Goal: Task Accomplishment & Management: Use online tool/utility

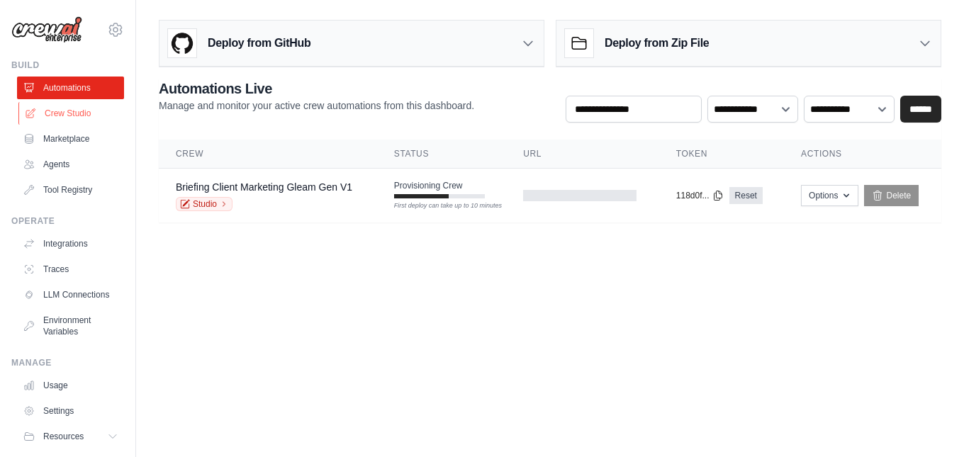
click at [86, 112] on link "Crew Studio" at bounding box center [71, 113] width 107 height 23
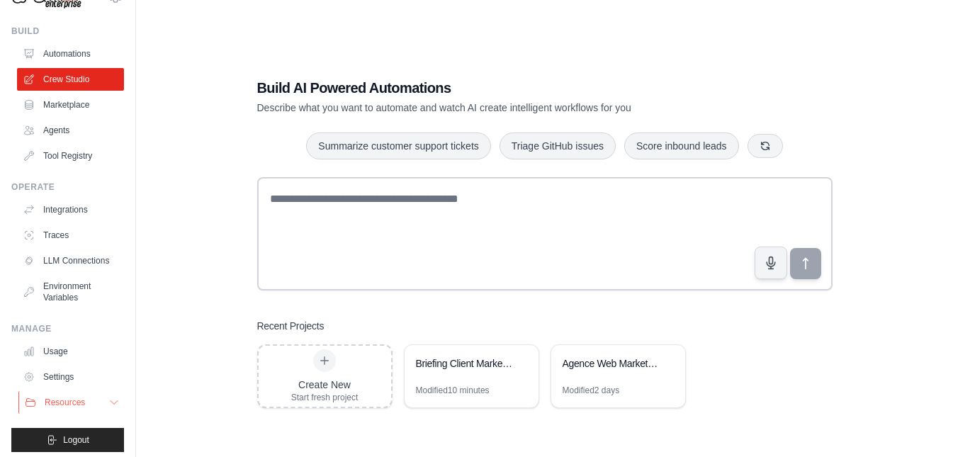
scroll to position [52, 0]
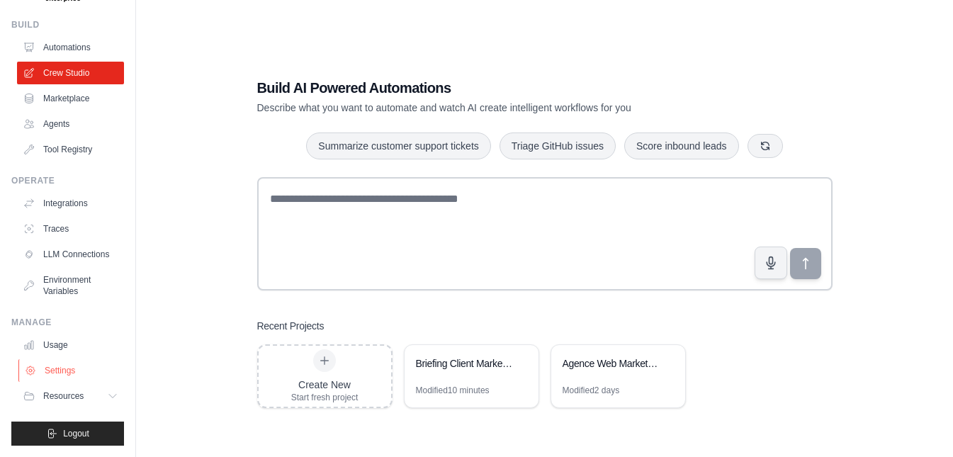
click at [69, 367] on link "Settings" at bounding box center [71, 370] width 107 height 23
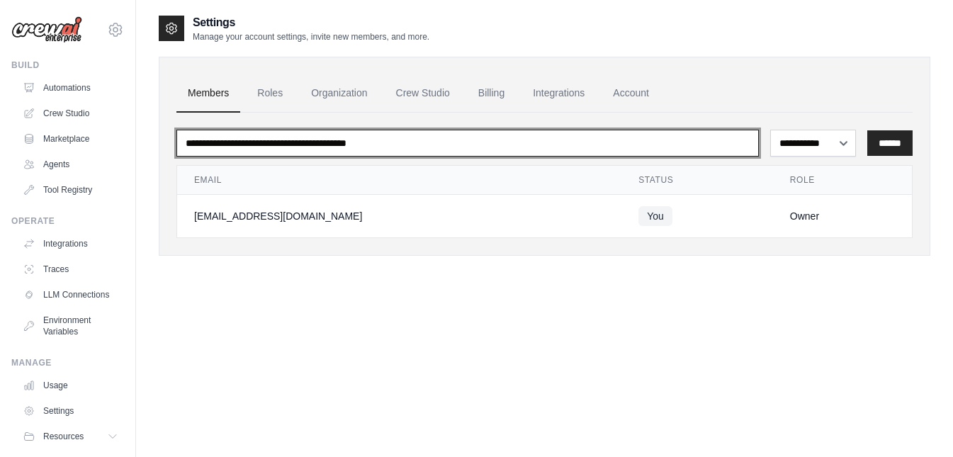
click at [447, 141] on input "email" at bounding box center [468, 143] width 583 height 27
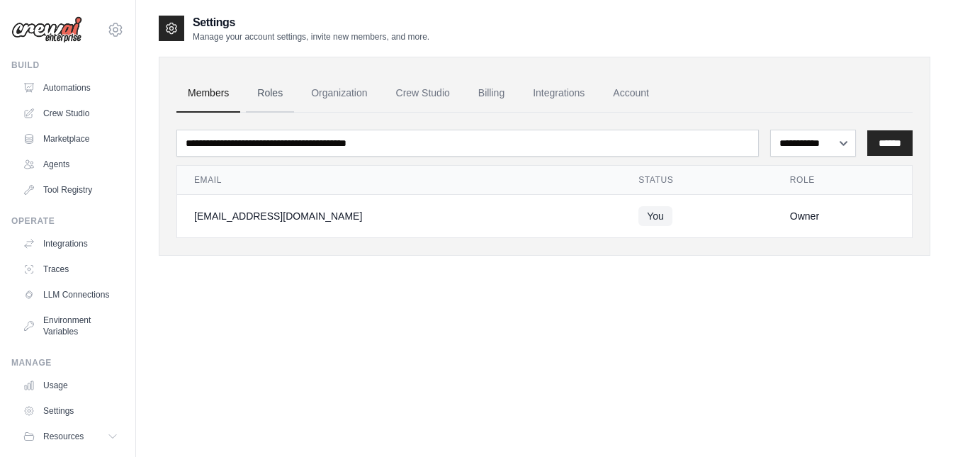
click at [276, 86] on link "Roles" at bounding box center [270, 93] width 48 height 38
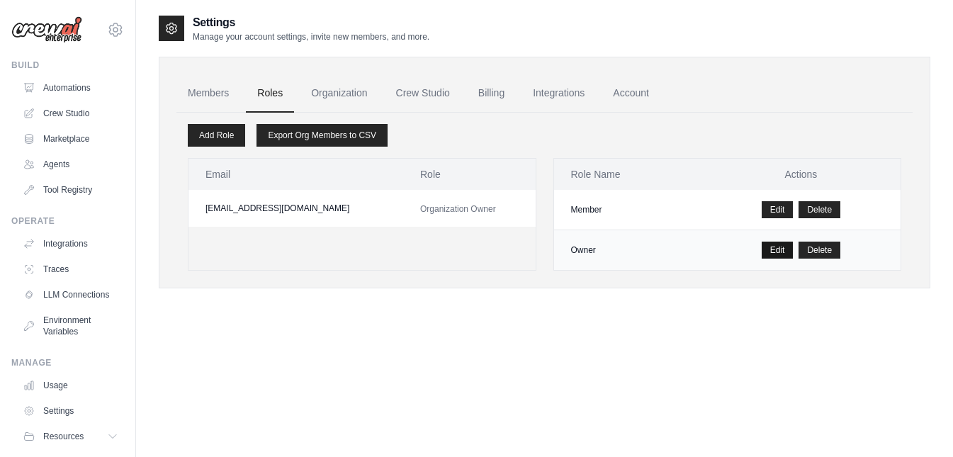
click at [780, 250] on link "Edit" at bounding box center [778, 250] width 32 height 17
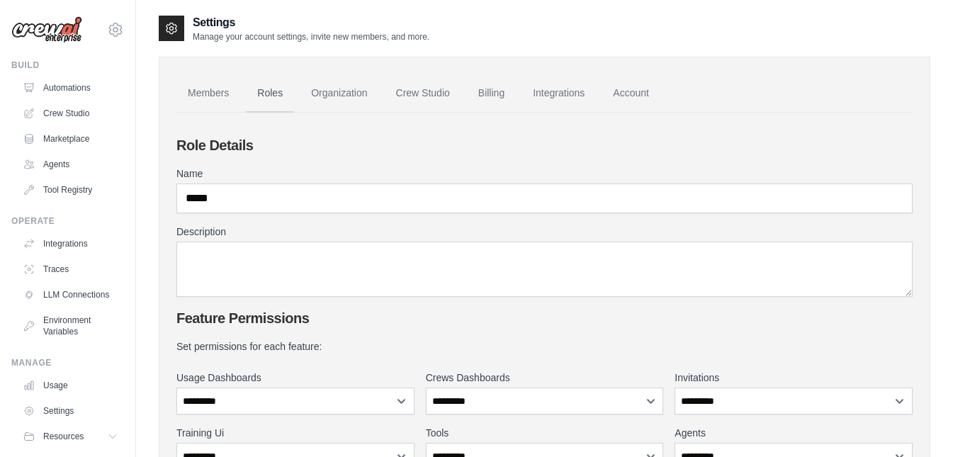
click at [278, 91] on link "Roles" at bounding box center [270, 93] width 48 height 38
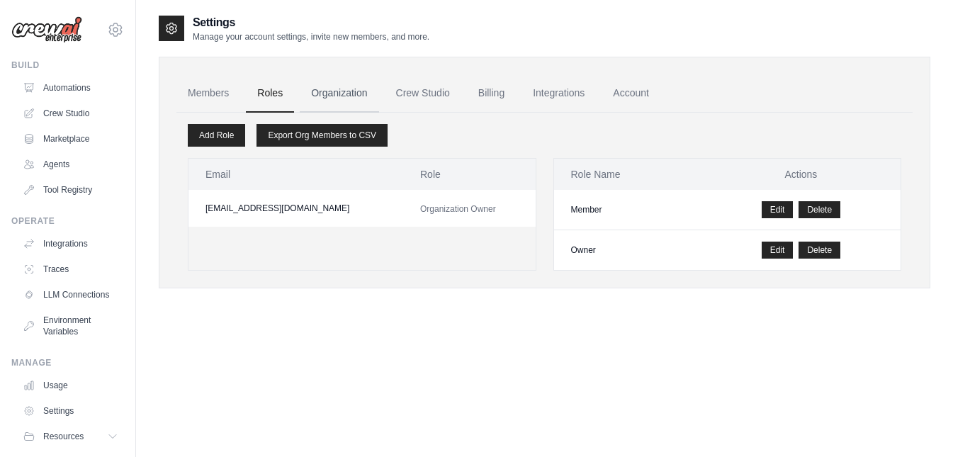
click at [351, 94] on link "Organization" at bounding box center [339, 93] width 79 height 38
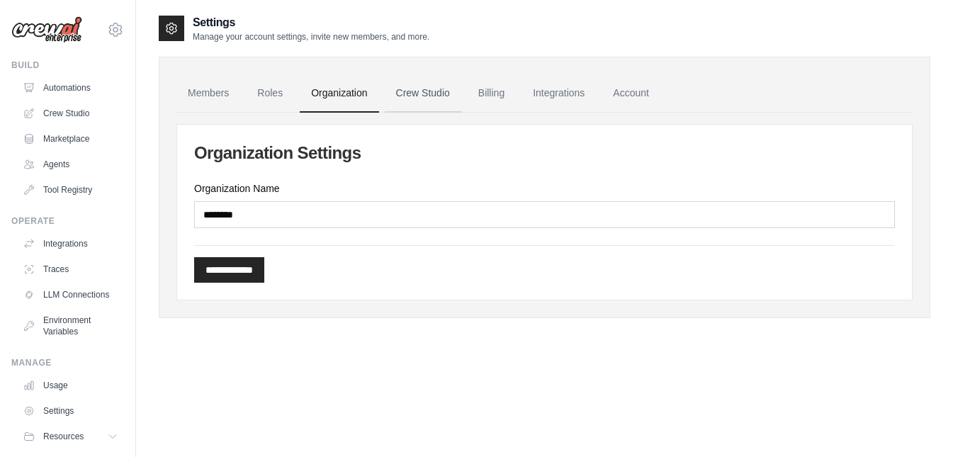
click at [437, 91] on link "Crew Studio" at bounding box center [423, 93] width 77 height 38
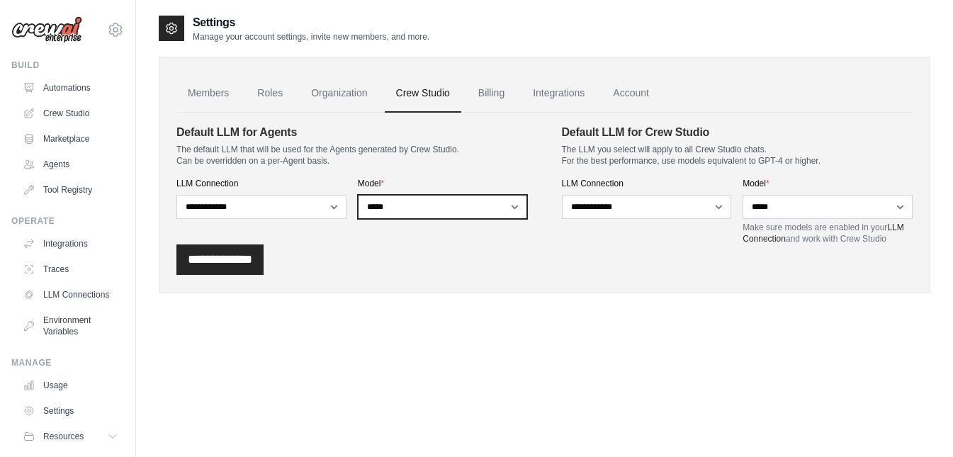
click at [426, 205] on select "**********" at bounding box center [443, 207] width 170 height 24
click at [476, 171] on div "**********" at bounding box center [353, 184] width 352 height 121
click at [552, 95] on link "Integrations" at bounding box center [559, 93] width 74 height 38
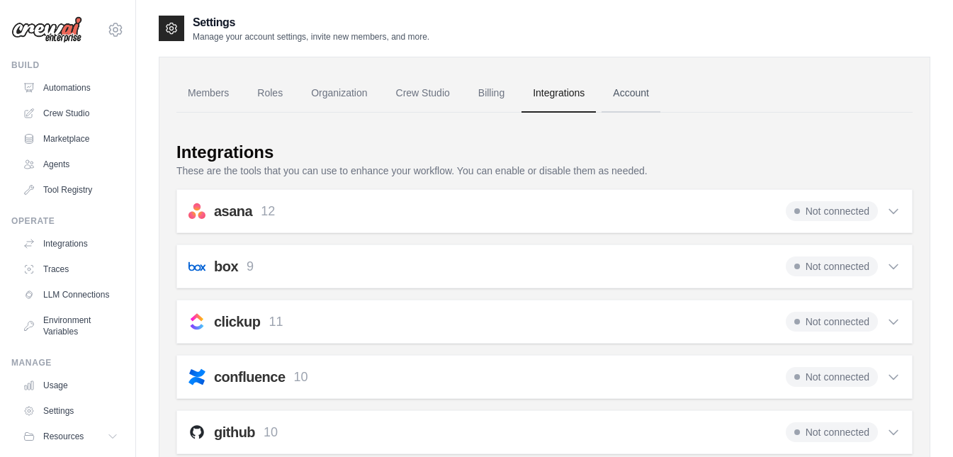
click at [625, 89] on link "Account" at bounding box center [631, 93] width 59 height 38
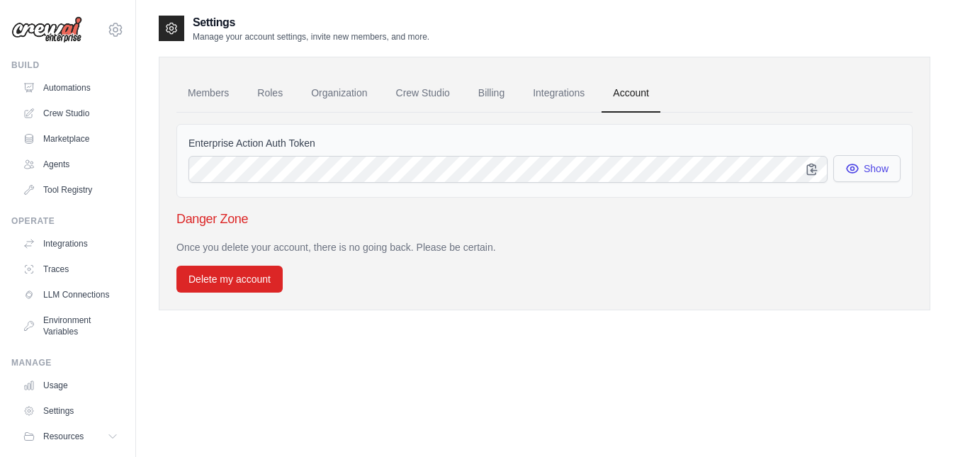
click at [876, 169] on button "Show" at bounding box center [867, 168] width 67 height 27
click at [489, 99] on link "Billing" at bounding box center [491, 93] width 49 height 38
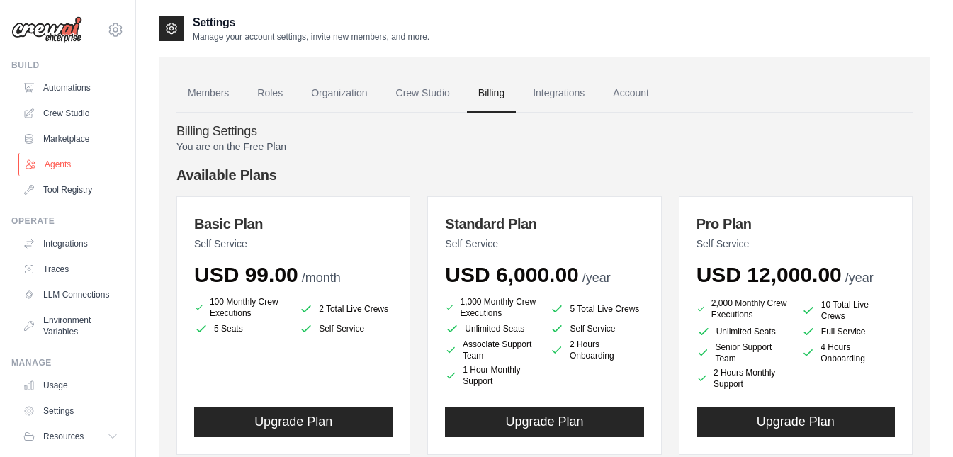
click at [76, 167] on link "Agents" at bounding box center [71, 164] width 107 height 23
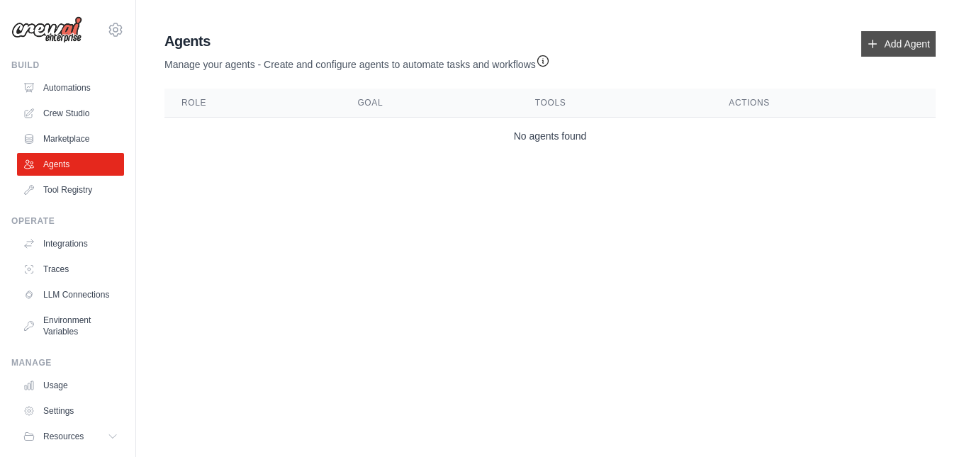
click at [887, 47] on link "Add Agent" at bounding box center [898, 44] width 74 height 26
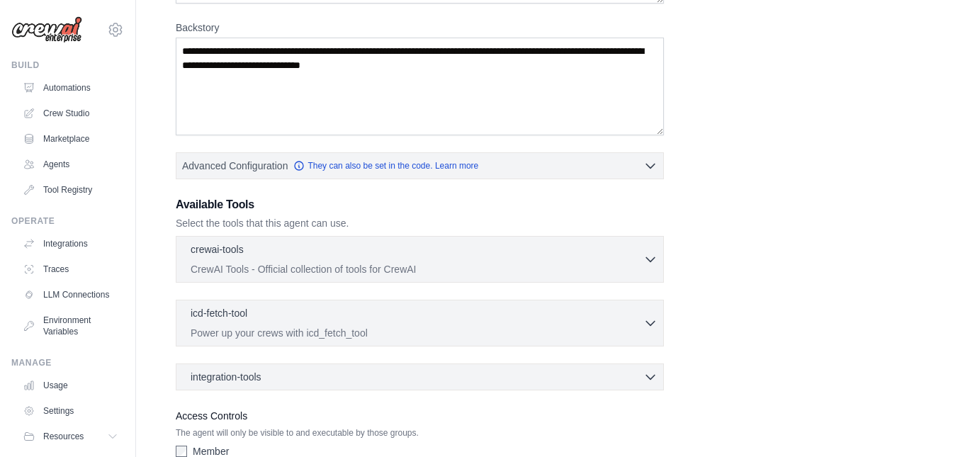
scroll to position [284, 0]
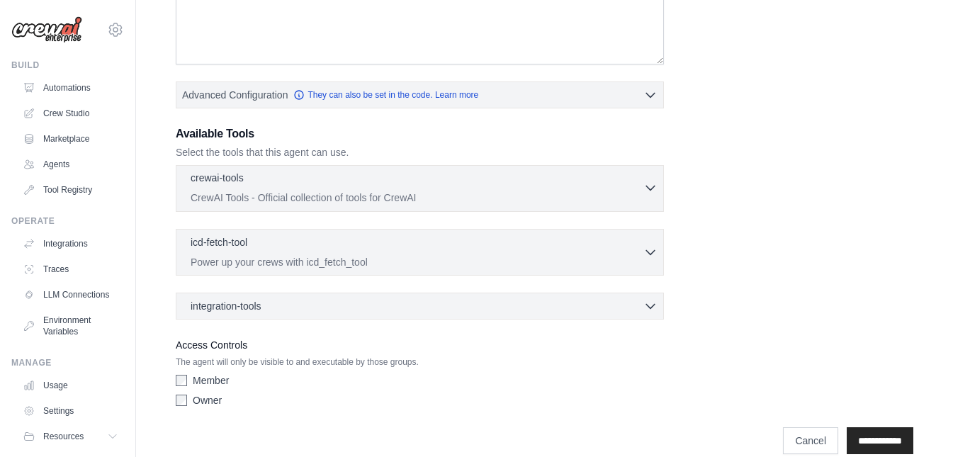
click at [650, 187] on icon "button" at bounding box center [651, 188] width 14 height 14
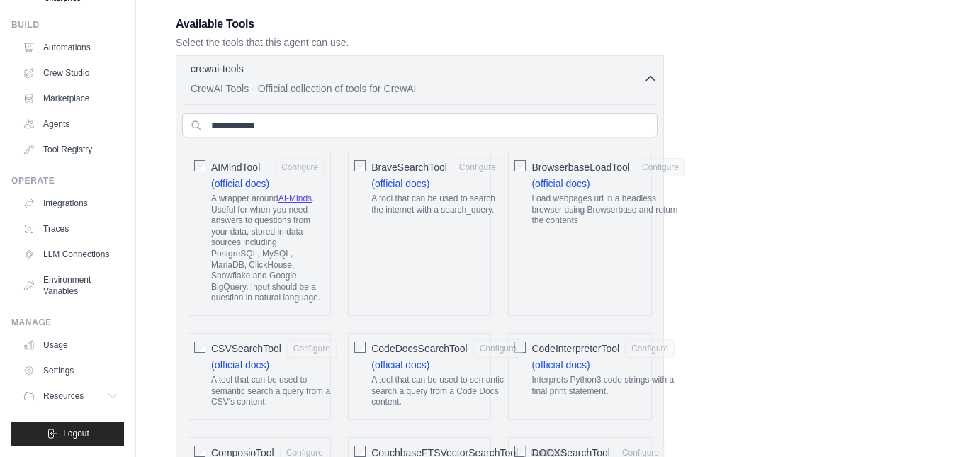
scroll to position [425, 0]
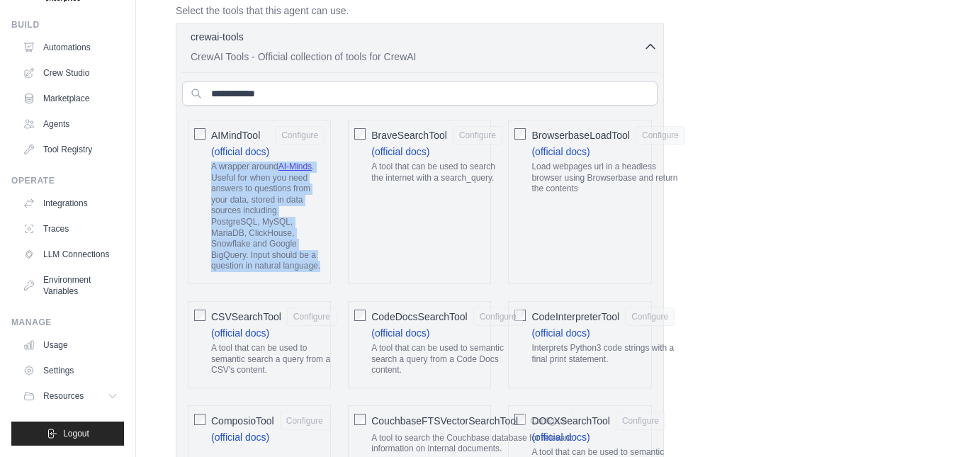
drag, startPoint x: 213, startPoint y: 168, endPoint x: 328, endPoint y: 275, distance: 157.5
click at [328, 275] on div "AIMindTool Configure (official docs) A wrapper around AI-Minds . Useful for whe…" at bounding box center [259, 202] width 143 height 164
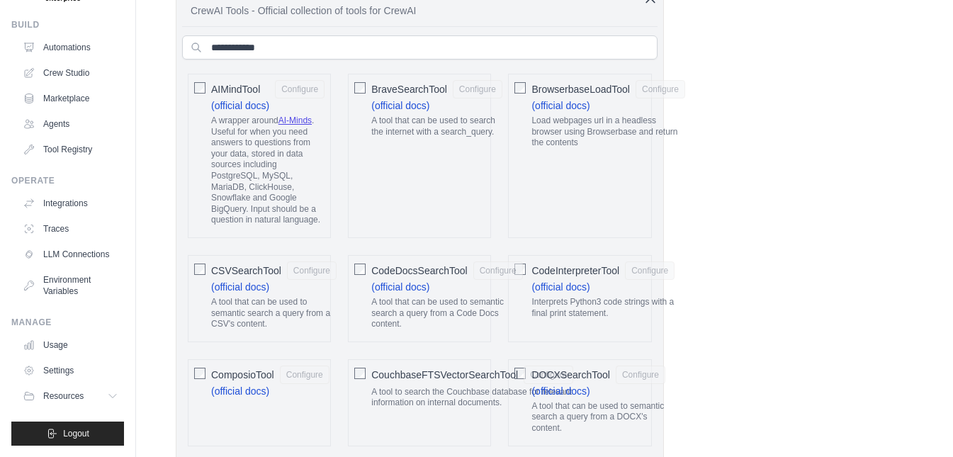
scroll to position [496, 0]
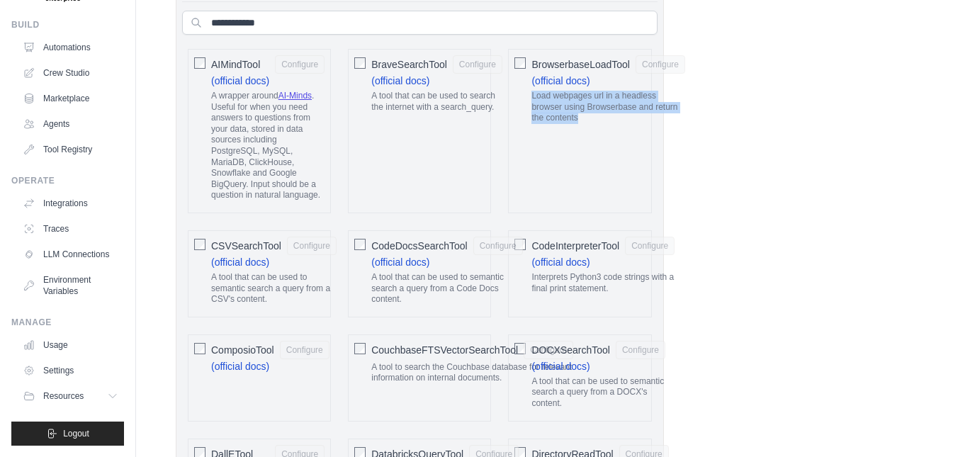
drag, startPoint x: 532, startPoint y: 96, endPoint x: 593, endPoint y: 121, distance: 65.6
click at [593, 121] on p "Load webpages url in a headless browser using Browserbase and return the conten…" at bounding box center [609, 107] width 154 height 33
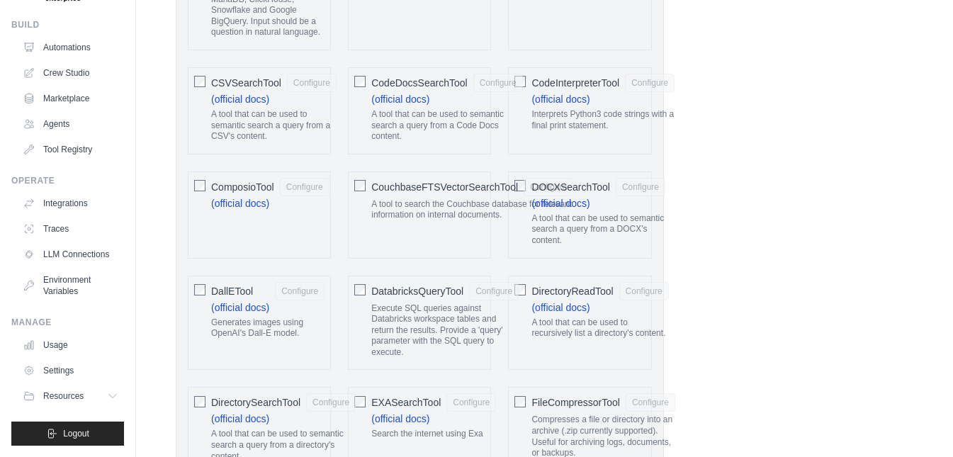
scroll to position [709, 0]
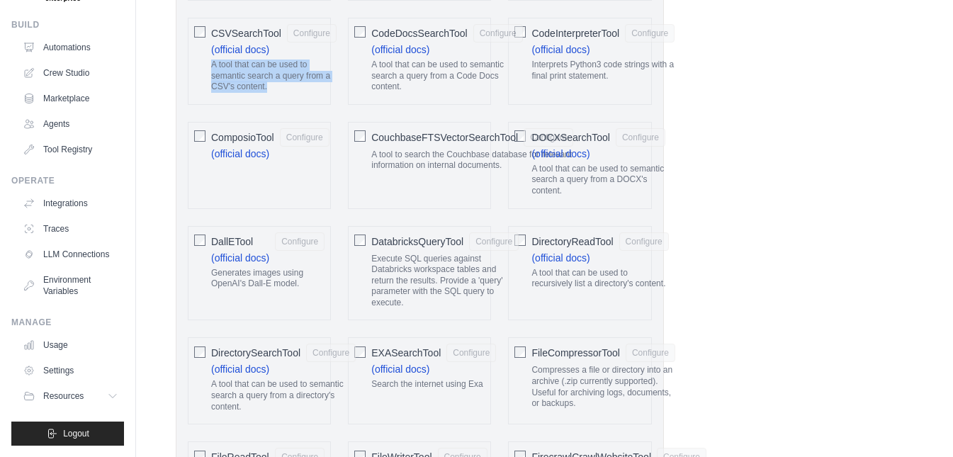
drag, startPoint x: 211, startPoint y: 64, endPoint x: 276, endPoint y: 86, distance: 69.1
click at [276, 86] on div "CSVSearchTool Configure (official docs) A tool that can be used to semantic sea…" at bounding box center [259, 61] width 143 height 87
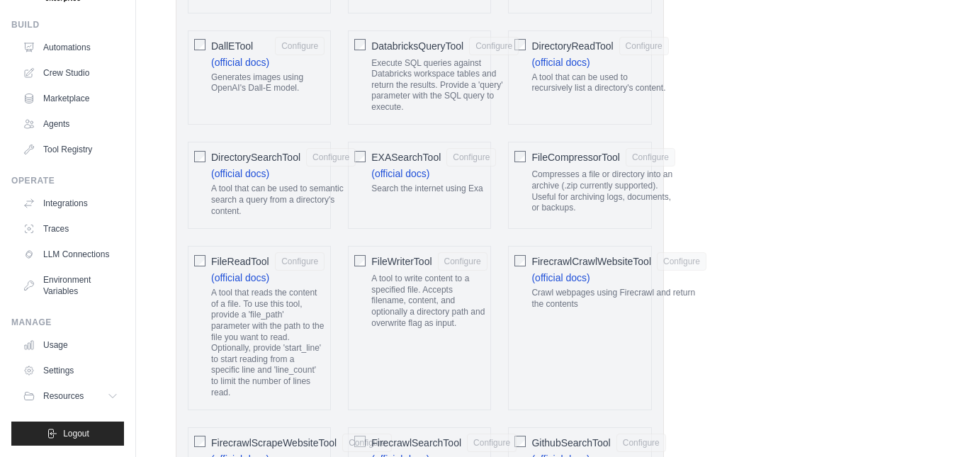
scroll to position [922, 0]
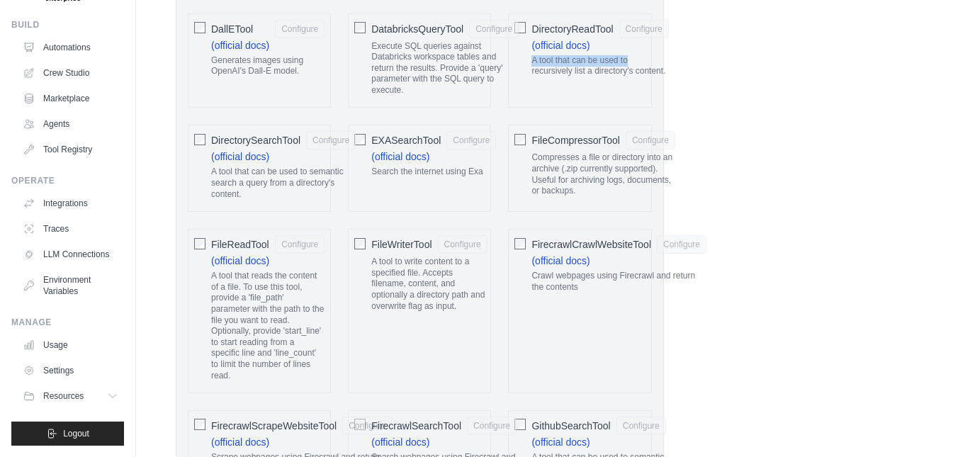
drag, startPoint x: 569, startPoint y: 48, endPoint x: 835, endPoint y: 52, distance: 266.6
click at [571, 85] on div "DirectoryReadTool Configure (official docs) A tool that can be used to recursiv…" at bounding box center [579, 60] width 143 height 95
drag, startPoint x: 530, startPoint y: 60, endPoint x: 673, endPoint y: 79, distance: 145.3
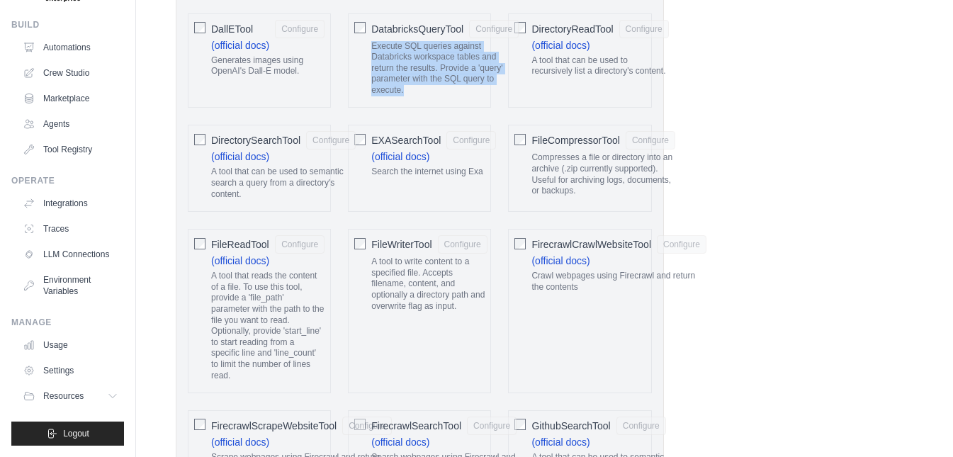
drag, startPoint x: 368, startPoint y: 41, endPoint x: 427, endPoint y: 99, distance: 82.2
click at [427, 99] on div "DatabricksQueryTool Configure Execute SQL queries against Databricks workspace …" at bounding box center [419, 60] width 143 height 95
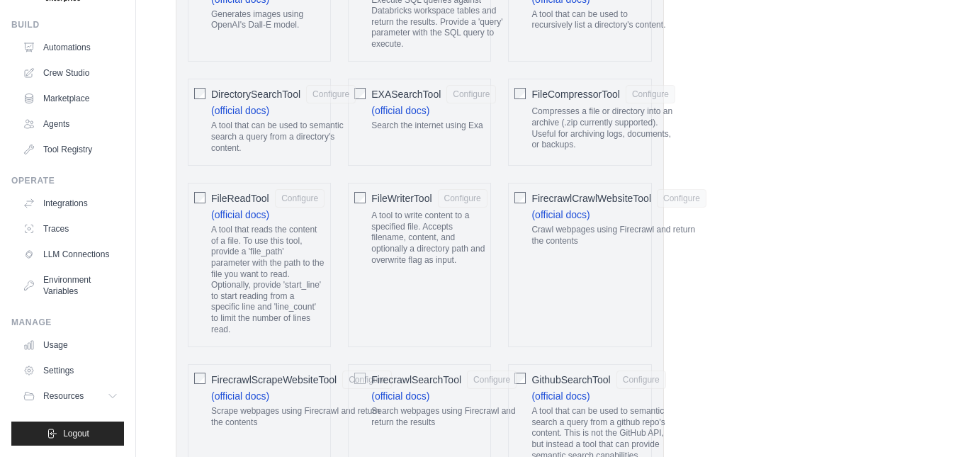
scroll to position [992, 0]
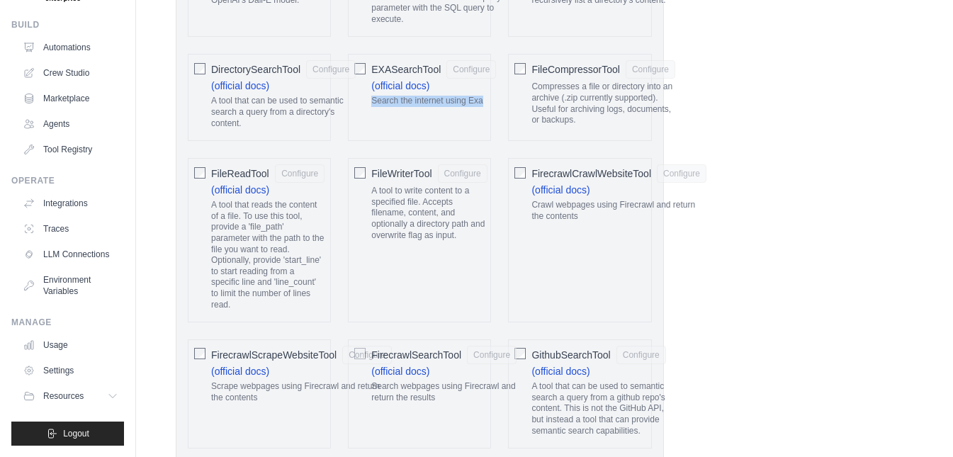
drag, startPoint x: 372, startPoint y: 101, endPoint x: 486, endPoint y: 101, distance: 113.4
click at [486, 101] on p "Search the internet using Exa" at bounding box center [433, 101] width 125 height 11
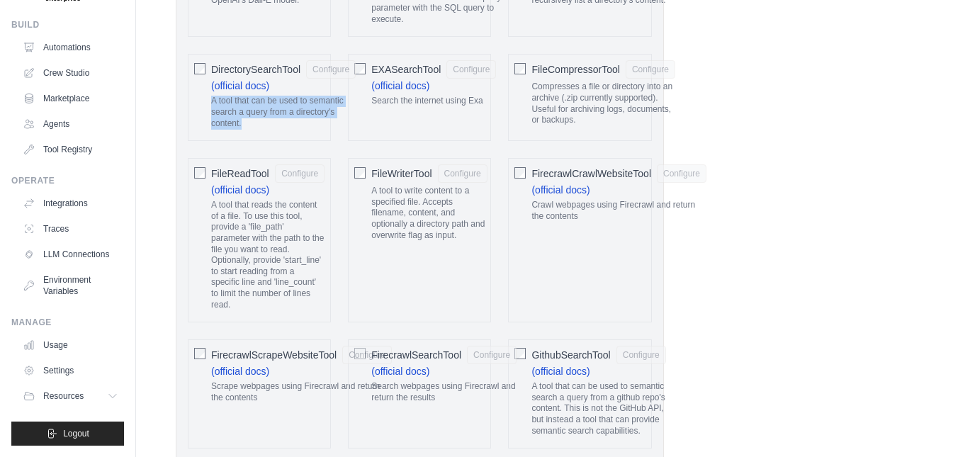
drag, startPoint x: 208, startPoint y: 102, endPoint x: 248, endPoint y: 125, distance: 46.1
click at [248, 125] on div "DirectorySearchTool Configure (official docs) A tool that can be used to semant…" at bounding box center [259, 97] width 143 height 87
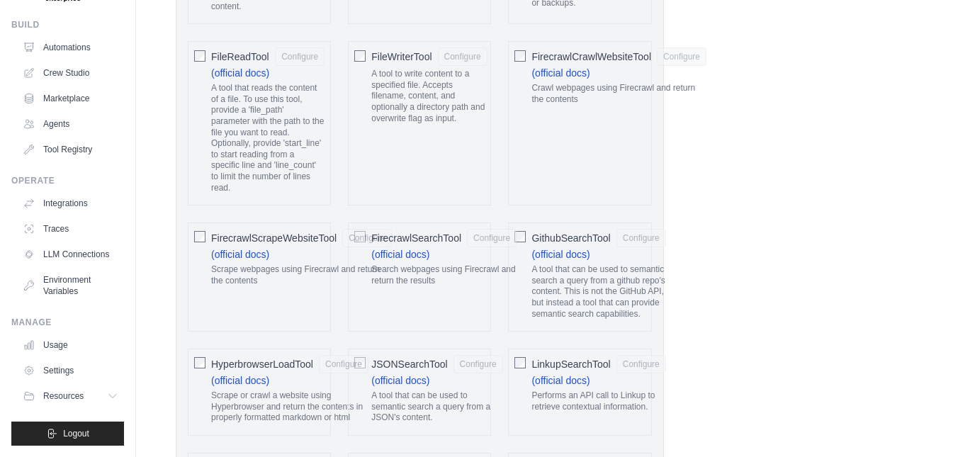
scroll to position [1134, 0]
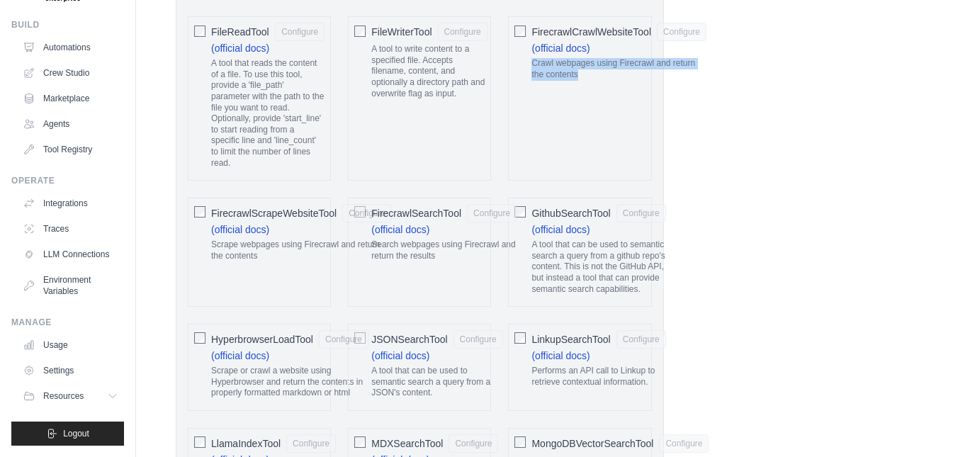
drag, startPoint x: 532, startPoint y: 64, endPoint x: 587, endPoint y: 79, distance: 57.5
click at [587, 79] on p "Crawl webpages using Firecrawl and return the contents" at bounding box center [619, 69] width 175 height 22
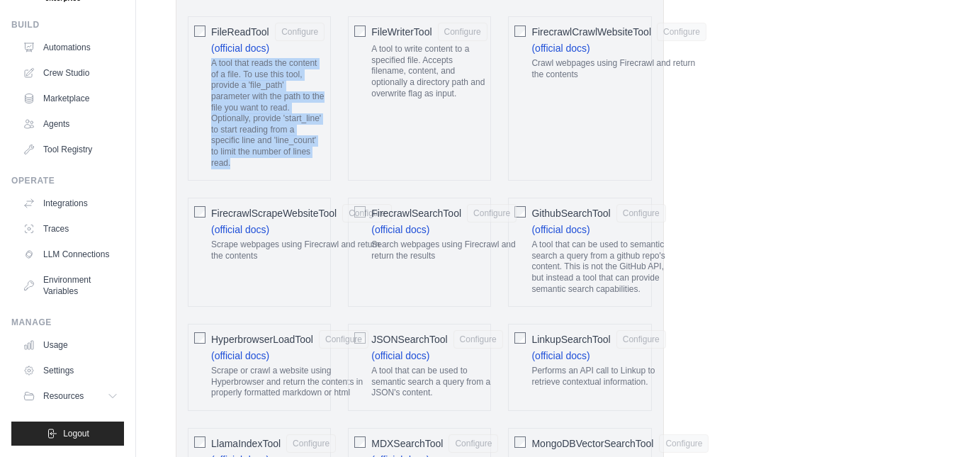
drag, startPoint x: 211, startPoint y: 66, endPoint x: 250, endPoint y: 166, distance: 107.0
click at [250, 166] on p "A tool that reads the content of a file. To use this tool, provide a 'file_path…" at bounding box center [267, 113] width 113 height 111
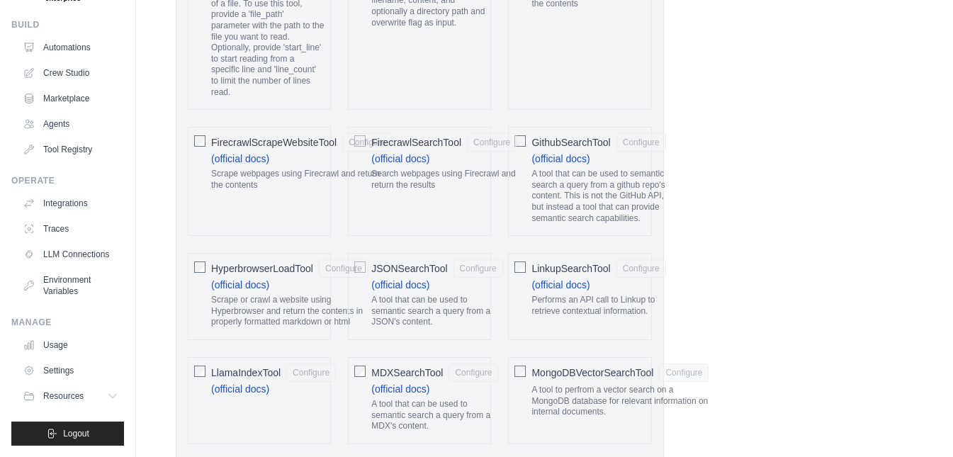
scroll to position [1276, 0]
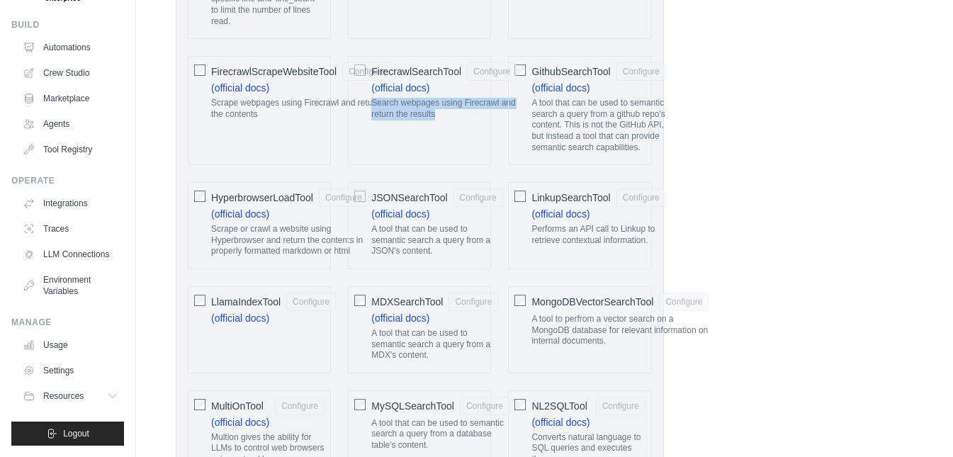
drag, startPoint x: 437, startPoint y: 112, endPoint x: 374, endPoint y: 105, distance: 63.5
click at [374, 105] on p "Search webpages using Firecrawl and return the results" at bounding box center [443, 109] width 145 height 22
click at [300, 150] on div "FirecrawlScrapeWebsiteTool Configure (official docs) Scrape webpages using Fire…" at bounding box center [259, 110] width 143 height 109
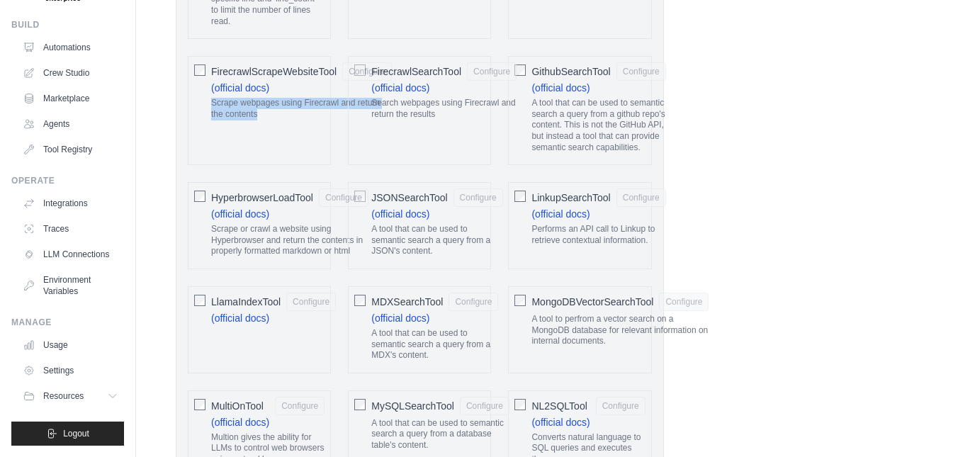
drag, startPoint x: 211, startPoint y: 104, endPoint x: 265, endPoint y: 122, distance: 56.9
click at [265, 122] on div "Scrape webpages using Firecrawl and return the contents" at bounding box center [301, 112] width 181 height 28
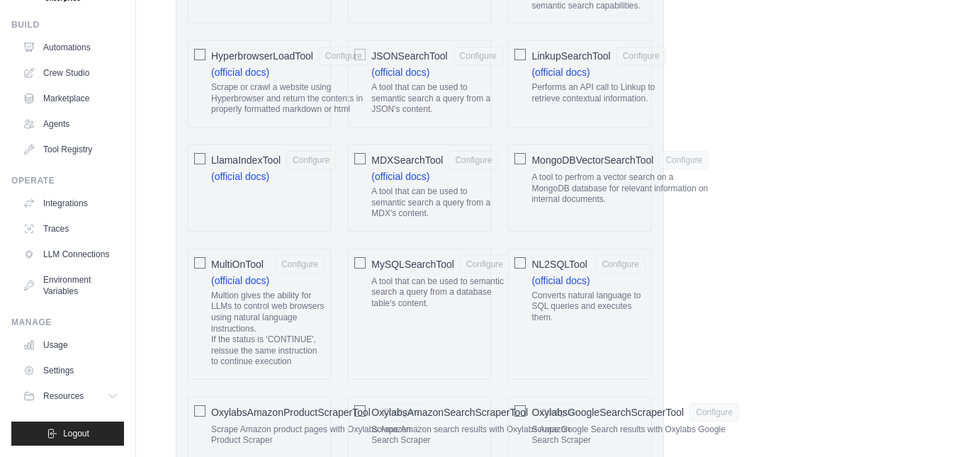
scroll to position [1489, 0]
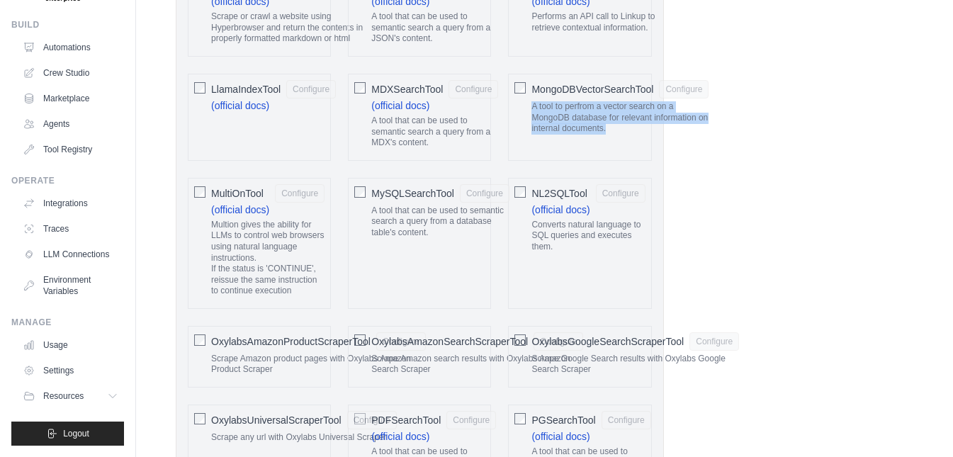
drag, startPoint x: 533, startPoint y: 104, endPoint x: 605, endPoint y: 133, distance: 77.7
click at [605, 133] on p "A tool to perfrom a vector search on a MongoDB database for relevant informatio…" at bounding box center [620, 117] width 177 height 33
click at [755, 237] on div "Role Goal Backstory Advanced Configuration They can also be set in the code. Le…" at bounding box center [545, 333] width 738 height 3506
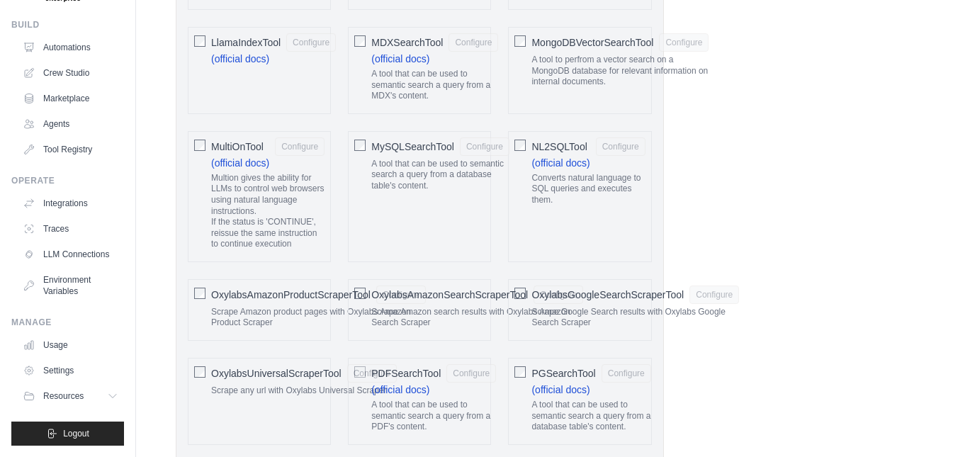
scroll to position [1560, 0]
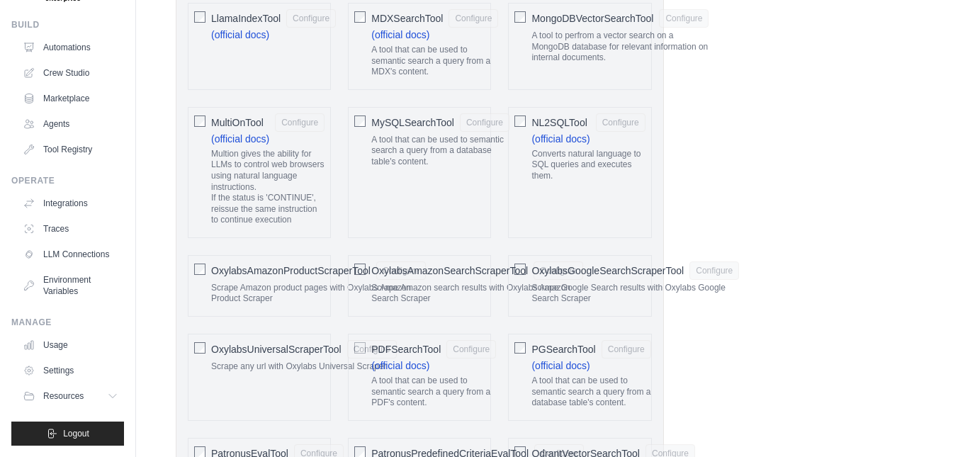
drag, startPoint x: 214, startPoint y: 154, endPoint x: 307, endPoint y: 229, distance: 119.5
click at [307, 229] on div "Multion gives the ability for LLMs to control web browsers using natural langua…" at bounding box center [267, 190] width 113 height 83
click at [837, 253] on div "Role Goal Backstory Advanced Configuration They can also be set in the code. Le…" at bounding box center [545, 262] width 738 height 3506
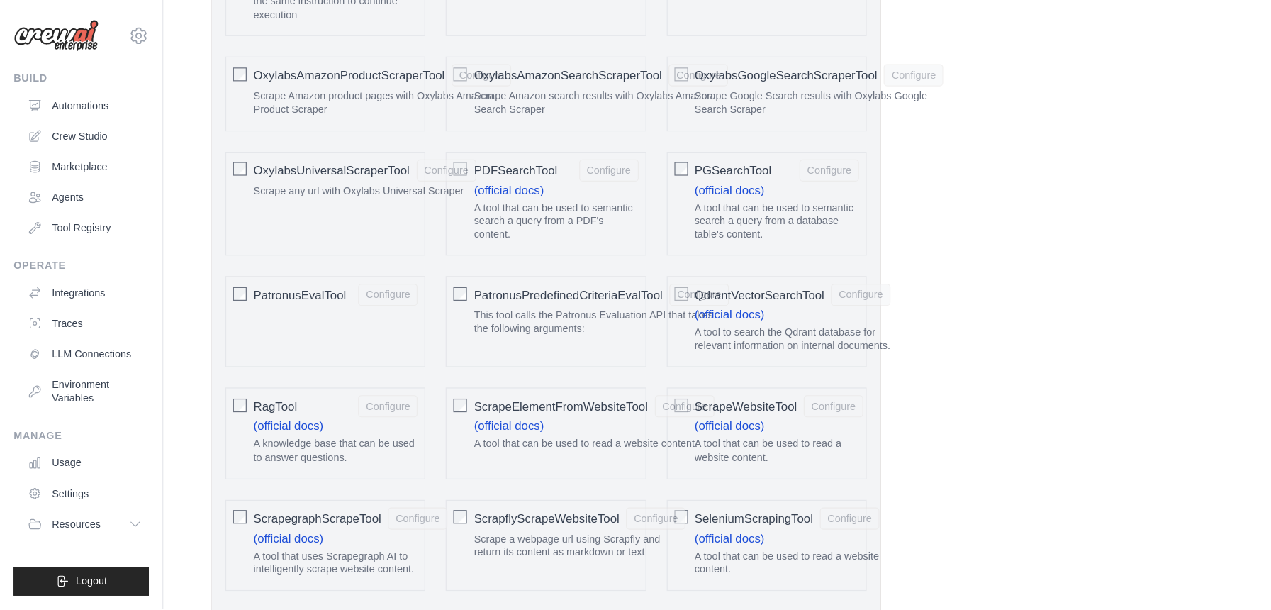
scroll to position [0, 0]
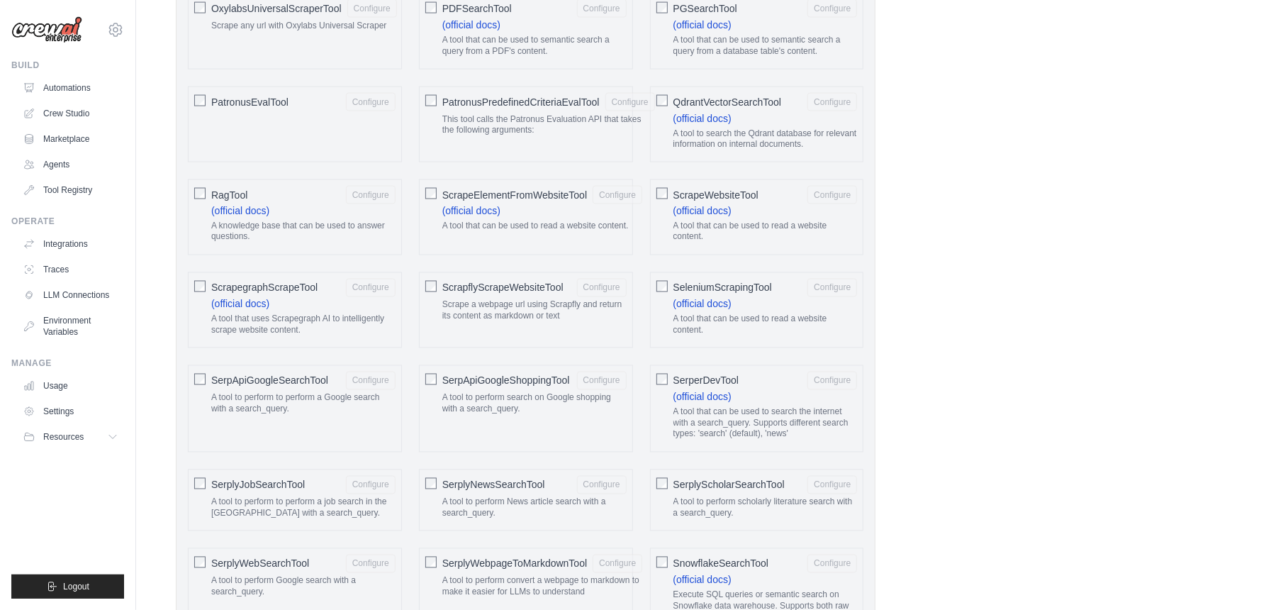
drag, startPoint x: 925, startPoint y: 1, endPoint x: 896, endPoint y: 340, distance: 340.1
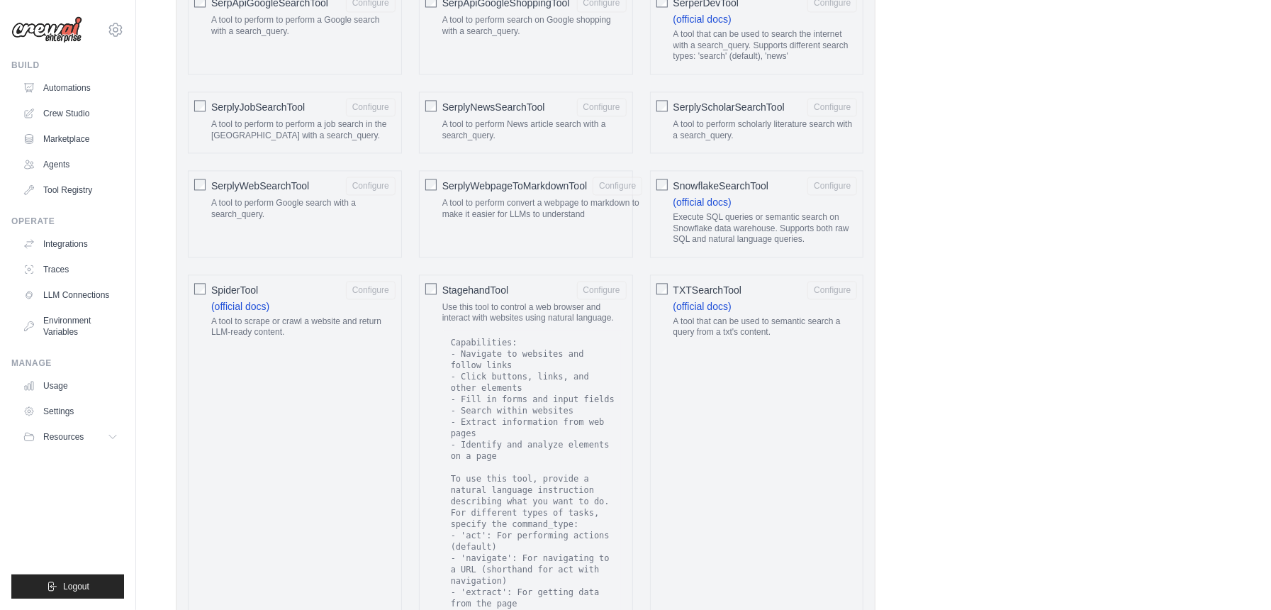
scroll to position [2174, 0]
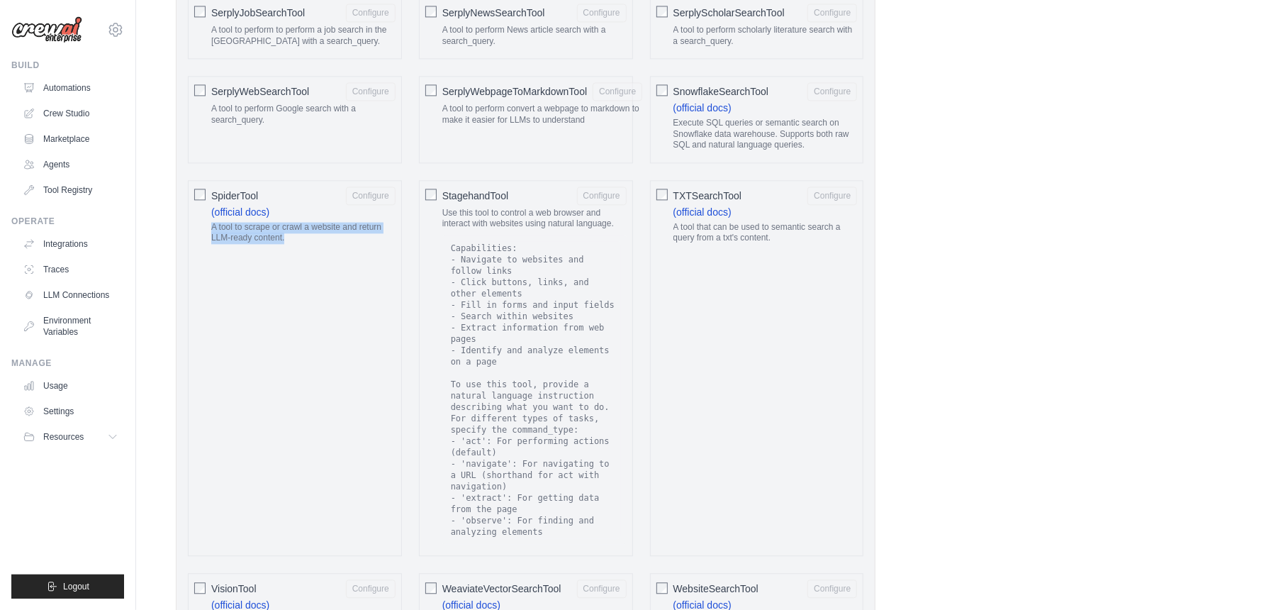
drag, startPoint x: 203, startPoint y: 245, endPoint x: 301, endPoint y: 267, distance: 100.4
click at [301, 267] on div "SpiderTool Configure (official docs) A tool to scrape or crawl a website and re…" at bounding box center [295, 368] width 214 height 376
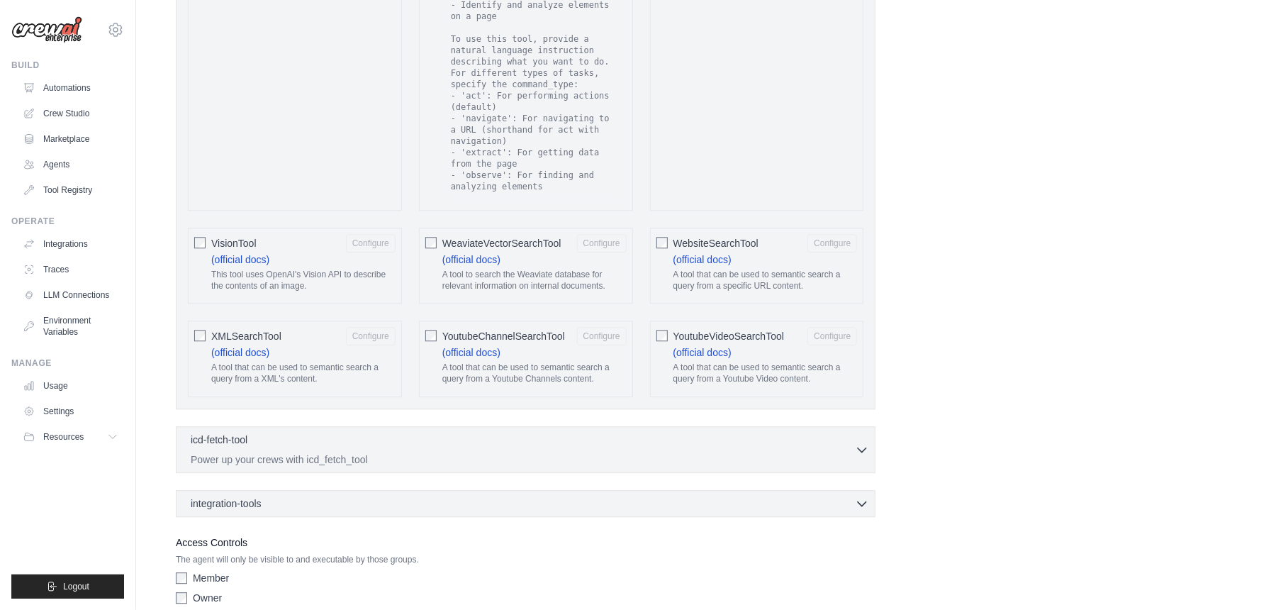
scroll to position [2552, 0]
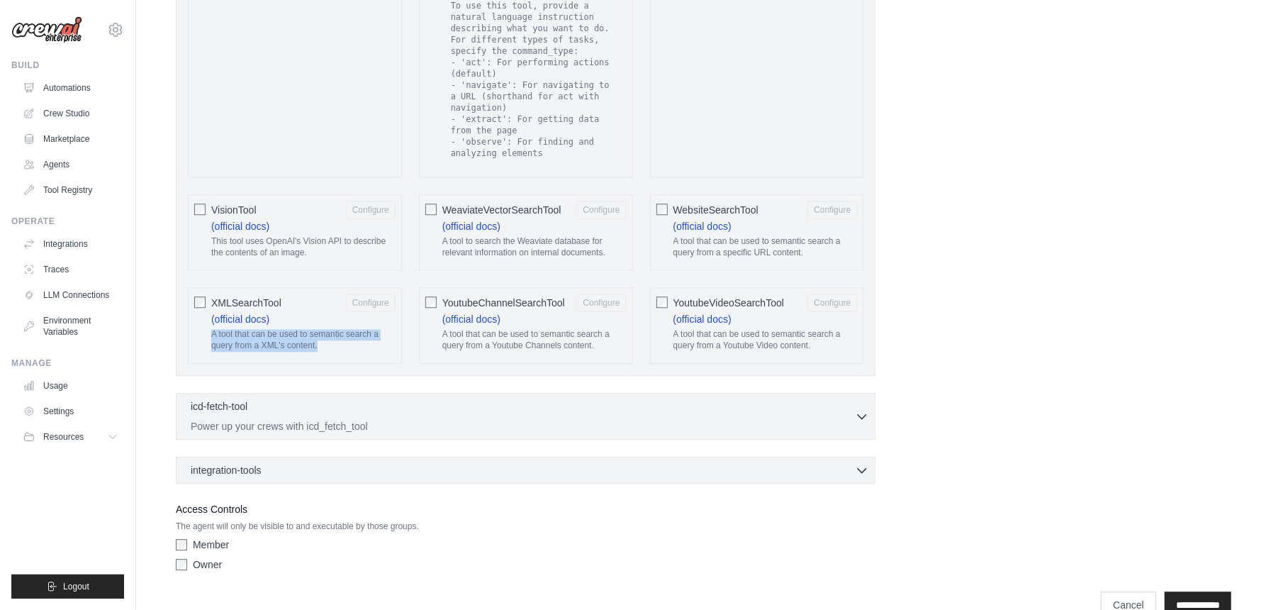
drag, startPoint x: 211, startPoint y: 356, endPoint x: 336, endPoint y: 364, distance: 125.0
click at [336, 351] on p "A tool that can be used to semantic search a query from a XML's content." at bounding box center [303, 340] width 184 height 22
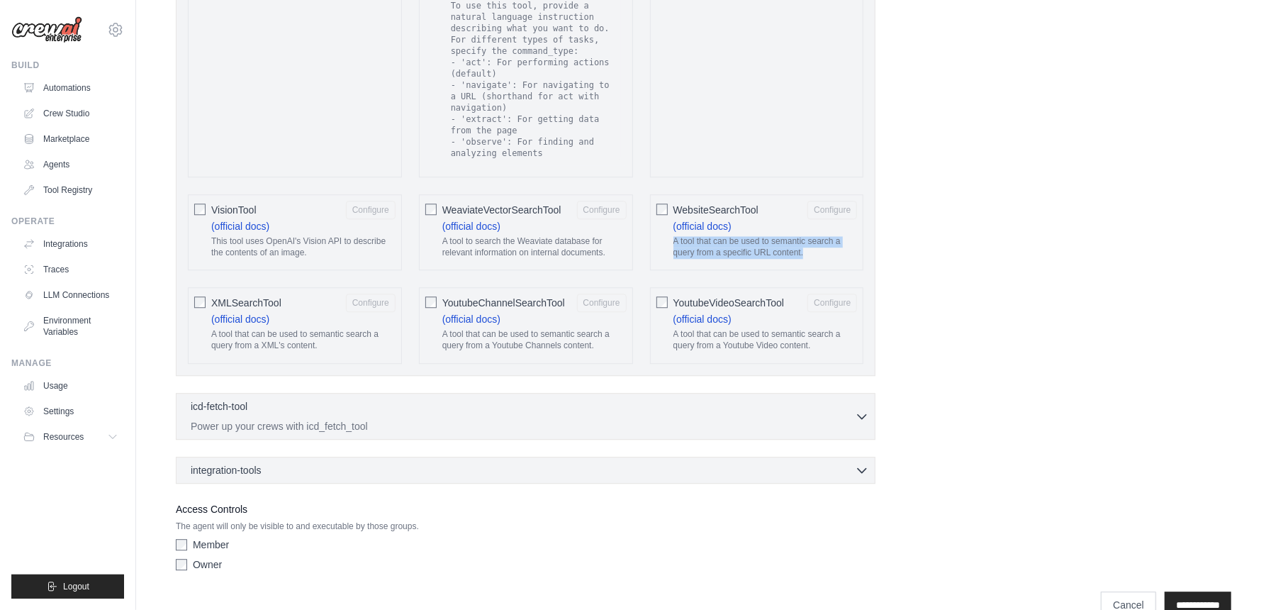
drag, startPoint x: 673, startPoint y: 264, endPoint x: 817, endPoint y: 279, distance: 144.8
click at [817, 264] on div "A tool that can be used to semantic search a query from a specific URL content." at bounding box center [765, 250] width 184 height 28
click at [866, 423] on icon "button" at bounding box center [862, 415] width 14 height 14
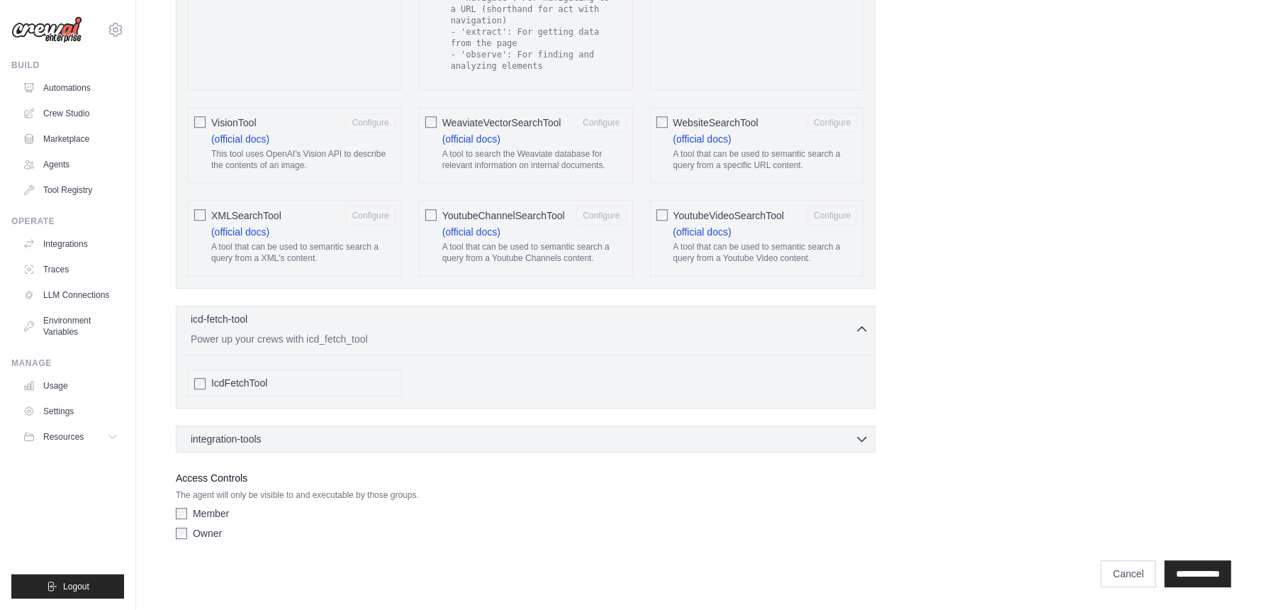
scroll to position [2663, 0]
click at [237, 335] on p "Power up your crews with icd_fetch_tool" at bounding box center [523, 338] width 664 height 14
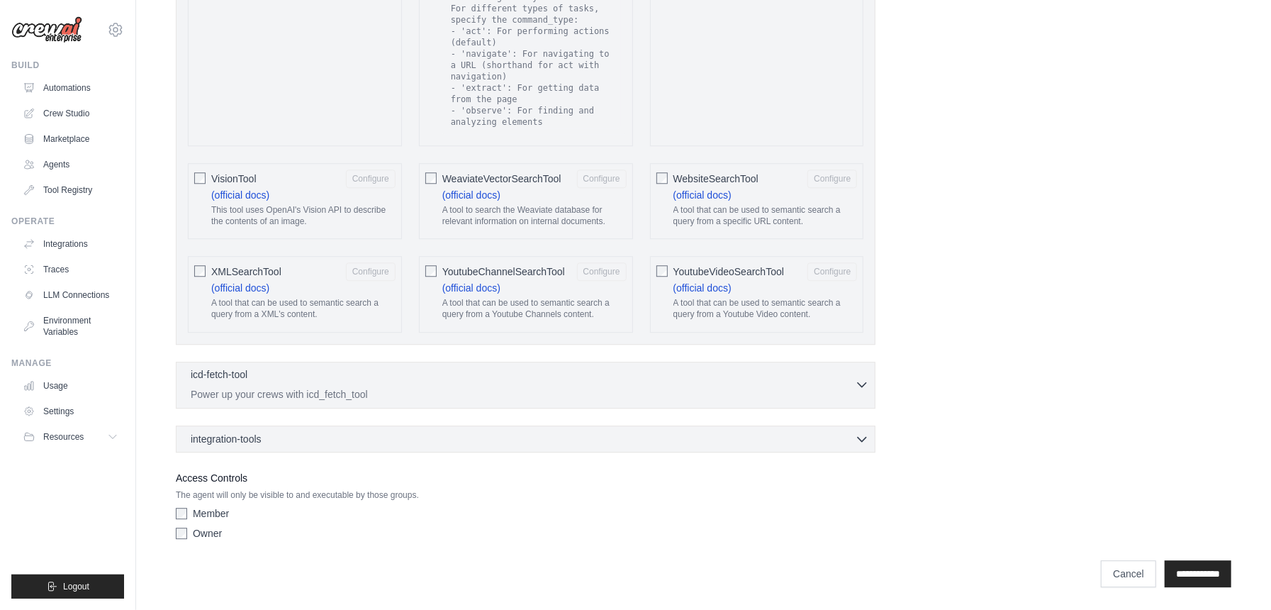
drag, startPoint x: 189, startPoint y: 389, endPoint x: 347, endPoint y: 389, distance: 158.8
click at [347, 389] on button "icd-fetch-tool 0 selected Power up your crews with icd_fetch_tool" at bounding box center [525, 384] width 687 height 34
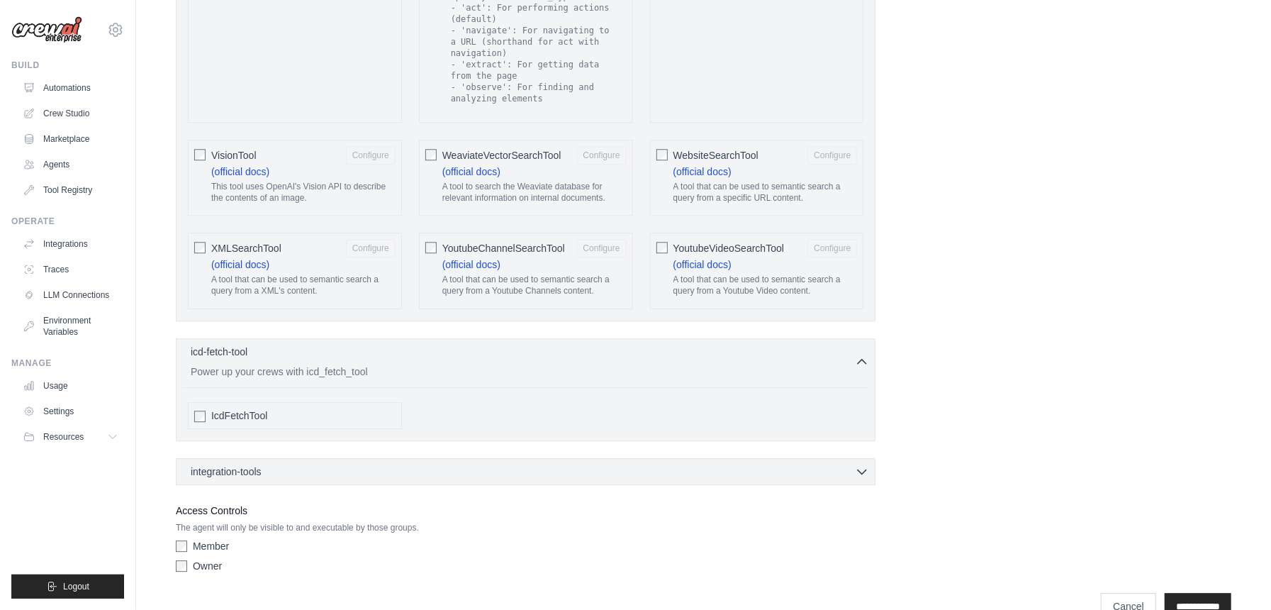
scroll to position [2663, 0]
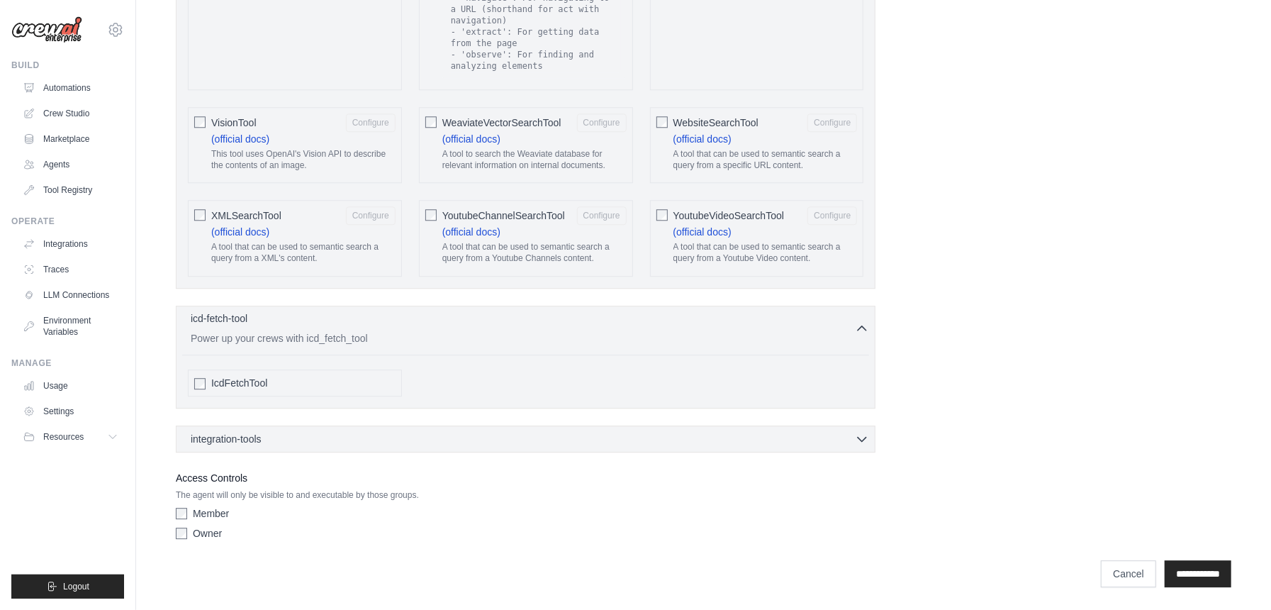
drag, startPoint x: 186, startPoint y: 338, endPoint x: 242, endPoint y: 336, distance: 56.8
click at [242, 336] on button "icd-fetch-tool 0 selected Power up your crews with icd_fetch_tool" at bounding box center [525, 328] width 687 height 34
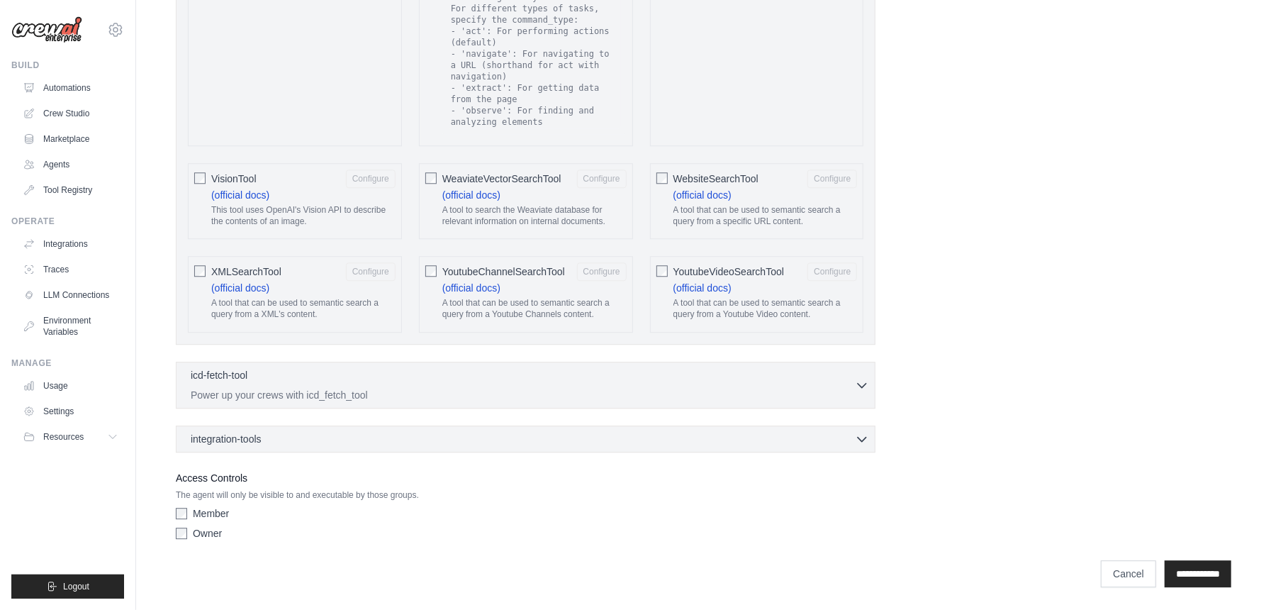
scroll to position [2607, 0]
drag, startPoint x: 221, startPoint y: 388, endPoint x: 227, endPoint y: 394, distance: 8.0
click at [227, 394] on p "Power up your crews with icd_fetch_tool" at bounding box center [523, 394] width 664 height 14
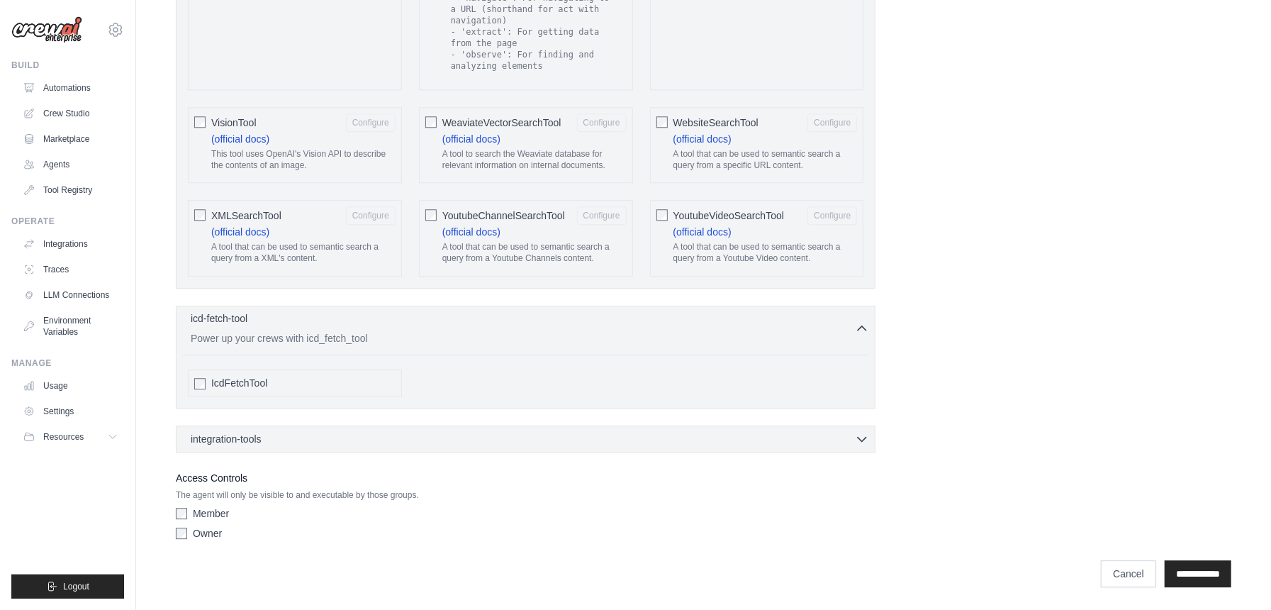
click at [349, 333] on p "Power up your crews with icd_fetch_tool" at bounding box center [523, 338] width 664 height 14
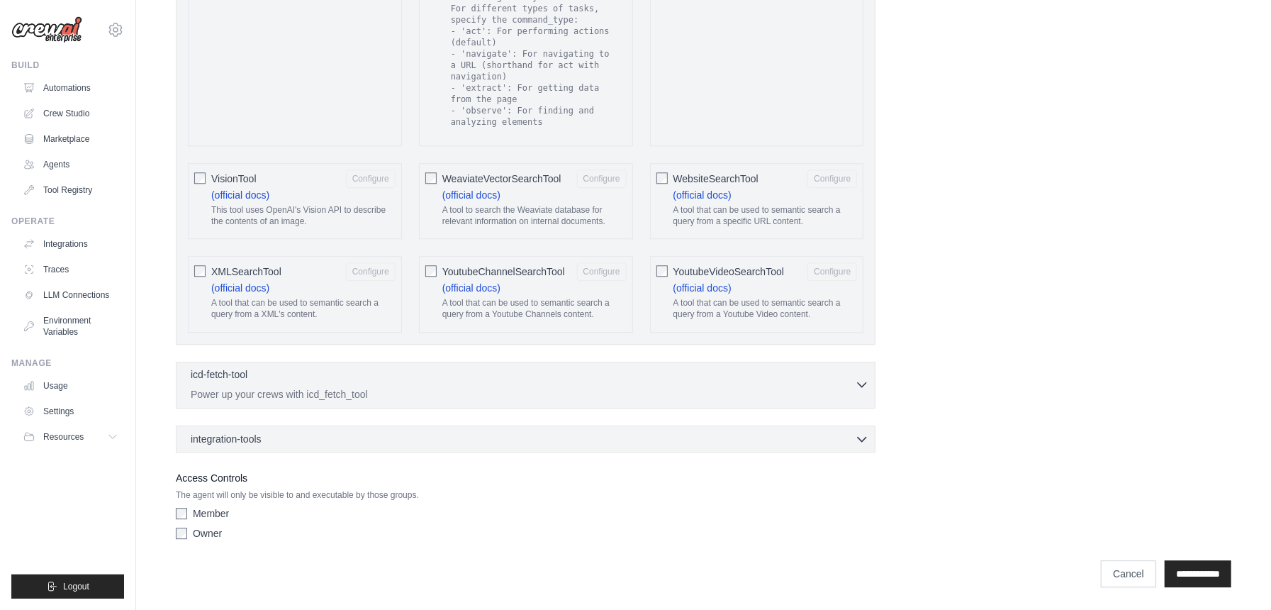
scroll to position [2607, 0]
click at [350, 392] on p "Power up your crews with icd_fetch_tool" at bounding box center [523, 394] width 664 height 14
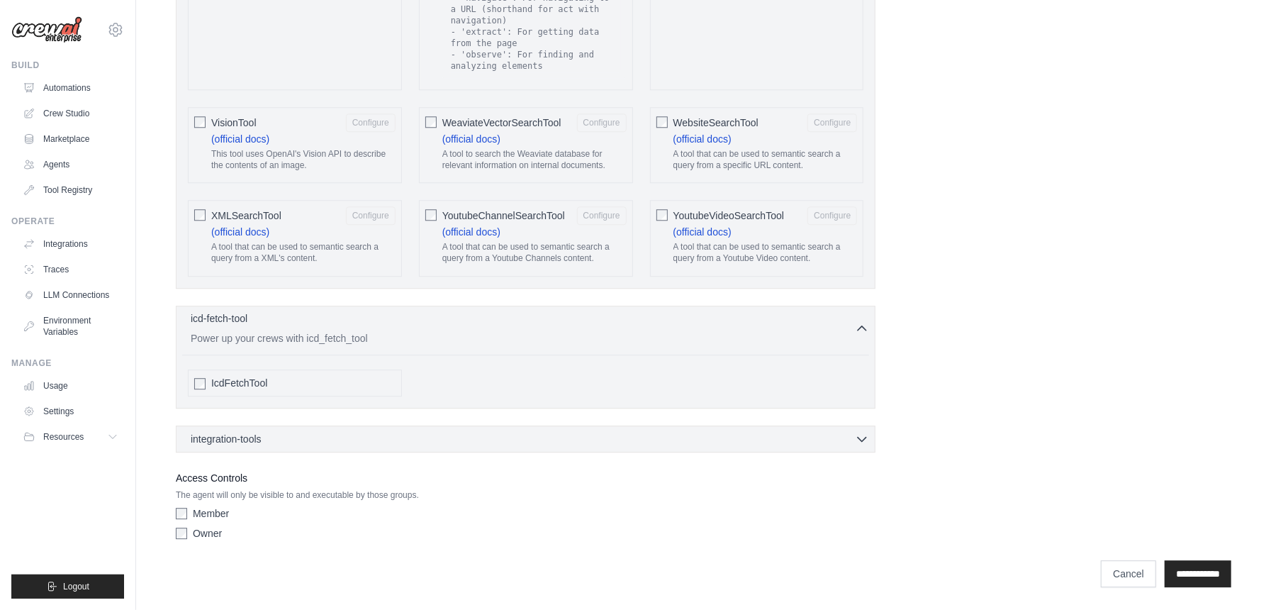
drag, startPoint x: 187, startPoint y: 315, endPoint x: 236, endPoint y: 313, distance: 49.0
click at [236, 313] on button "icd-fetch-tool 0 selected Power up your crews with icd_fetch_tool" at bounding box center [525, 328] width 687 height 34
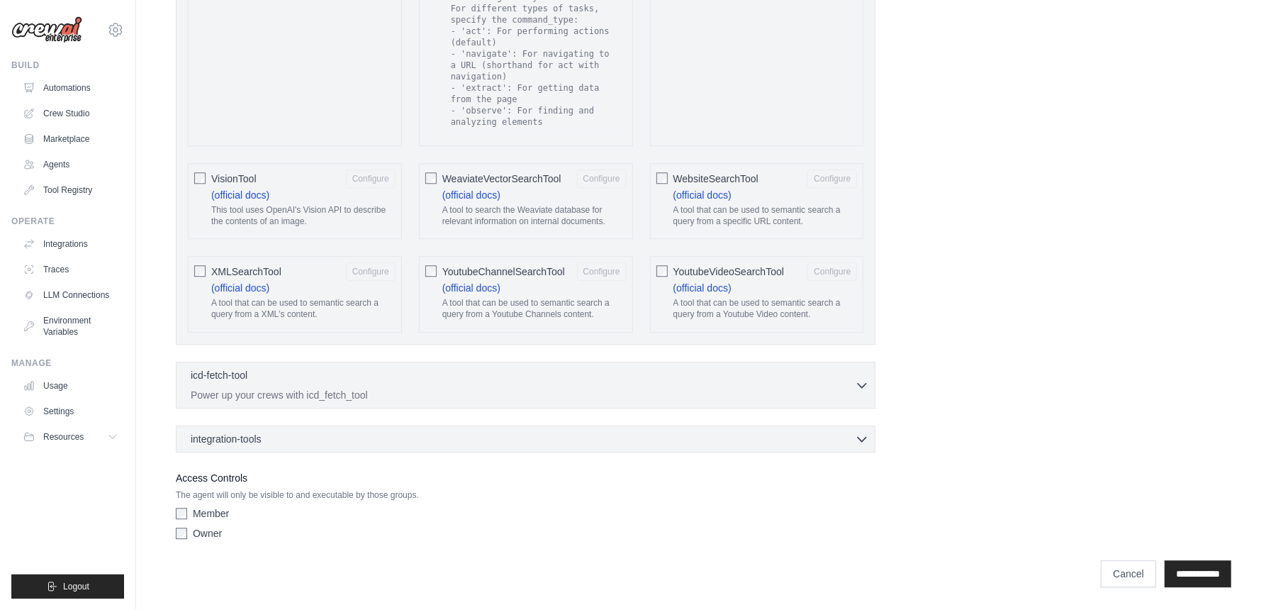
scroll to position [2607, 0]
drag, startPoint x: 184, startPoint y: 391, endPoint x: 236, endPoint y: 389, distance: 51.8
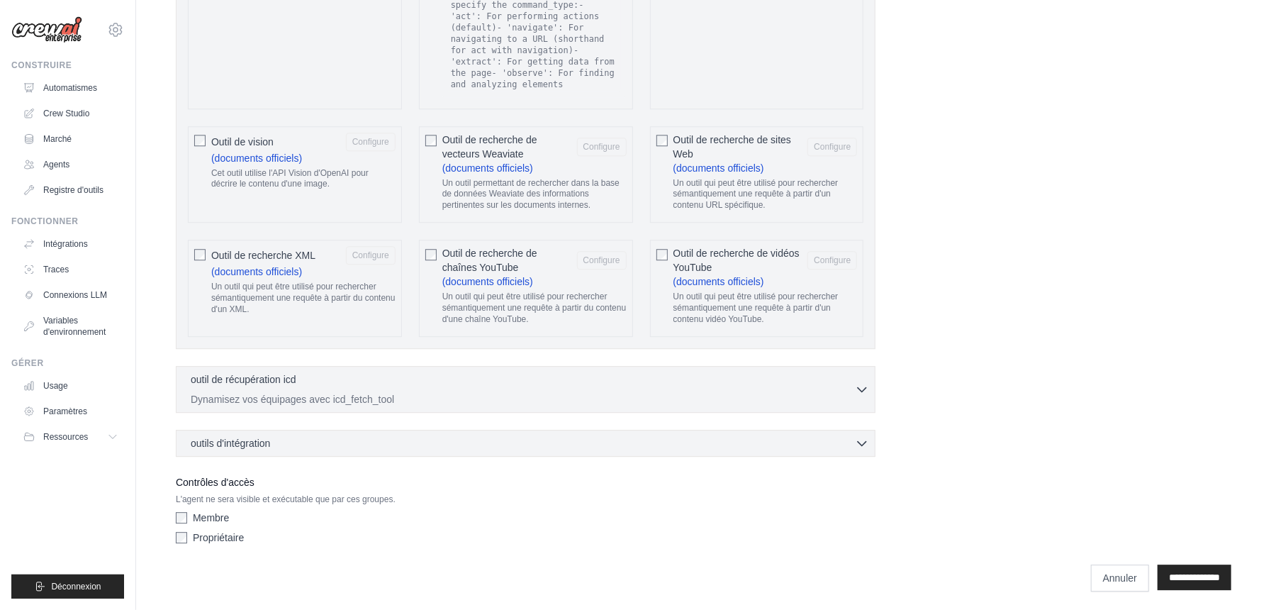
scroll to position [2785, 0]
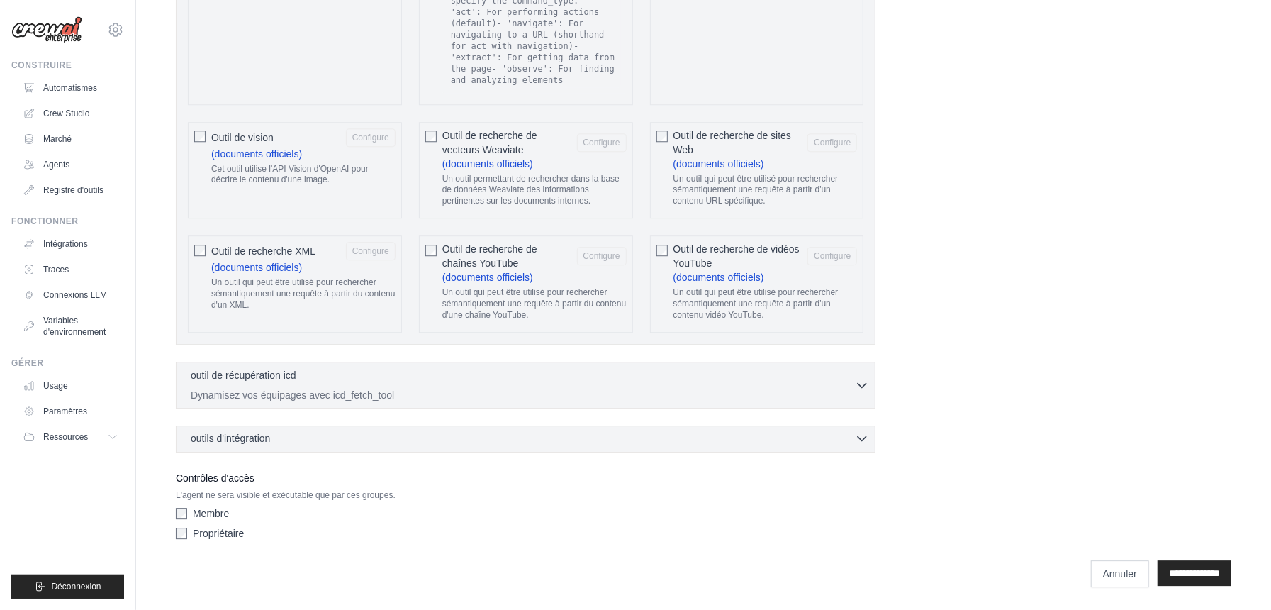
click at [324, 443] on div "outils d'intégration 0 sélectionné" at bounding box center [530, 438] width 678 height 14
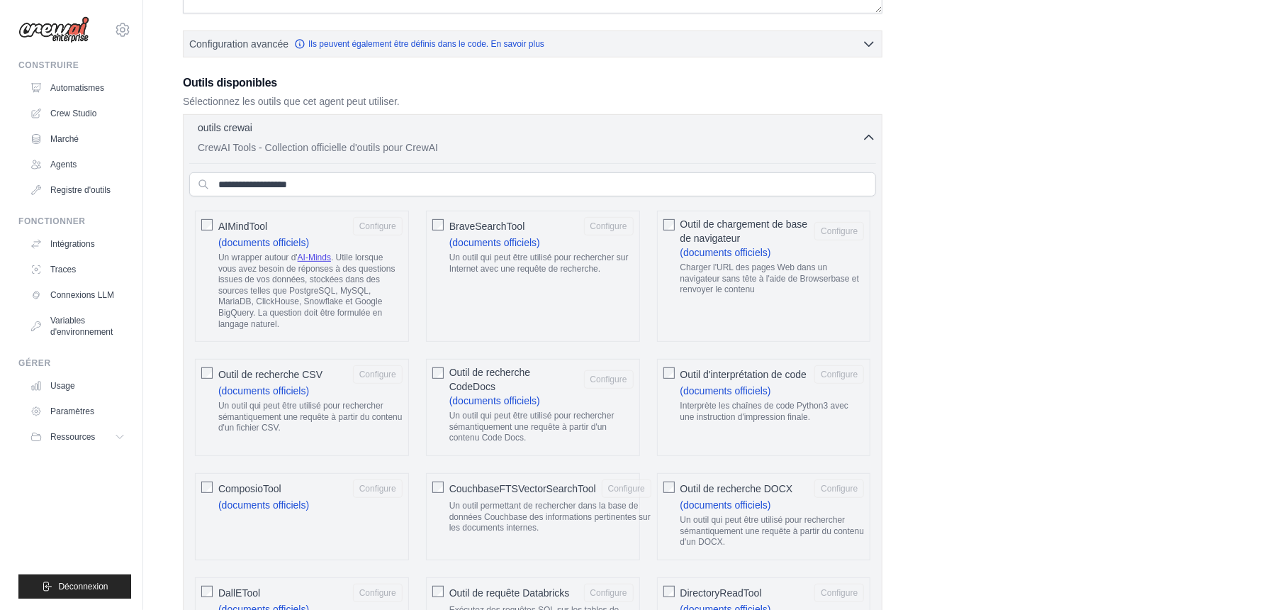
scroll to position [0, 0]
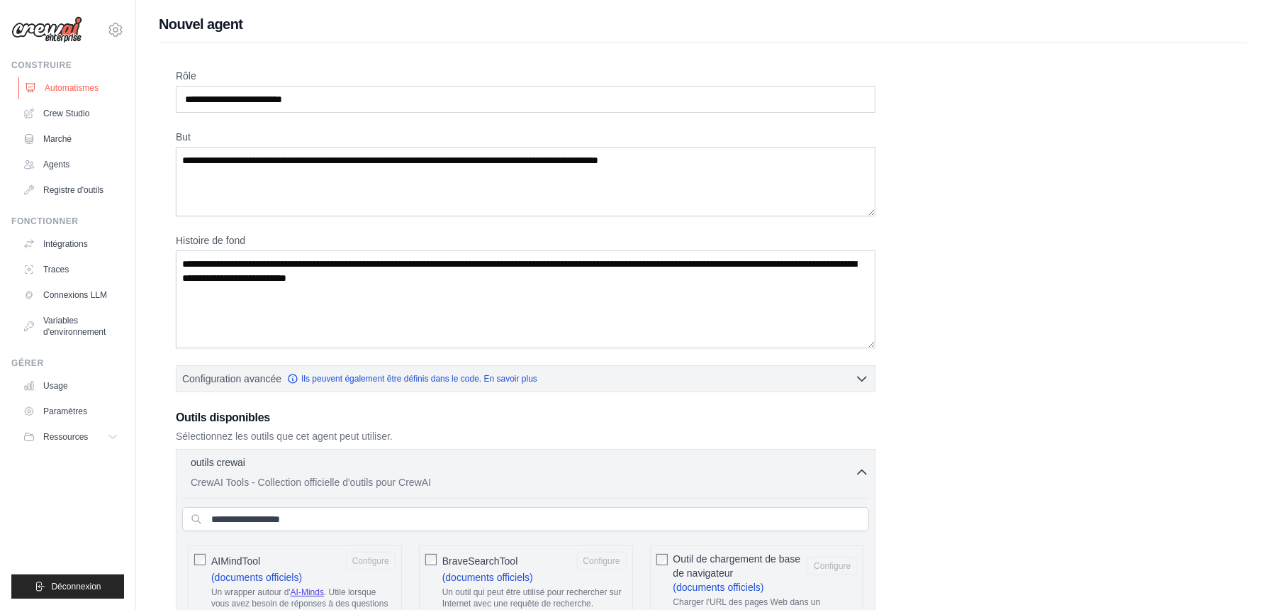
click at [89, 86] on font "Automatismes" at bounding box center [72, 88] width 54 height 10
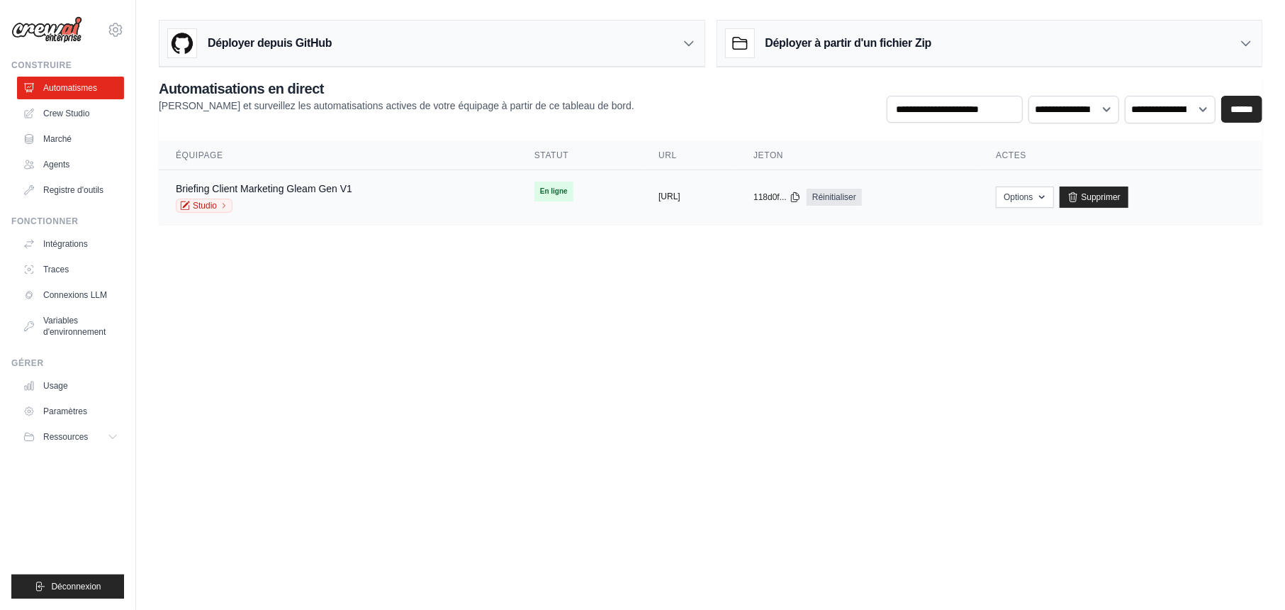
click at [681, 196] on button "https://briefing-client-marketing-g" at bounding box center [670, 196] width 22 height 11
drag, startPoint x: 695, startPoint y: 196, endPoint x: 505, endPoint y: 347, distance: 242.2
click at [505, 347] on body "aurelientissot21@gmail.com Paramètres Construire Automatismes Crew Studio GitHub" at bounding box center [642, 305] width 1285 height 610
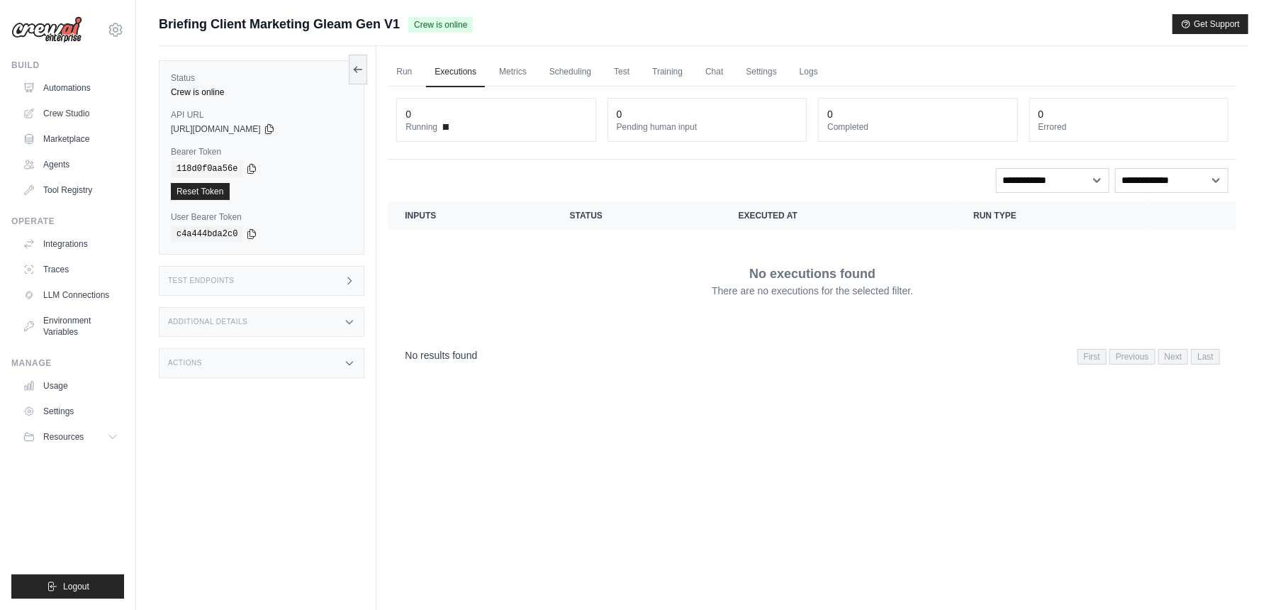
click at [345, 278] on icon at bounding box center [349, 280] width 11 height 11
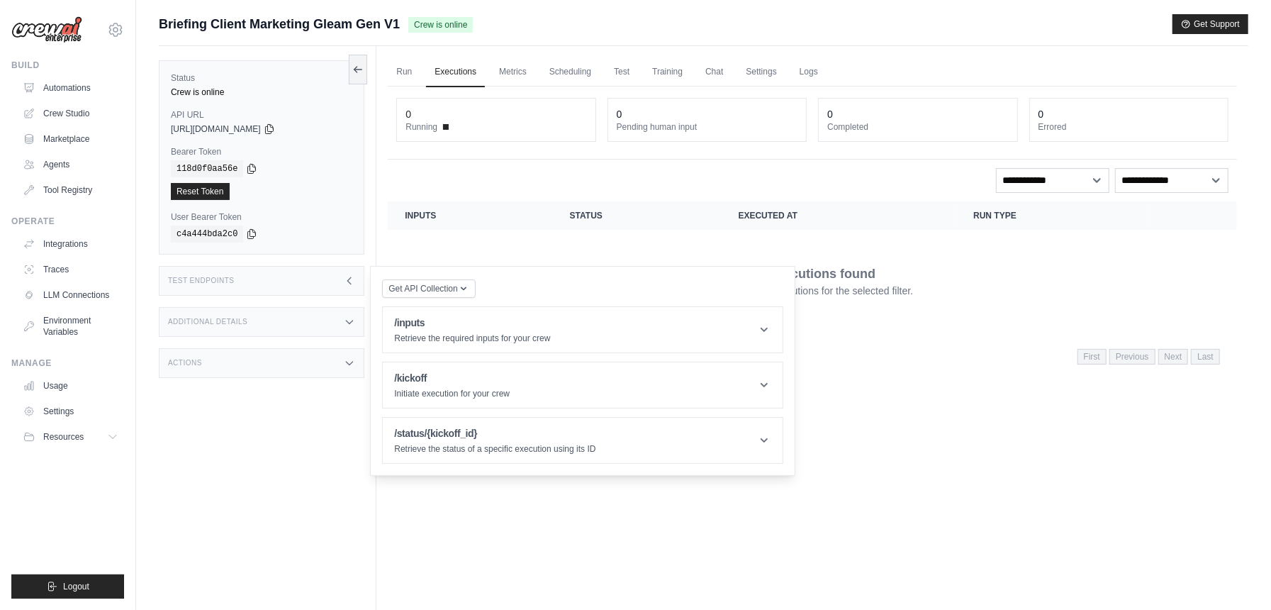
click at [278, 322] on div "Additional Details" at bounding box center [262, 322] width 206 height 30
click at [330, 461] on div "Actions" at bounding box center [262, 447] width 206 height 30
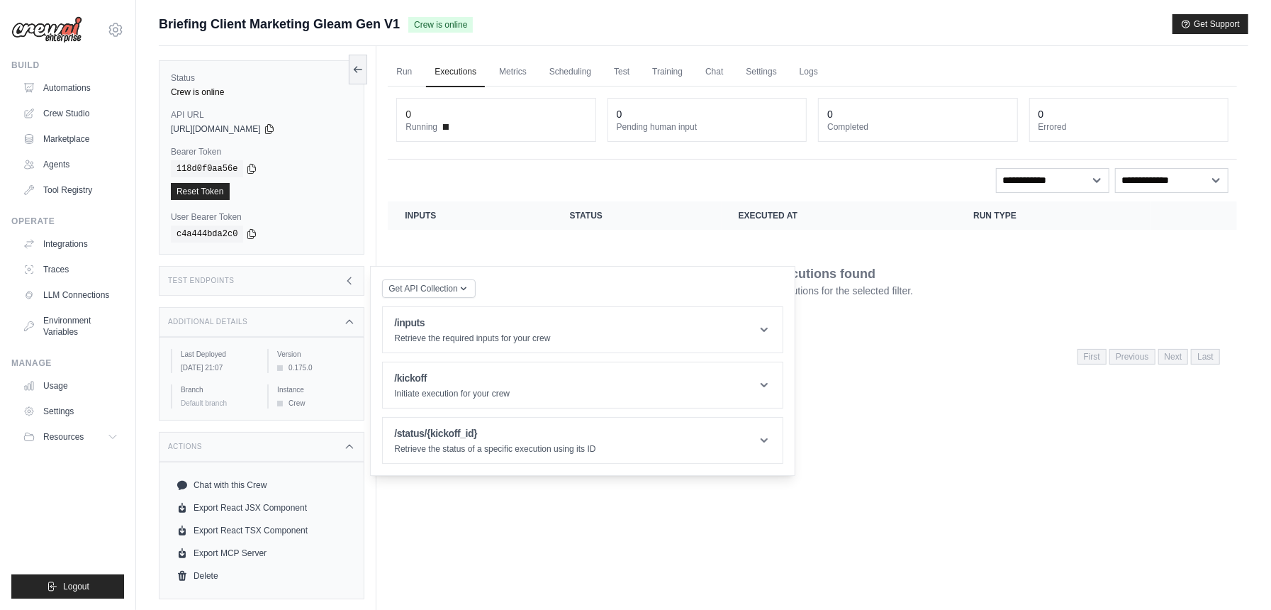
scroll to position [60, 0]
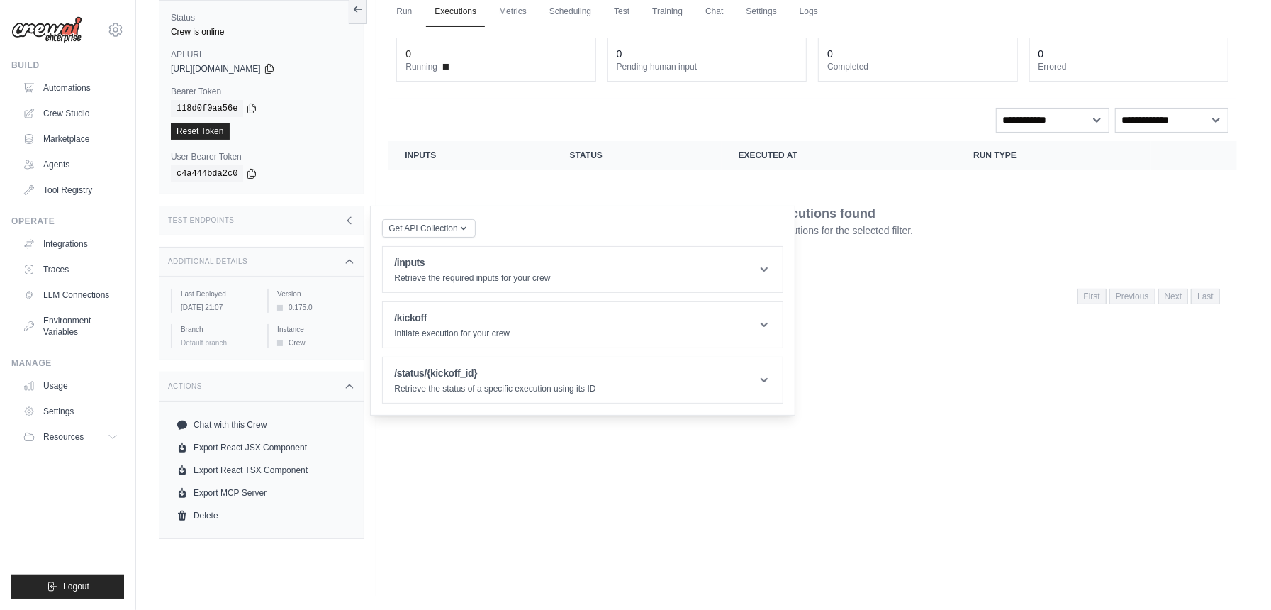
click at [577, 508] on div "Run Executions Metrics Scheduling Test Training Chat Settings Logs 0 Running 0 …" at bounding box center [812, 291] width 872 height 610
click at [443, 227] on span "Get API Collection" at bounding box center [422, 227] width 69 height 11
click at [447, 261] on div "Postman API Collection" at bounding box center [461, 266] width 136 height 23
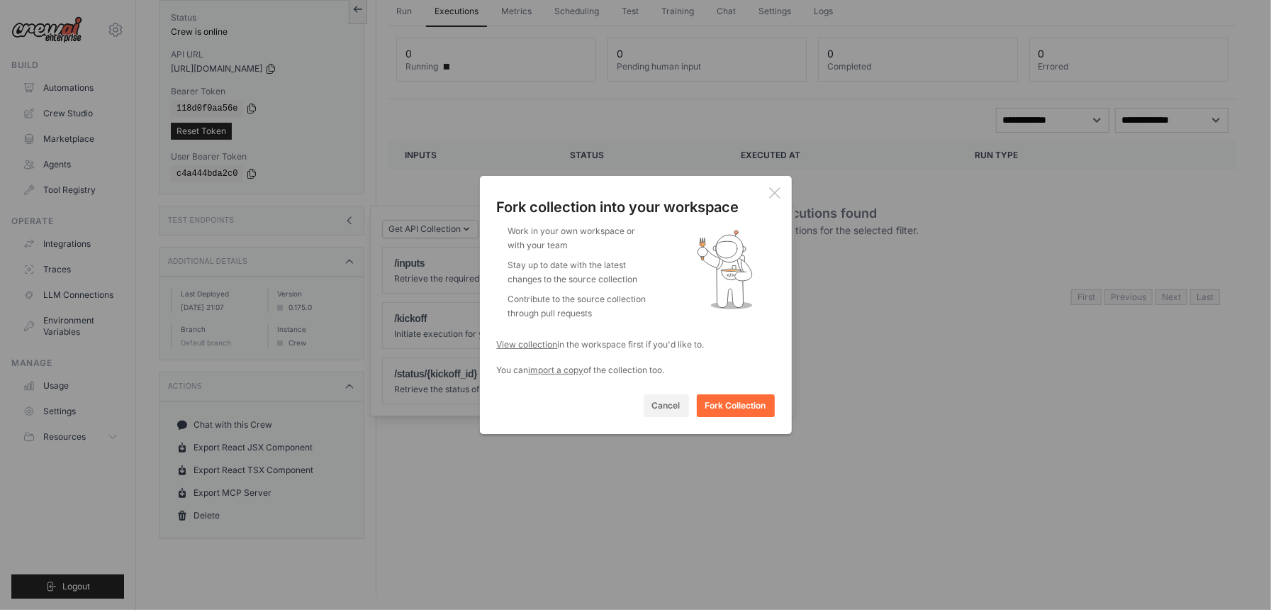
drag, startPoint x: 496, startPoint y: 204, endPoint x: 678, endPoint y: 370, distance: 246.4
click at [678, 370] on div "Fork collection into your workspace Work in your own workspace or with your tea…" at bounding box center [636, 287] width 278 height 179
click at [673, 405] on button "Cancel" at bounding box center [666, 404] width 45 height 23
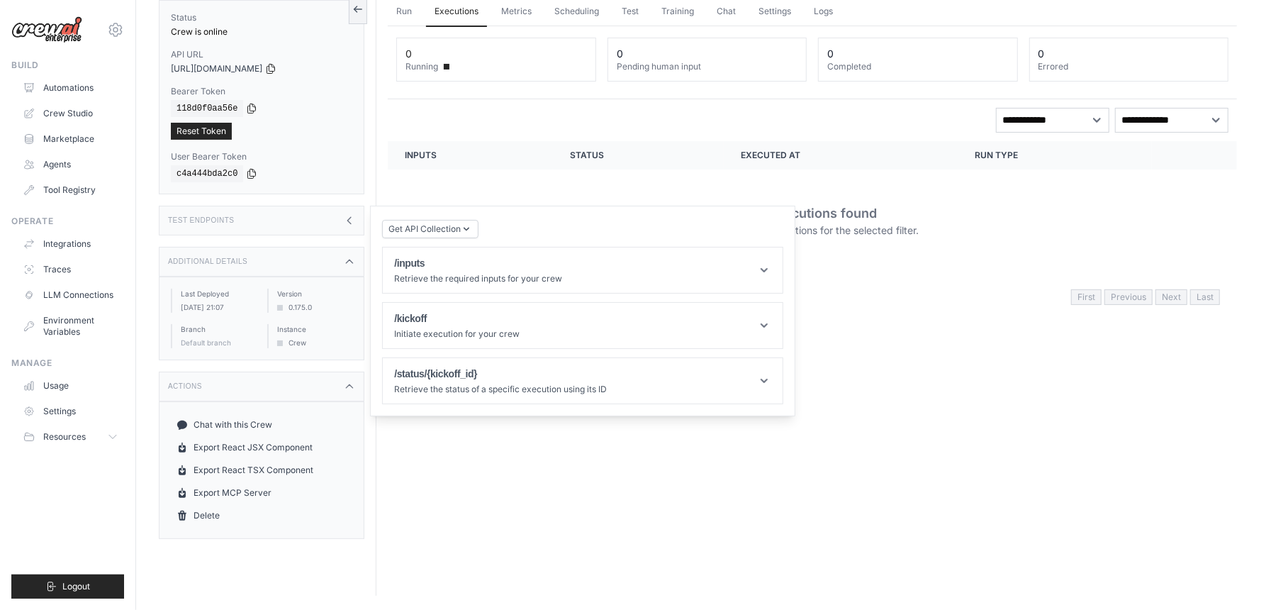
click at [325, 214] on div "Test Endpoints" at bounding box center [262, 221] width 206 height 30
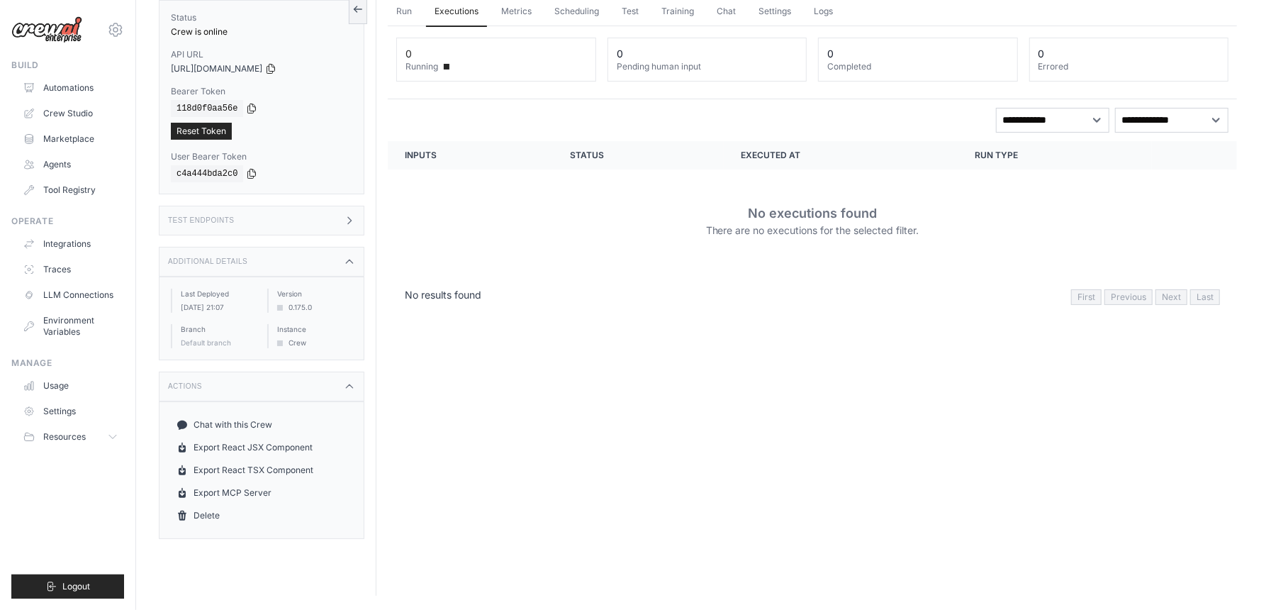
click at [352, 254] on div "Additional Details" at bounding box center [262, 262] width 206 height 30
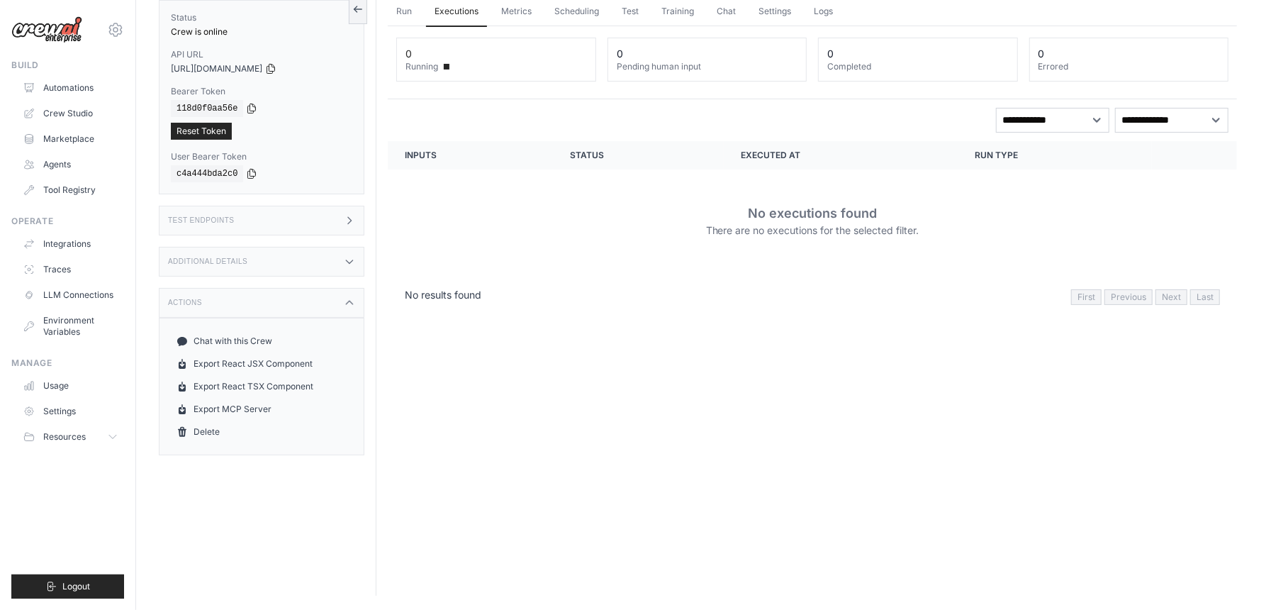
click at [347, 306] on icon at bounding box center [349, 302] width 11 height 11
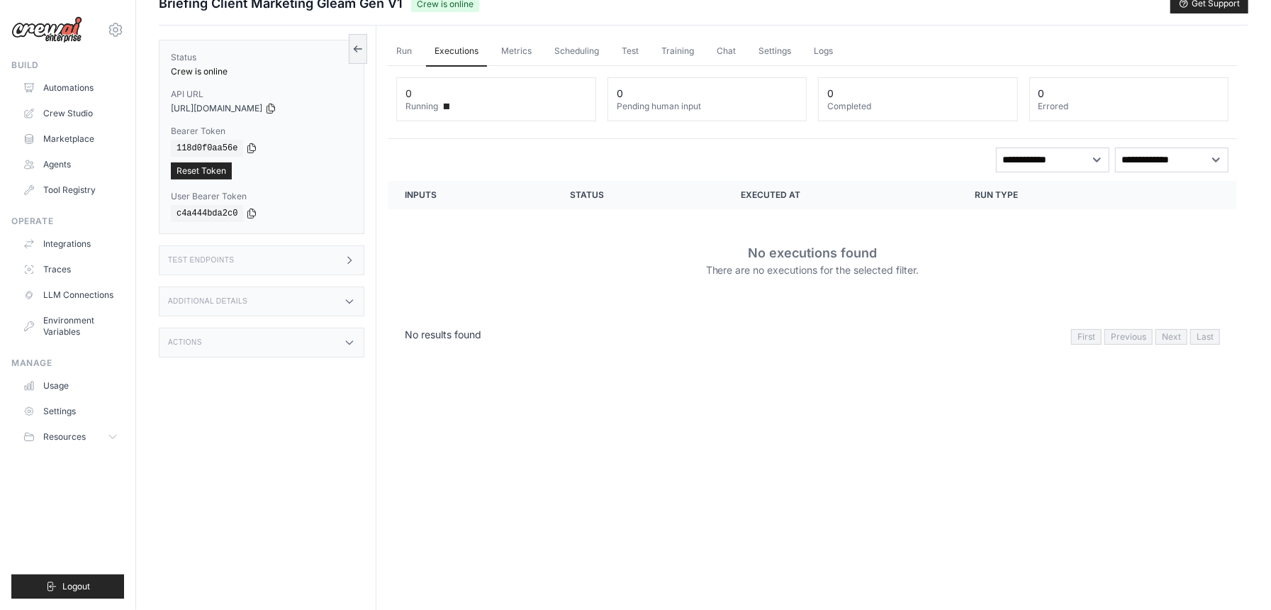
scroll to position [0, 0]
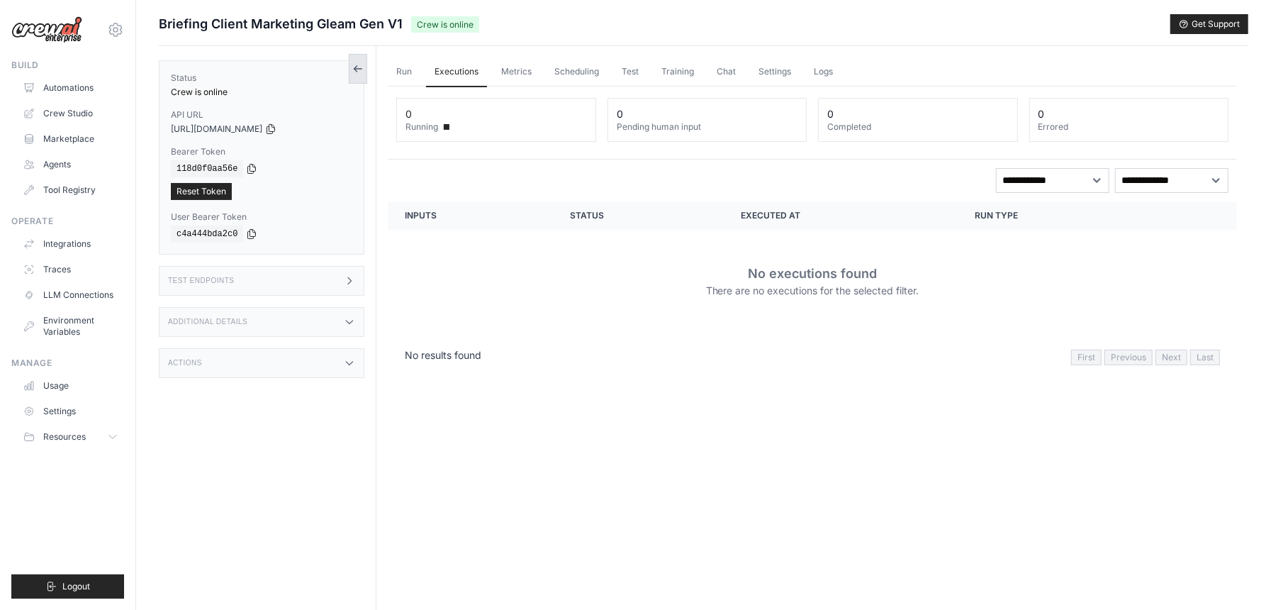
click at [360, 66] on icon at bounding box center [357, 68] width 11 height 11
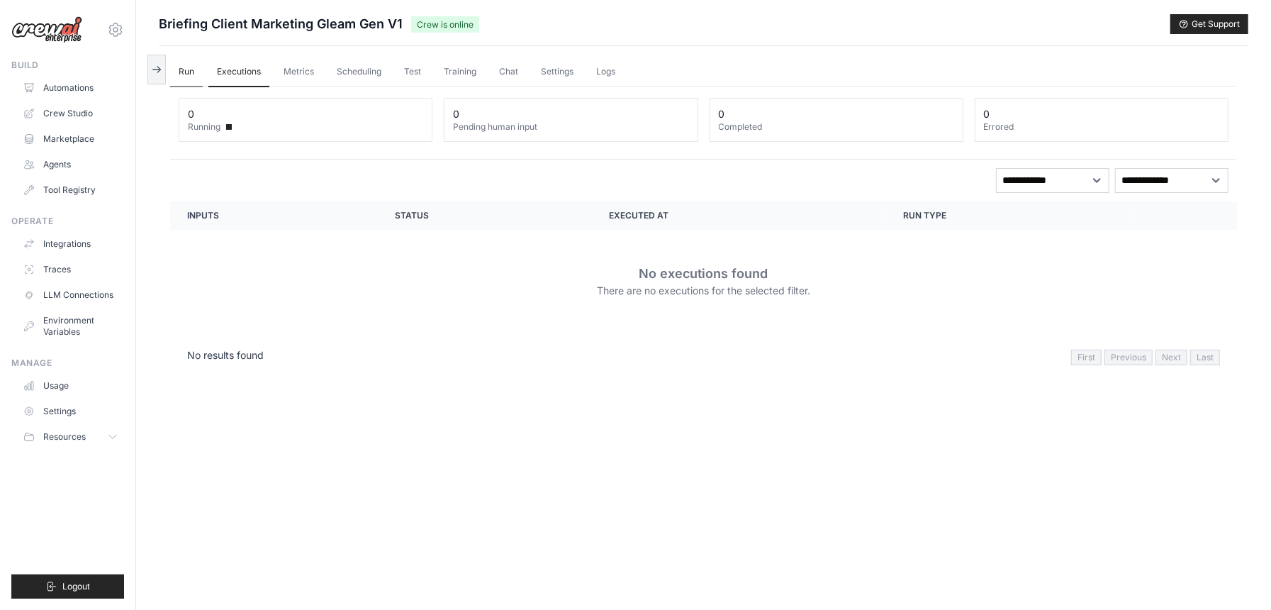
click at [191, 72] on link "Run" at bounding box center [186, 72] width 33 height 30
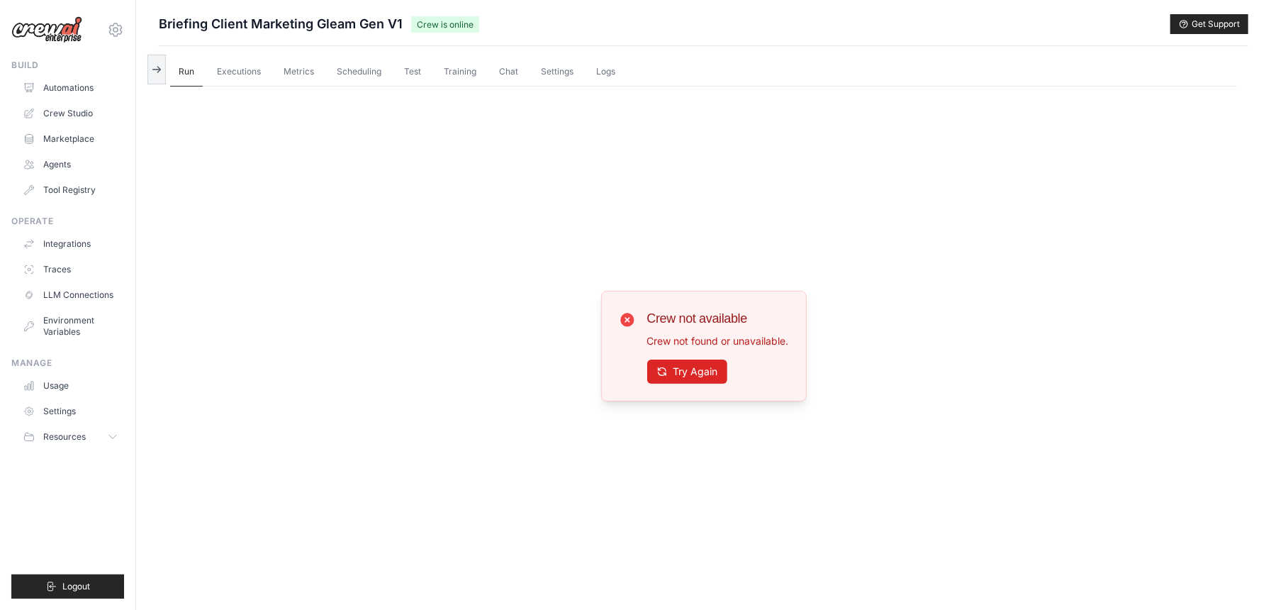
drag, startPoint x: 1164, startPoint y: 1, endPoint x: 1021, endPoint y: 210, distance: 253.5
click at [1030, 207] on div "Crew not available Crew not found or unavailable. Try Again" at bounding box center [703, 345] width 1067 height 518
click at [242, 74] on link "Executions" at bounding box center [238, 72] width 61 height 30
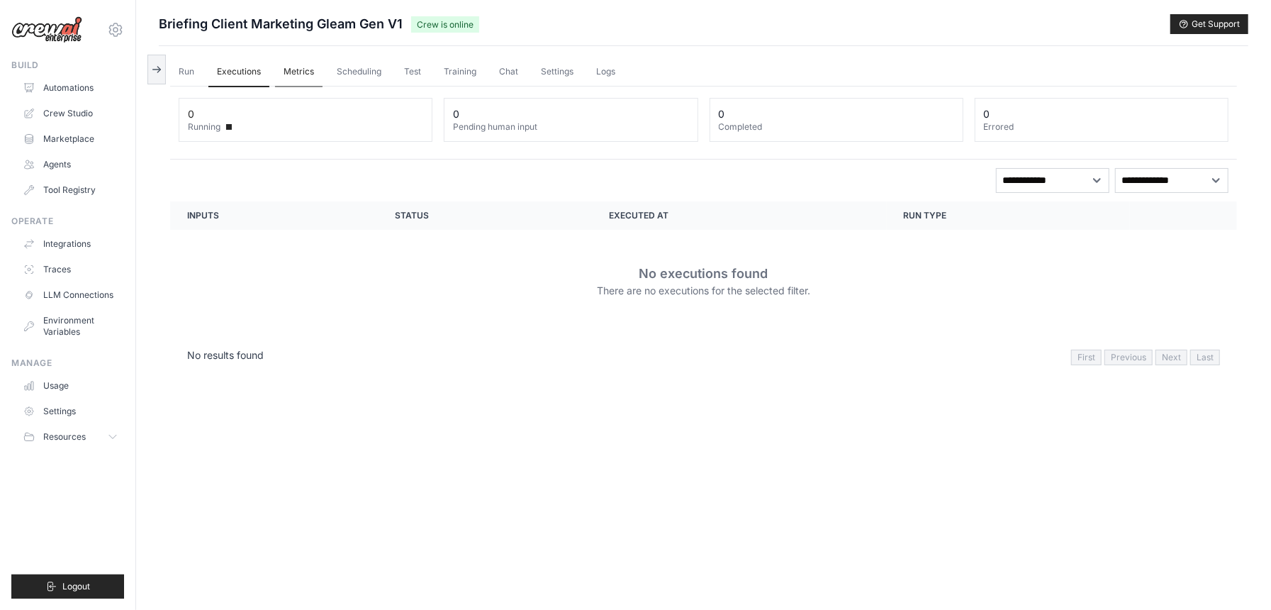
click at [295, 71] on link "Metrics" at bounding box center [298, 72] width 47 height 30
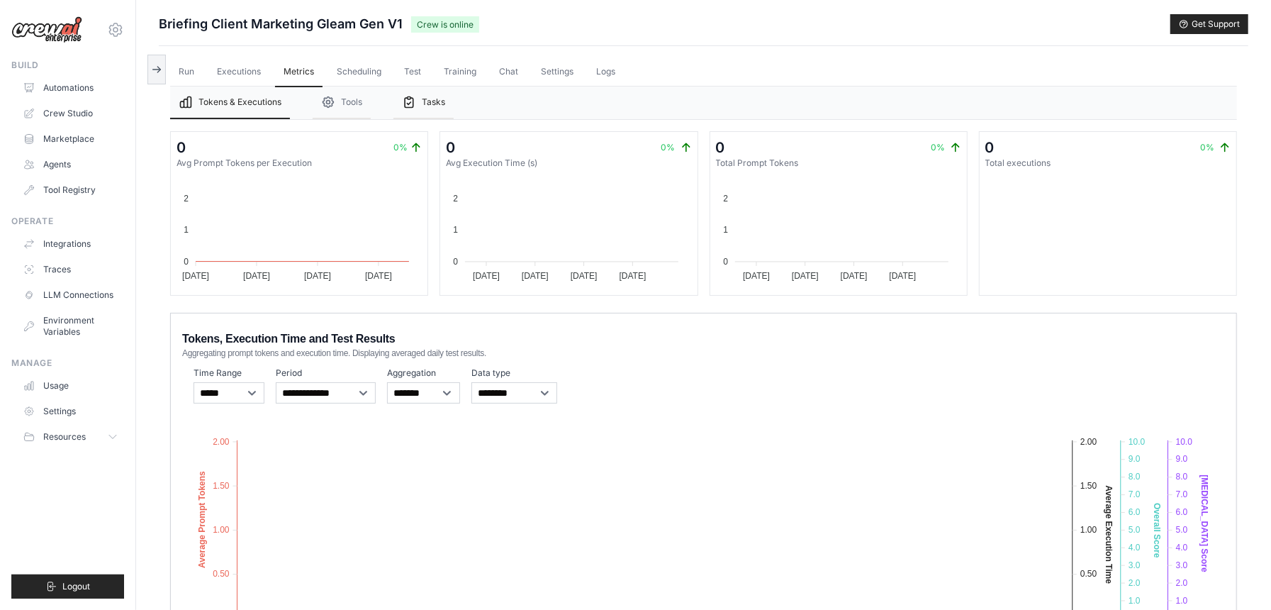
click at [418, 104] on button "Tasks" at bounding box center [423, 102] width 60 height 33
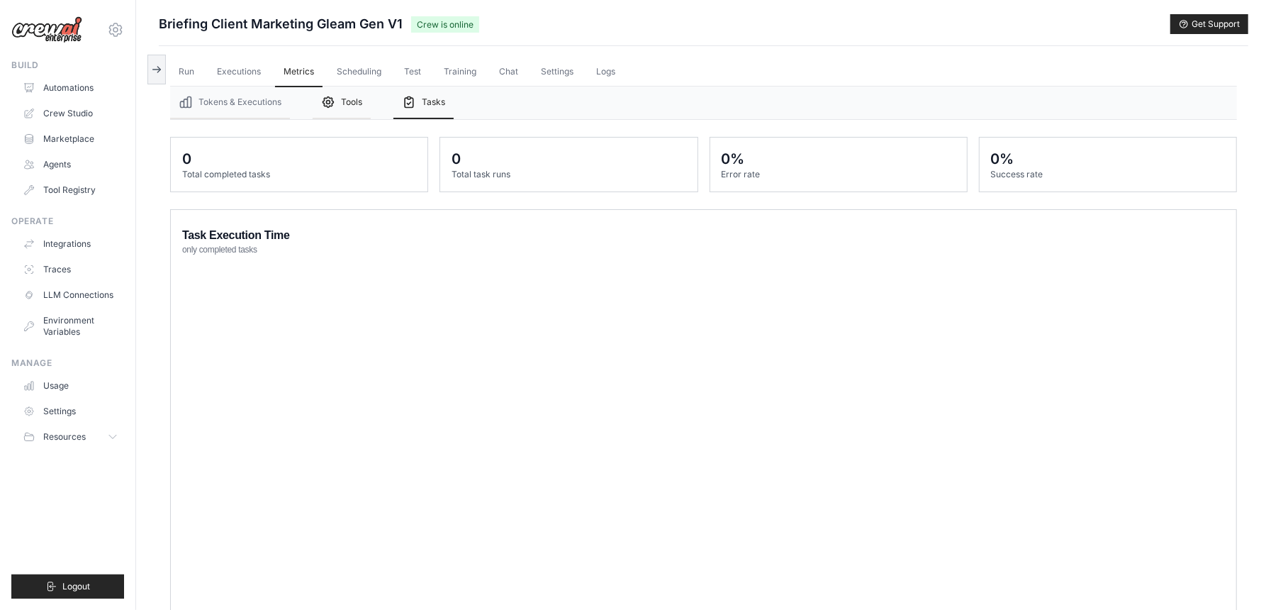
click at [344, 105] on button "Tools" at bounding box center [342, 102] width 58 height 33
click at [369, 65] on link "Scheduling" at bounding box center [359, 72] width 62 height 30
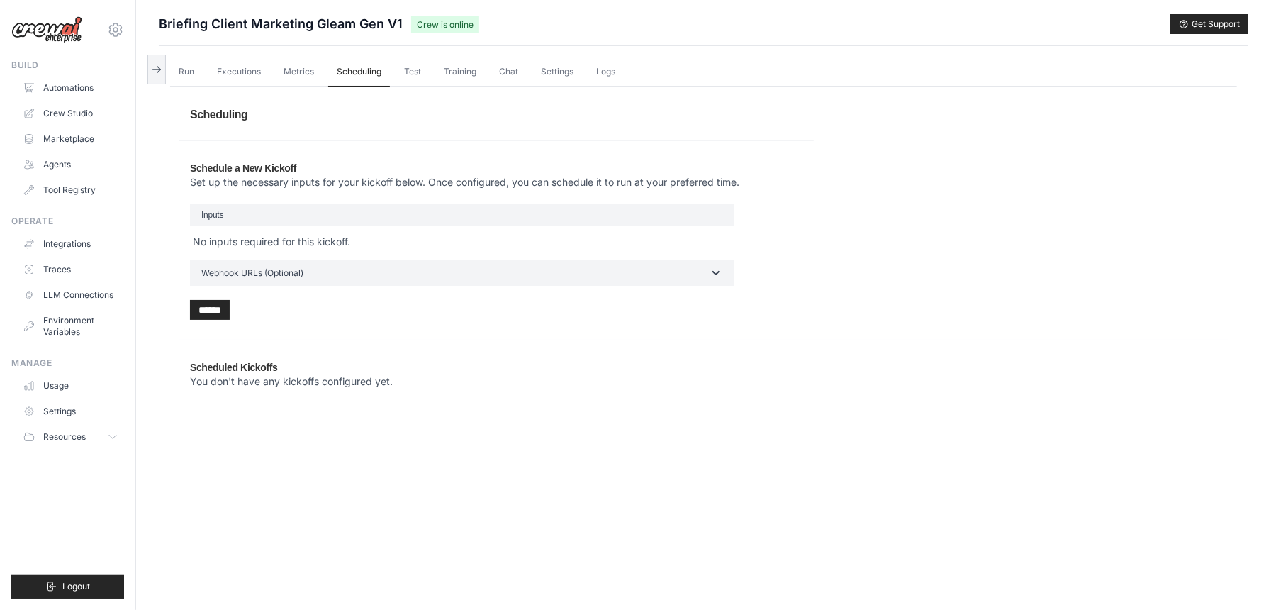
drag, startPoint x: 191, startPoint y: 165, endPoint x: 713, endPoint y: 174, distance: 521.8
click at [713, 174] on header "Schedule a New Kickoff Set up the necessary inputs for your kickoff below. Once…" at bounding box center [496, 175] width 613 height 28
click at [598, 279] on button "Webhook URLs (Optional)" at bounding box center [462, 272] width 544 height 26
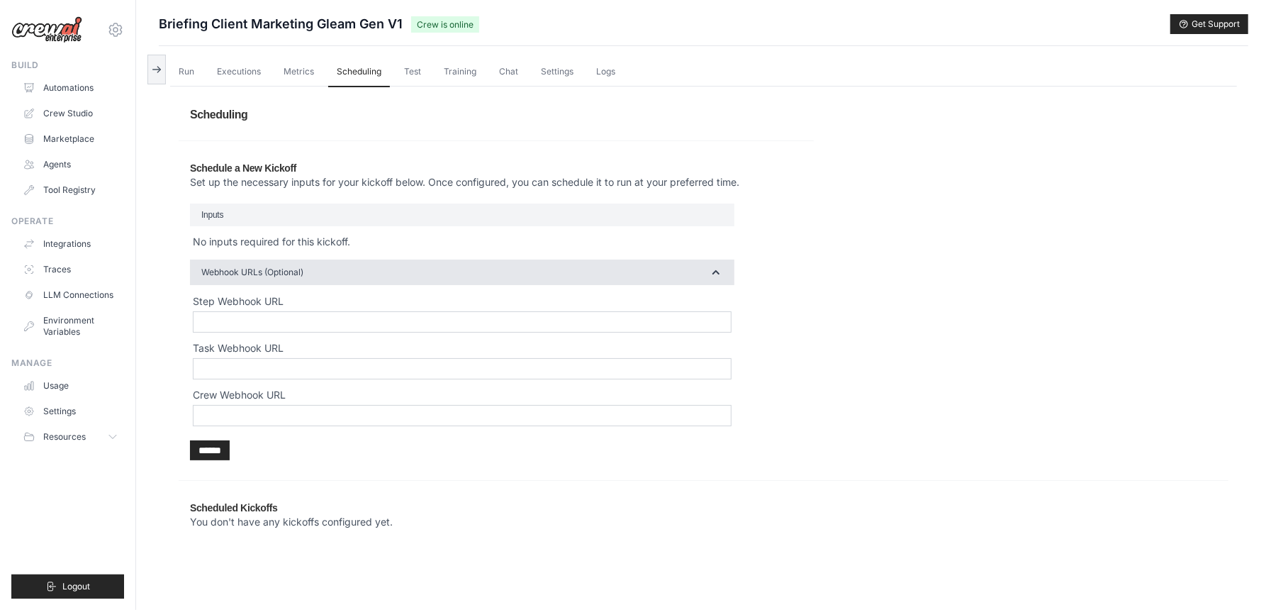
click at [598, 279] on button "Webhook URLs (Optional)" at bounding box center [462, 272] width 544 height 26
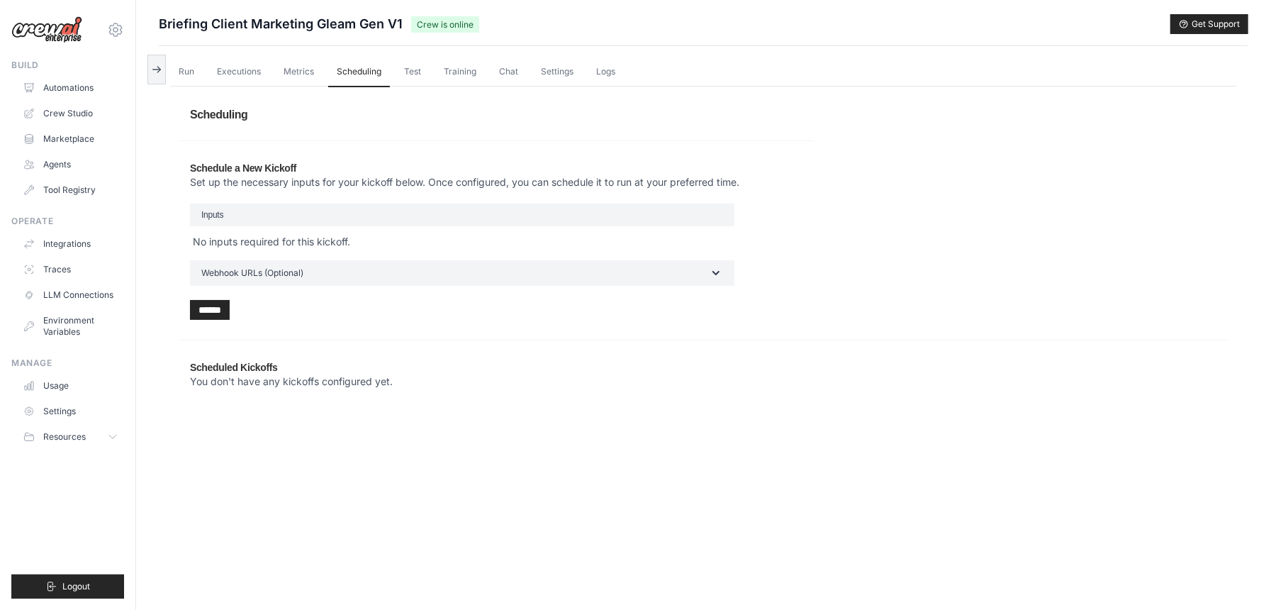
click at [536, 415] on div "Scheduling Schedule a New Kickoff Set up the necessary inputs for your kickoff …" at bounding box center [703, 251] width 1067 height 330
drag, startPoint x: 191, startPoint y: 367, endPoint x: 398, endPoint y: 393, distance: 208.7
click at [398, 393] on div "Scheduled Kickoffs You don't have any kickoffs configured yet. ​ Schedule" at bounding box center [704, 374] width 1050 height 51
click at [886, 387] on div at bounding box center [964, 384] width 508 height 9
click at [414, 75] on link "Test" at bounding box center [413, 72] width 34 height 30
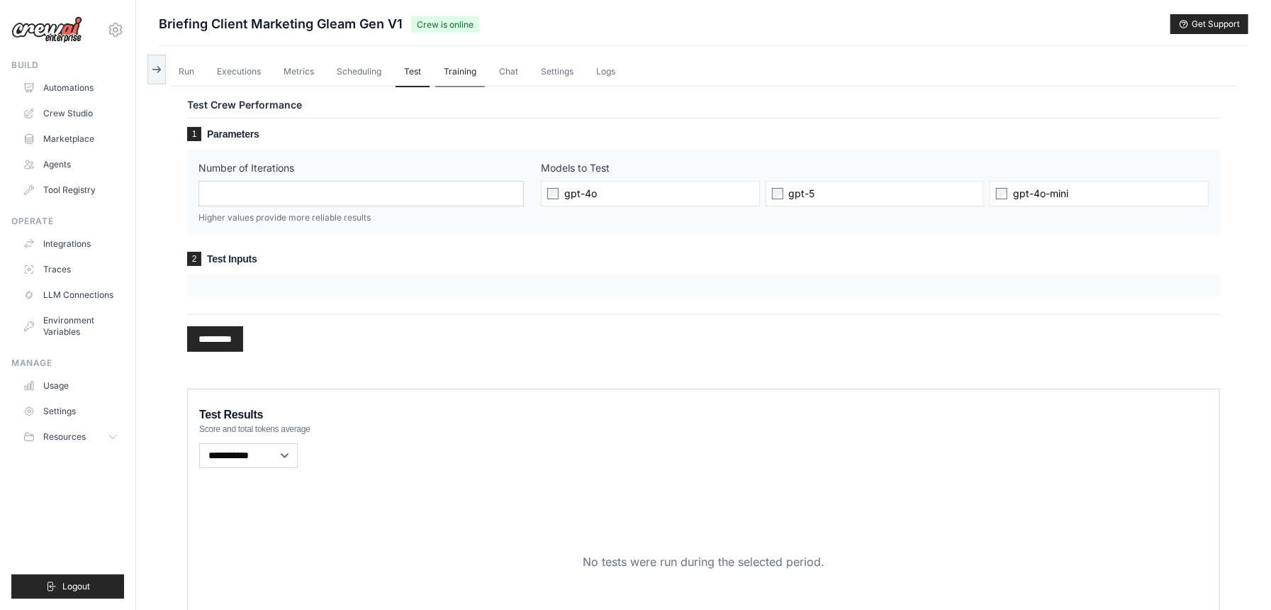
click at [444, 68] on link "Training" at bounding box center [460, 72] width 50 height 30
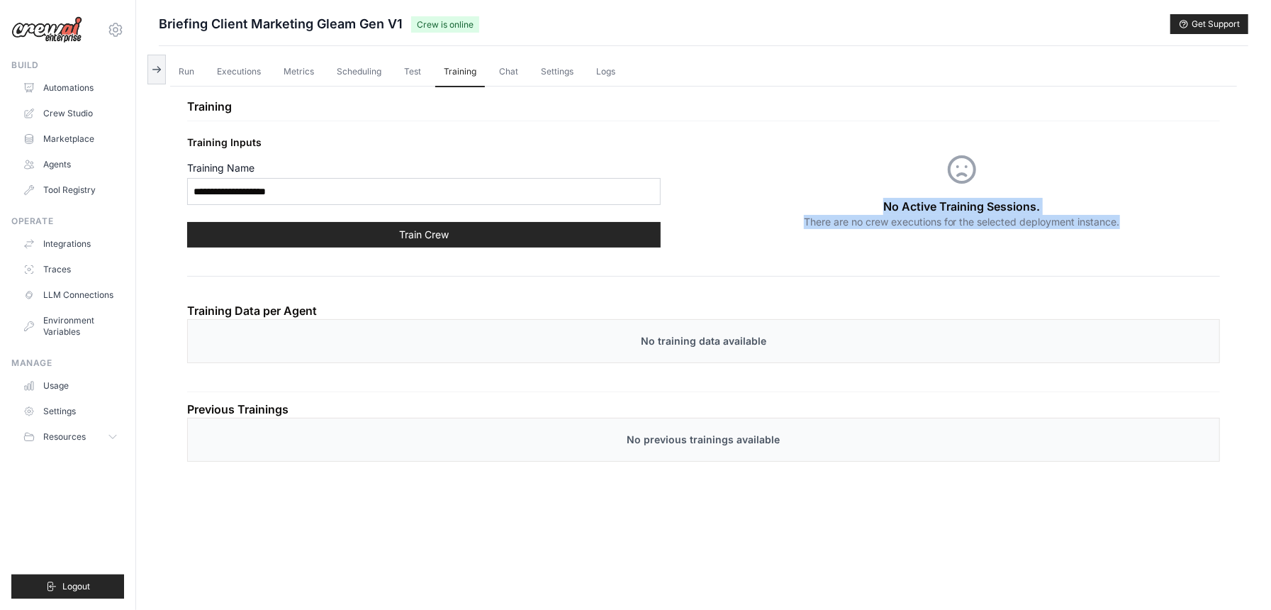
drag, startPoint x: 871, startPoint y: 200, endPoint x: 1124, endPoint y: 225, distance: 253.7
click at [1124, 225] on div "No Active Training Sessions. There are no crew executions for the selected depl…" at bounding box center [962, 191] width 517 height 122
click at [775, 157] on div "No Active Training Sessions. There are no crew executions for the selected depl…" at bounding box center [962, 191] width 517 height 122
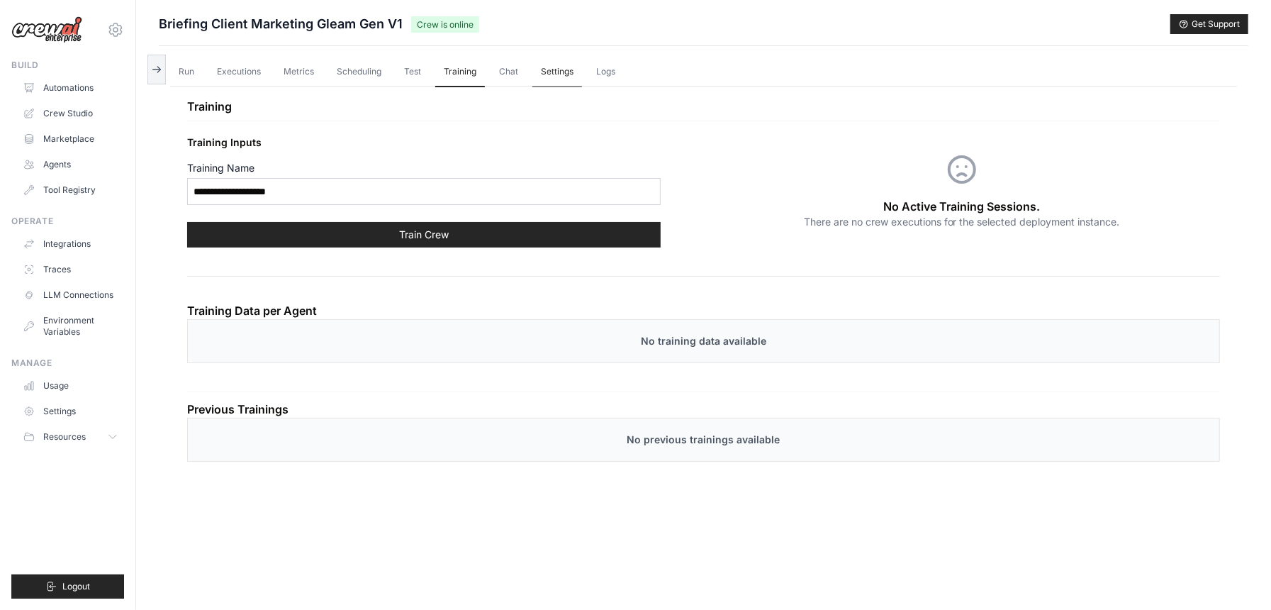
click at [549, 75] on link "Settings" at bounding box center [557, 72] width 50 height 30
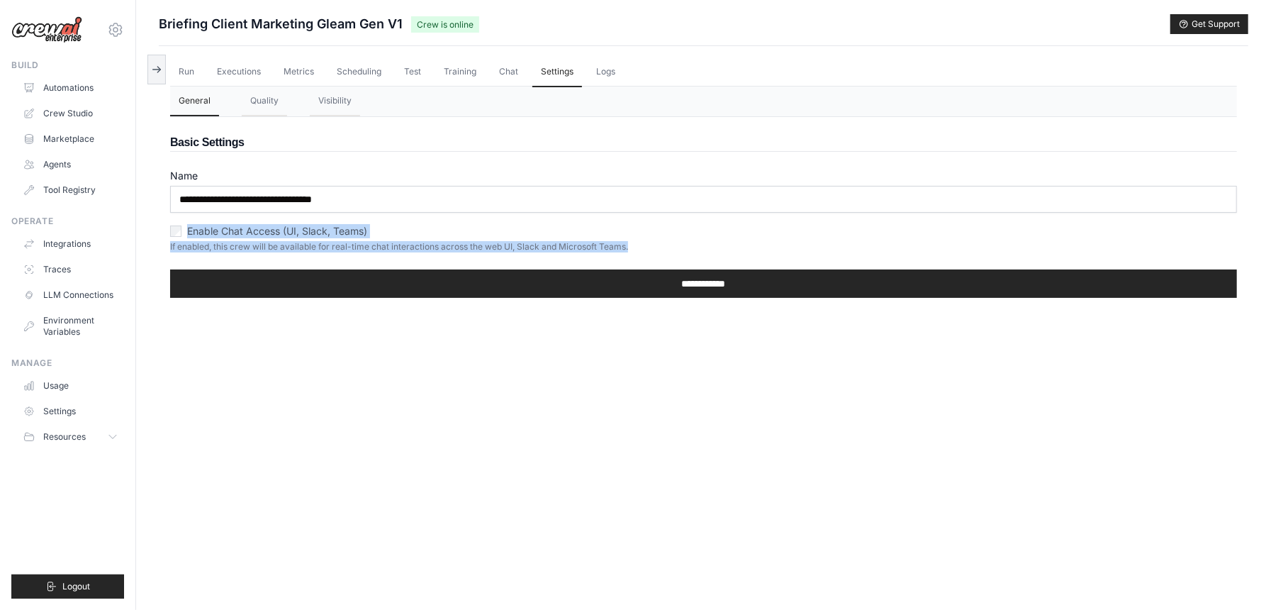
drag, startPoint x: 186, startPoint y: 224, endPoint x: 618, endPoint y: 248, distance: 433.1
click at [618, 248] on div "Enable Chat Access (UI, Slack, Teams) If enabled, this crew will be available f…" at bounding box center [703, 238] width 1067 height 28
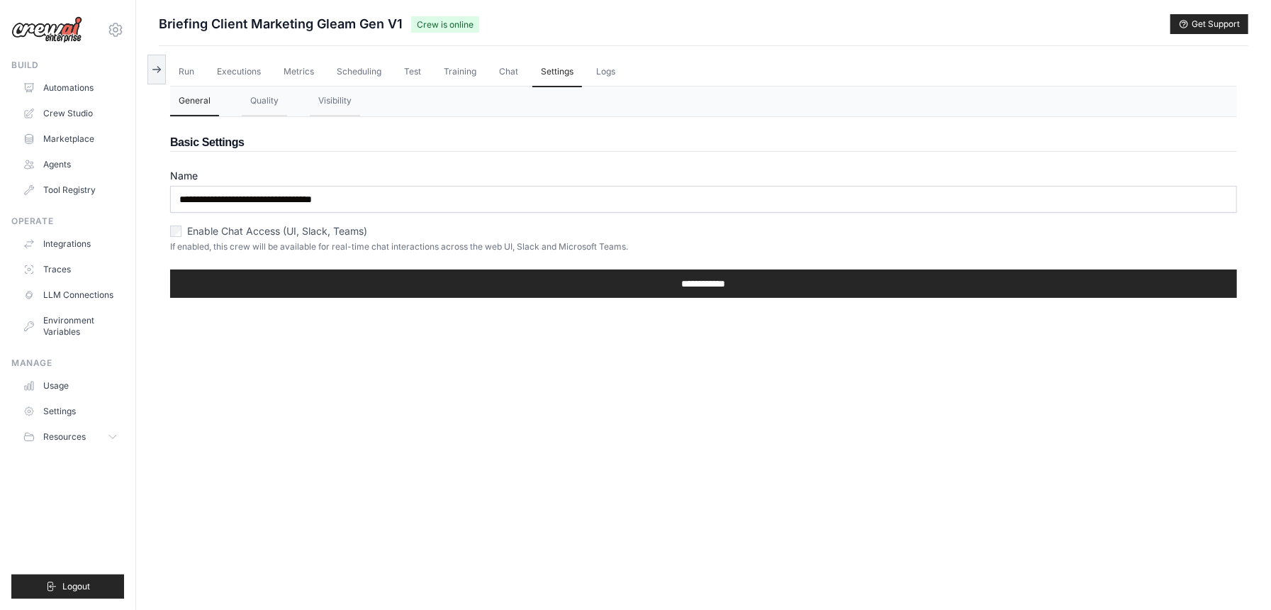
click at [775, 404] on div "Run Executions Metrics Scheduling Test Training Chat Settings Logs 0 Running 0 …" at bounding box center [704, 351] width 1090 height 610
click at [264, 103] on button "Quality" at bounding box center [264, 101] width 45 height 30
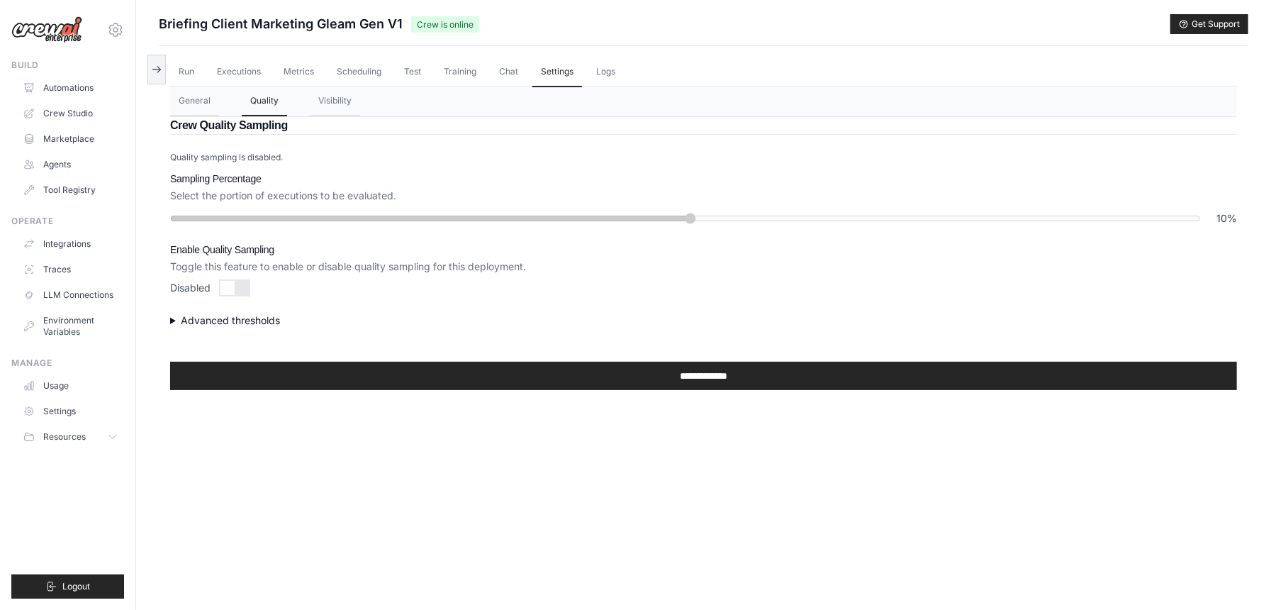
click at [173, 318] on summary "Advanced thresholds" at bounding box center [703, 320] width 1067 height 14
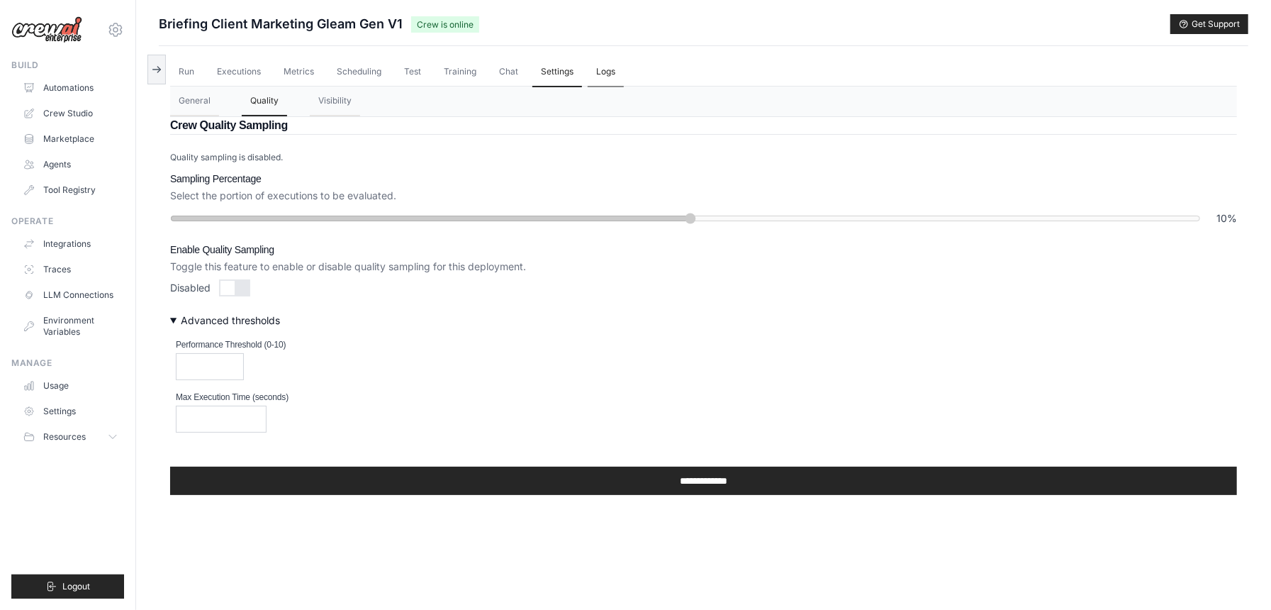
click at [595, 72] on link "Logs" at bounding box center [606, 72] width 36 height 30
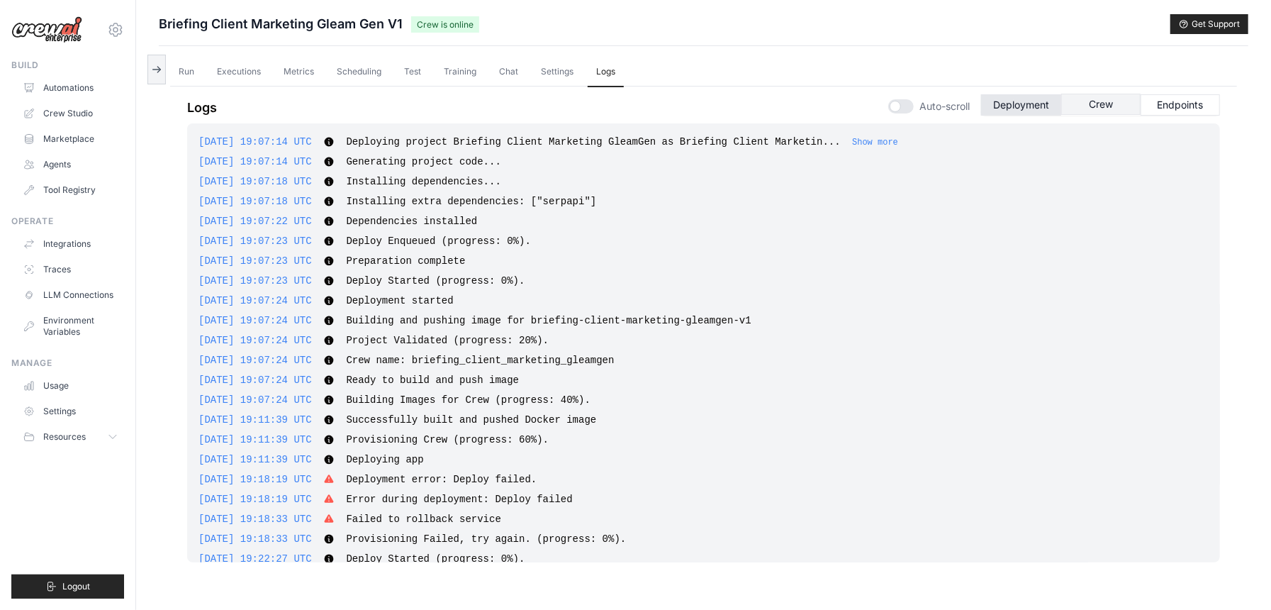
click at [1106, 109] on button "Crew" at bounding box center [1100, 104] width 79 height 21
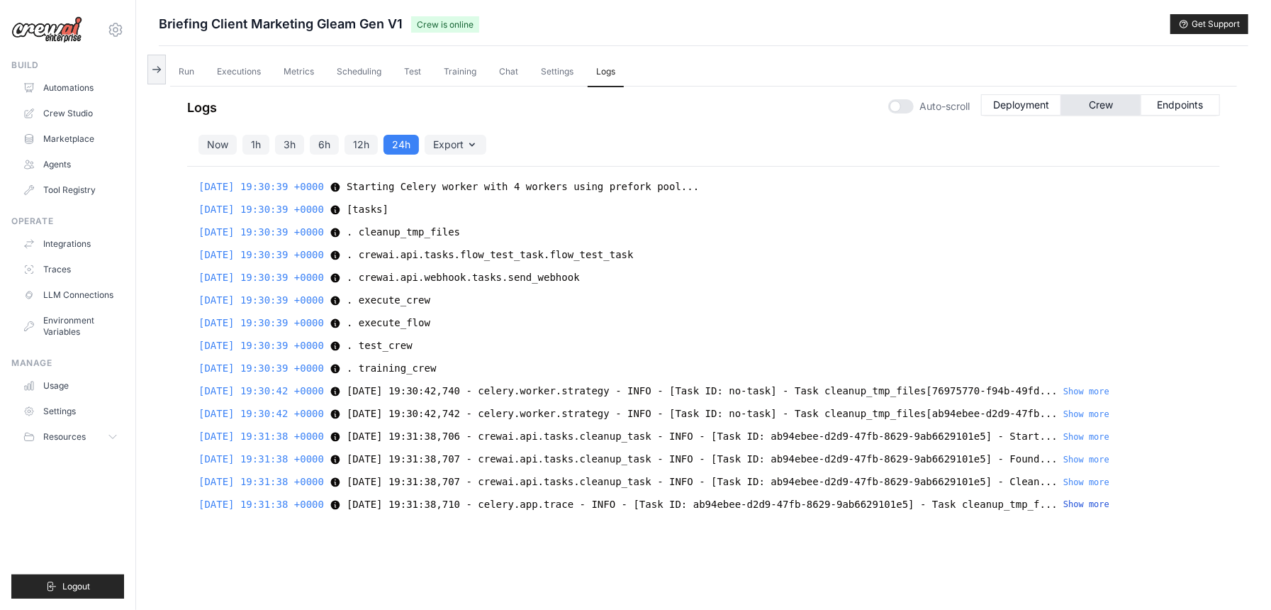
click at [1063, 505] on button "Show more" at bounding box center [1086, 503] width 46 height 11
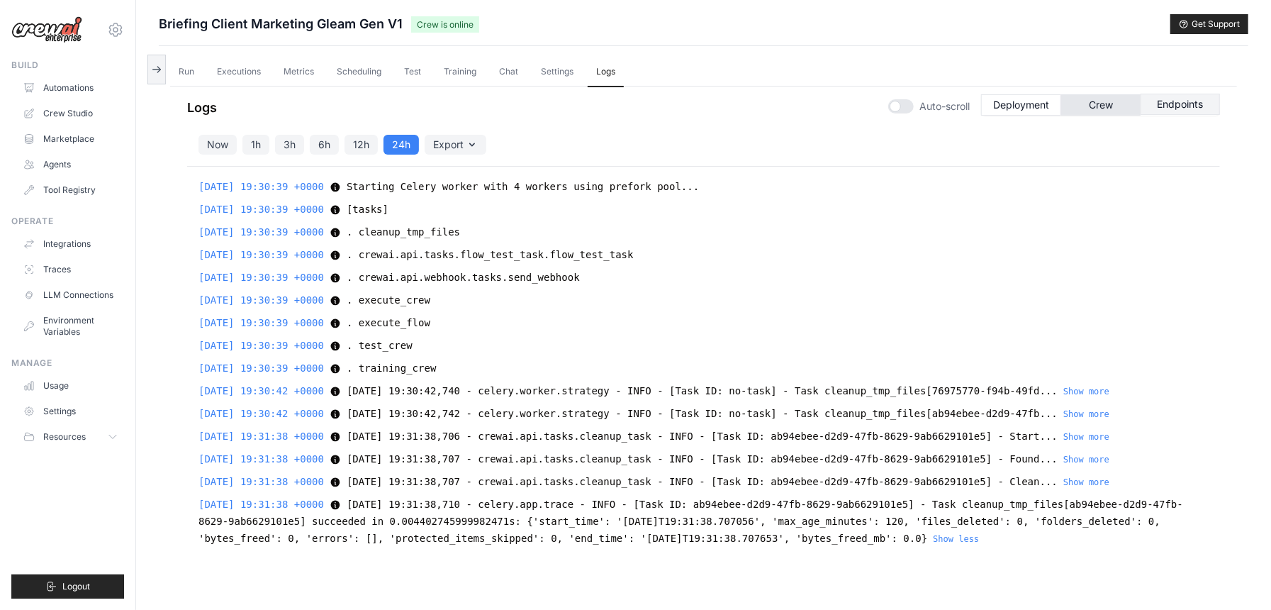
click at [1190, 103] on button "Endpoints" at bounding box center [1180, 104] width 79 height 21
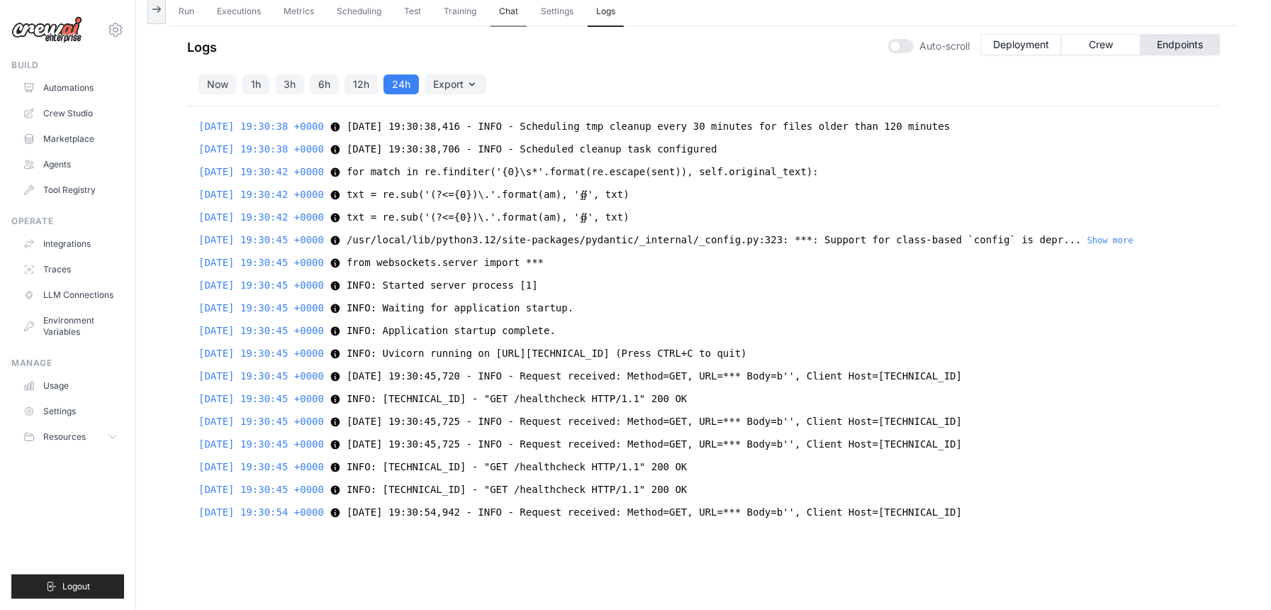
click at [495, 10] on link "Chat" at bounding box center [509, 12] width 36 height 30
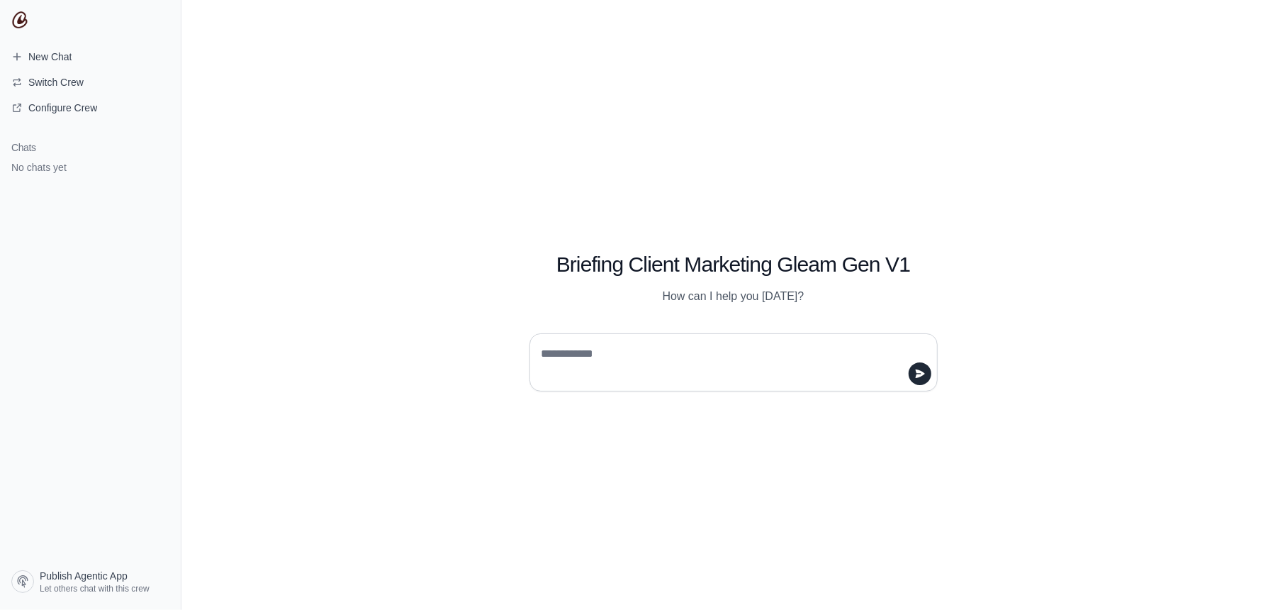
click at [605, 356] on textarea at bounding box center [729, 362] width 381 height 40
type textarea "**********"
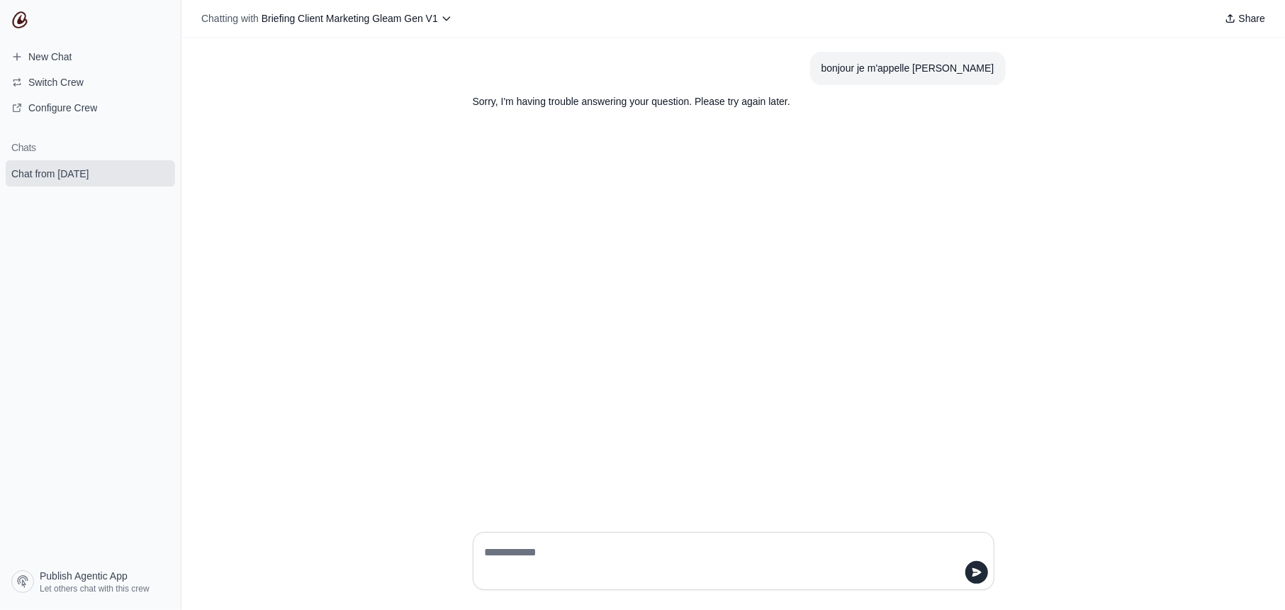
click at [492, 99] on p "Sorry, I'm having trouble answering your question. Please try again later." at bounding box center [700, 102] width 454 height 16
drag, startPoint x: 474, startPoint y: 98, endPoint x: 803, endPoint y: 96, distance: 329.6
click at [803, 96] on p "Sorry, I'm having trouble answering your question. Please try again later." at bounding box center [700, 102] width 454 height 16
click at [844, 286] on div "bonjour je m'appelle [PERSON_NAME] Sorry, I'm having trouble answering your que…" at bounding box center [733, 279] width 1104 height 483
click at [500, 552] on textarea at bounding box center [729, 561] width 495 height 40
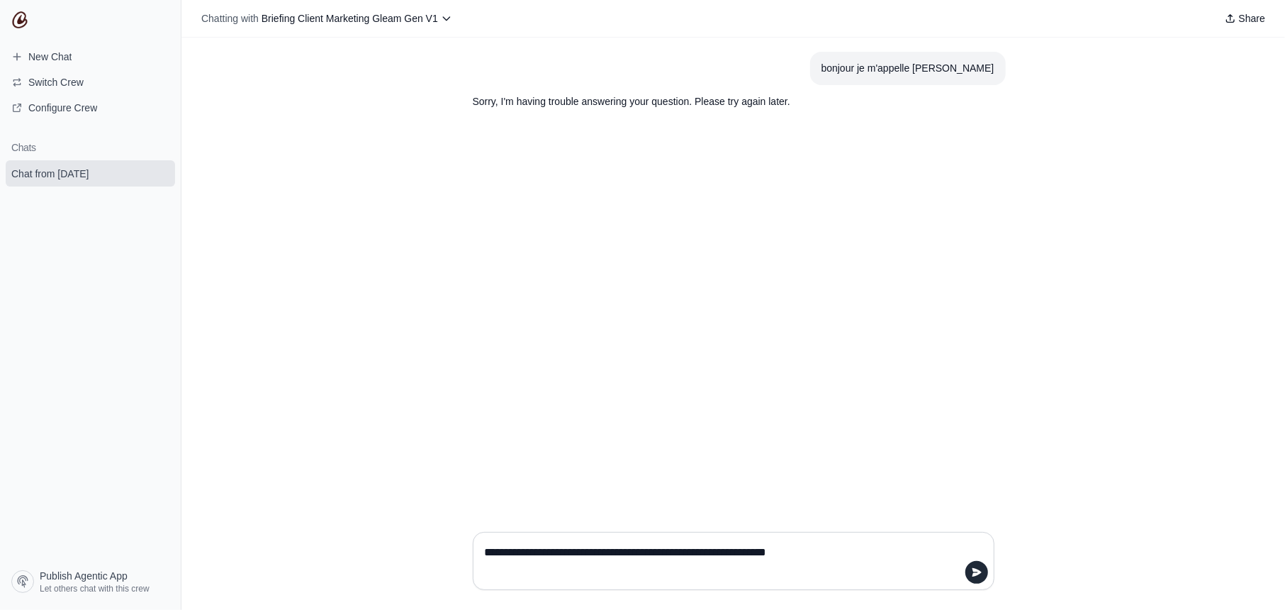
type textarea "**********"
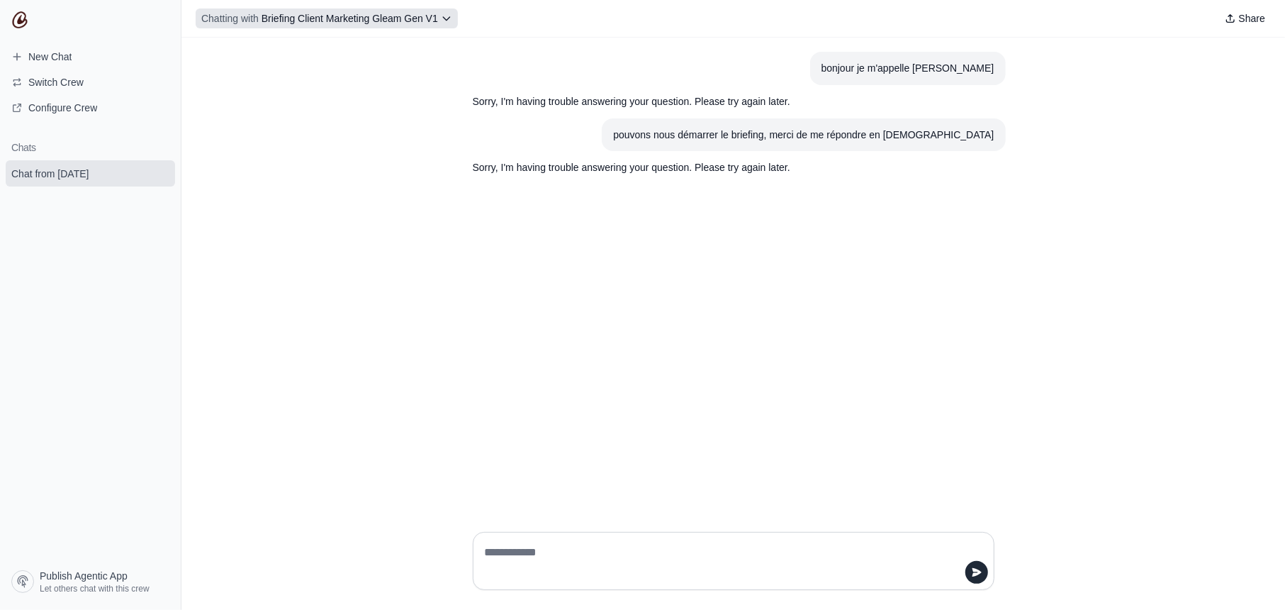
click at [448, 13] on icon at bounding box center [446, 18] width 11 height 11
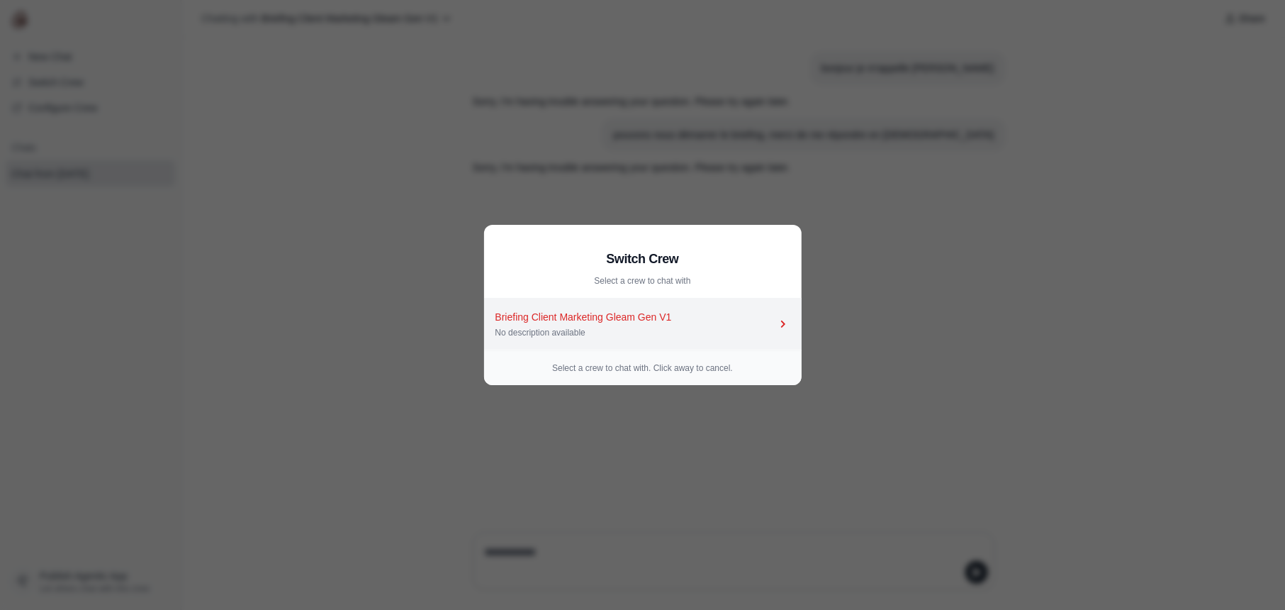
click at [715, 320] on div "Briefing Client Marketing Gleam Gen V1" at bounding box center [636, 317] width 281 height 14
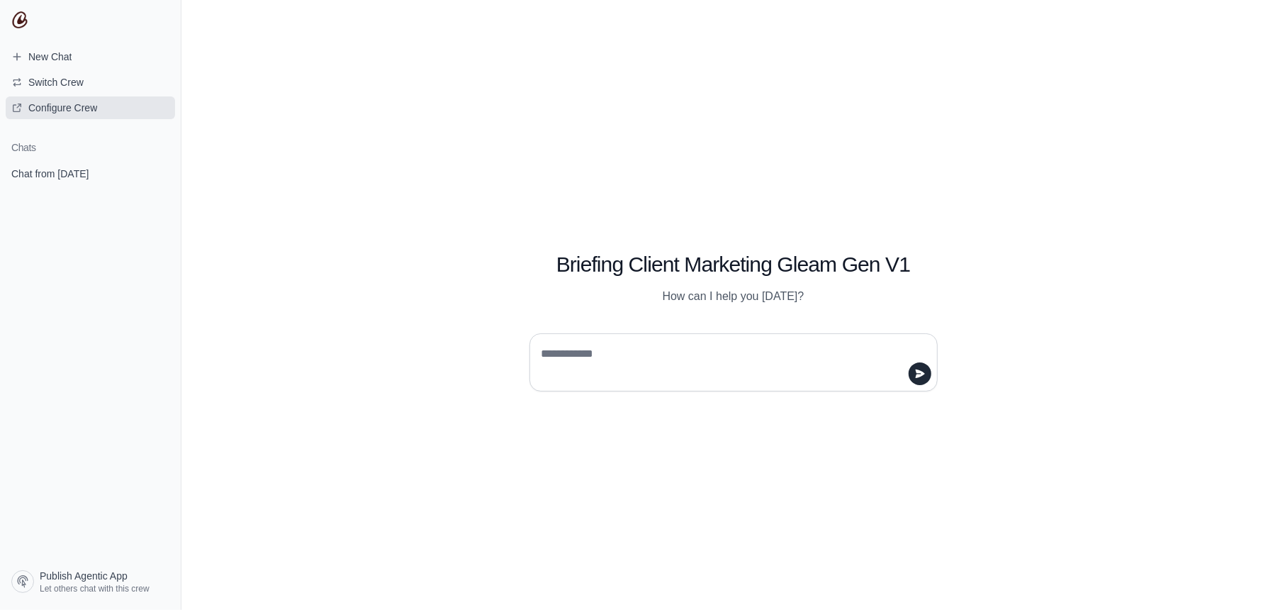
click at [105, 111] on span "Configure Crew" at bounding box center [54, 108] width 108 height 14
click at [66, 60] on span "New Chat" at bounding box center [49, 57] width 43 height 14
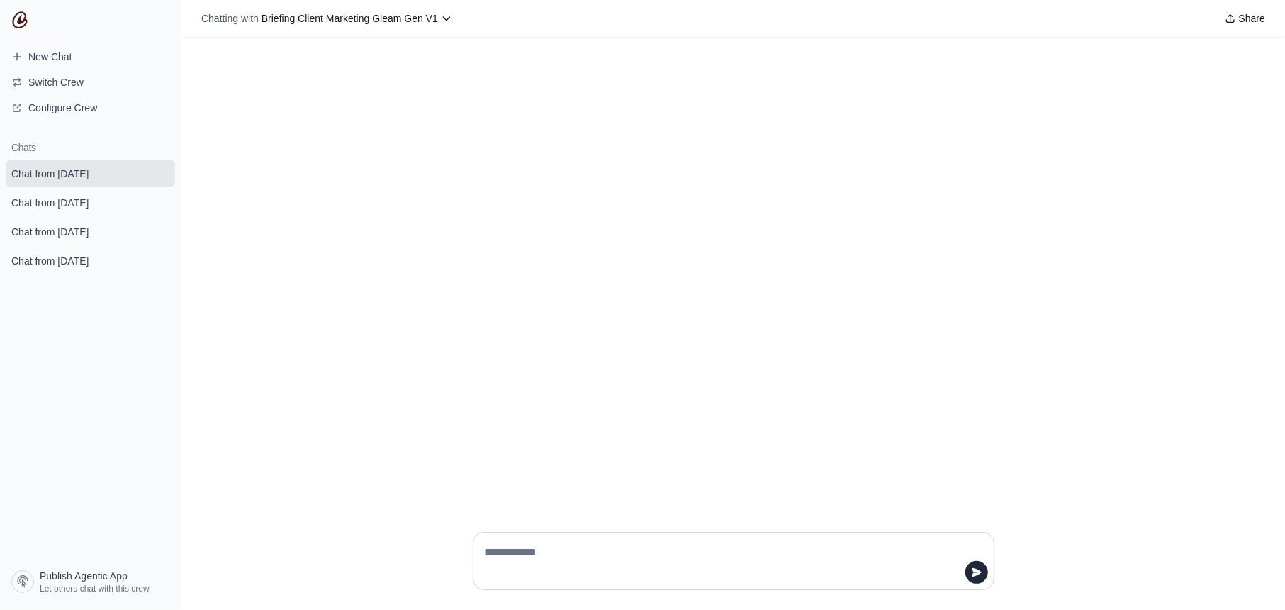
click at [512, 550] on textarea at bounding box center [729, 561] width 495 height 40
type textarea "*******"
click at [83, 201] on span "Chat from August 31" at bounding box center [49, 203] width 77 height 14
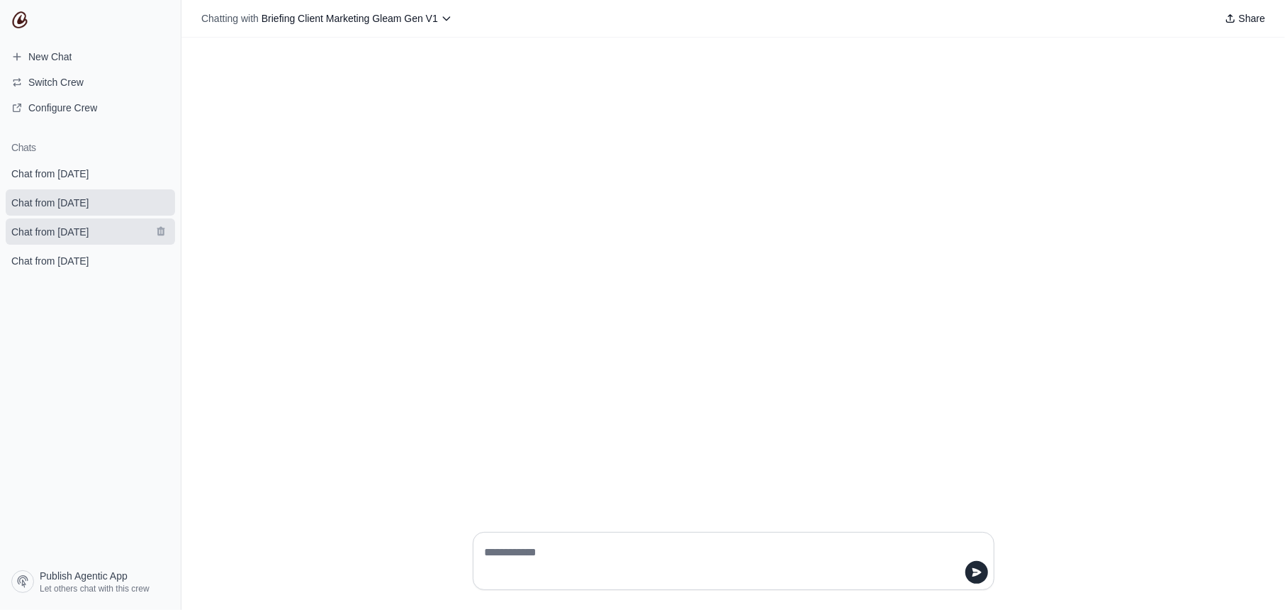
click at [80, 230] on span "Chat from August 31" at bounding box center [49, 232] width 77 height 14
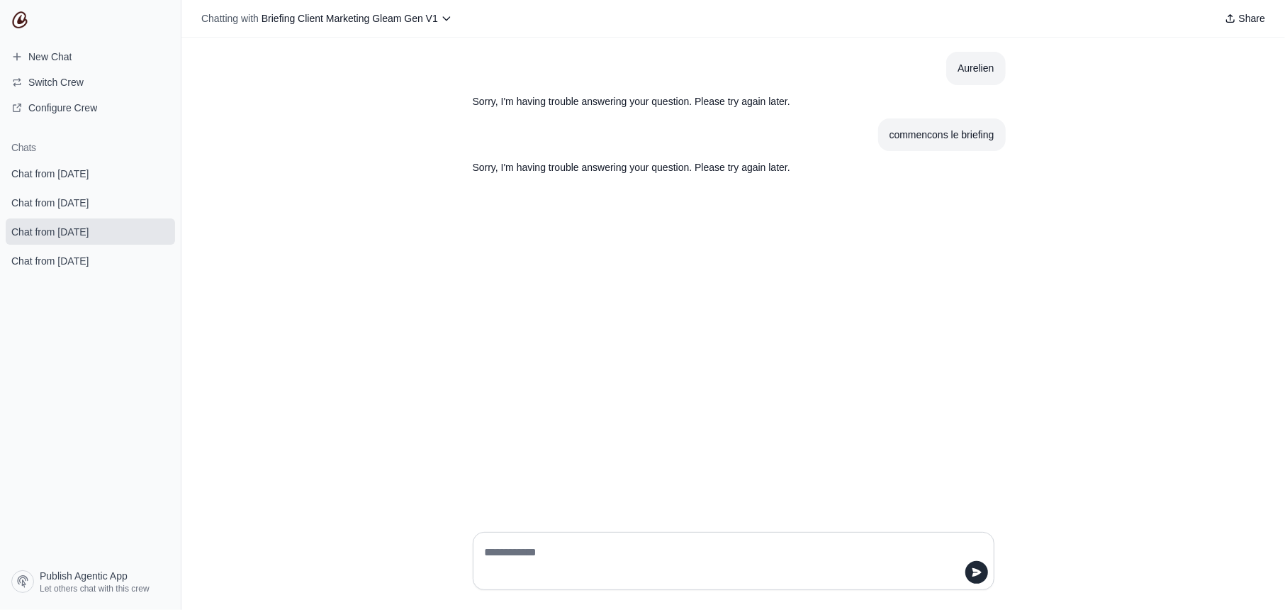
click at [72, 275] on section "Chats Chat from August 31 Chat from August 31 Chat from August 31 Chat from Aug…" at bounding box center [90, 347] width 181 height 434
click at [85, 250] on link "Chat from August 31" at bounding box center [90, 260] width 169 height 26
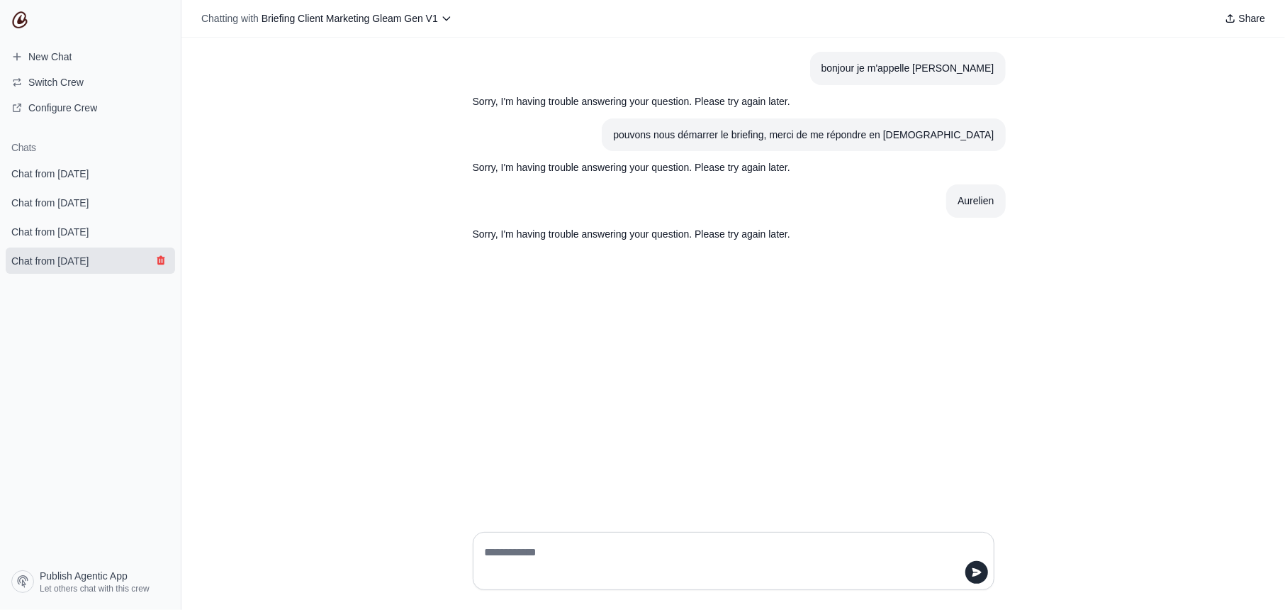
click at [160, 258] on icon "submit" at bounding box center [161, 260] width 8 height 9
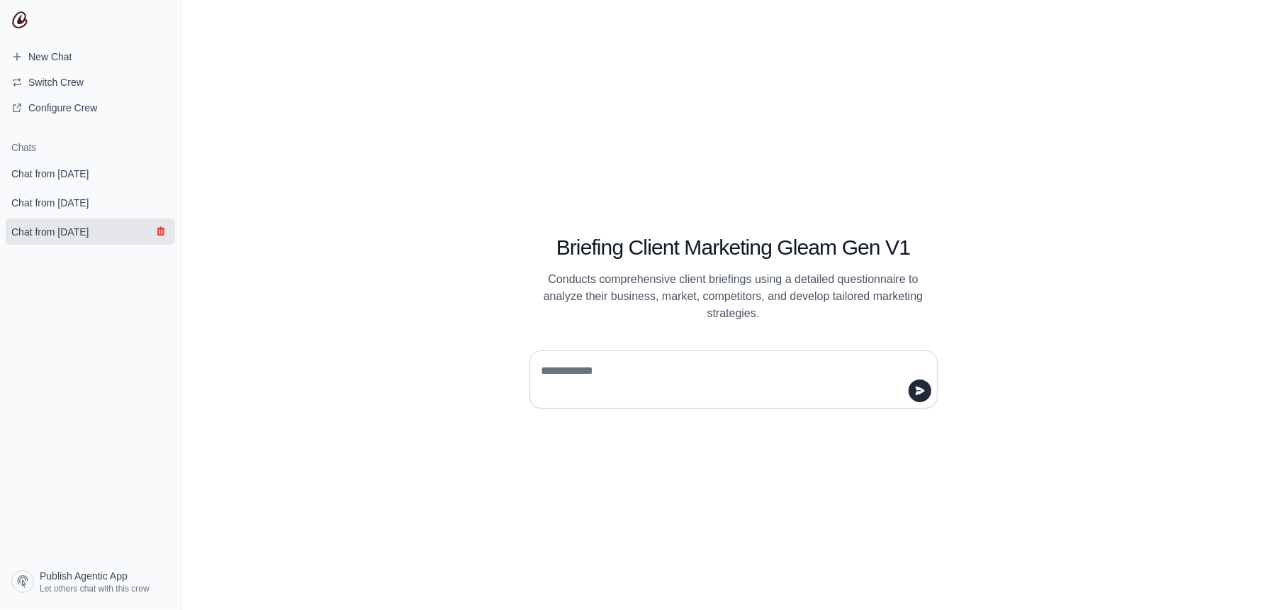
click at [152, 228] on button "submit" at bounding box center [160, 231] width 17 height 17
click at [160, 172] on icon "submit" at bounding box center [160, 172] width 11 height 11
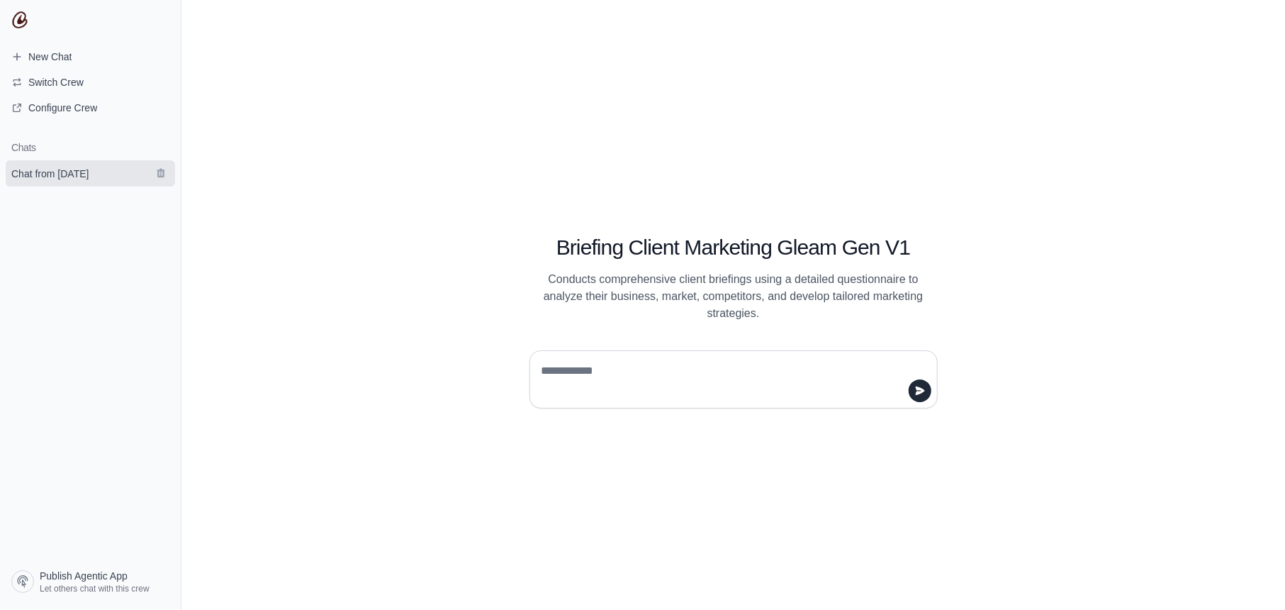
click at [100, 179] on span "Chat from August 31" at bounding box center [50, 174] width 100 height 14
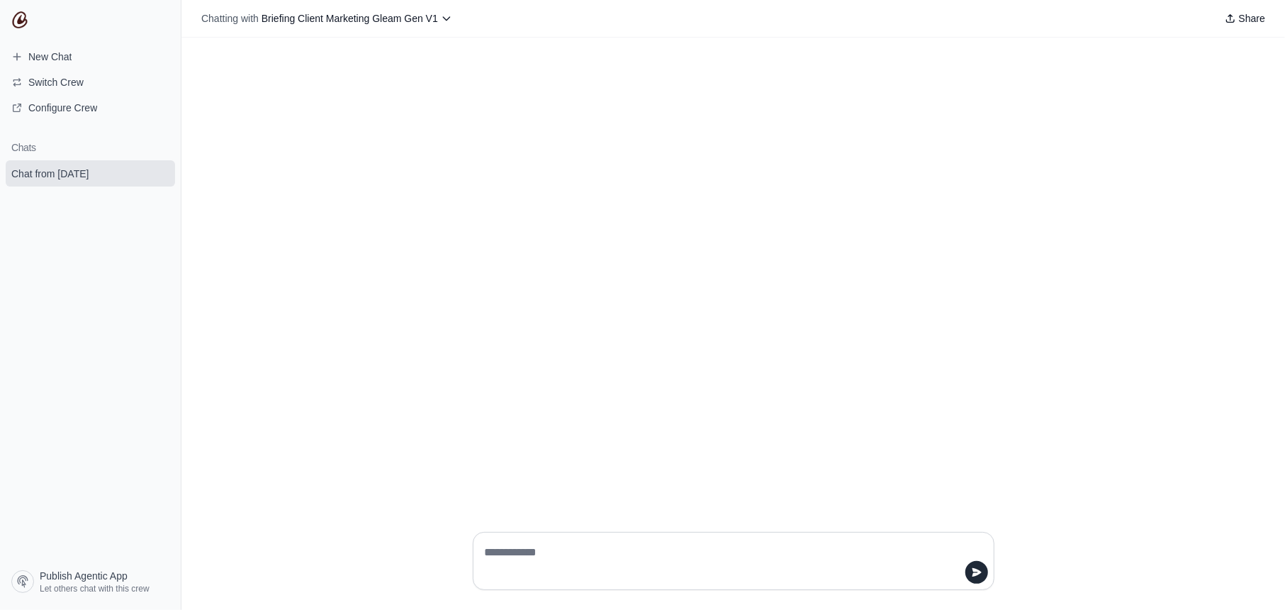
drag, startPoint x: 162, startPoint y: 171, endPoint x: 715, endPoint y: 60, distance: 564.6
click at [162, 171] on icon "submit" at bounding box center [161, 173] width 8 height 9
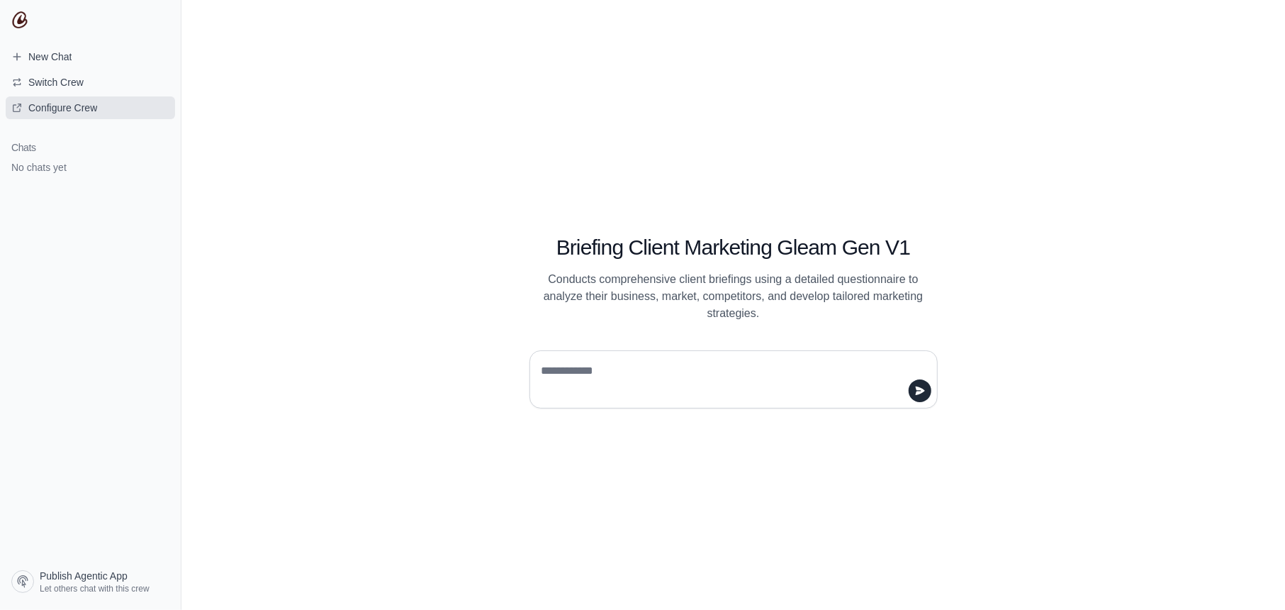
click at [102, 108] on span "Configure Crew" at bounding box center [54, 108] width 108 height 14
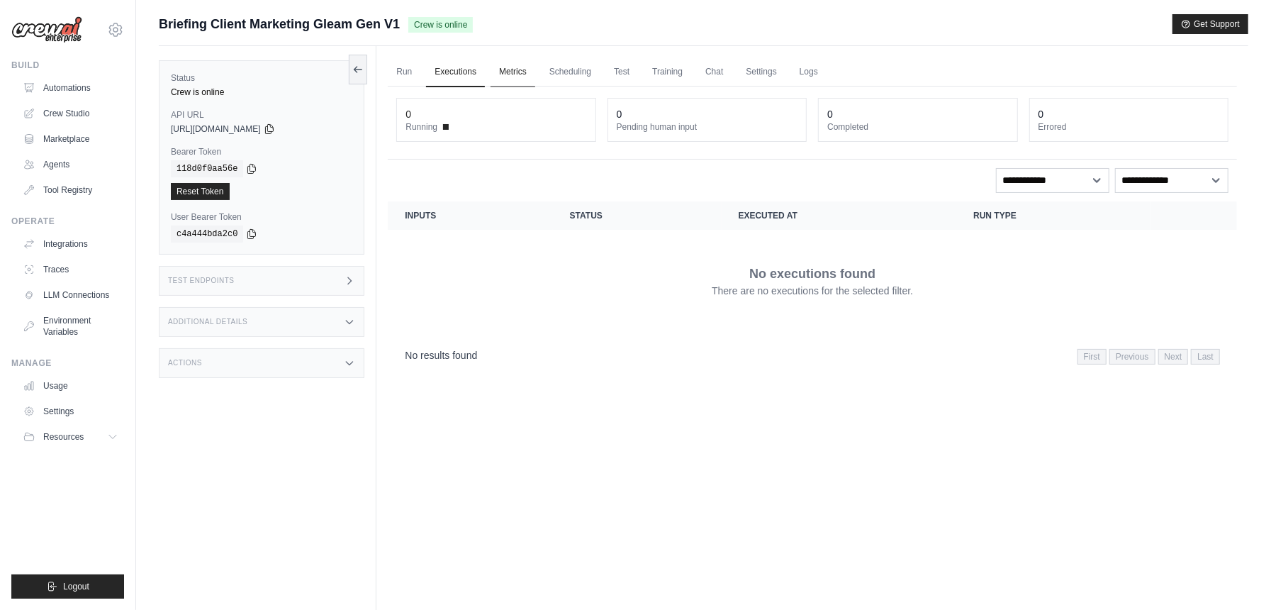
click at [506, 69] on link "Metrics" at bounding box center [513, 72] width 45 height 30
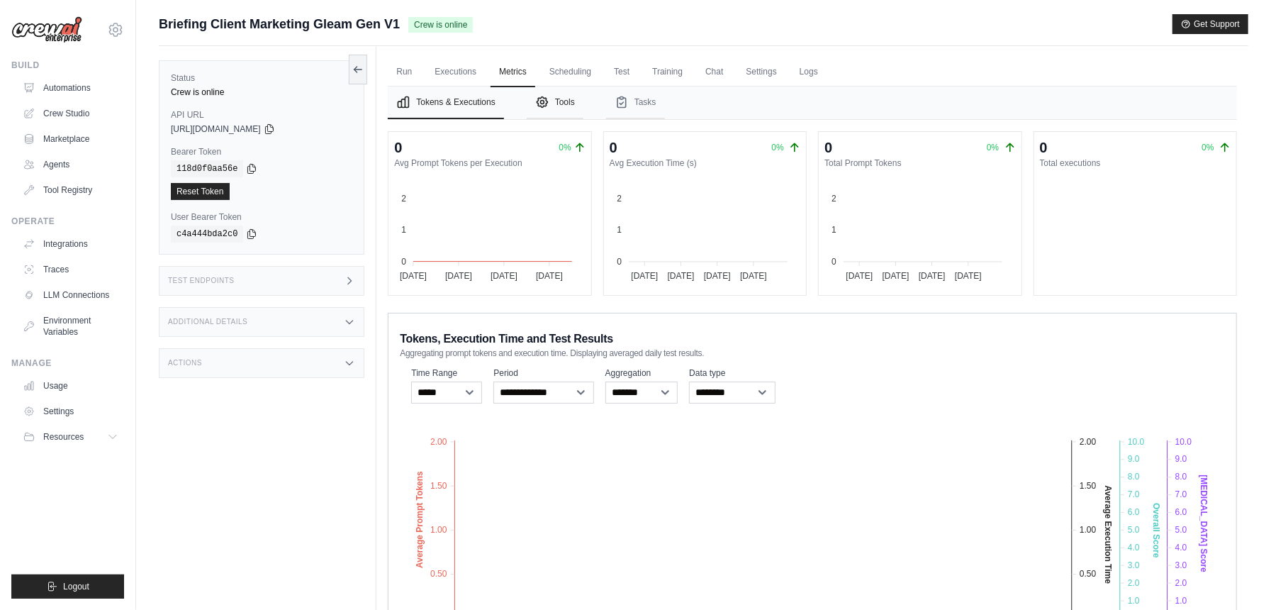
click at [562, 99] on button "Tools" at bounding box center [555, 102] width 57 height 33
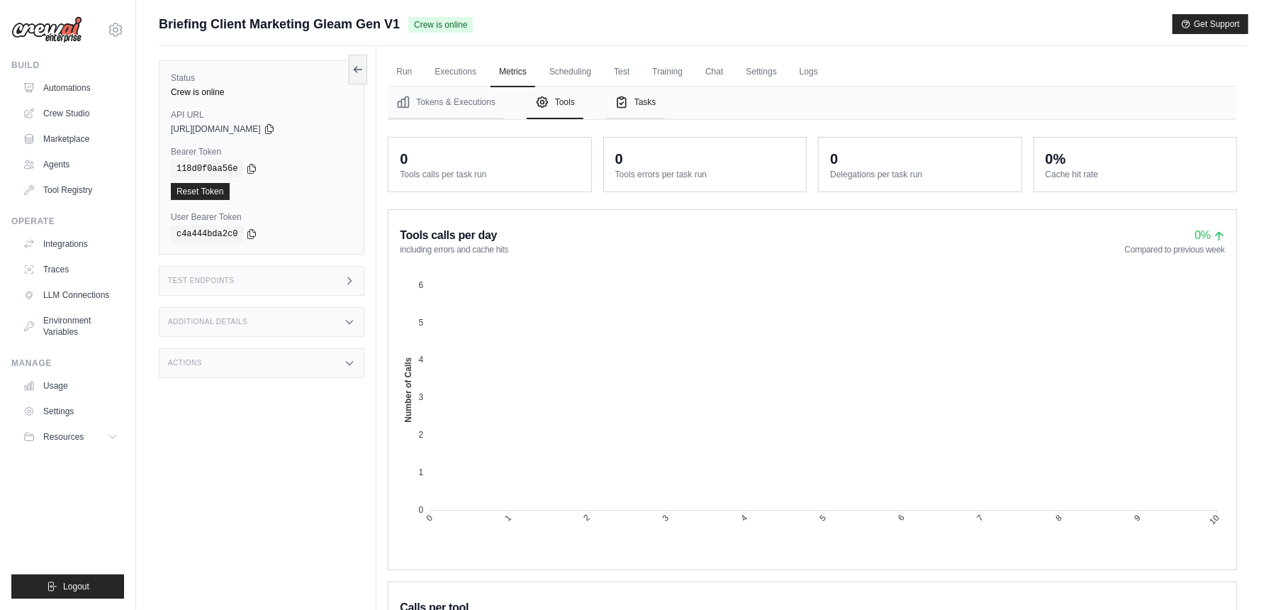
click at [644, 96] on button "Tasks" at bounding box center [635, 102] width 59 height 33
click at [75, 91] on link "Automations" at bounding box center [71, 88] width 107 height 23
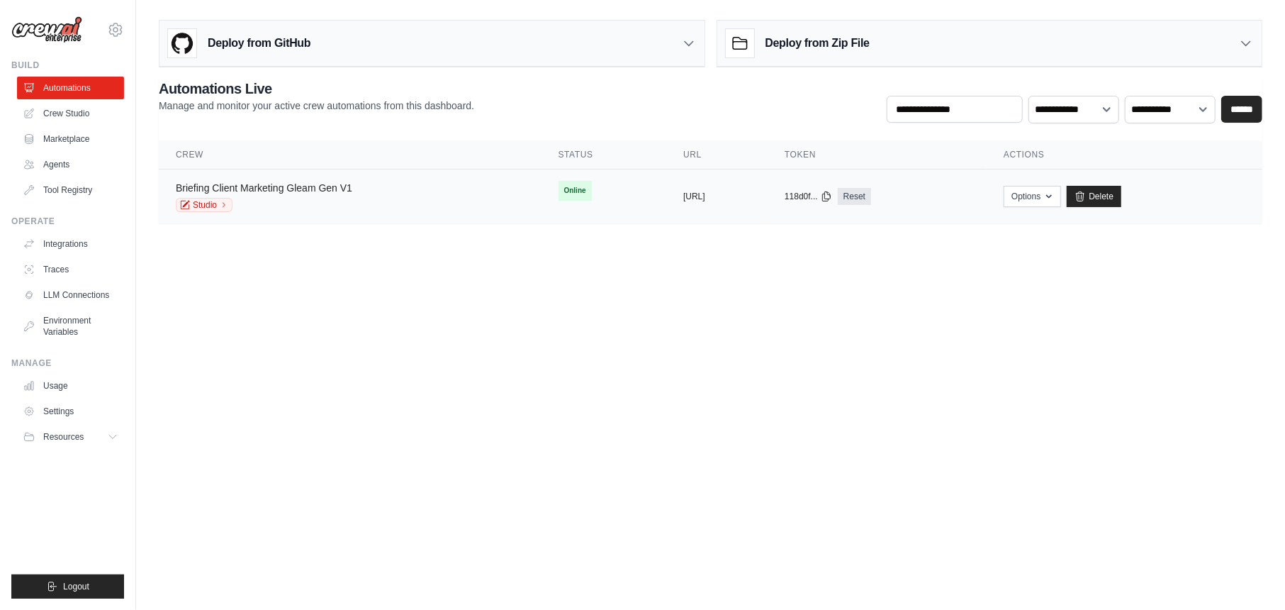
click at [296, 190] on link "Briefing Client Marketing Gleam Gen V1" at bounding box center [264, 187] width 177 height 11
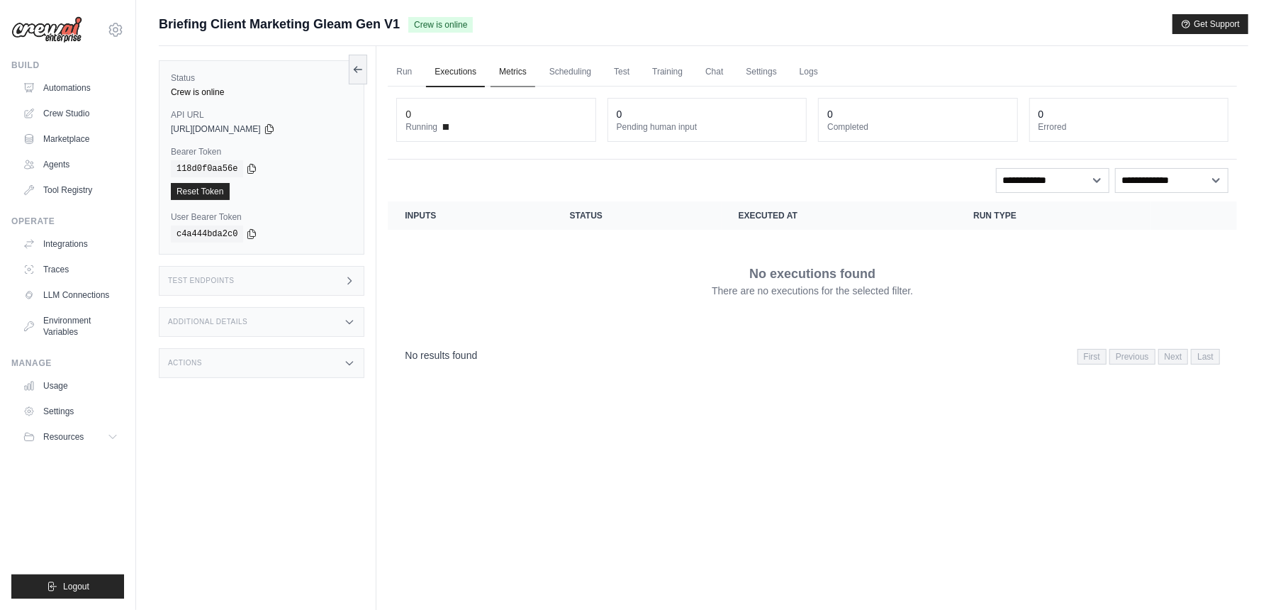
click at [514, 69] on link "Metrics" at bounding box center [513, 72] width 45 height 30
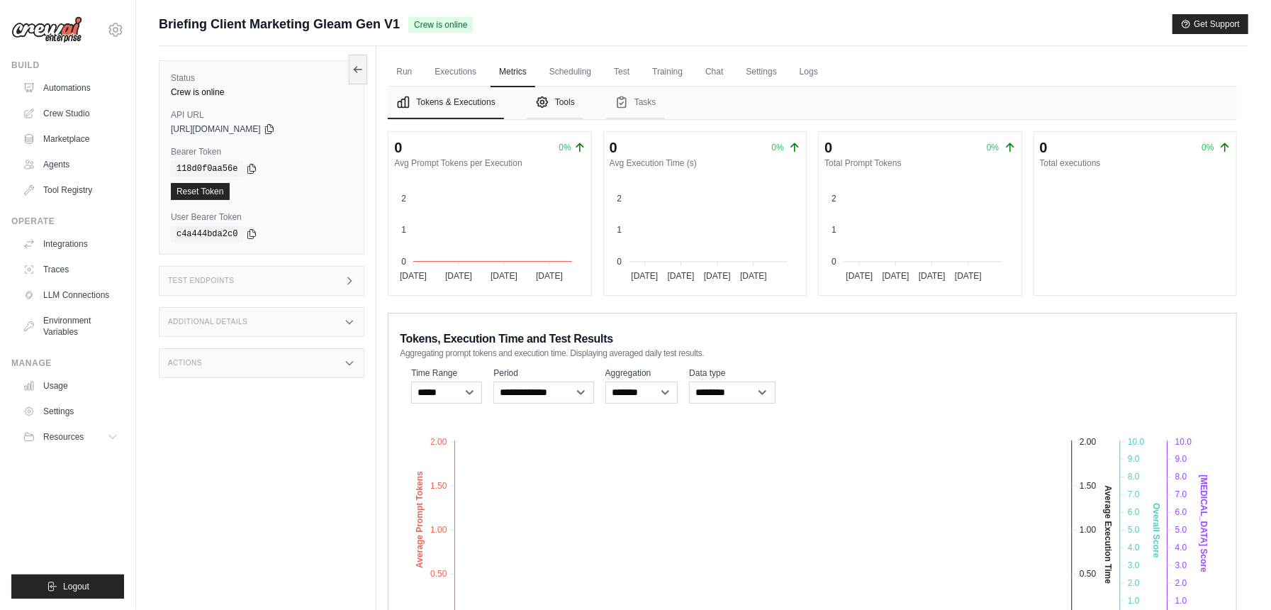
click at [576, 105] on button "Tools" at bounding box center [555, 102] width 57 height 33
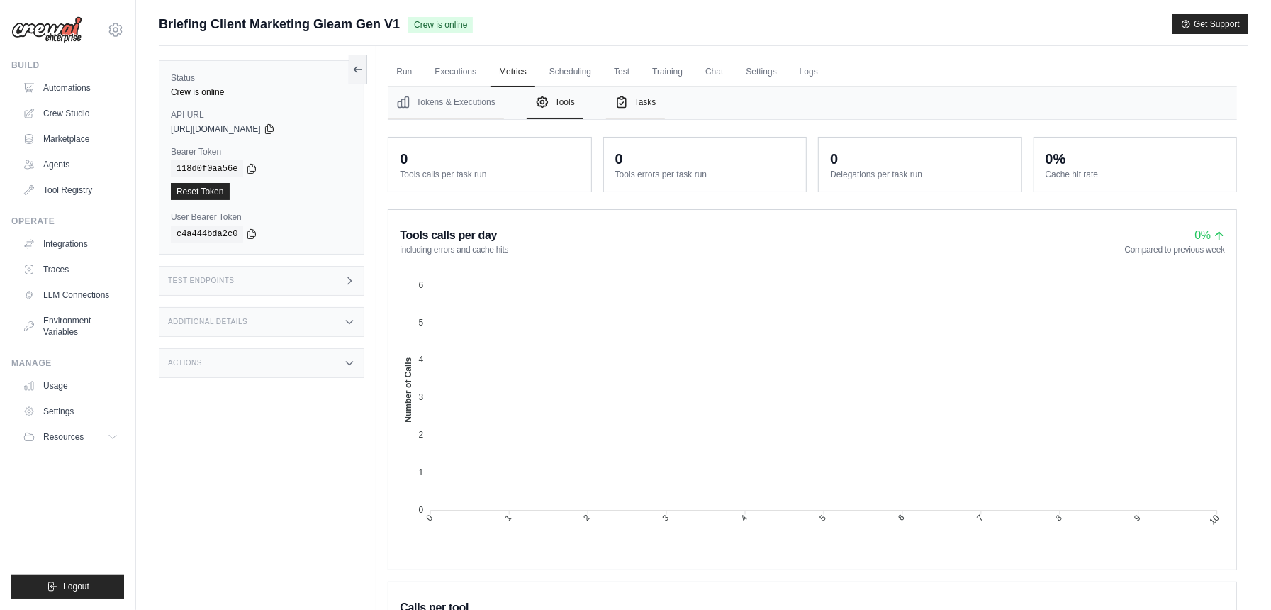
click at [627, 95] on icon "Tabs" at bounding box center [622, 102] width 14 height 14
click at [622, 67] on link "Test" at bounding box center [621, 72] width 33 height 30
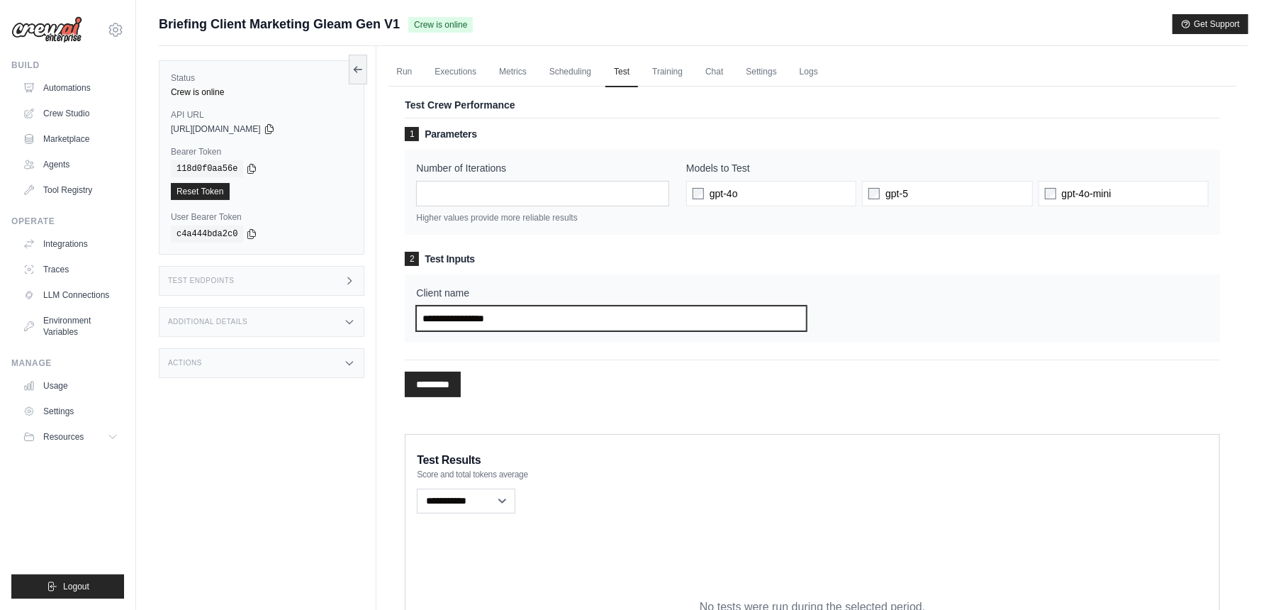
click at [508, 318] on input "Client name" at bounding box center [611, 319] width 391 height 26
type input "********"
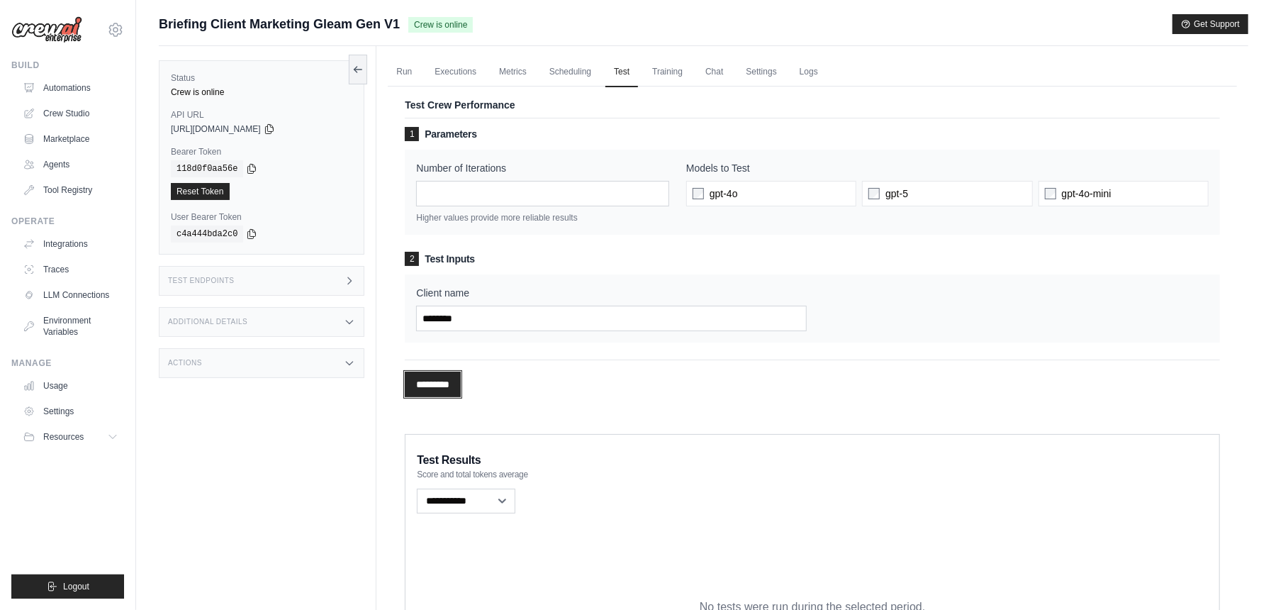
click at [447, 372] on input "*********" at bounding box center [433, 384] width 56 height 26
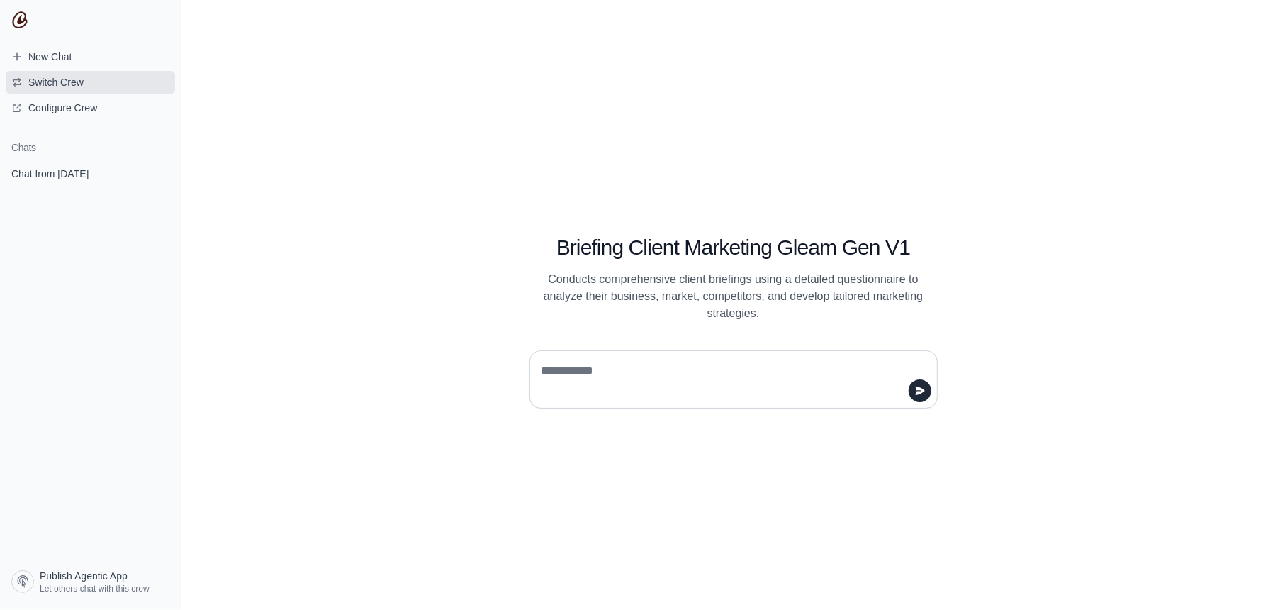
click at [97, 82] on button "Switch Crew" at bounding box center [90, 82] width 169 height 23
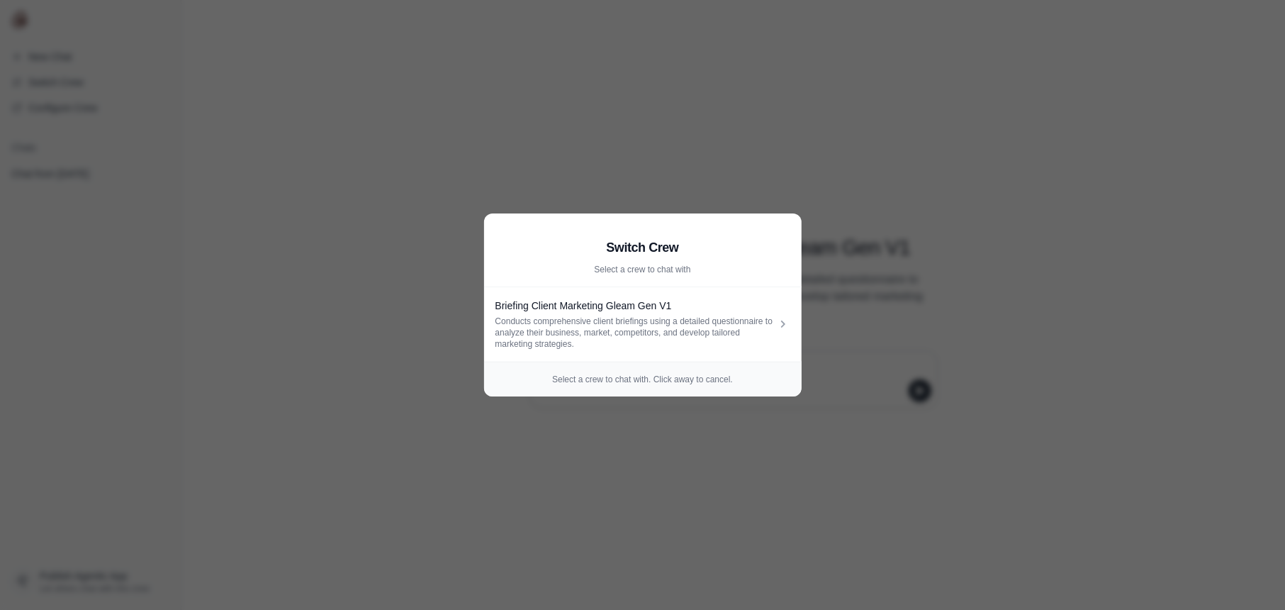
click at [608, 486] on aside "Switch Crew Select a crew to chat with Briefing Client Marketing Gleam Gen V1 C…" at bounding box center [642, 305] width 1285 height 610
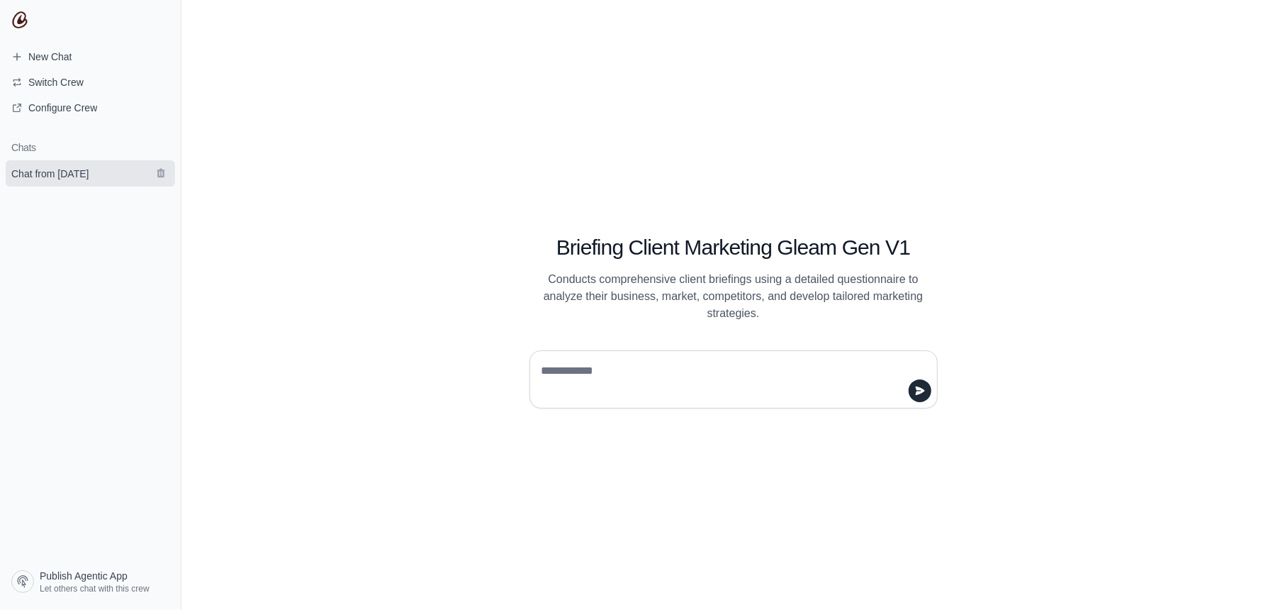
click at [74, 170] on span "Chat from [DATE]" at bounding box center [49, 174] width 77 height 14
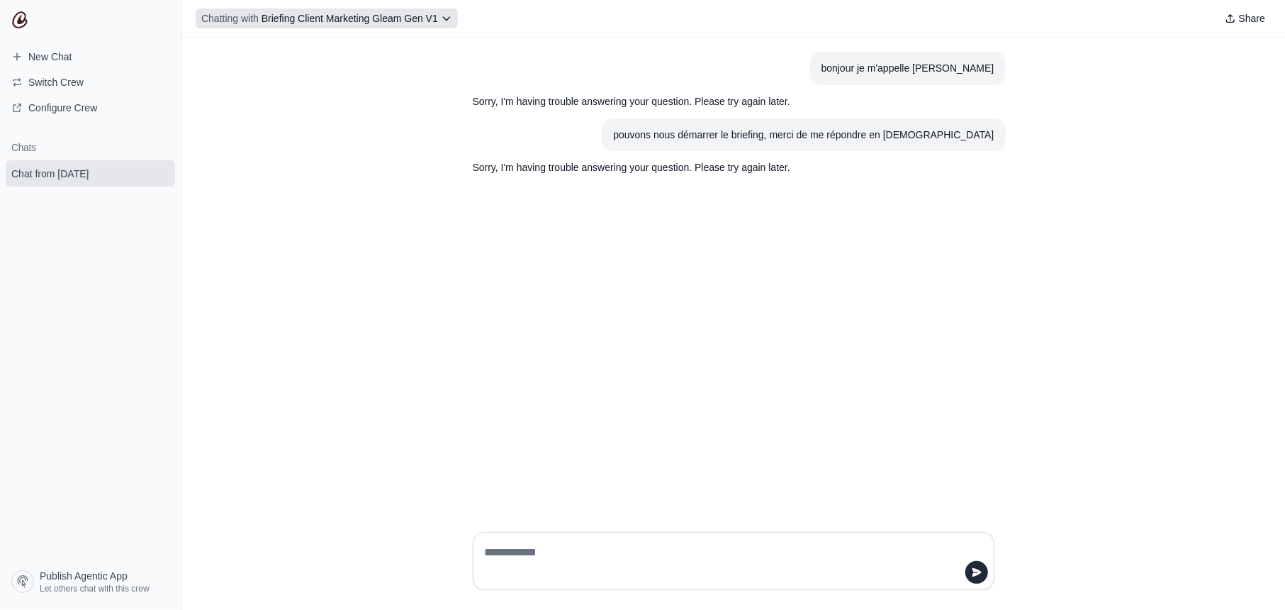
click at [448, 23] on icon at bounding box center [446, 18] width 11 height 11
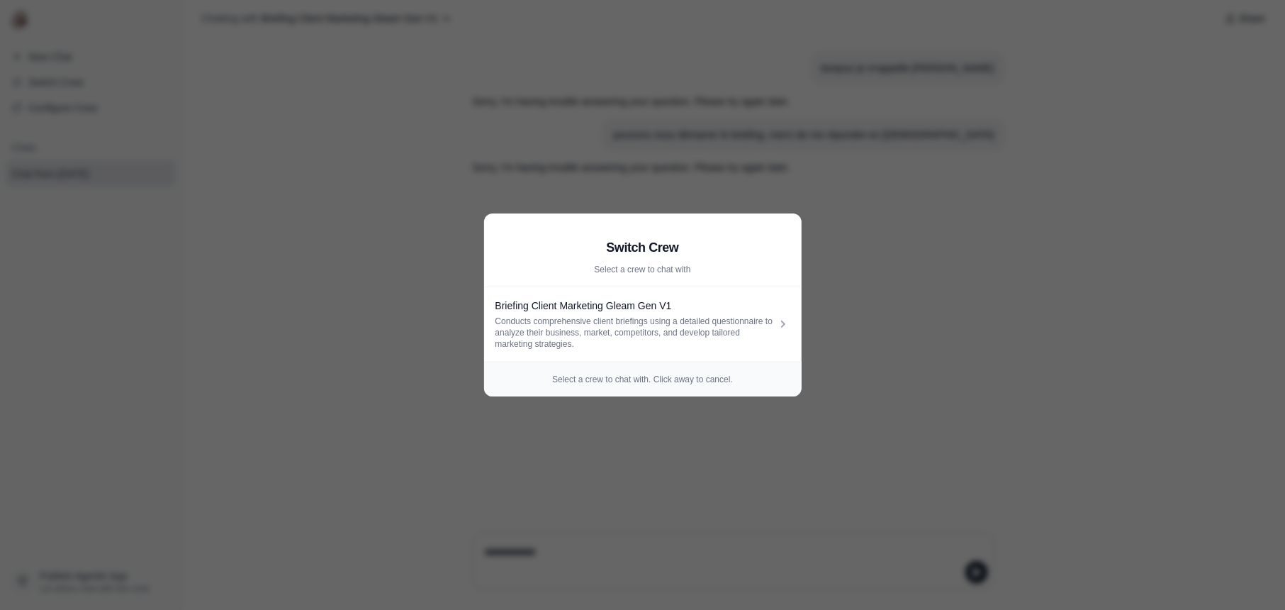
click at [330, 319] on aside "Switch Crew Select a crew to chat with Briefing Client Marketing Gleam Gen V1 C…" at bounding box center [642, 305] width 1285 height 610
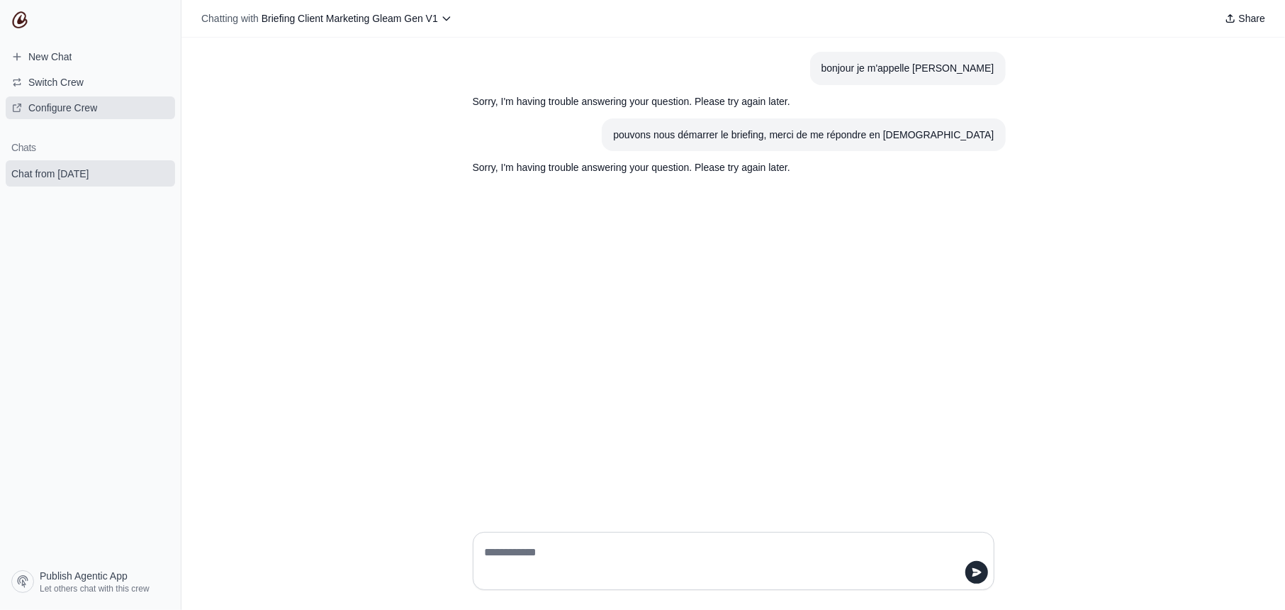
click at [94, 113] on span "Configure Crew" at bounding box center [62, 108] width 69 height 14
click at [554, 541] on textarea at bounding box center [729, 561] width 495 height 40
type textarea "********"
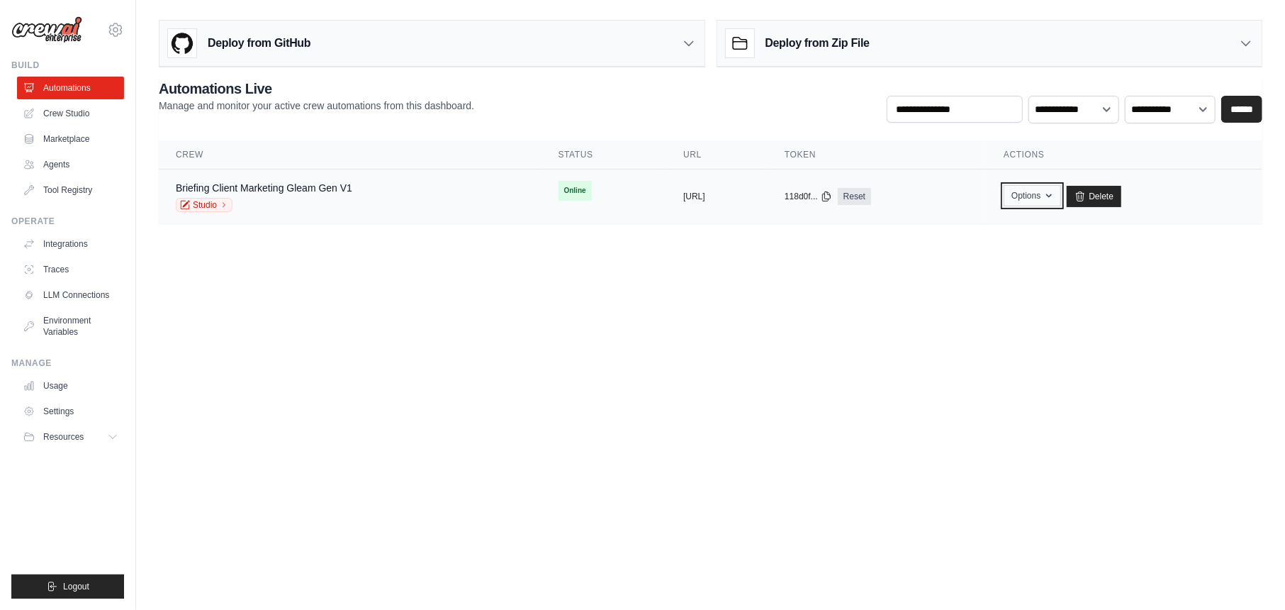
click at [1061, 200] on button "Options" at bounding box center [1032, 195] width 57 height 21
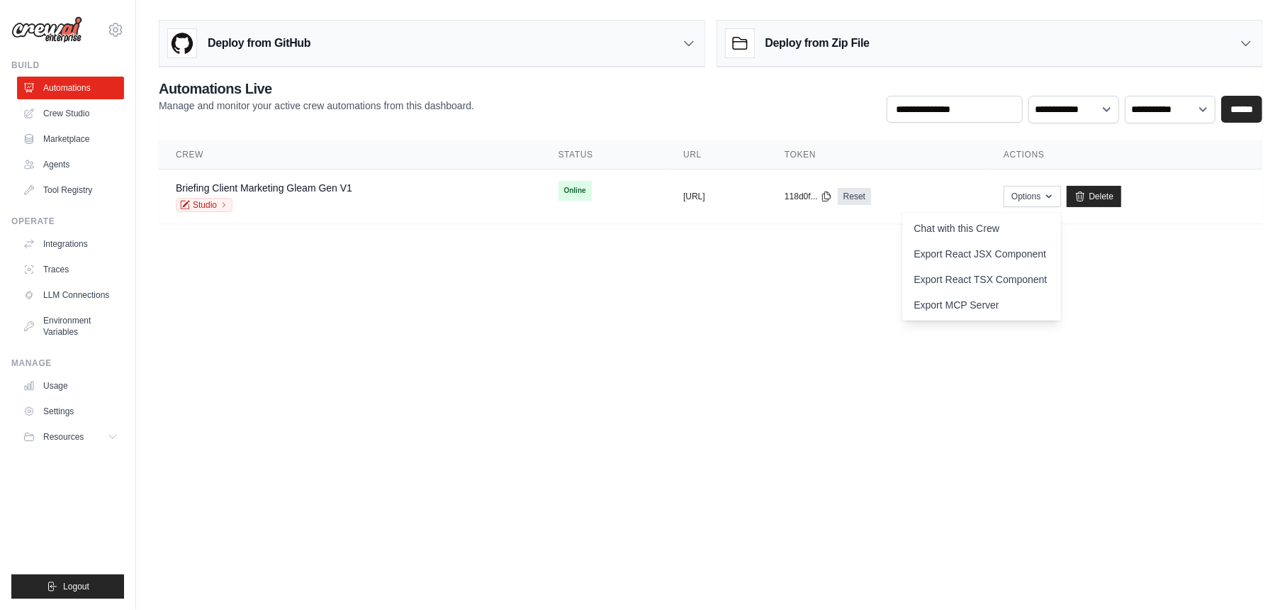
click at [458, 369] on body "[EMAIL_ADDRESS][DOMAIN_NAME] Settings Build Automations Crew Studio" at bounding box center [642, 305] width 1285 height 610
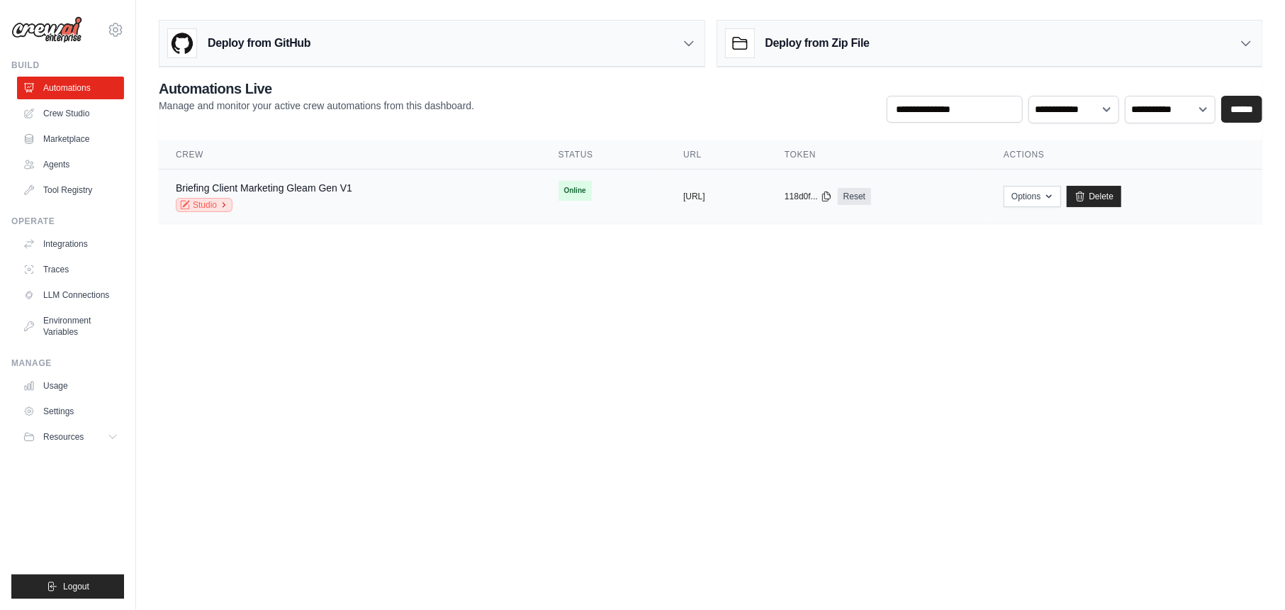
click at [223, 207] on icon at bounding box center [224, 205] width 9 height 9
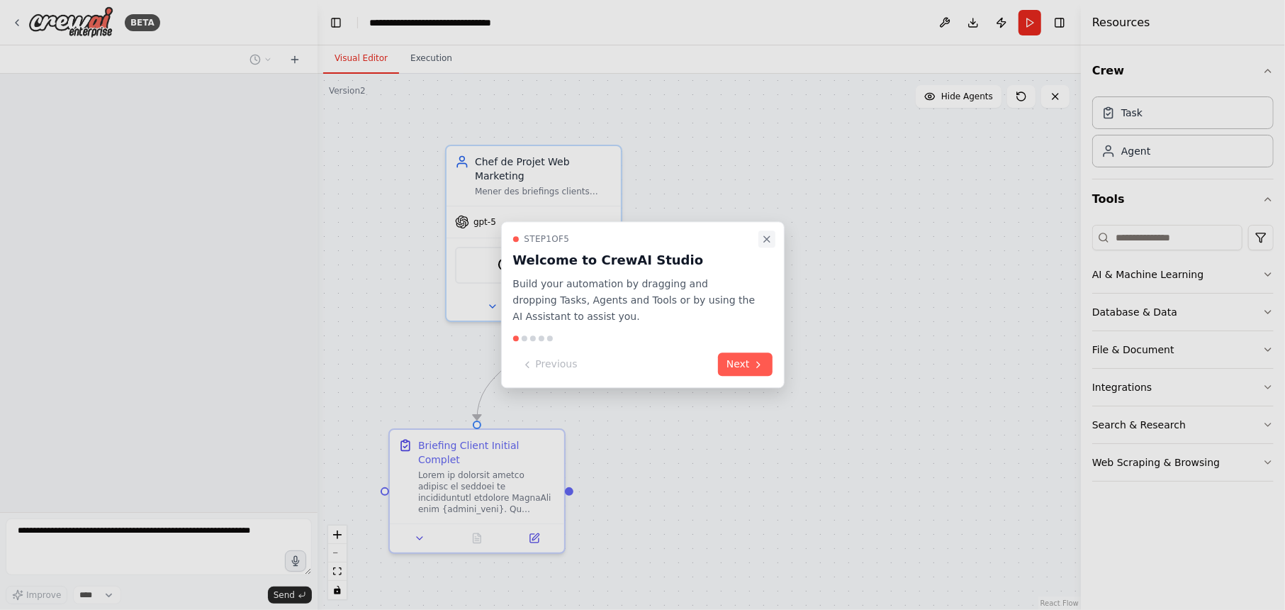
click at [768, 234] on icon "Close walkthrough" at bounding box center [766, 238] width 11 height 11
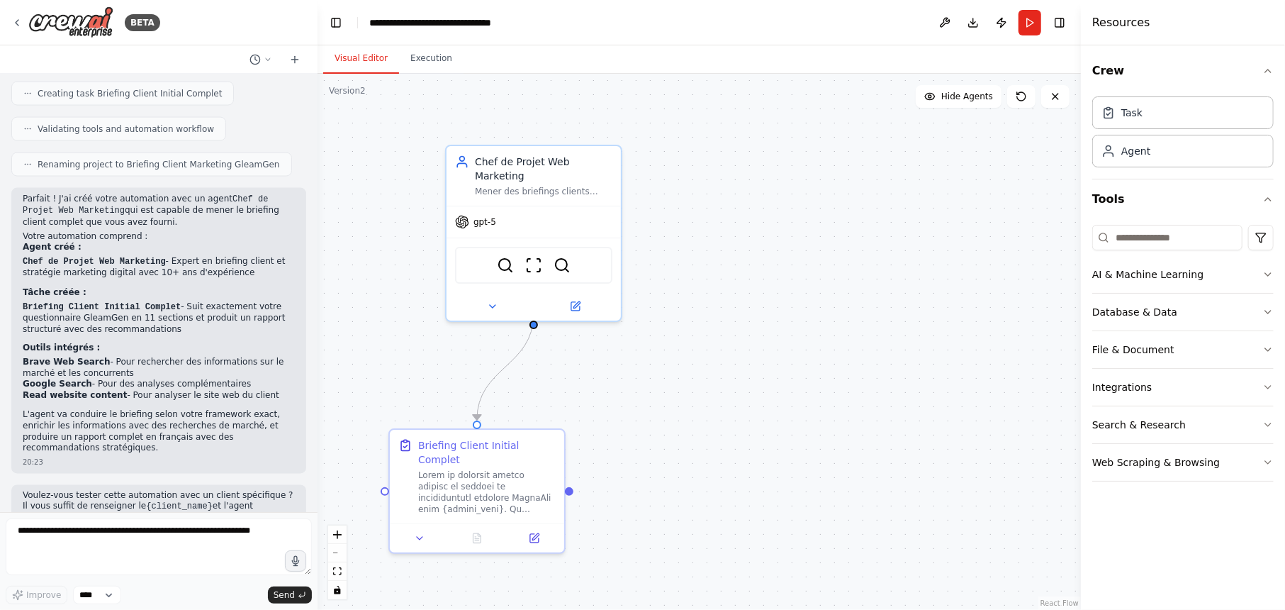
scroll to position [1660, 0]
click at [1062, 23] on button "Toggle Right Sidebar" at bounding box center [1060, 23] width 20 height 20
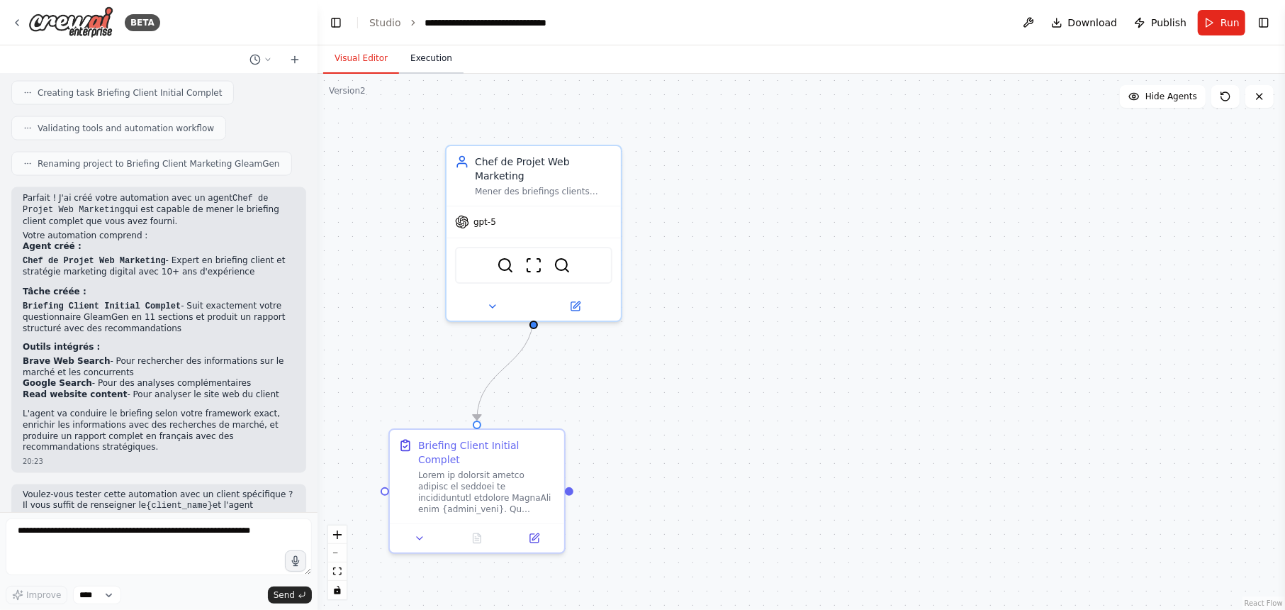
click at [429, 64] on button "Execution" at bounding box center [431, 59] width 65 height 30
click at [358, 60] on button "Visual Editor" at bounding box center [361, 59] width 76 height 30
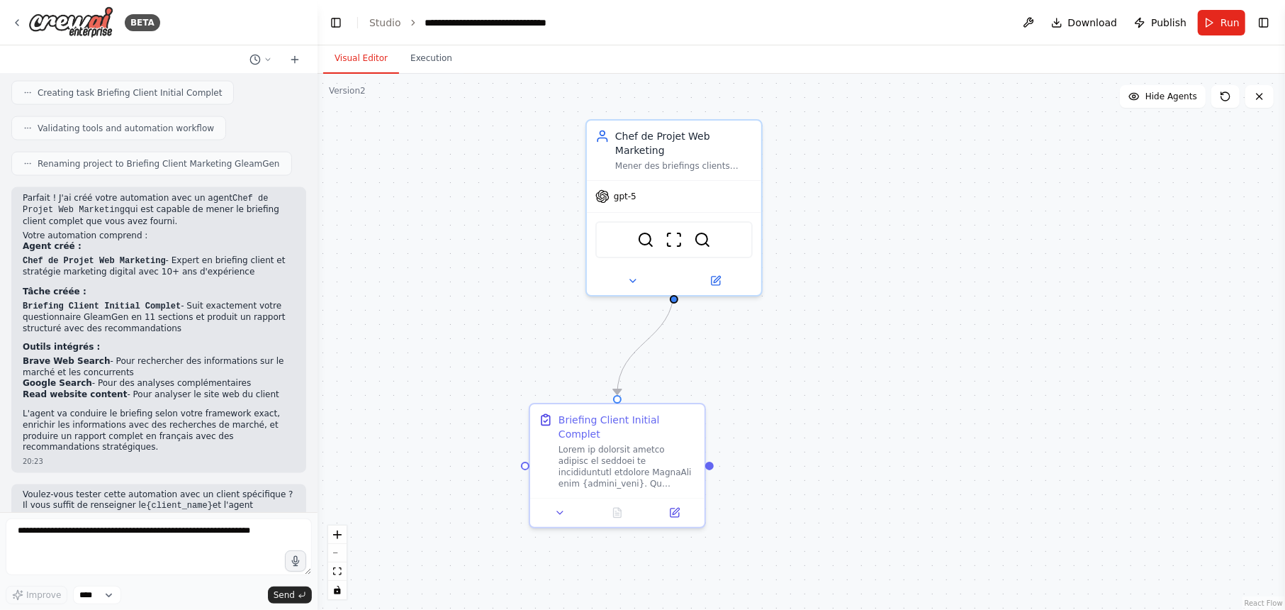
drag, startPoint x: 702, startPoint y: 396, endPoint x: 843, endPoint y: 370, distance: 143.4
click at [843, 370] on div ".deletable-edge-delete-btn { width: 20px; height: 20px; border: 0px solid #ffff…" at bounding box center [802, 342] width 968 height 536
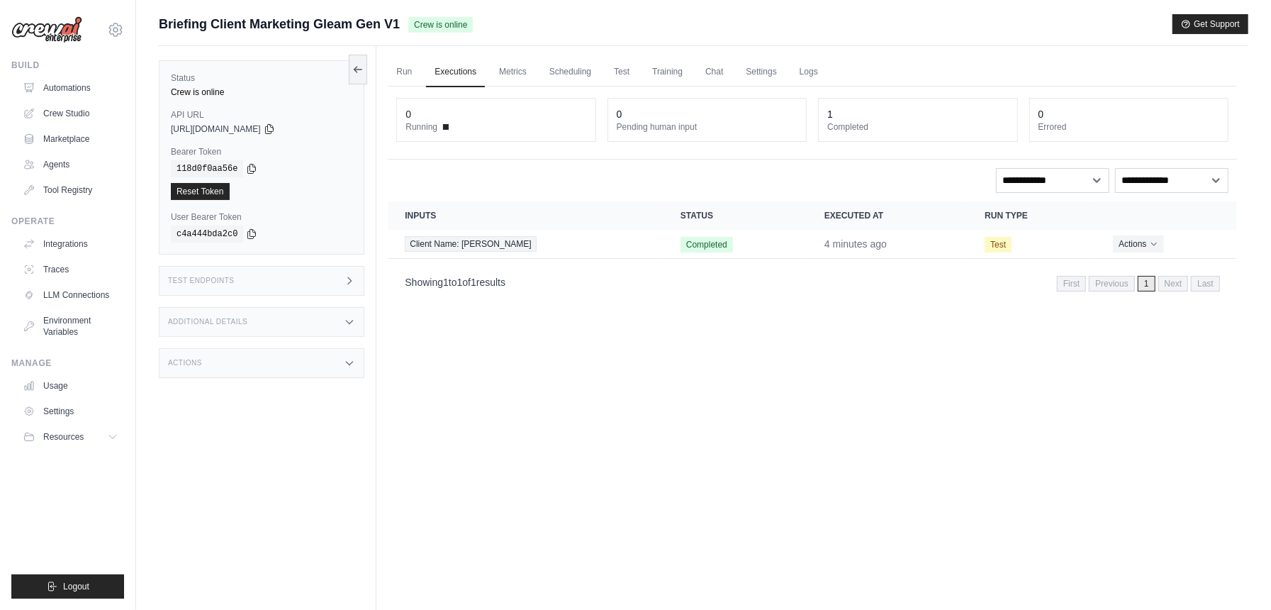
click at [639, 34] on div "Submit a support request Describe your issue or question * Please be specific a…" at bounding box center [704, 30] width 1090 height 32
click at [1000, 248] on td "Test" at bounding box center [1032, 244] width 128 height 29
click at [483, 247] on span "Client Name: [PERSON_NAME]" at bounding box center [470, 244] width 131 height 16
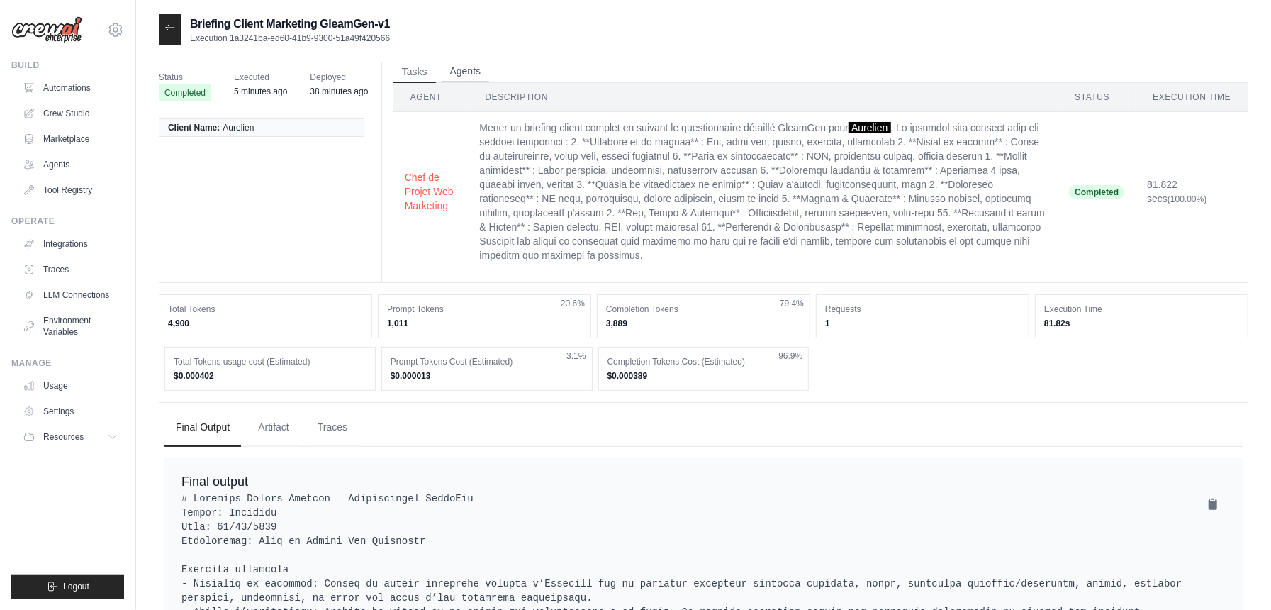
click at [476, 68] on button "Agents" at bounding box center [466, 71] width 48 height 21
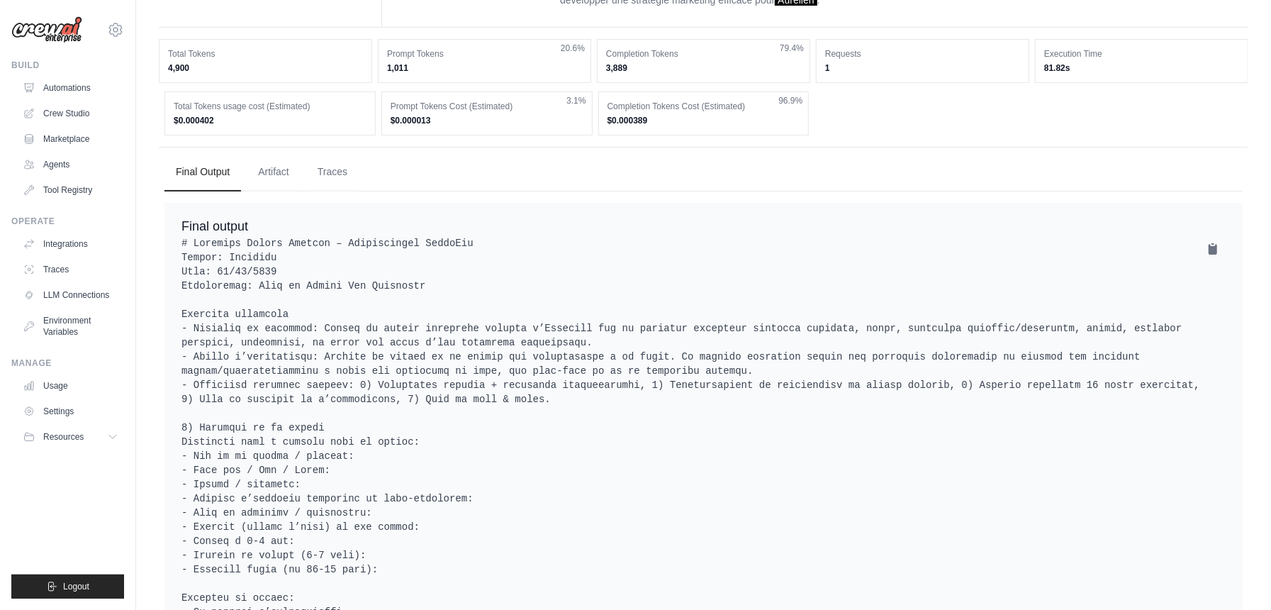
scroll to position [189, 0]
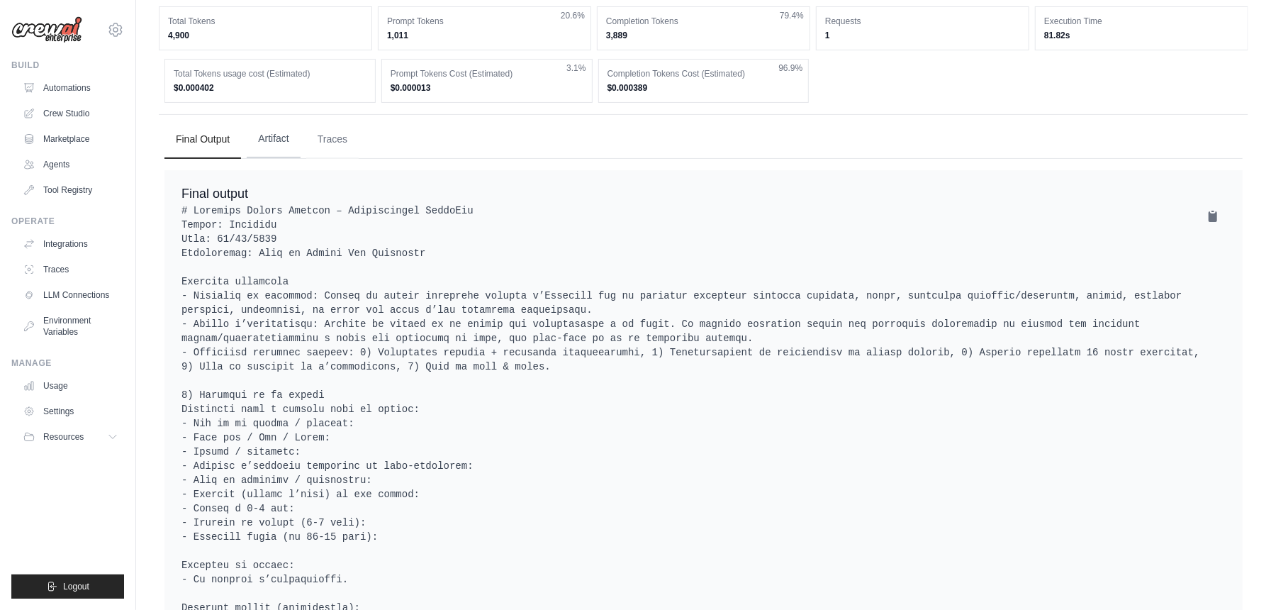
click at [279, 142] on button "Artifact" at bounding box center [274, 139] width 54 height 38
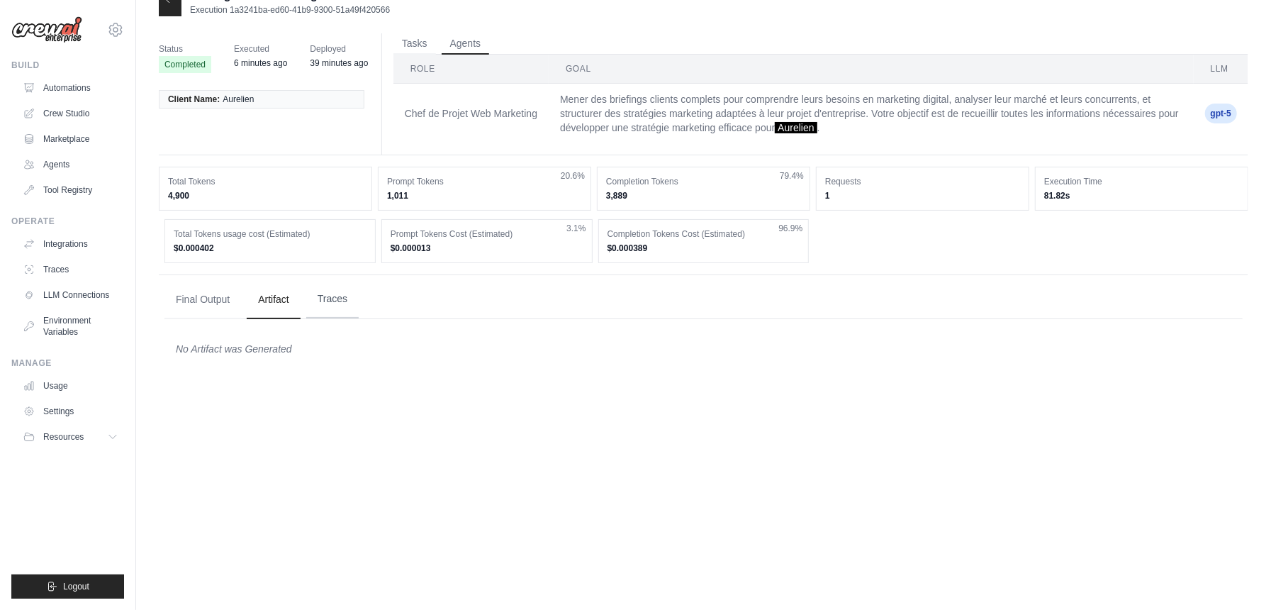
click at [339, 305] on button "Traces" at bounding box center [332, 299] width 52 height 38
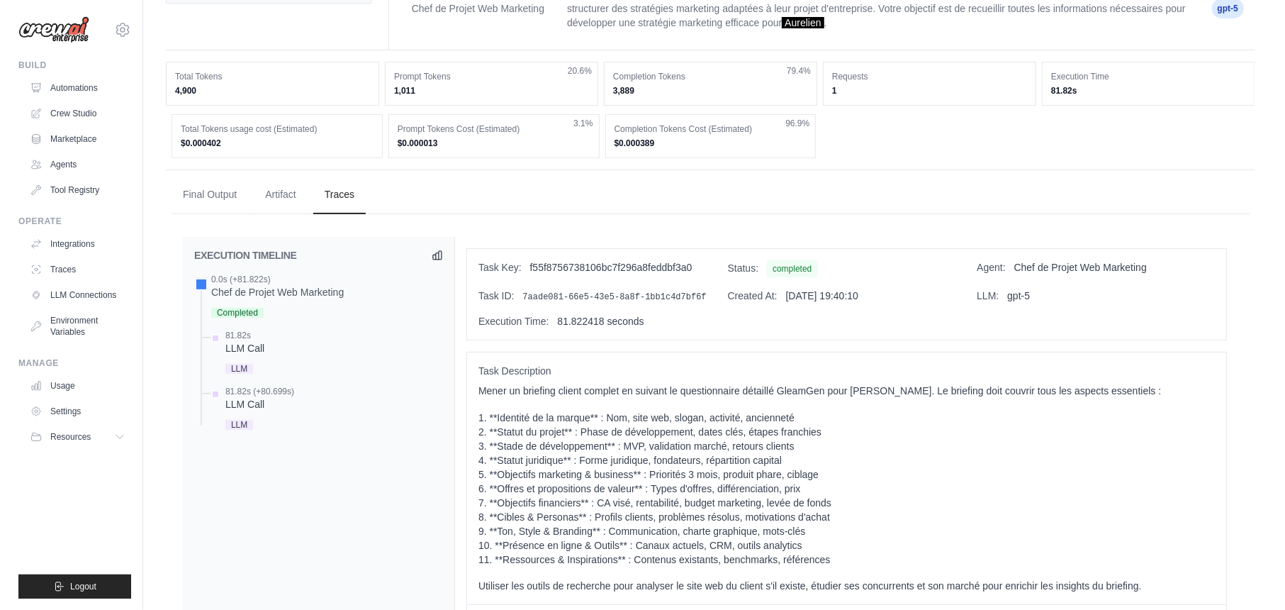
scroll to position [0, 0]
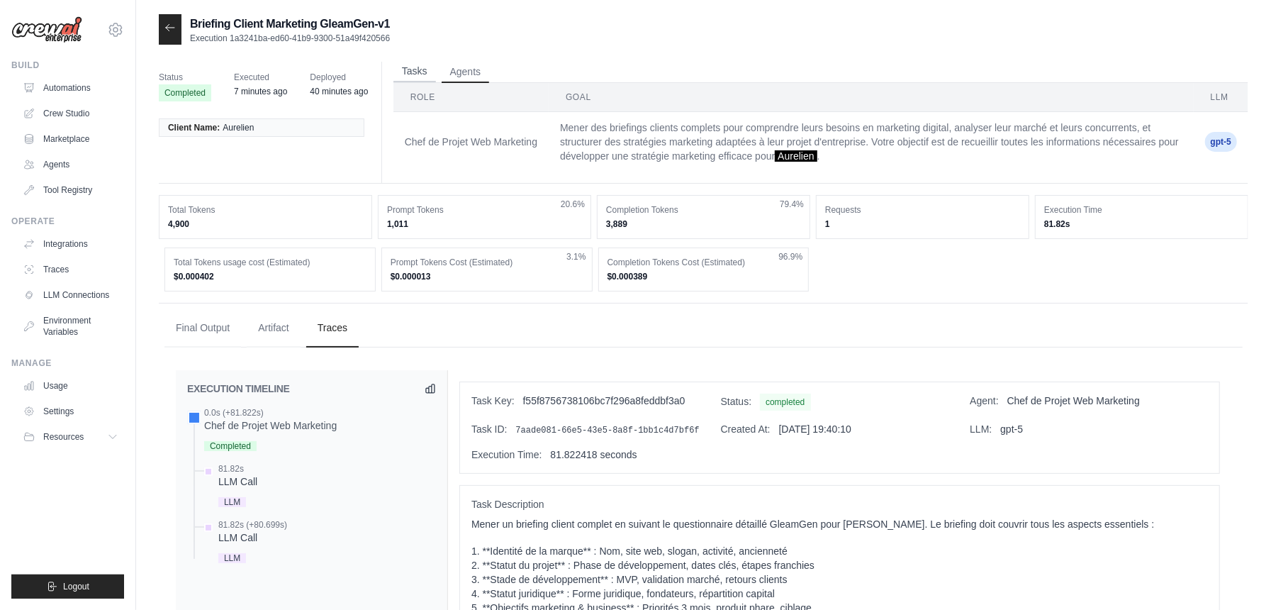
click at [414, 69] on button "Tasks" at bounding box center [414, 71] width 43 height 21
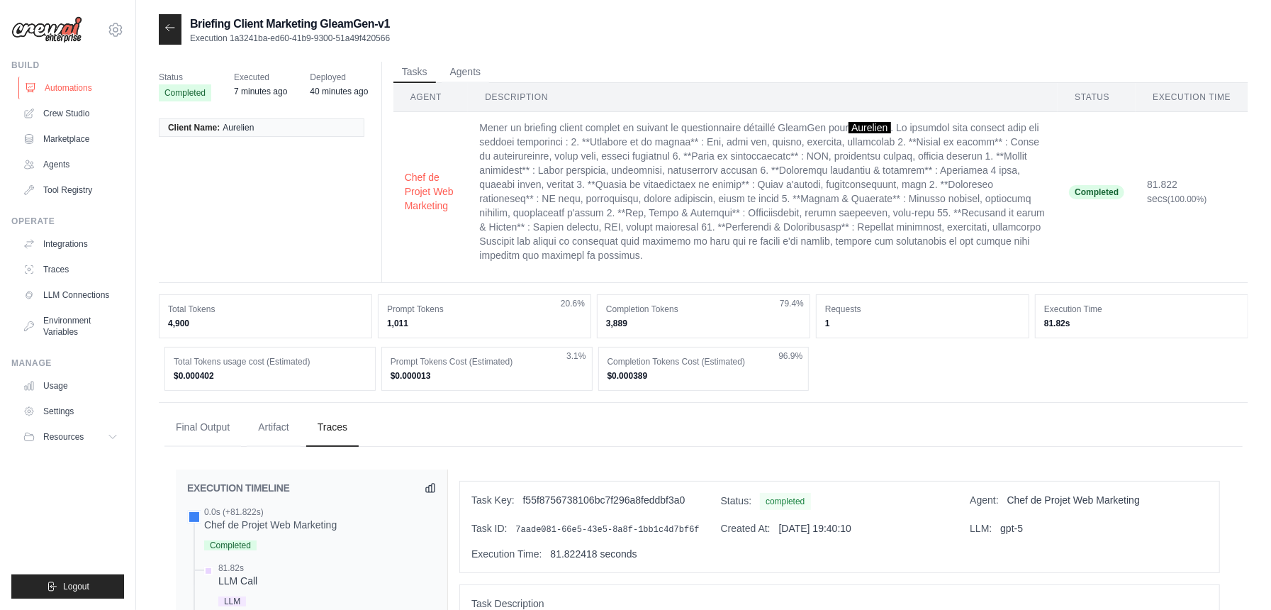
click at [89, 88] on link "Automations" at bounding box center [71, 88] width 107 height 23
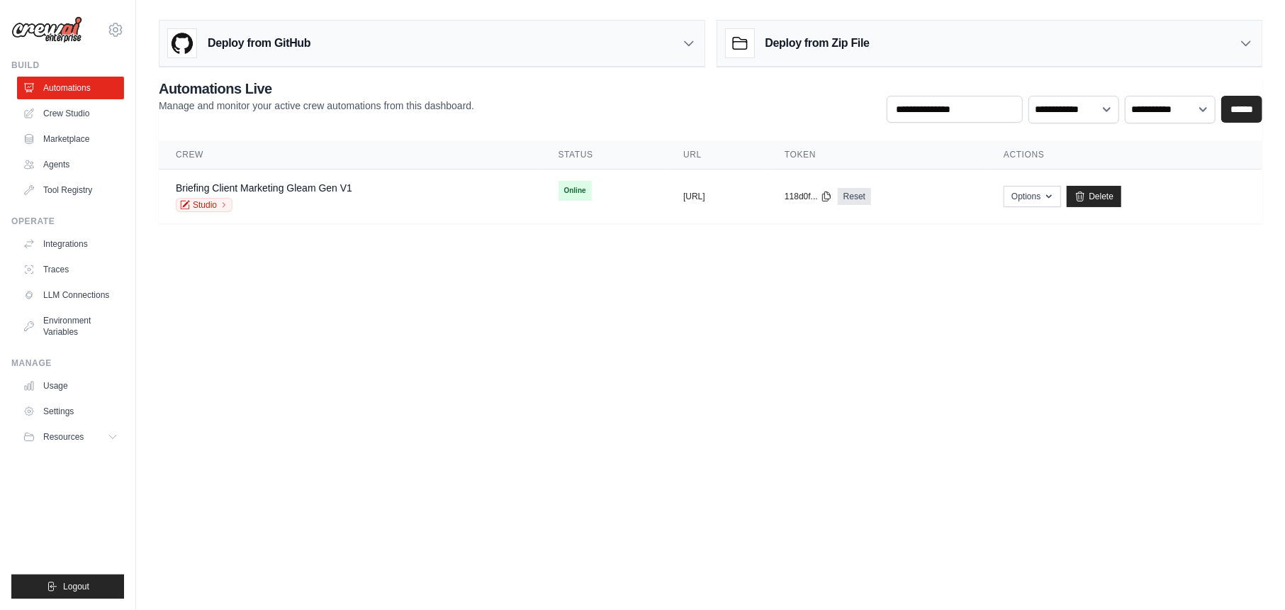
drag, startPoint x: 702, startPoint y: 197, endPoint x: 671, endPoint y: 279, distance: 87.3
click at [671, 279] on body "aurelientissot21@gmail.com Settings Build Automations Crew Studio" at bounding box center [642, 305] width 1285 height 610
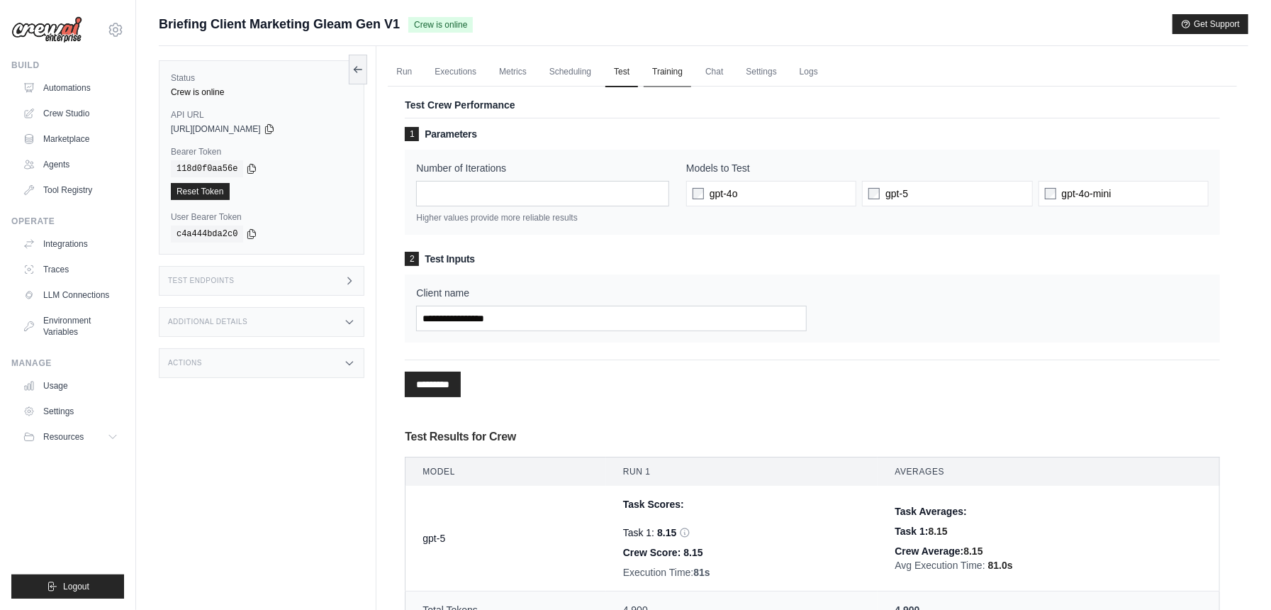
click at [683, 82] on link "Training" at bounding box center [667, 72] width 47 height 30
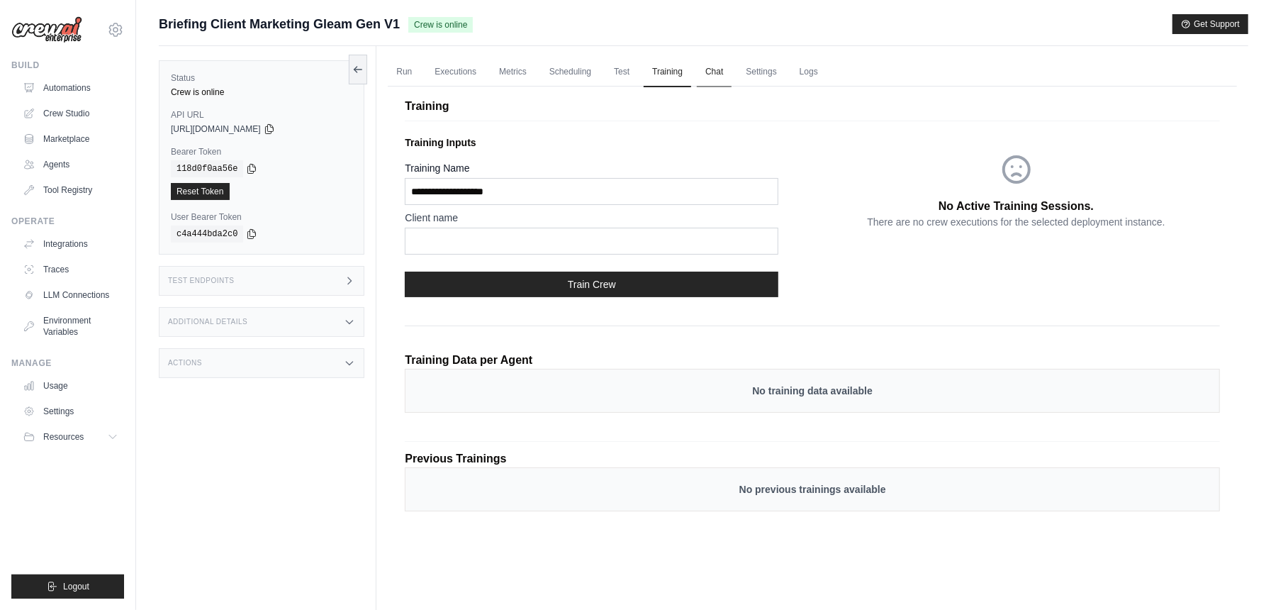
click at [710, 69] on link "Chat" at bounding box center [714, 72] width 35 height 30
click at [71, 88] on link "Automations" at bounding box center [71, 88] width 107 height 23
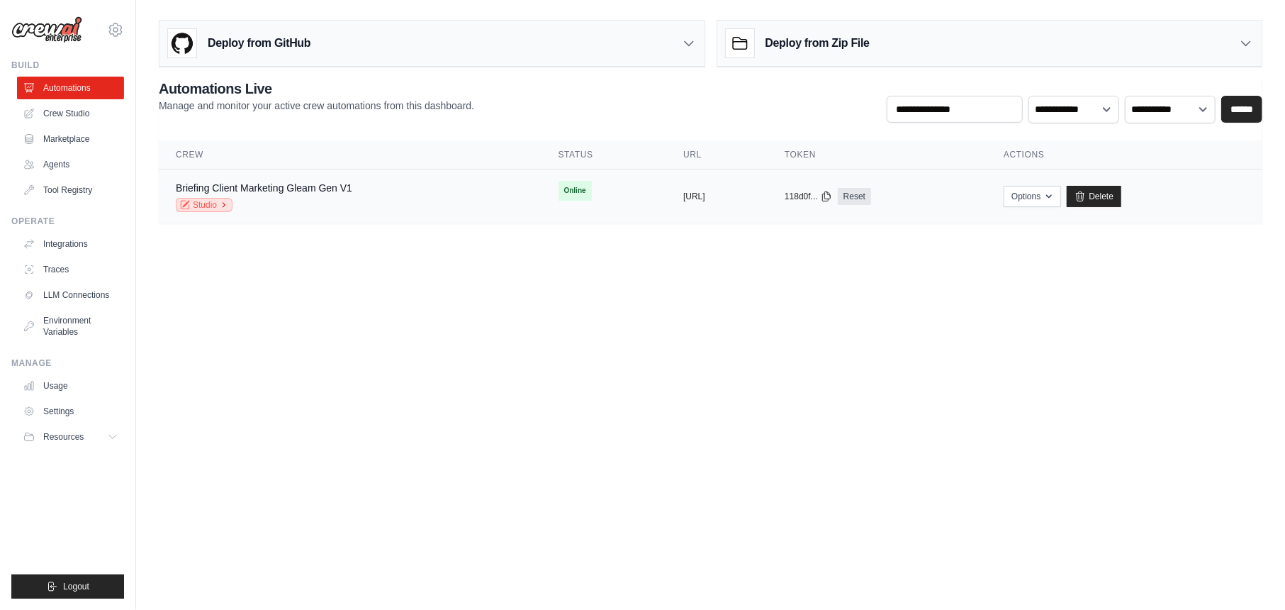
click at [222, 203] on icon at bounding box center [224, 205] width 9 height 9
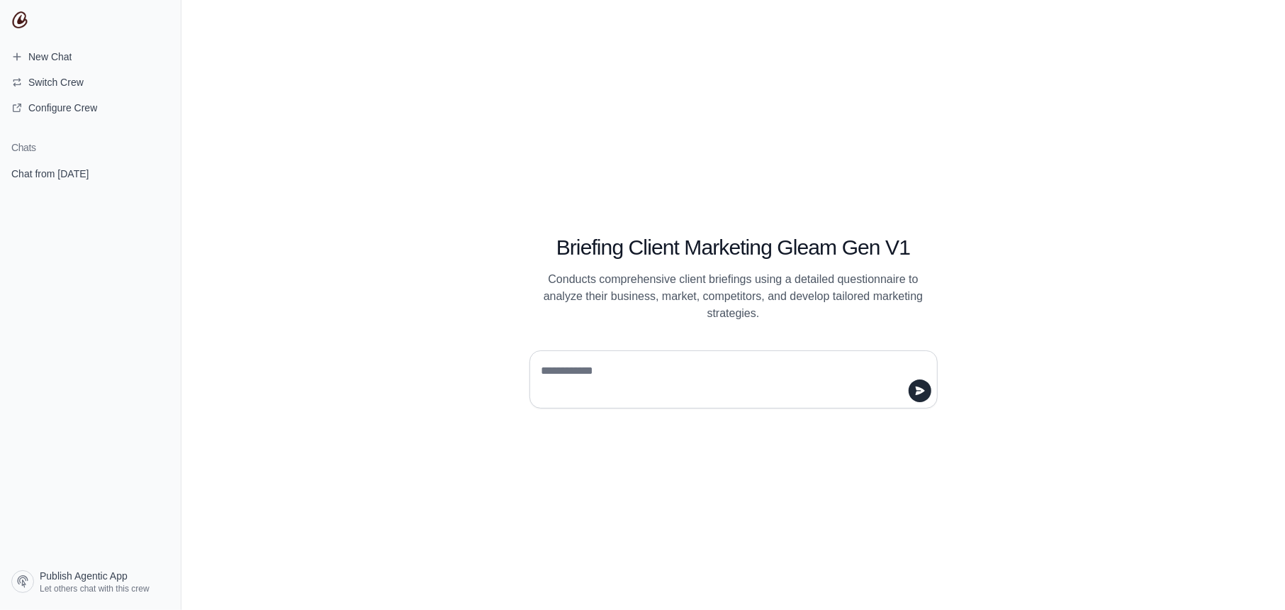
click at [608, 392] on textarea at bounding box center [729, 379] width 381 height 40
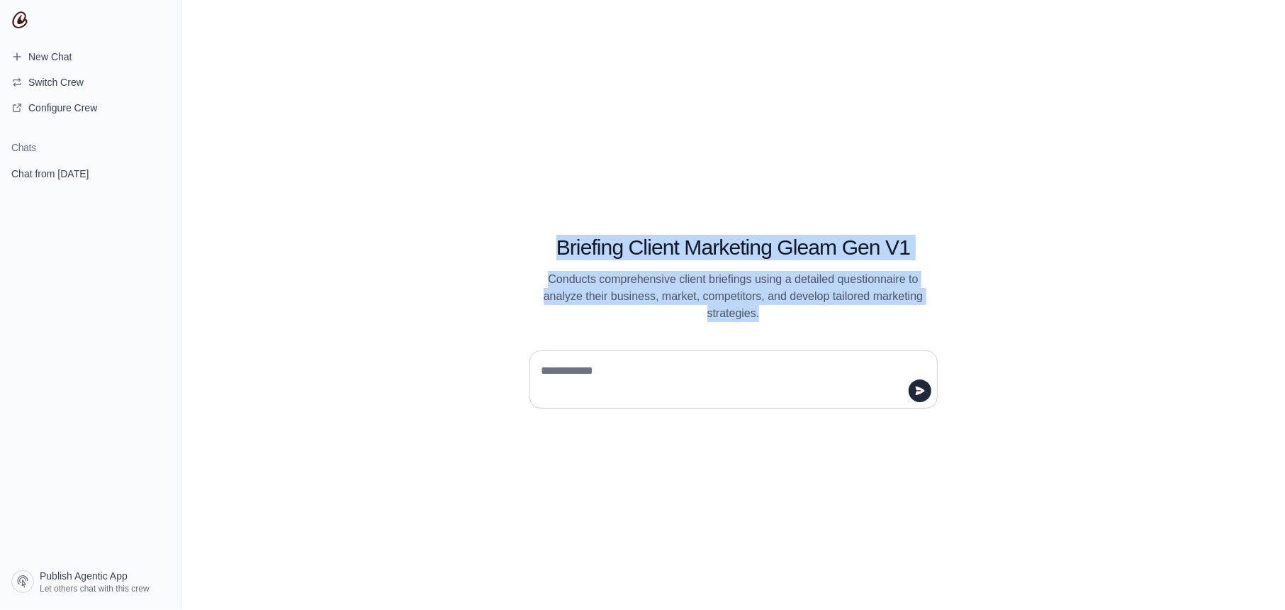
drag, startPoint x: 556, startPoint y: 242, endPoint x: 790, endPoint y: 321, distance: 246.4
click at [790, 321] on div "Briefing Client Marketing Gleam Gen V1 Conducts comprehensive client briefings …" at bounding box center [734, 305] width 544 height 206
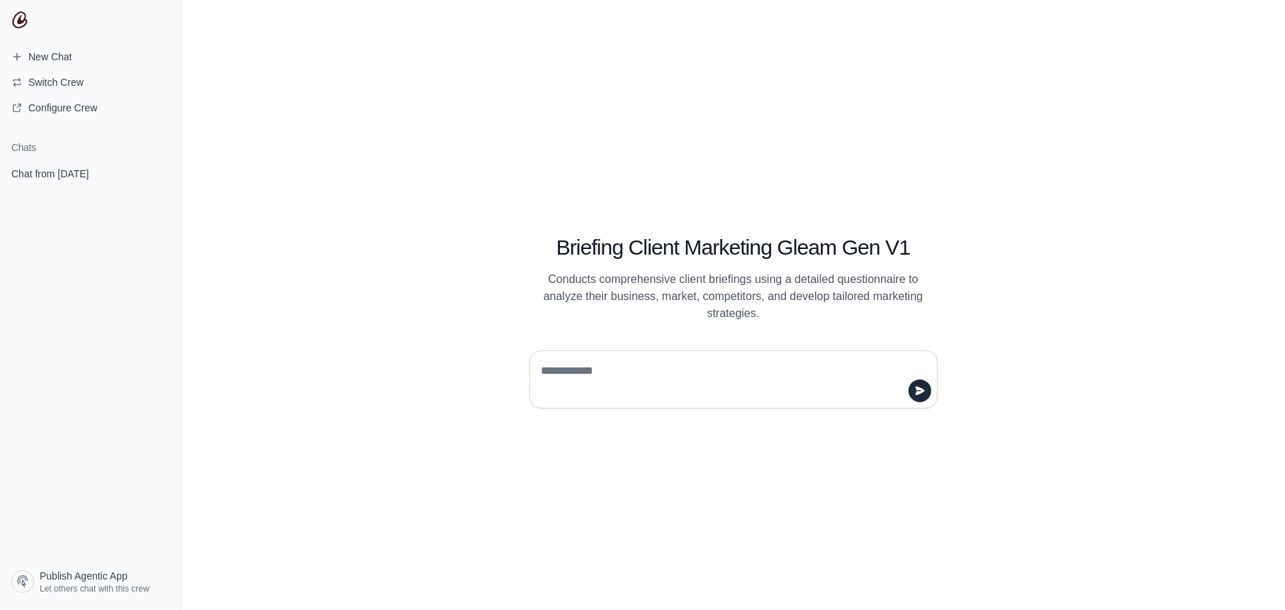
click at [1081, 361] on div "Briefing Client Marketing Gleam Gen V1 Conducts comprehensive client briefings …" at bounding box center [733, 305] width 1104 height 610
click at [723, 377] on textarea at bounding box center [729, 379] width 381 height 40
type textarea "********"
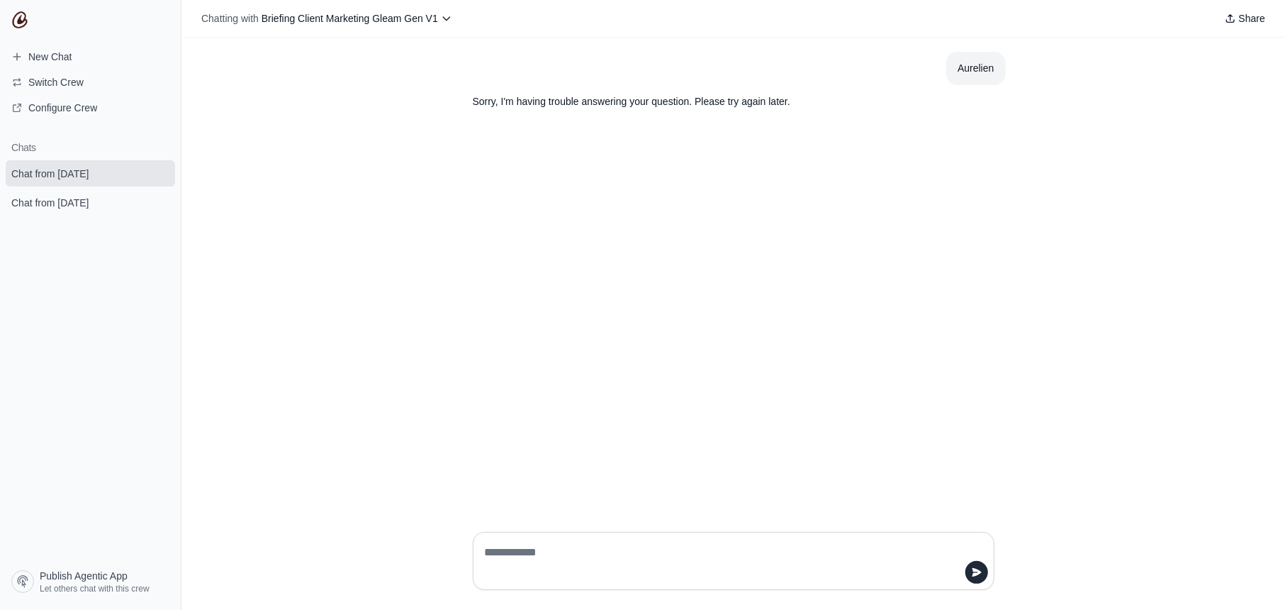
click at [523, 557] on textarea at bounding box center [729, 561] width 495 height 40
type textarea "**********"
click at [409, 4] on div "Chatting with Briefing Client Marketing Gleam Gen V1 Share" at bounding box center [733, 19] width 1104 height 38
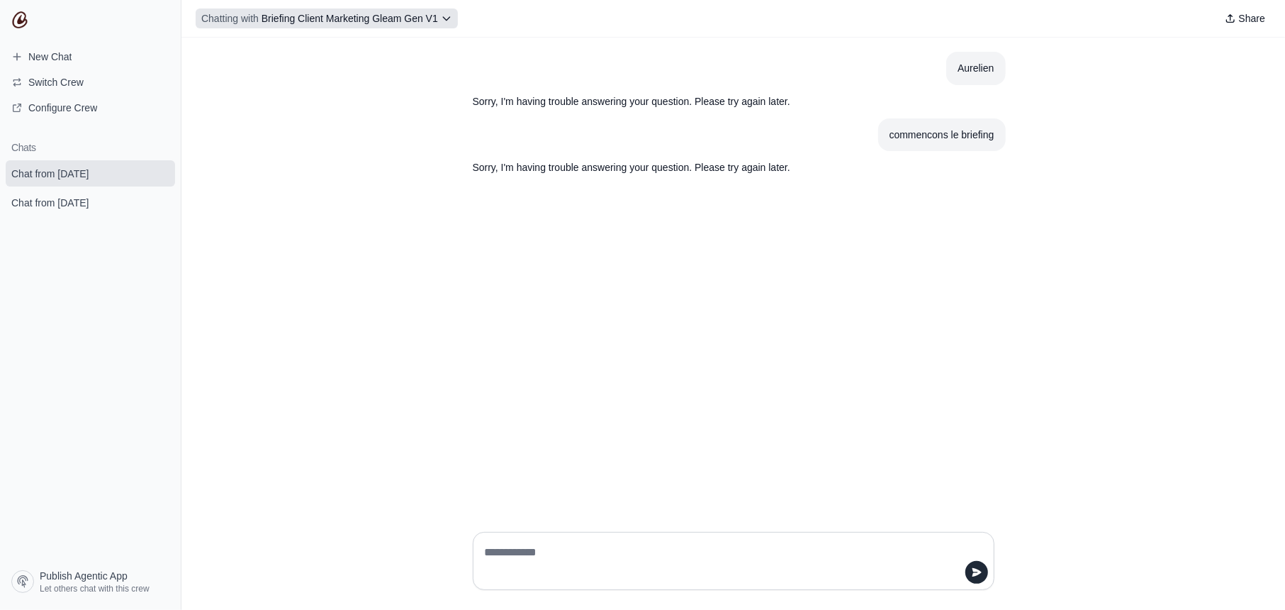
click at [418, 23] on span "Briefing Client Marketing Gleam Gen V1" at bounding box center [350, 18] width 177 height 11
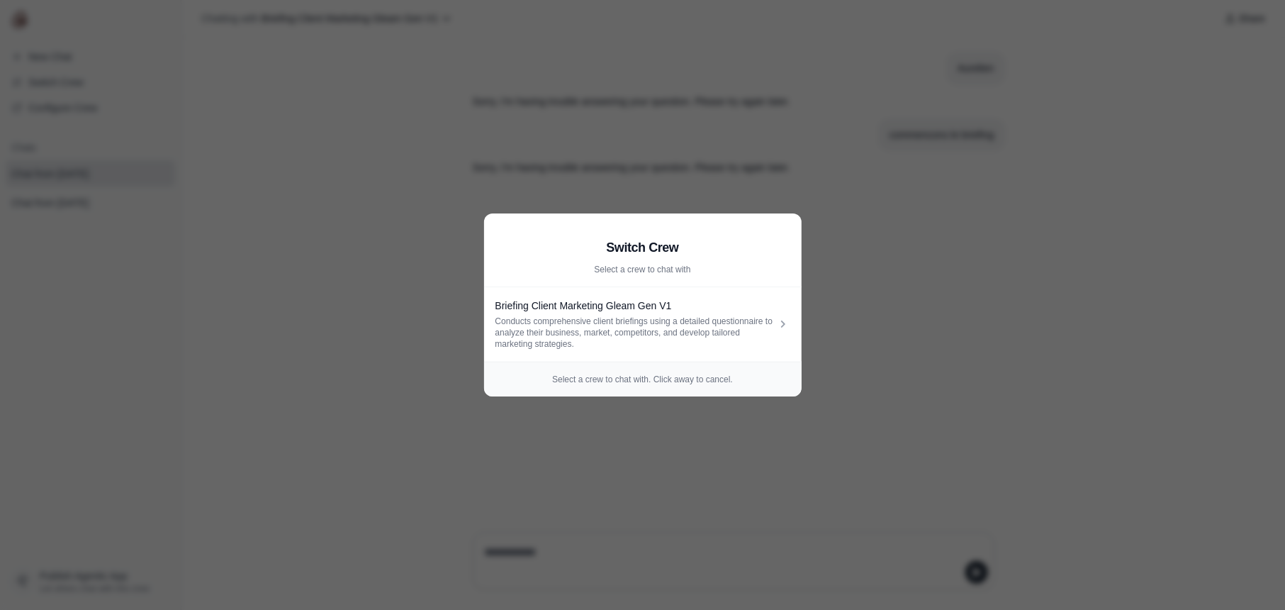
click at [721, 379] on p "Select a crew to chat with. Click away to cancel." at bounding box center [643, 379] width 295 height 11
click at [974, 350] on aside "Switch Crew Select a crew to chat with Briefing Client Marketing Gleam Gen V1 C…" at bounding box center [642, 305] width 1285 height 610
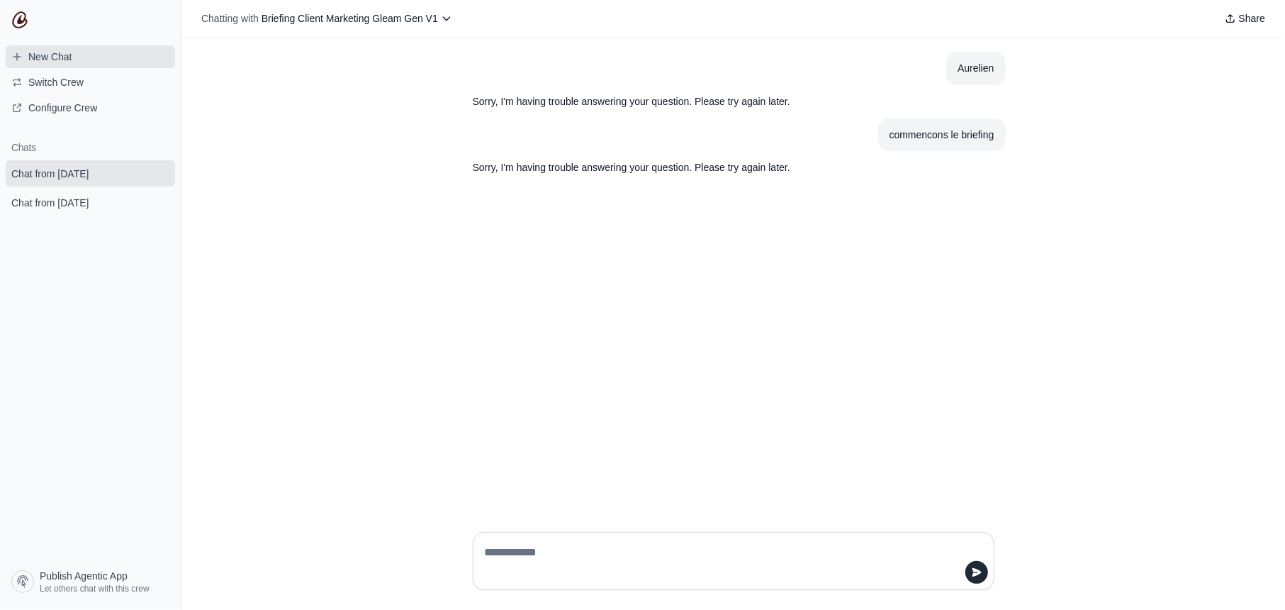
click at [85, 57] on link "New Chat" at bounding box center [90, 56] width 169 height 23
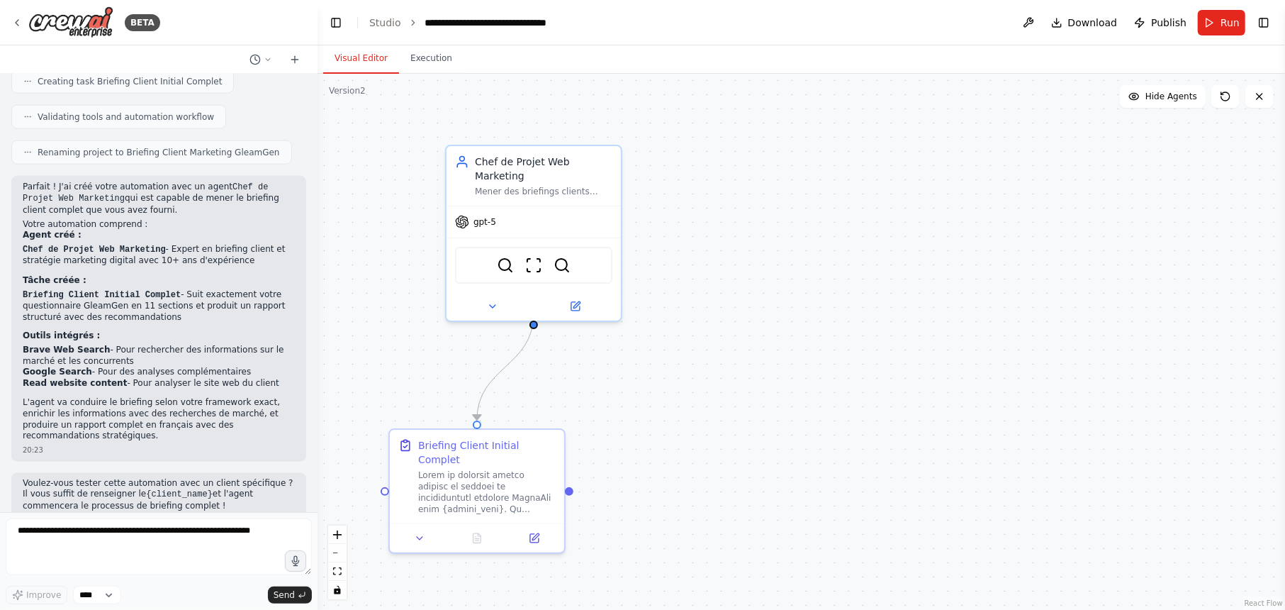
scroll to position [1660, 0]
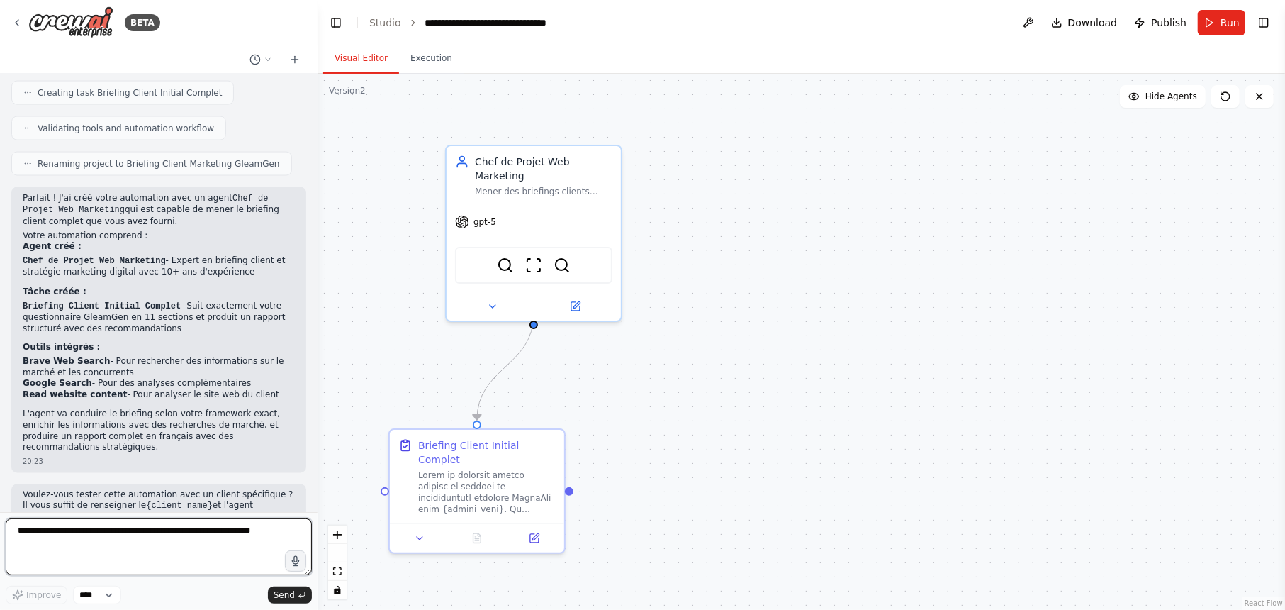
click at [60, 537] on textarea at bounding box center [159, 546] width 306 height 57
type textarea "*"
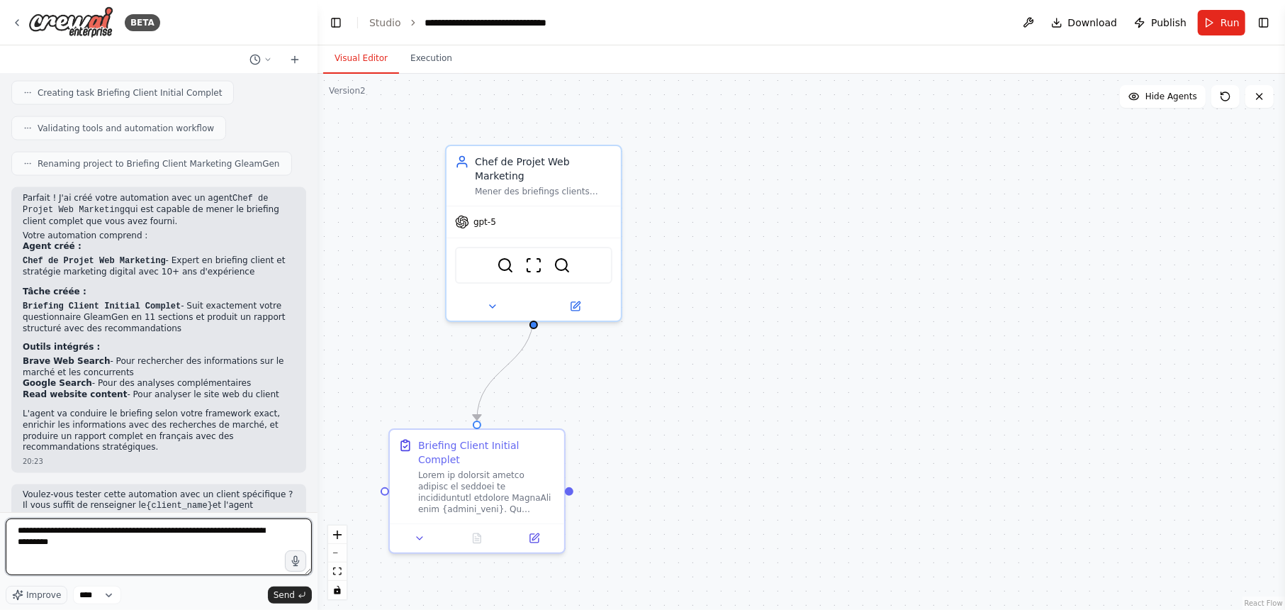
type textarea "**********"
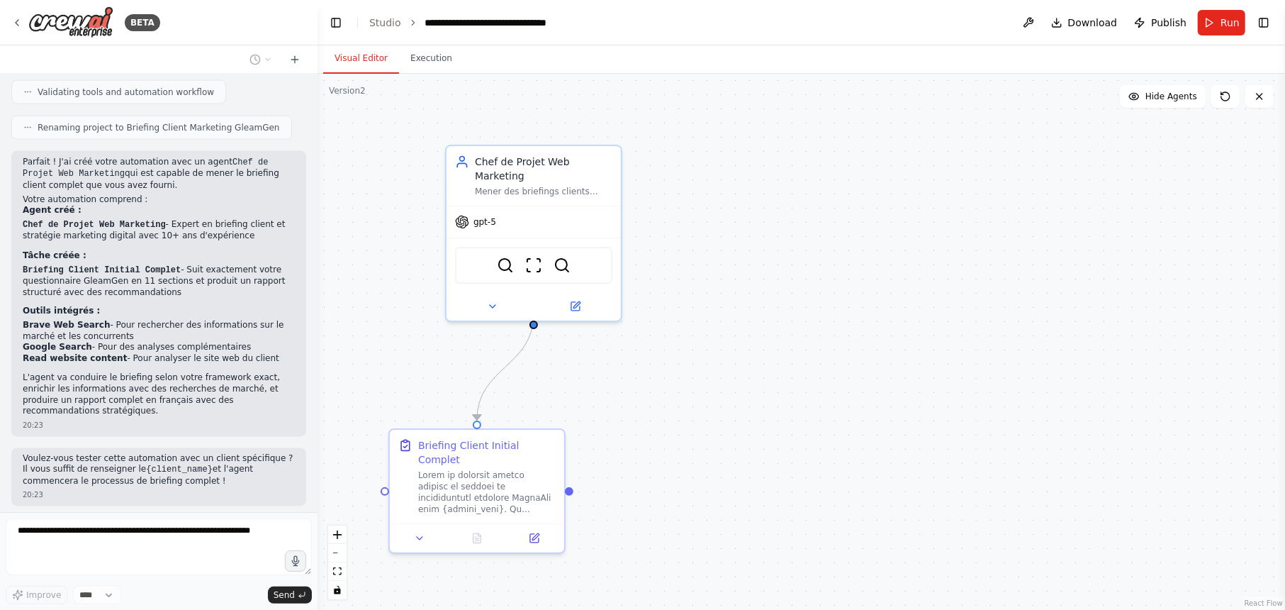
scroll to position [1755, 0]
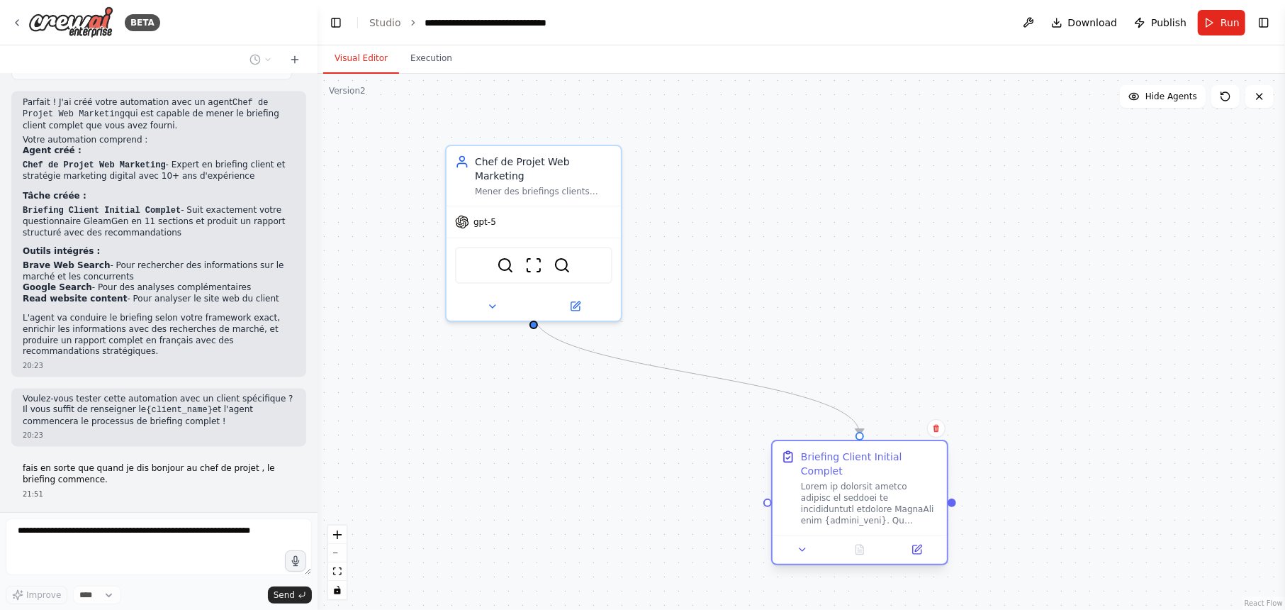
drag, startPoint x: 525, startPoint y: 477, endPoint x: 905, endPoint y: 493, distance: 380.3
click at [905, 493] on div at bounding box center [870, 503] width 138 height 45
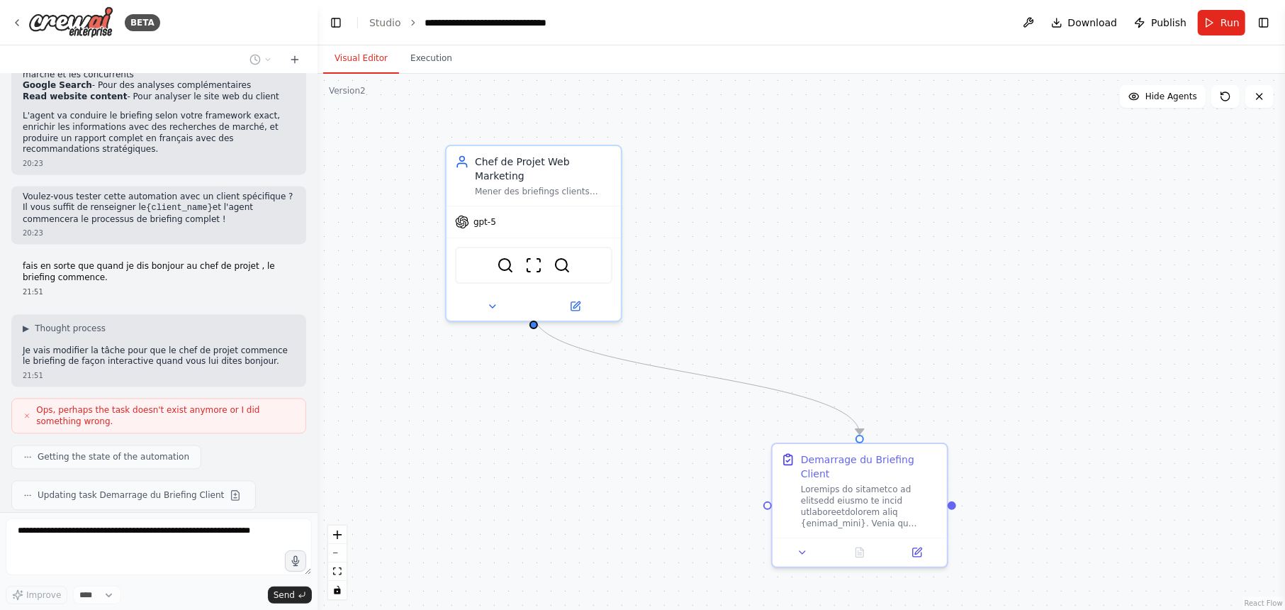
scroll to position [1999, 0]
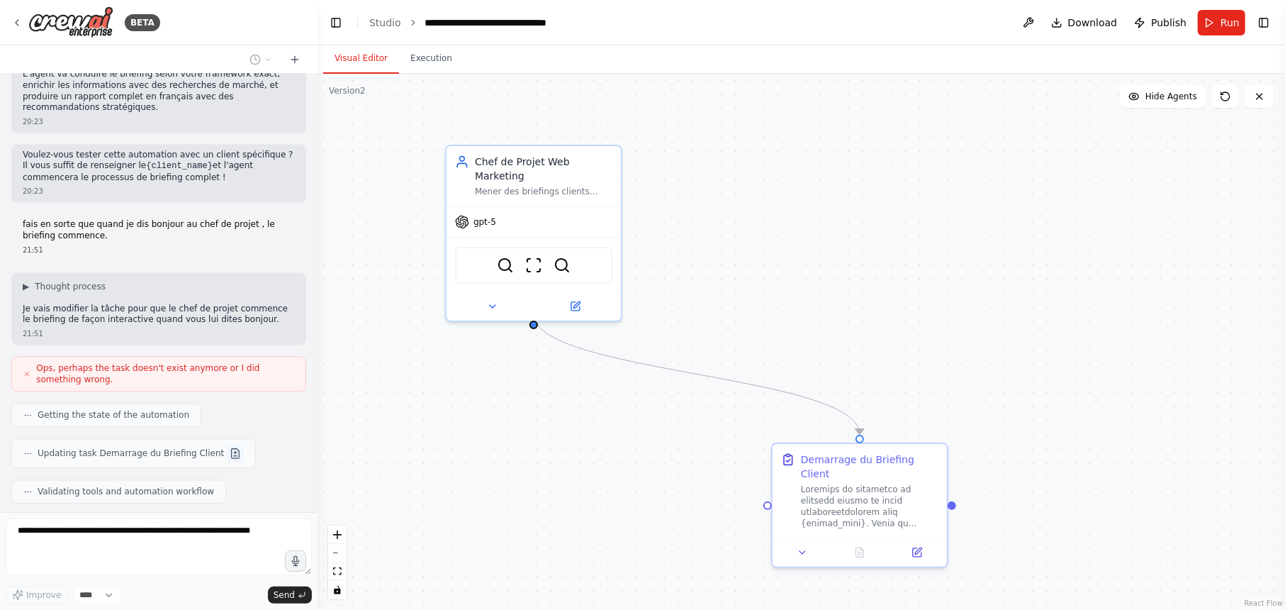
click at [227, 445] on button at bounding box center [235, 453] width 17 height 17
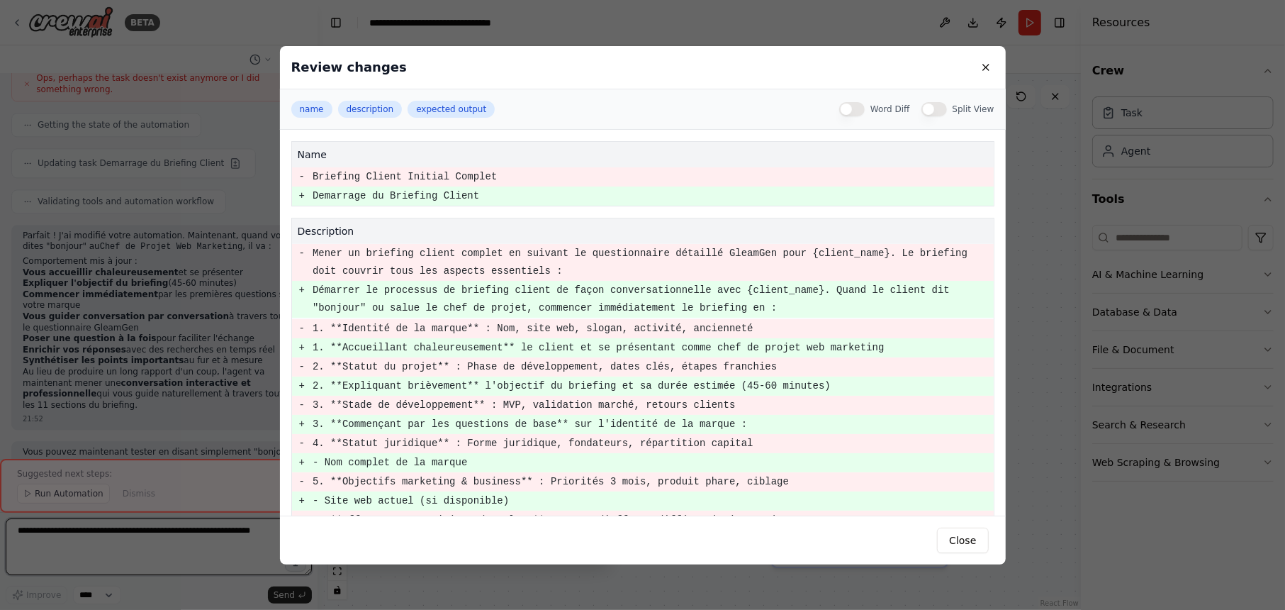
scroll to position [2301, 0]
click at [984, 69] on button at bounding box center [986, 67] width 17 height 17
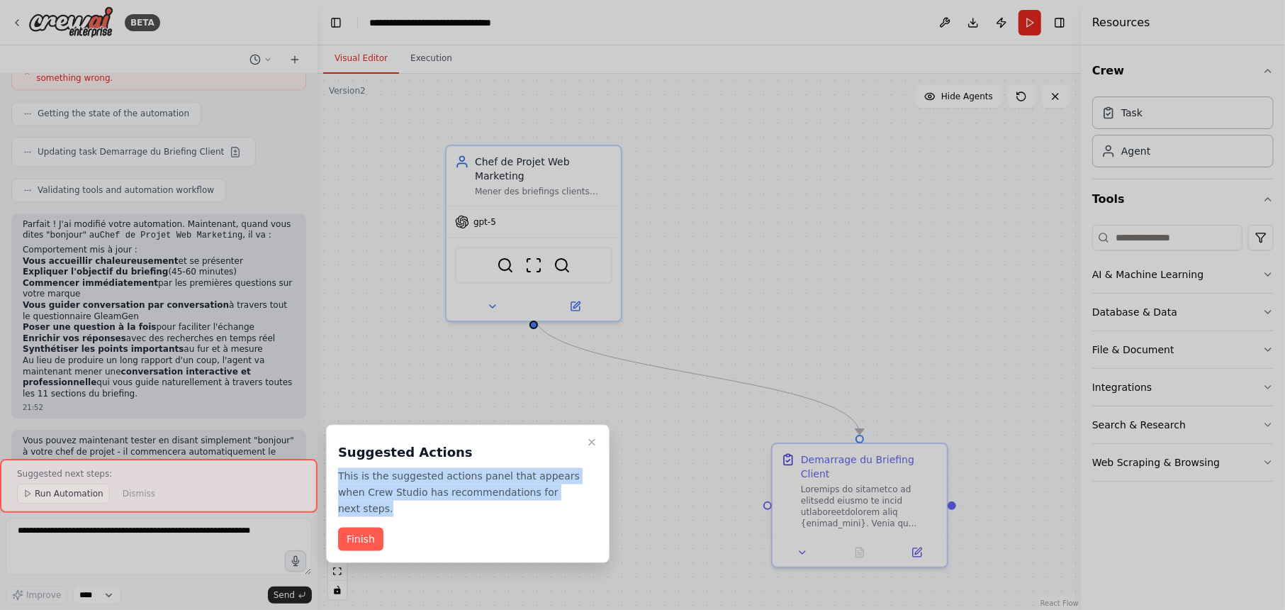
drag, startPoint x: 339, startPoint y: 472, endPoint x: 565, endPoint y: 488, distance: 226.7
click at [565, 488] on p "This is the suggested actions panel that appears when Crew Studio has recommend…" at bounding box center [459, 492] width 242 height 48
click at [590, 443] on icon "Close walkthrough" at bounding box center [591, 442] width 11 height 11
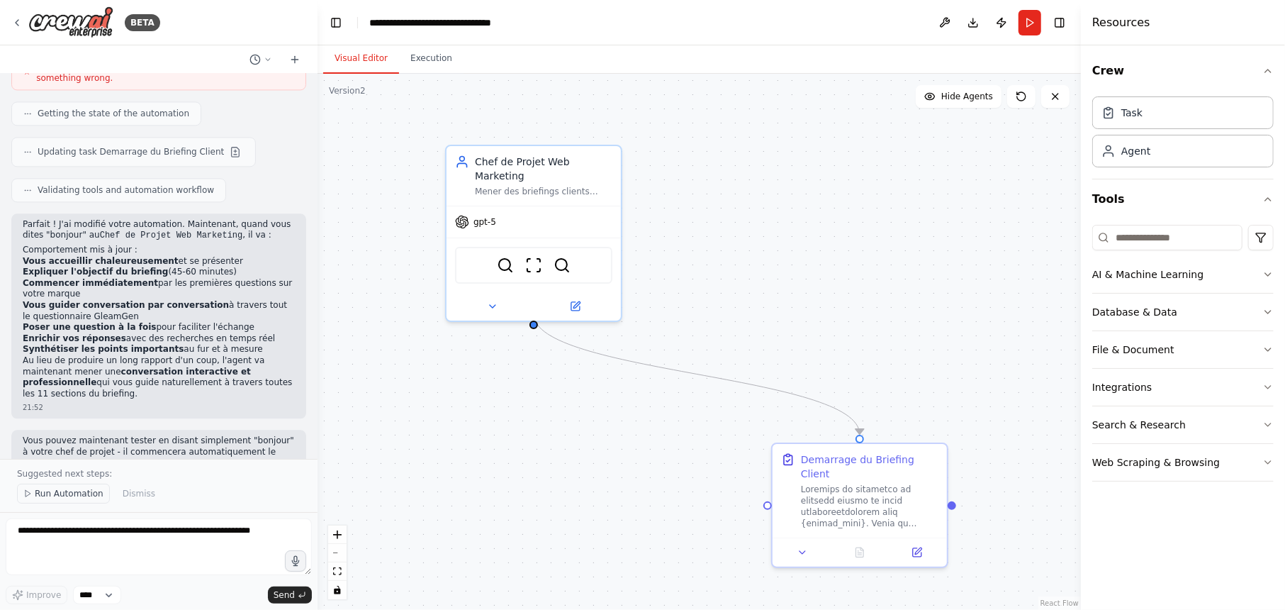
click at [74, 498] on span "Run Automation" at bounding box center [69, 493] width 69 height 11
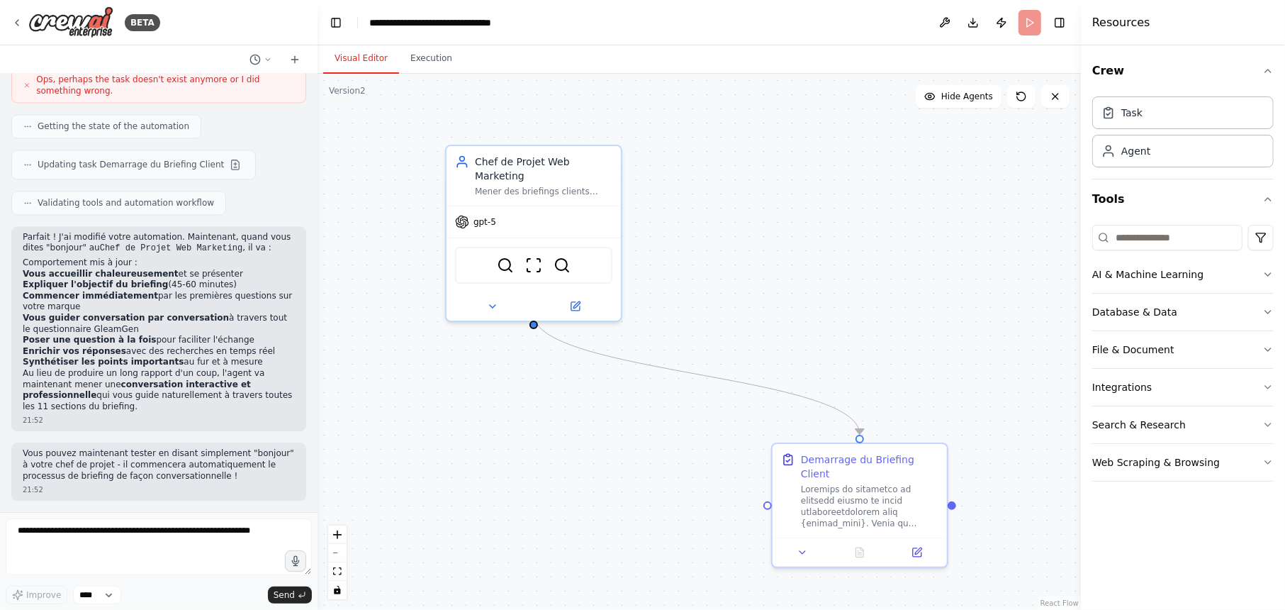
scroll to position [2249, 0]
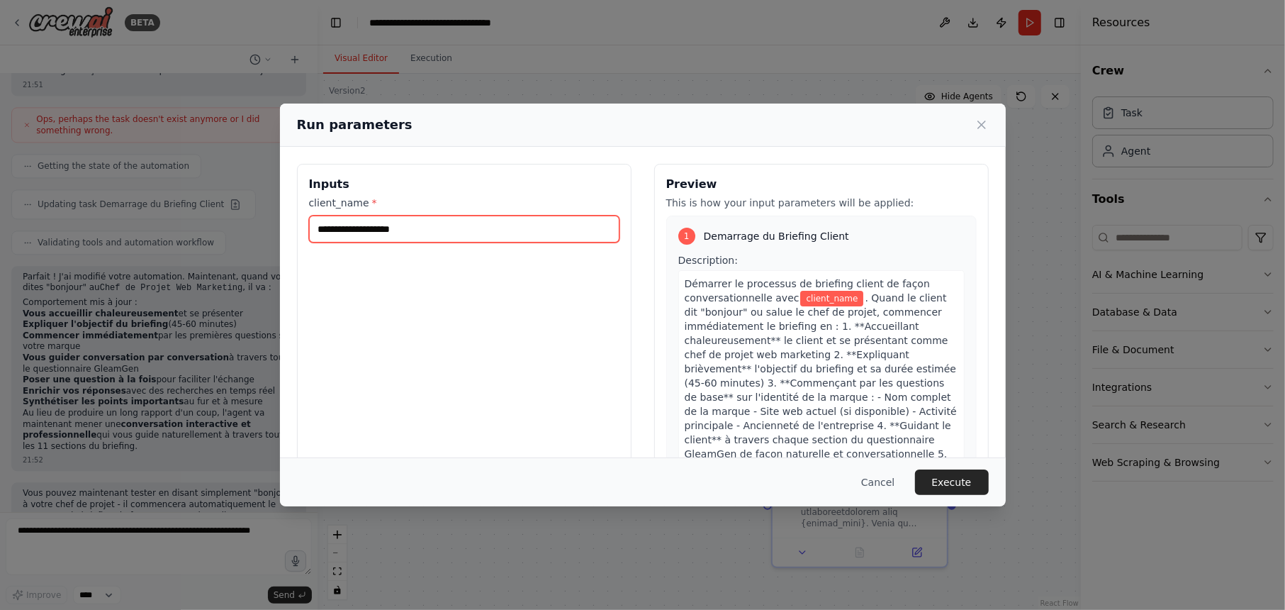
drag, startPoint x: 332, startPoint y: 234, endPoint x: 336, endPoint y: 261, distance: 27.3
click at [332, 233] on input "client_name *" at bounding box center [464, 229] width 311 height 27
type input "********"
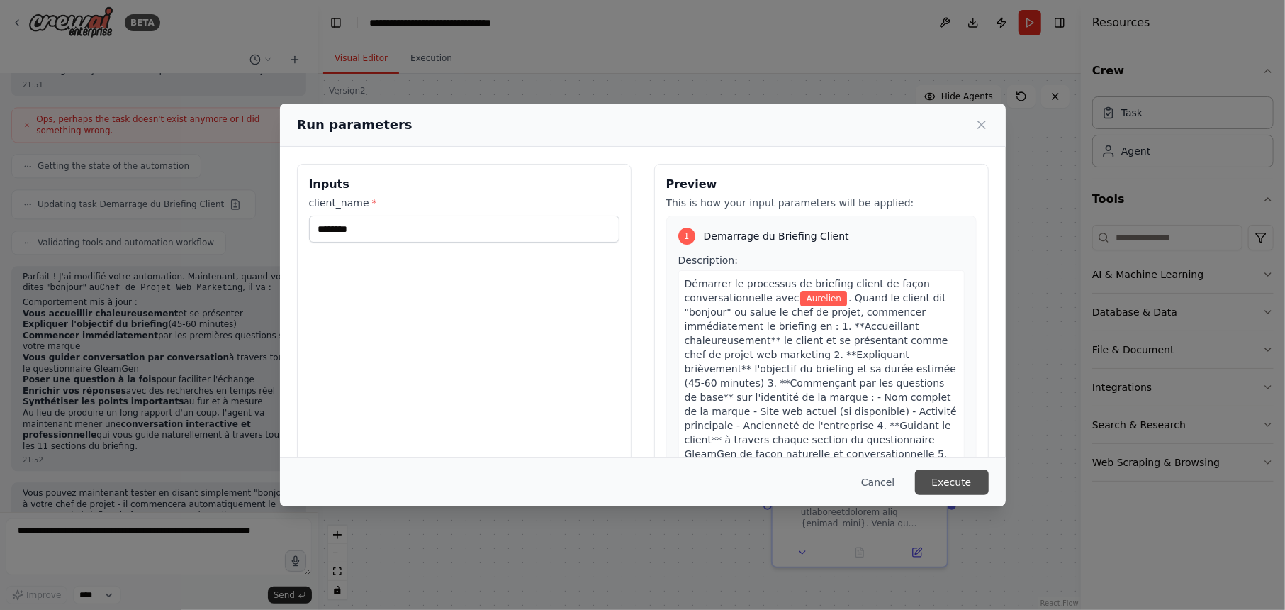
click at [953, 476] on button "Execute" at bounding box center [952, 482] width 74 height 26
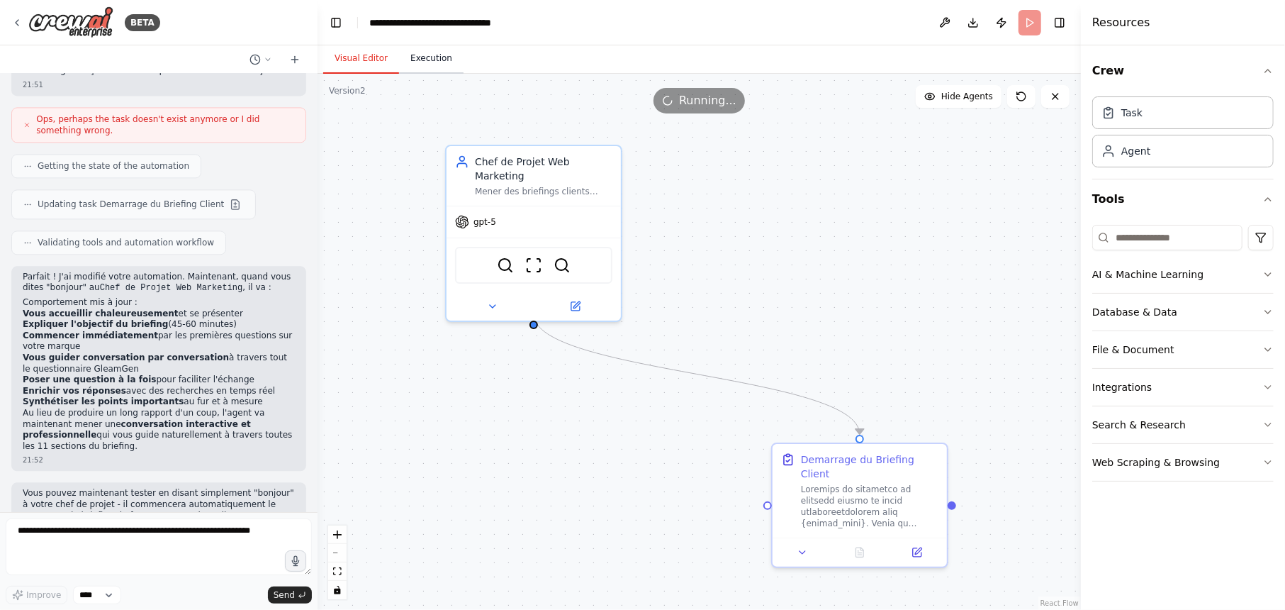
click at [424, 55] on button "Execution" at bounding box center [431, 59] width 65 height 30
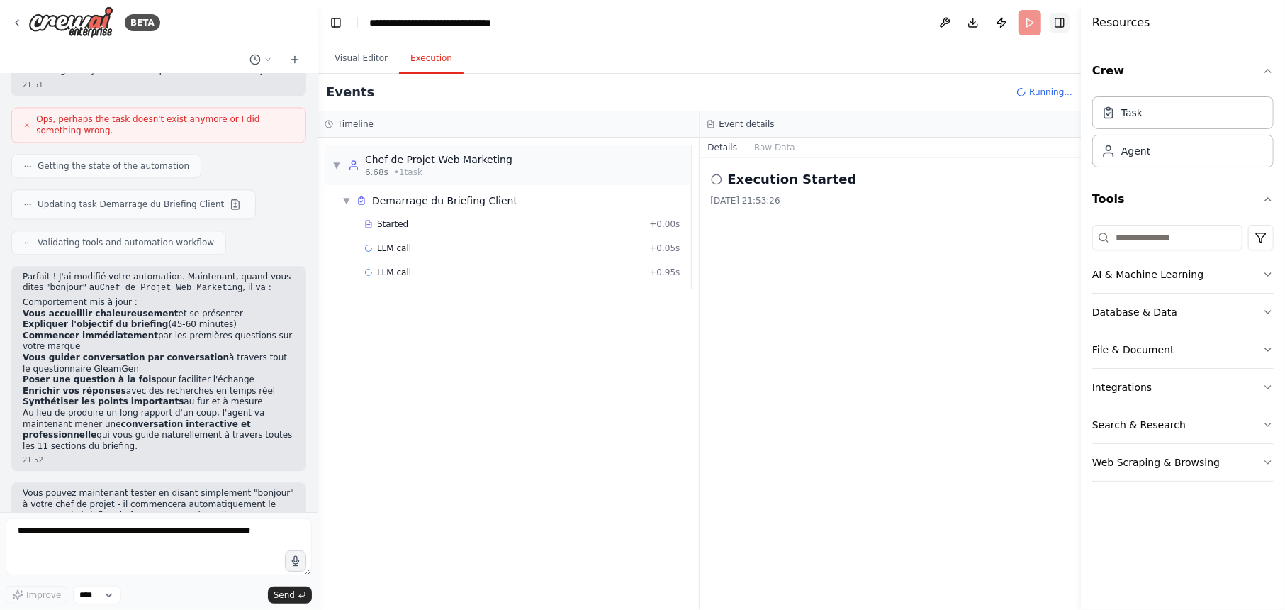
click at [1067, 23] on button "Toggle Right Sidebar" at bounding box center [1060, 23] width 20 height 20
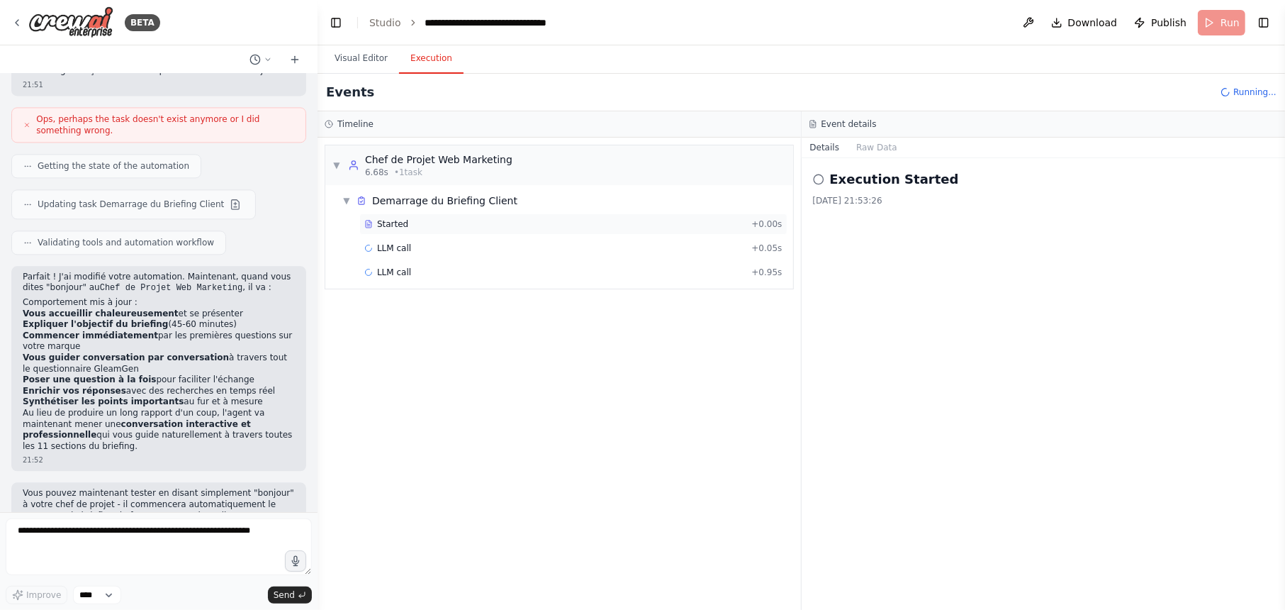
click at [448, 225] on div "Started" at bounding box center [554, 223] width 381 height 11
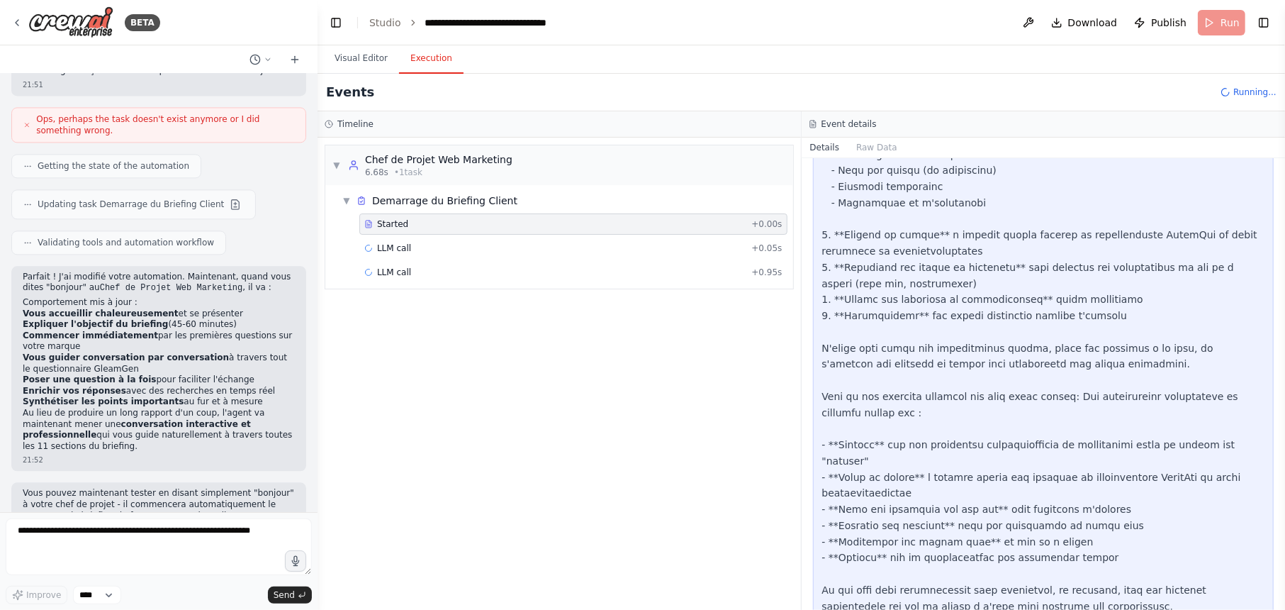
scroll to position [608, 0]
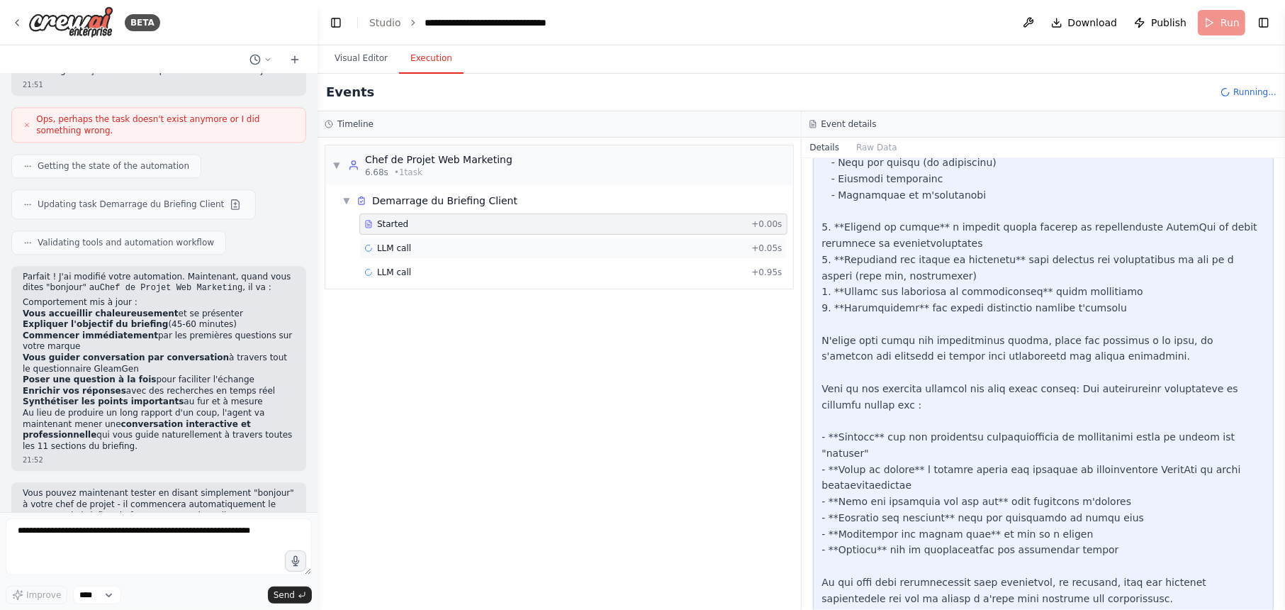
click at [510, 248] on div "LLM call + 0.05s" at bounding box center [573, 247] width 418 height 11
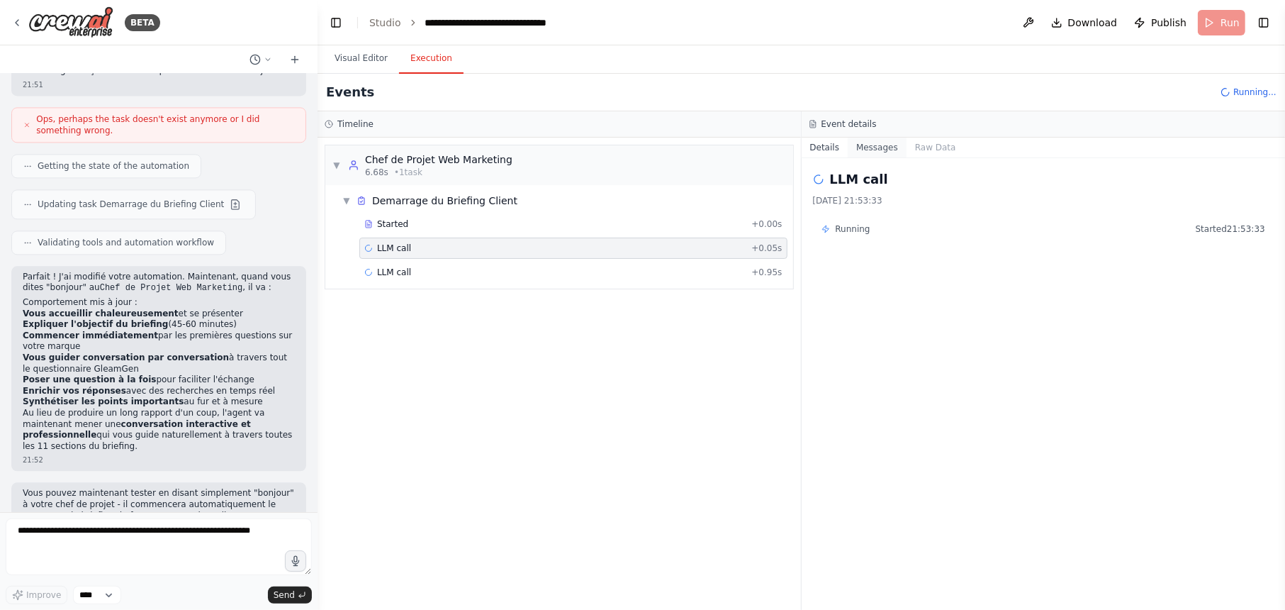
click at [873, 151] on button "Messages" at bounding box center [877, 148] width 59 height 20
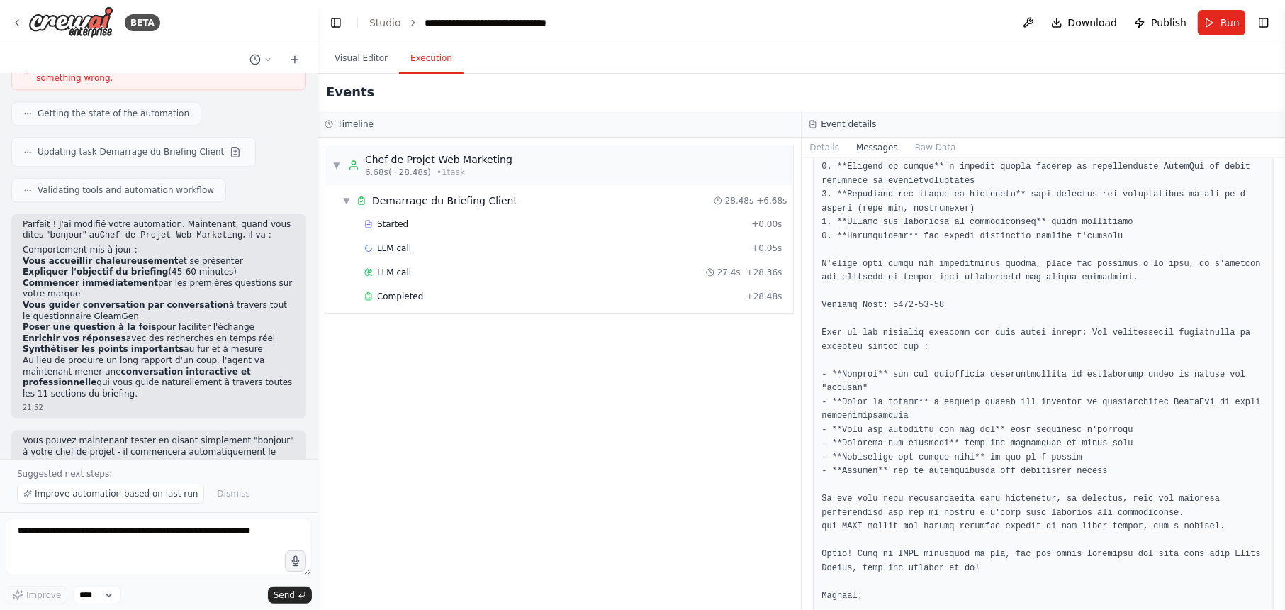
scroll to position [977, 0]
click at [444, 270] on div "LLM call 27.4s + 28.36s" at bounding box center [573, 272] width 418 height 11
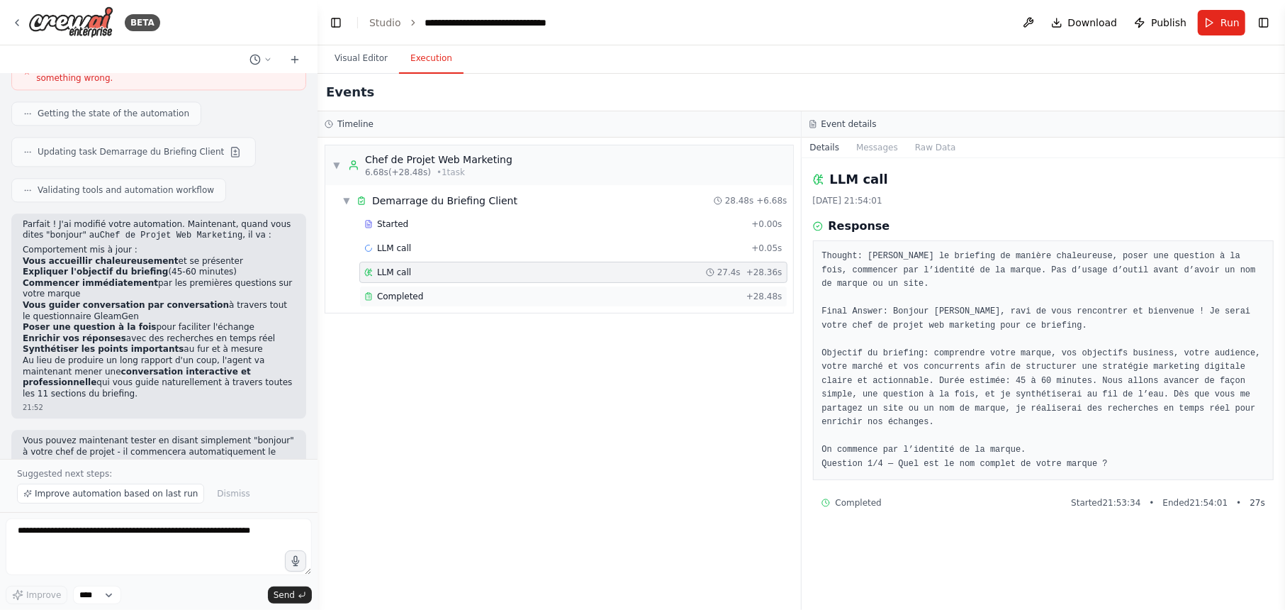
click at [444, 305] on div "Completed + 28.48s" at bounding box center [573, 296] width 428 height 21
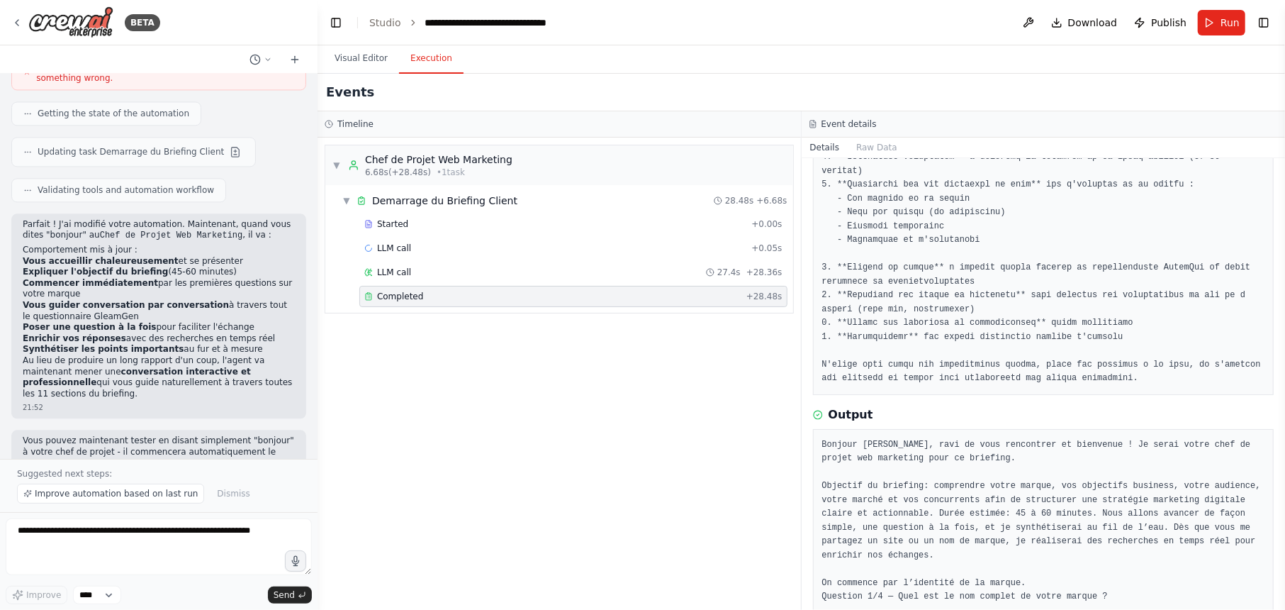
scroll to position [0, 0]
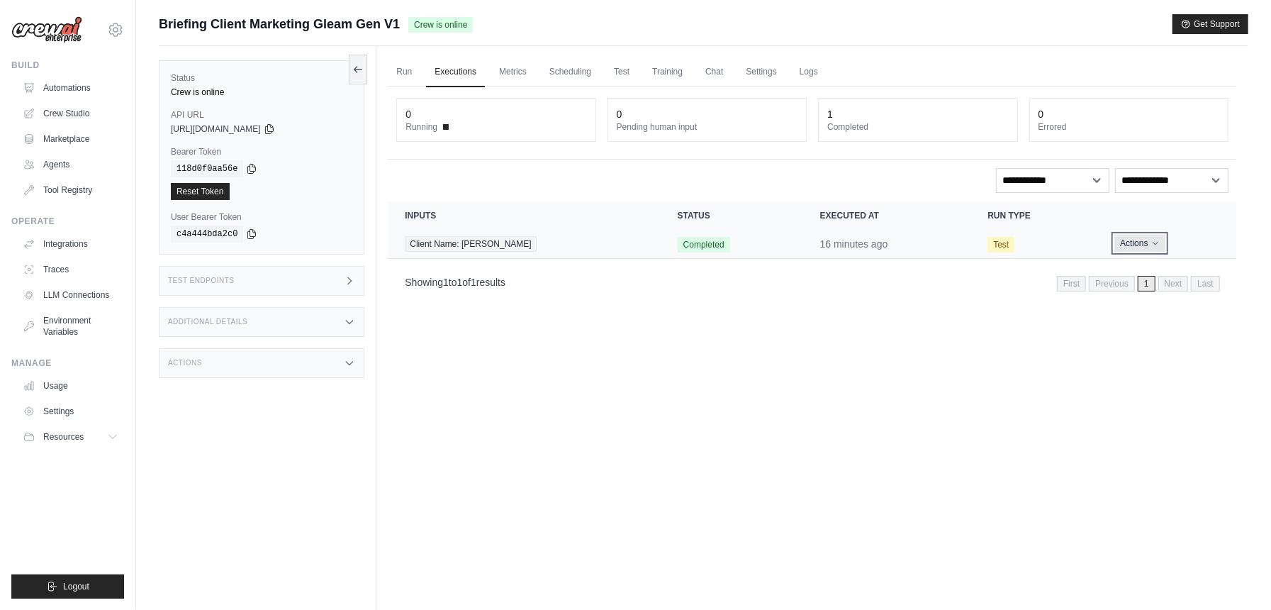
click at [1149, 245] on button "Actions" at bounding box center [1139, 243] width 50 height 17
click at [1165, 273] on link "View Details" at bounding box center [1174, 269] width 91 height 23
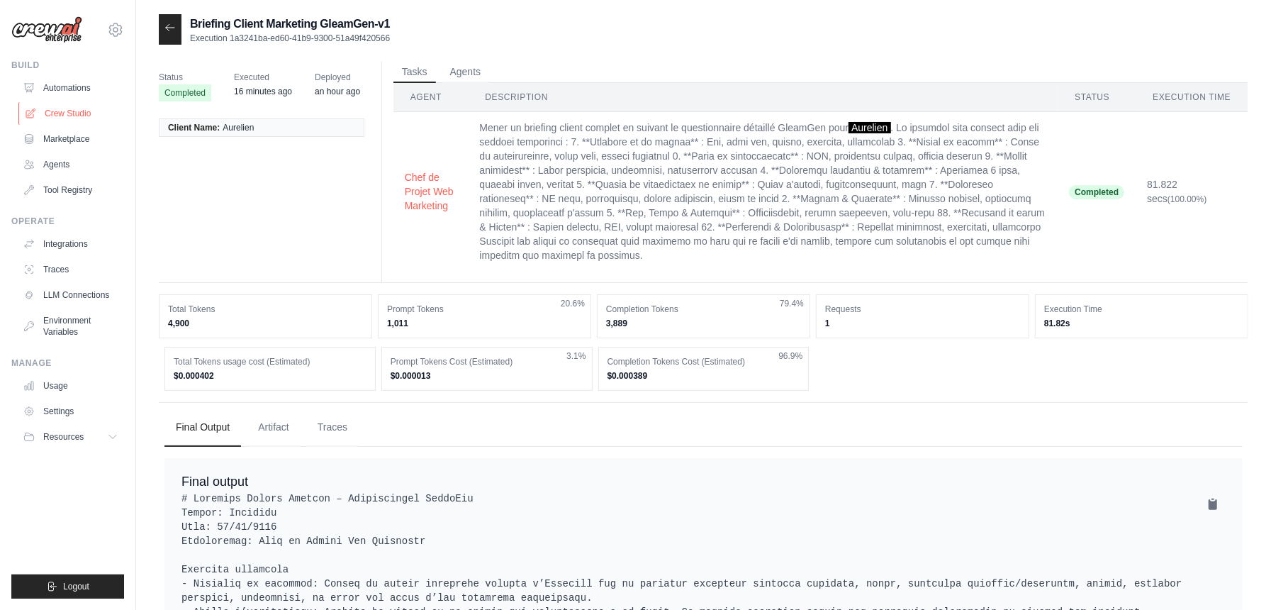
click at [86, 111] on link "Crew Studio" at bounding box center [71, 113] width 107 height 23
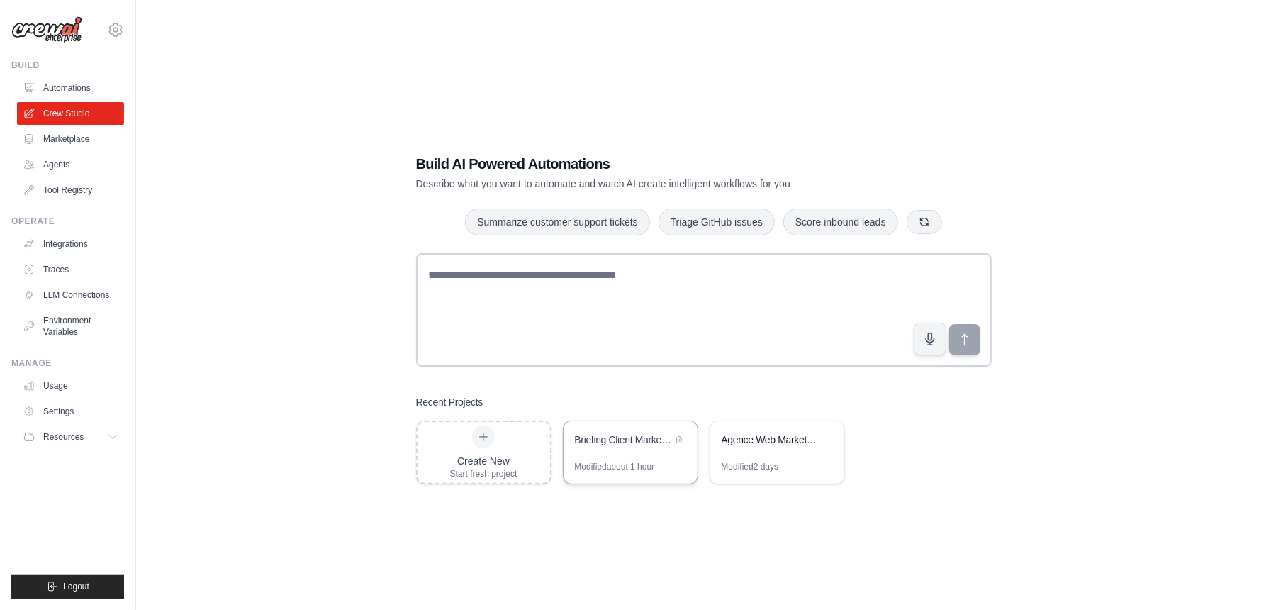
click at [639, 455] on div "Briefing Client Marketing GleamGen" at bounding box center [631, 441] width 134 height 40
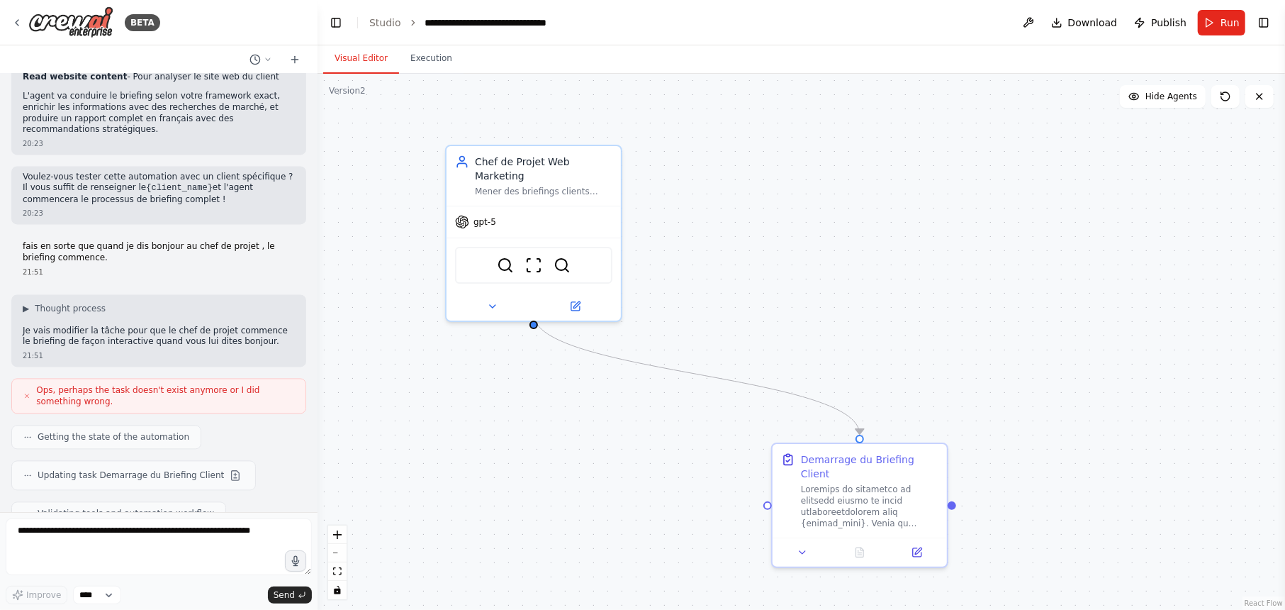
scroll to position [2249, 0]
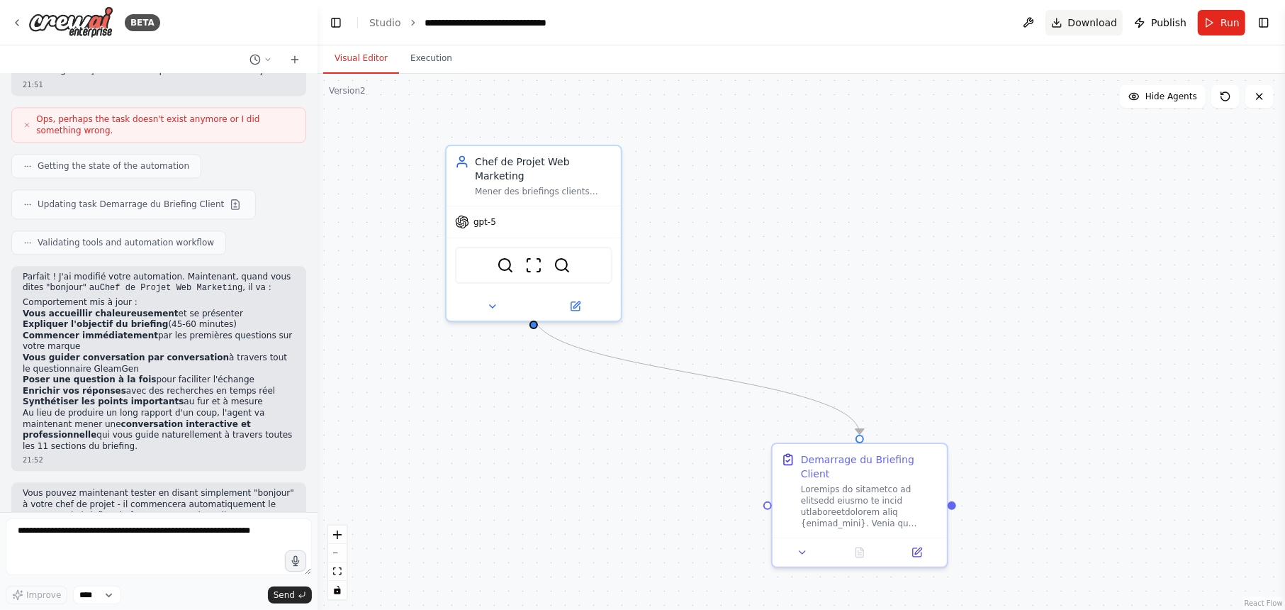
click at [1095, 26] on span "Download" at bounding box center [1093, 23] width 50 height 14
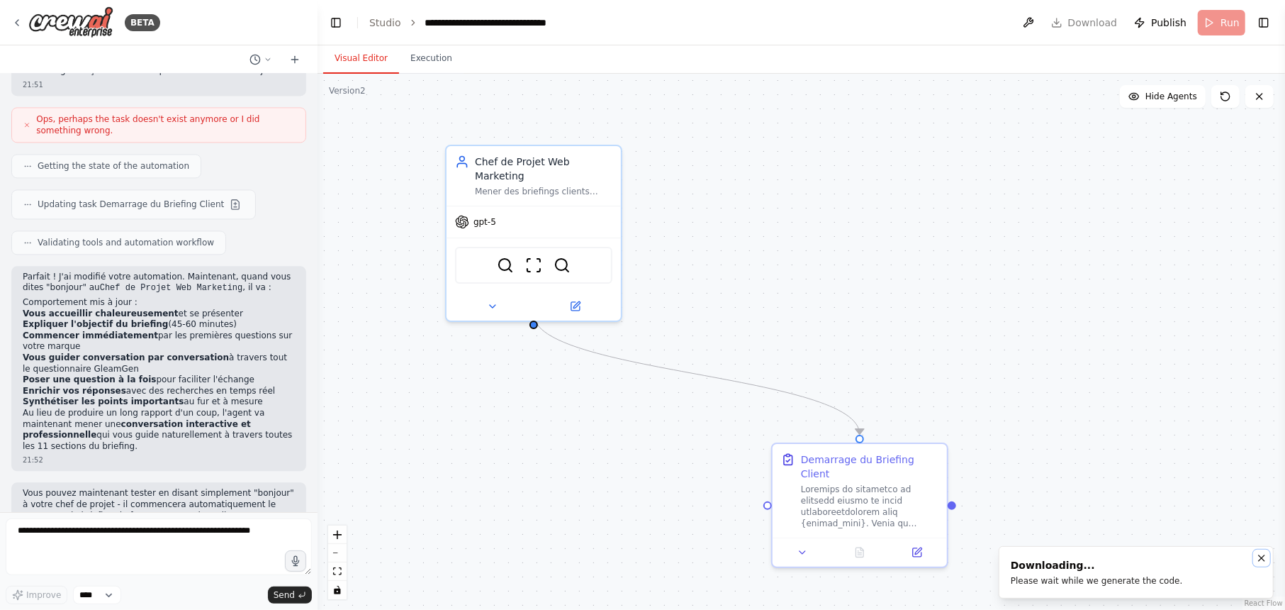
click at [1258, 560] on icon "Notifications (F8)" at bounding box center [1261, 557] width 11 height 11
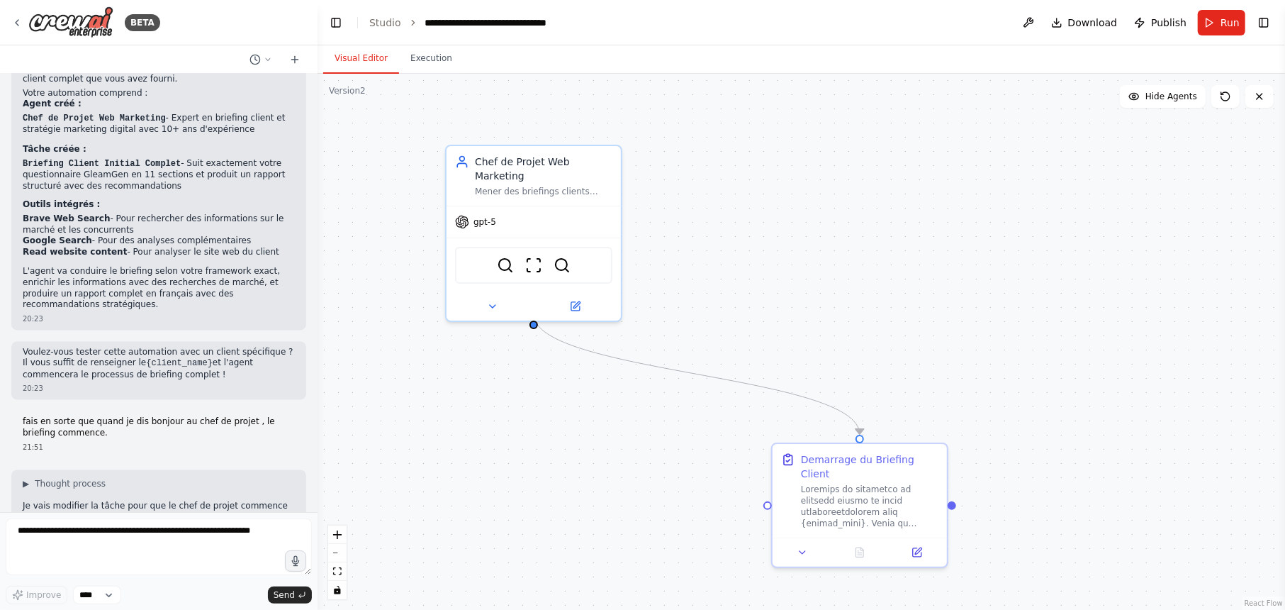
scroll to position [1776, 0]
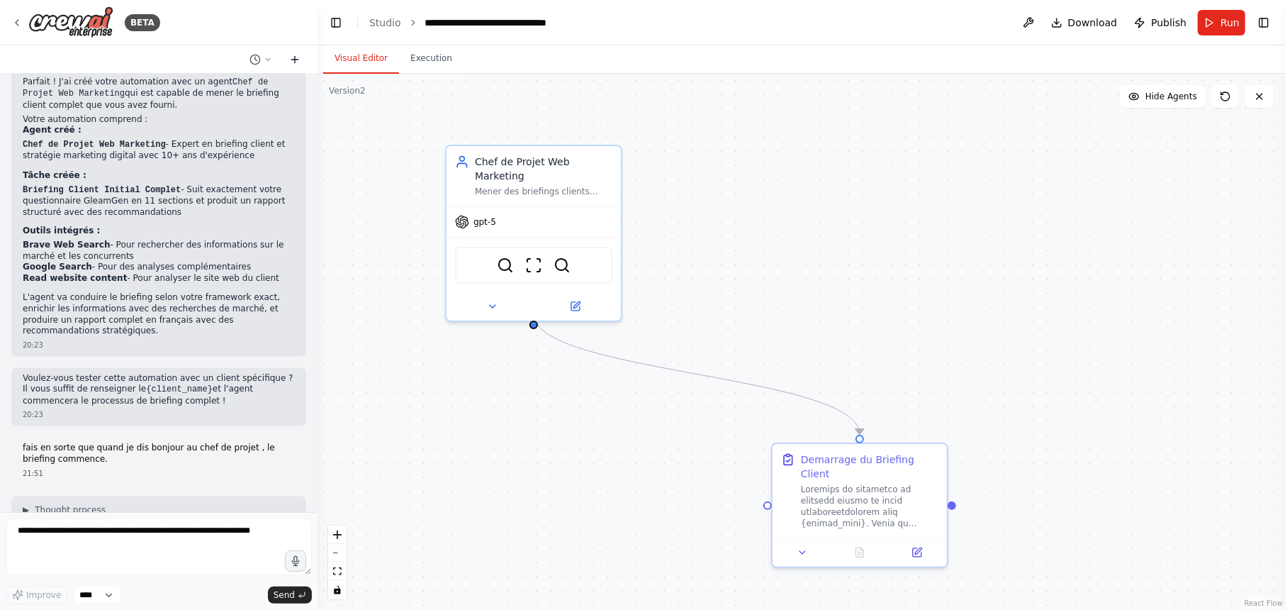
click at [296, 60] on icon at bounding box center [294, 59] width 11 height 11
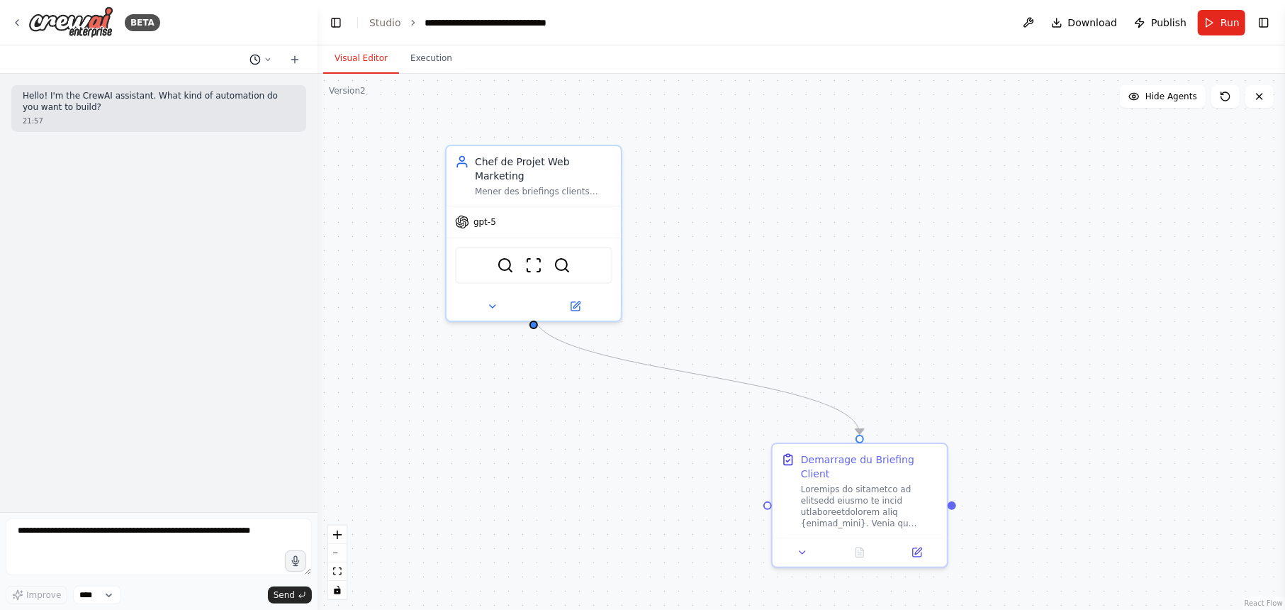
click at [264, 61] on icon at bounding box center [268, 59] width 9 height 9
click at [230, 114] on span "fais en sorte que quand je dis bonjour au chef de projet , le briefing commence." at bounding box center [206, 110] width 105 height 11
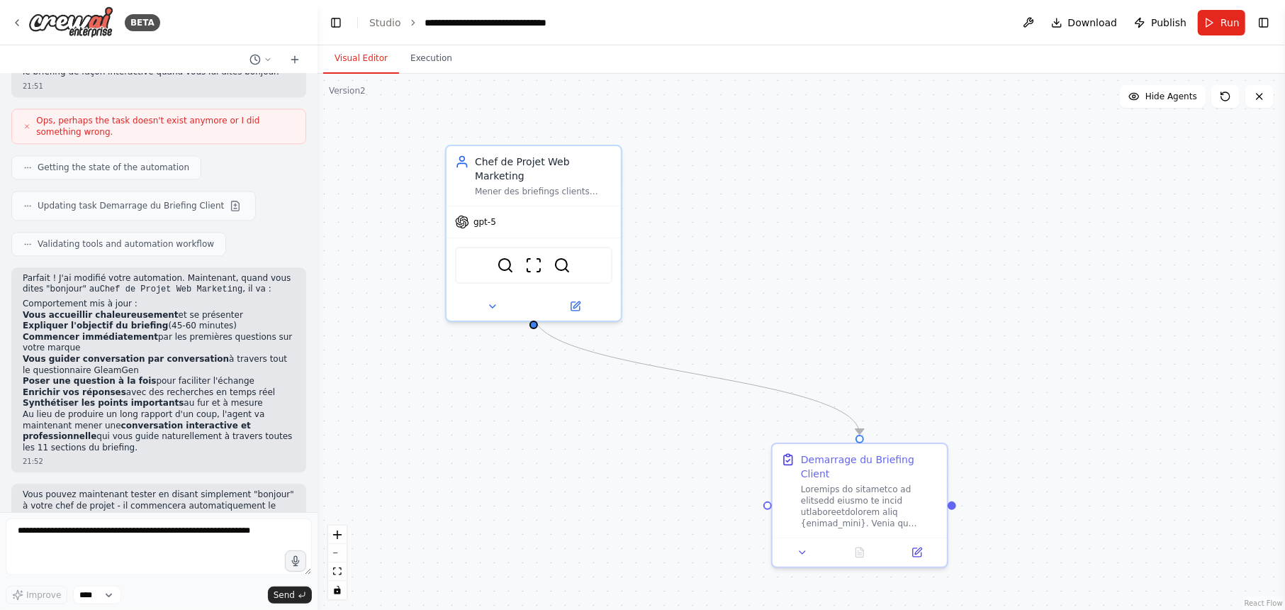
scroll to position [2249, 0]
click at [111, 593] on select "****" at bounding box center [97, 595] width 48 height 18
click at [1225, 100] on icon at bounding box center [1225, 96] width 9 height 9
click at [1181, 23] on span "Publish" at bounding box center [1168, 23] width 35 height 14
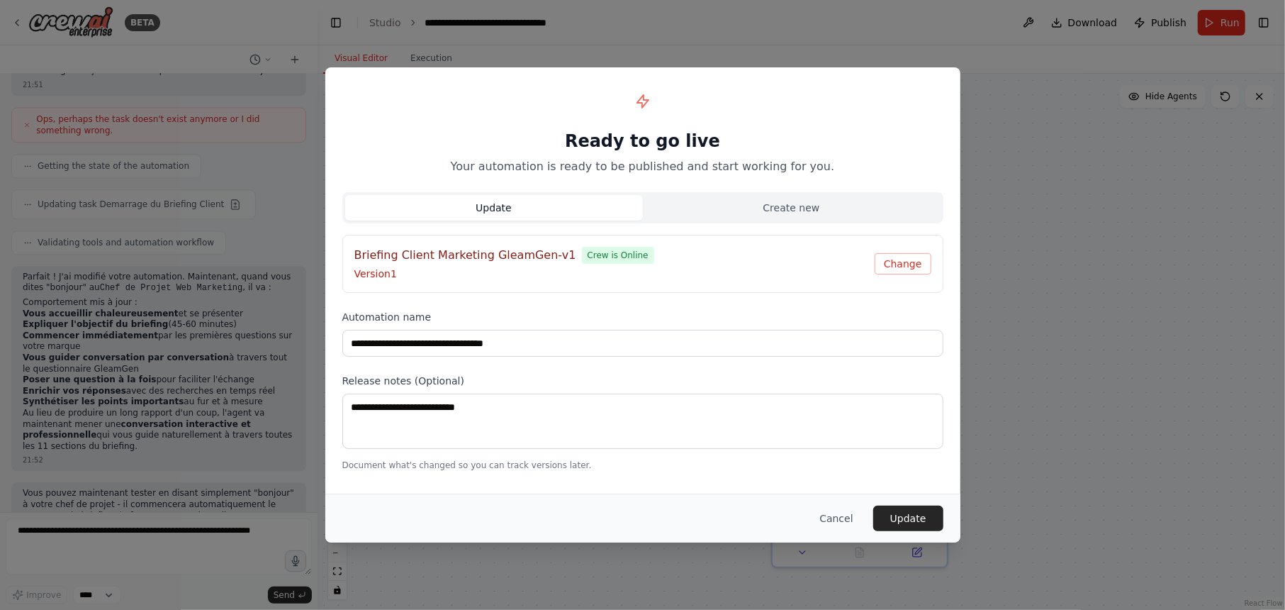
click at [537, 205] on button "Update" at bounding box center [494, 208] width 298 height 26
click at [917, 518] on button "Update" at bounding box center [908, 518] width 70 height 26
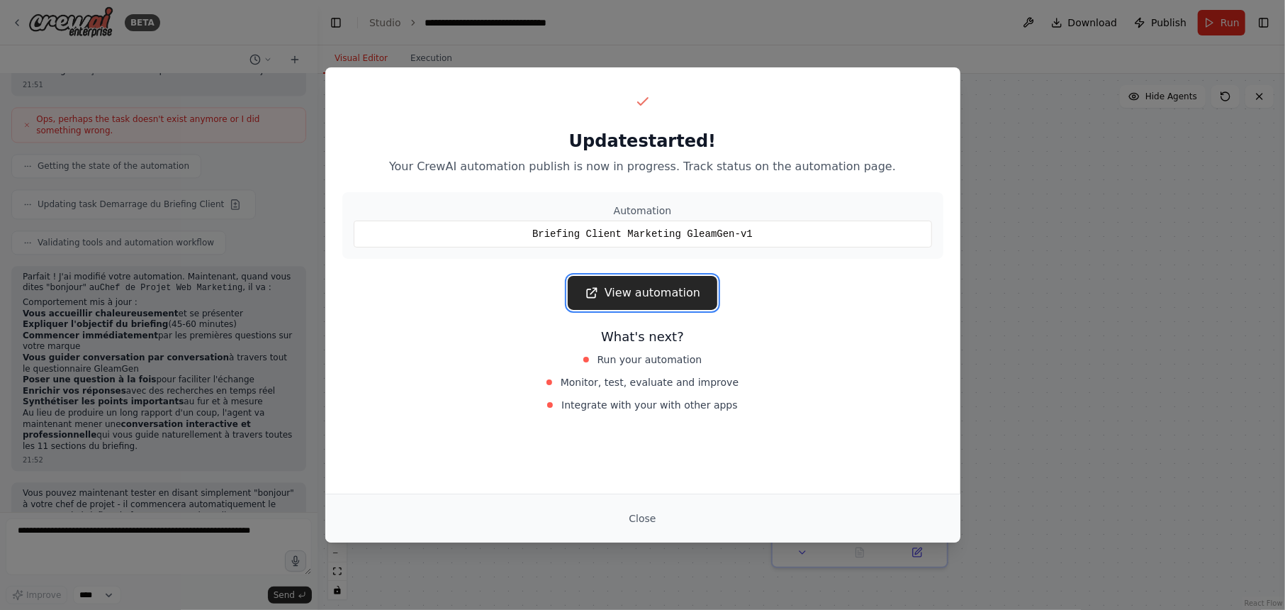
click at [678, 295] on link "View automation" at bounding box center [643, 293] width 150 height 34
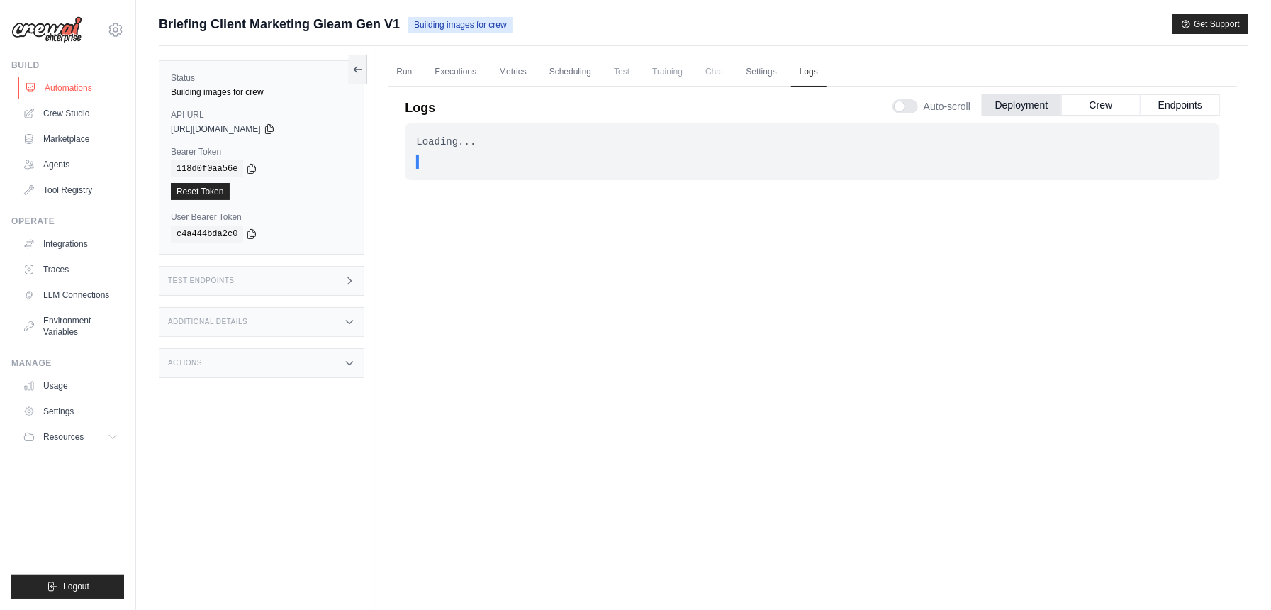
click at [63, 81] on link "Automations" at bounding box center [71, 88] width 107 height 23
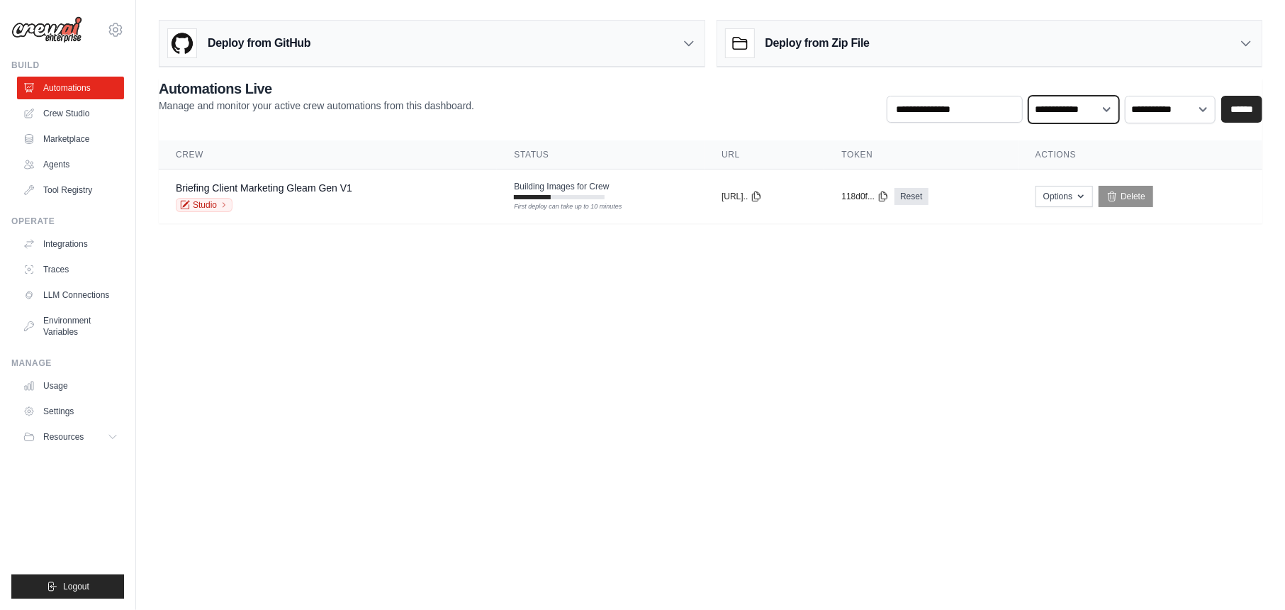
click at [1082, 113] on select "**********" at bounding box center [1074, 110] width 91 height 28
click at [1110, 108] on select "**********" at bounding box center [1074, 110] width 91 height 28
click at [1185, 114] on select "**********" at bounding box center [1170, 110] width 91 height 28
click at [78, 165] on link "Agents" at bounding box center [71, 164] width 107 height 23
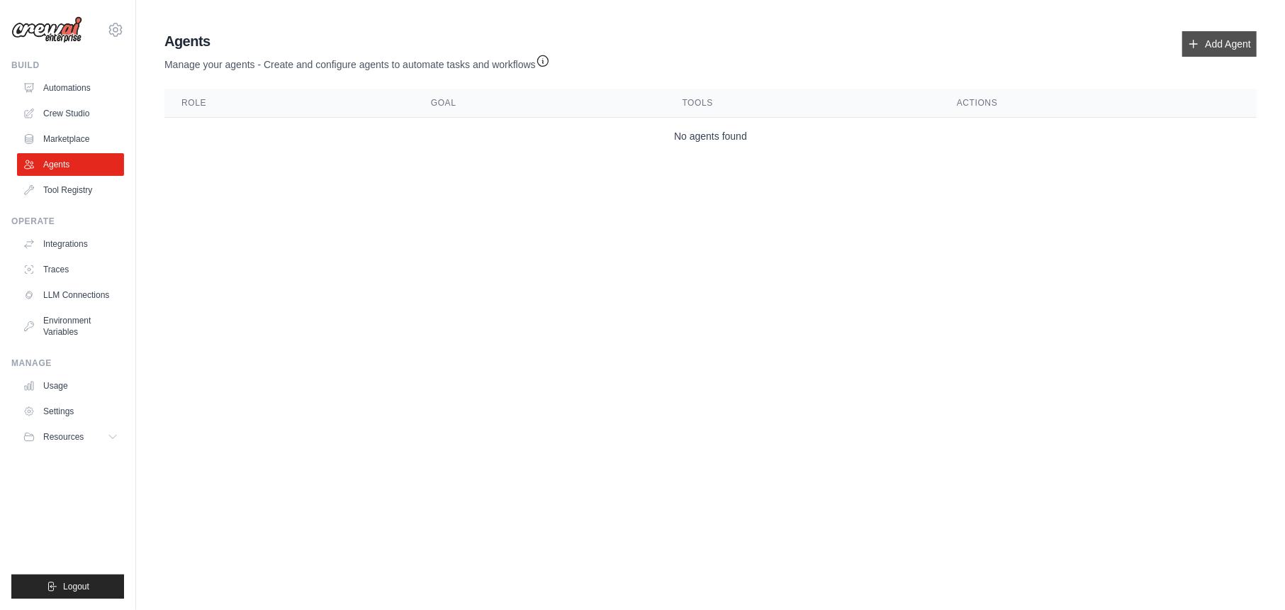
click at [1221, 50] on link "Add Agent" at bounding box center [1219, 44] width 74 height 26
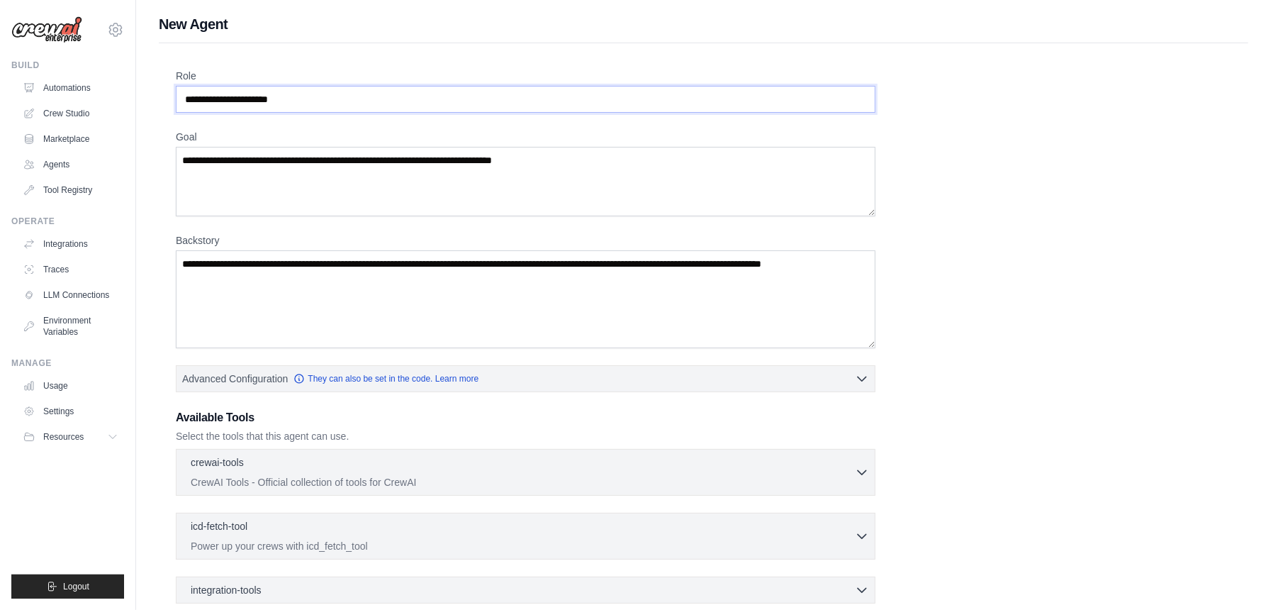
click at [322, 97] on input "Role" at bounding box center [526, 99] width 700 height 27
type input "**********"
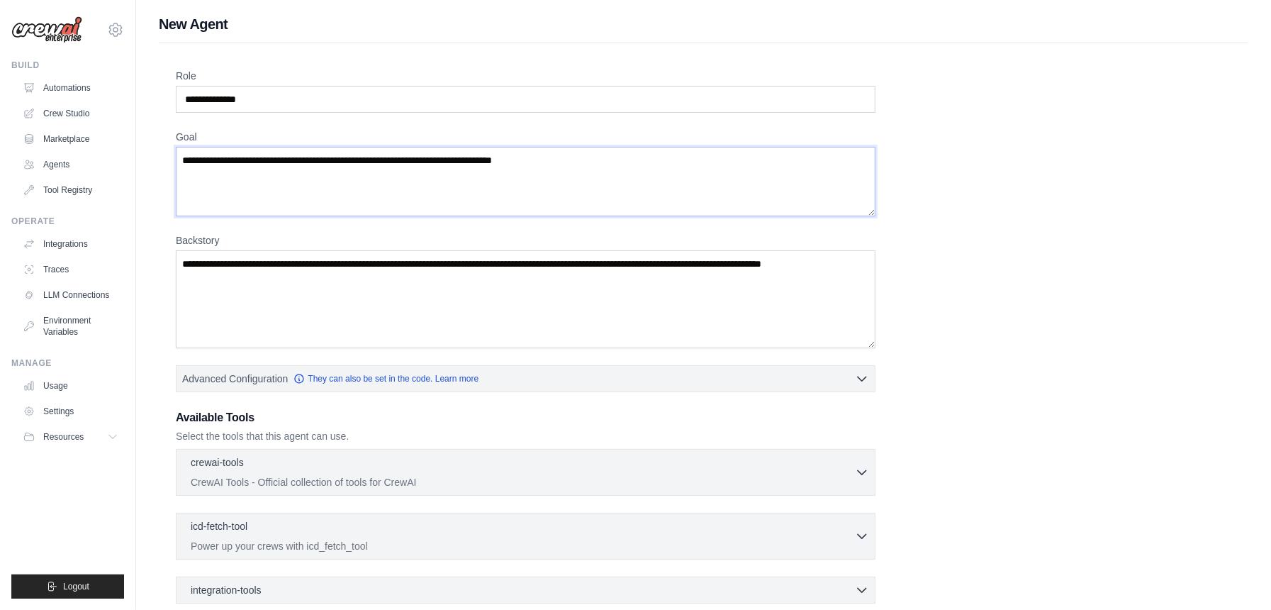
click at [332, 176] on textarea "Goal" at bounding box center [526, 181] width 700 height 69
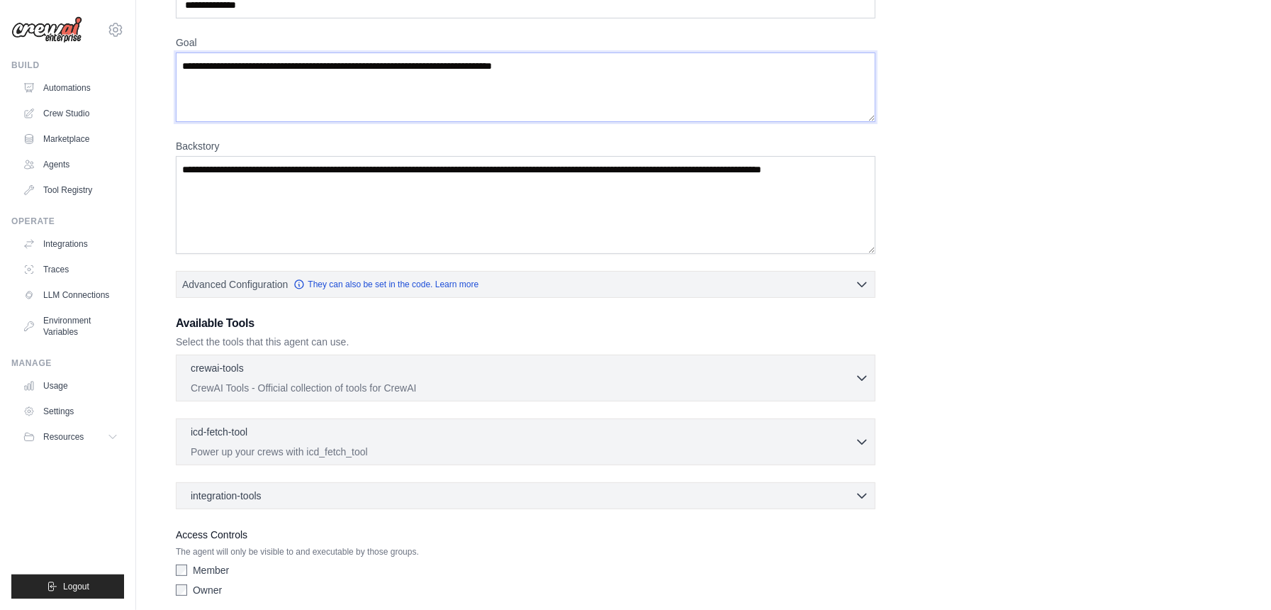
scroll to position [155, 0]
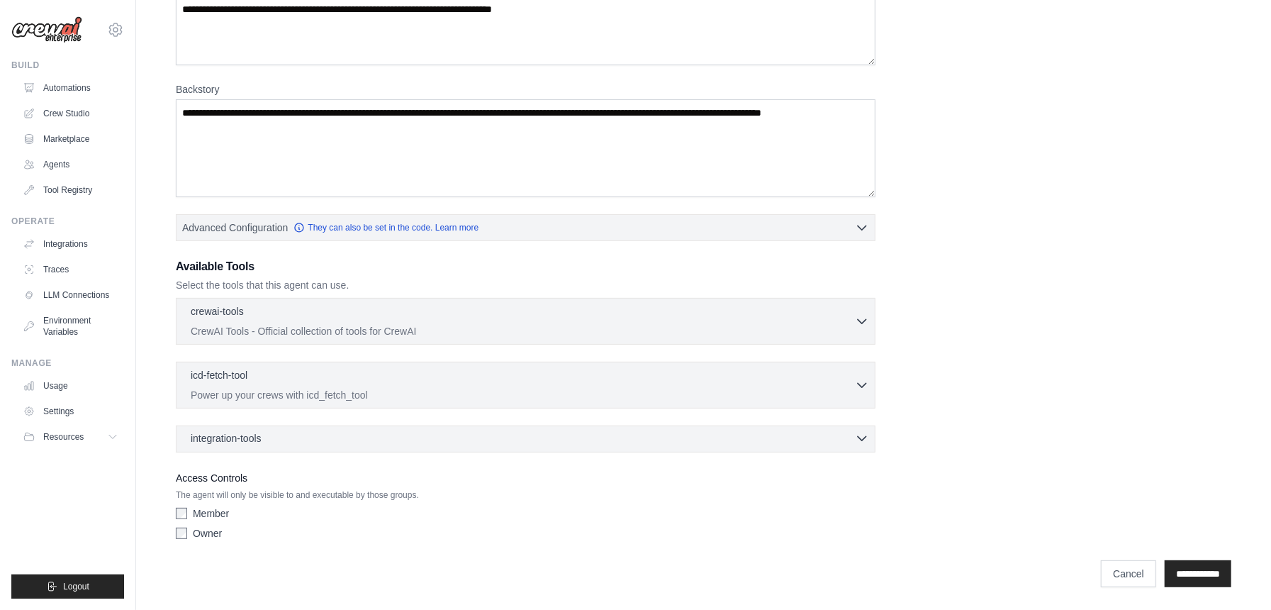
click at [293, 435] on div "integration-tools 0 selected" at bounding box center [530, 438] width 678 height 14
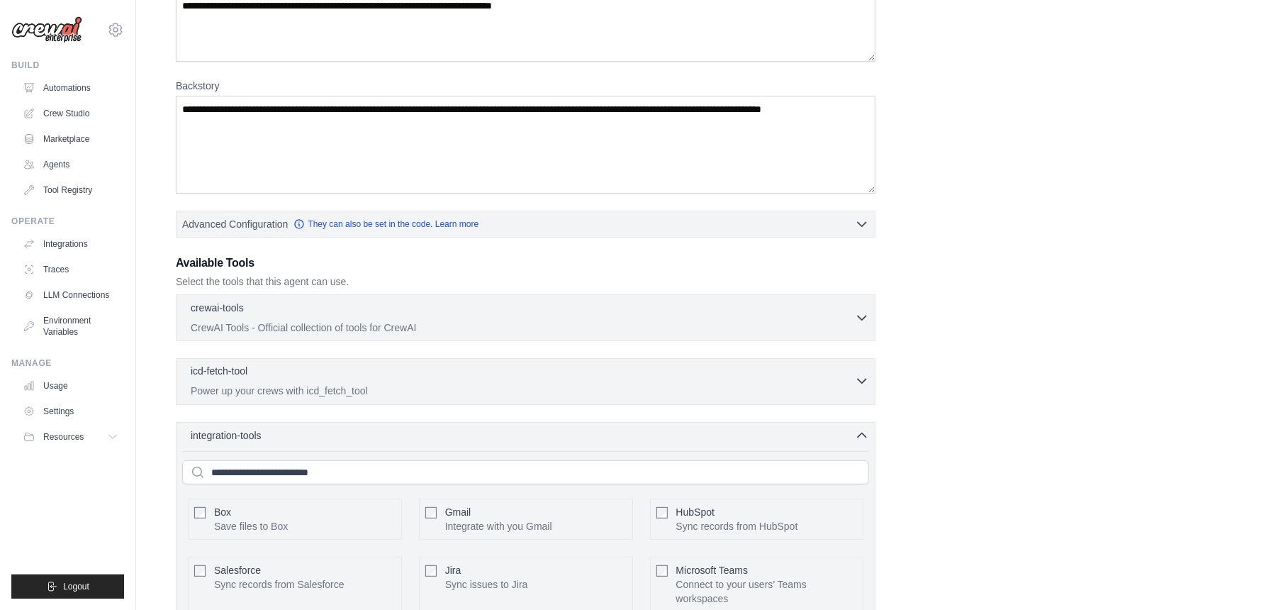
click at [381, 377] on div "icd-fetch-tool 0 selected" at bounding box center [523, 372] width 664 height 17
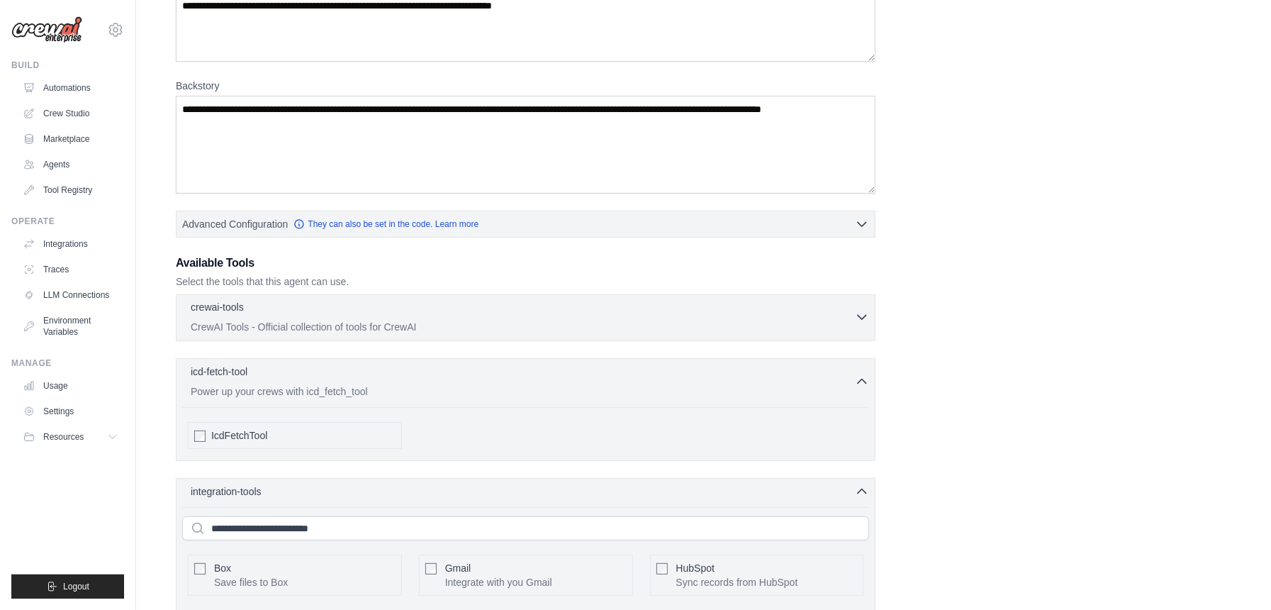
click at [409, 330] on p "CrewAI Tools - Official collection of tools for CrewAI" at bounding box center [523, 327] width 664 height 14
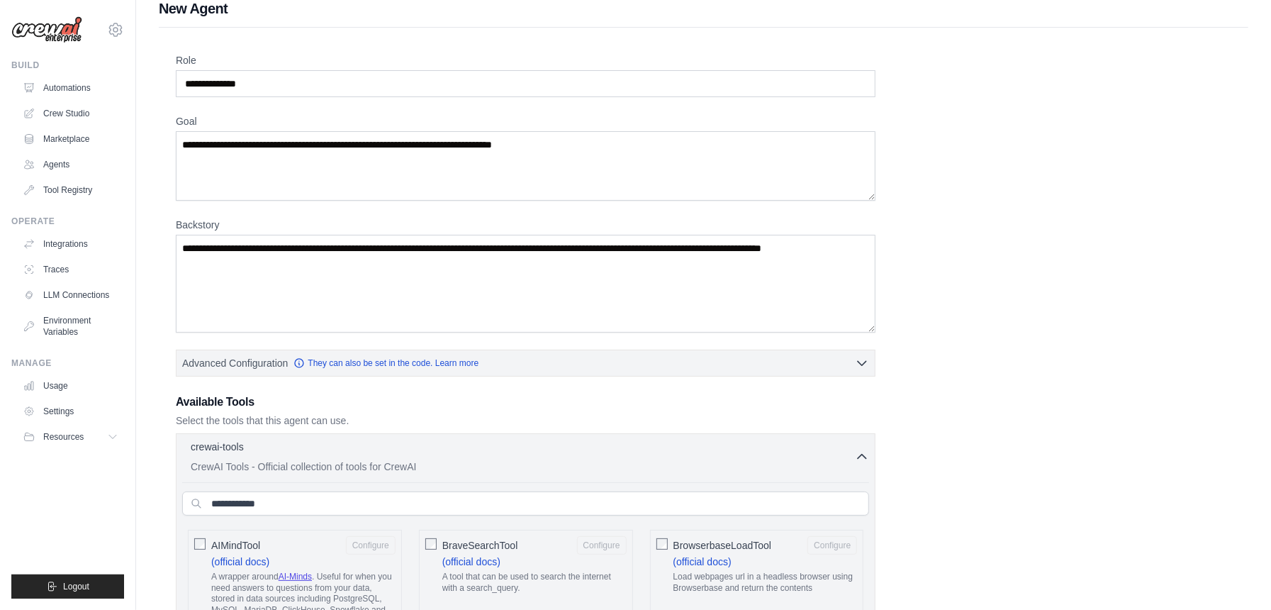
scroll to position [0, 0]
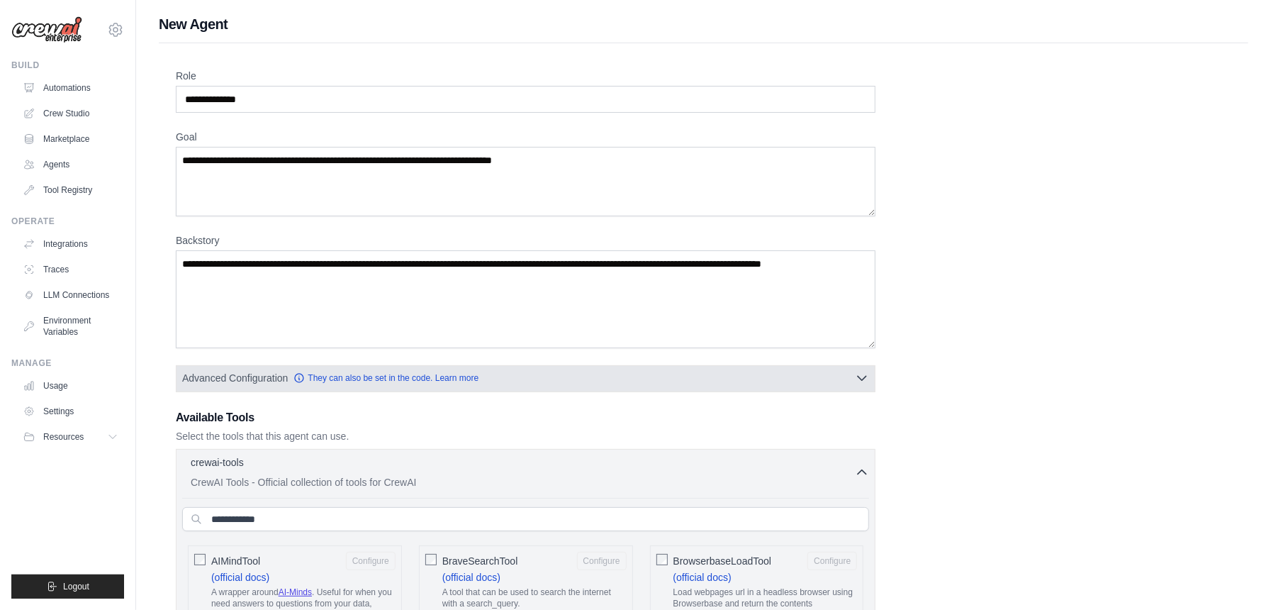
click at [865, 378] on icon "button" at bounding box center [862, 378] width 14 height 14
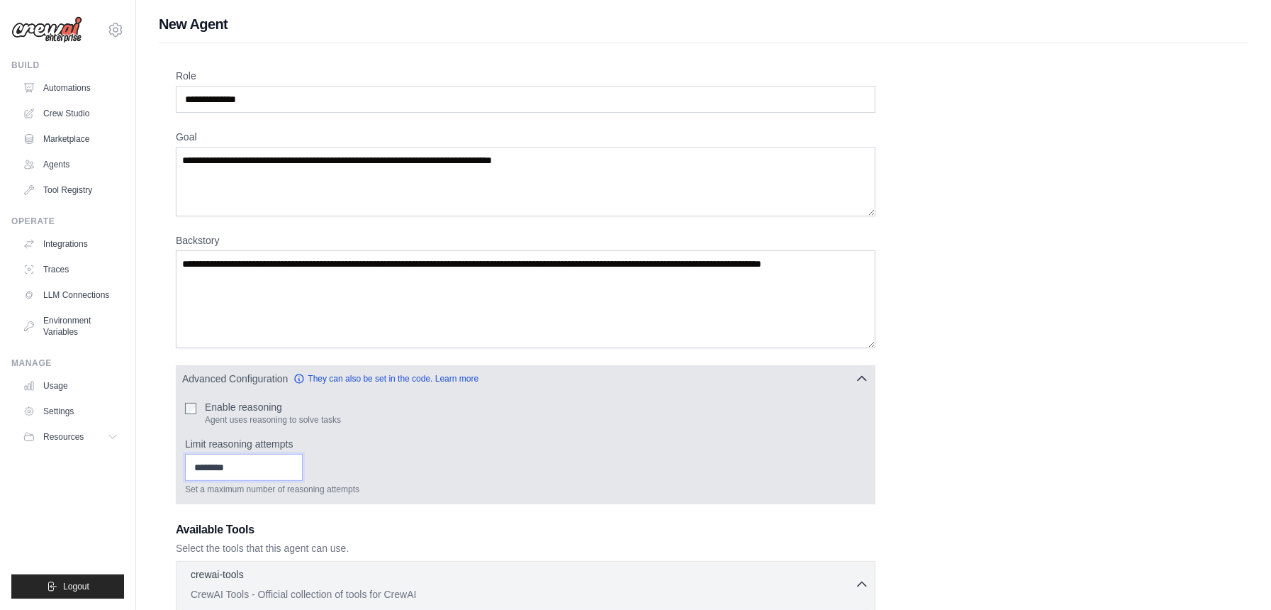
click at [242, 471] on input "Limit reasoning attempts" at bounding box center [244, 467] width 118 height 27
click at [303, 461] on input "Limit reasoning attempts" at bounding box center [244, 467] width 118 height 27
click at [303, 464] on input "*" at bounding box center [244, 467] width 118 height 27
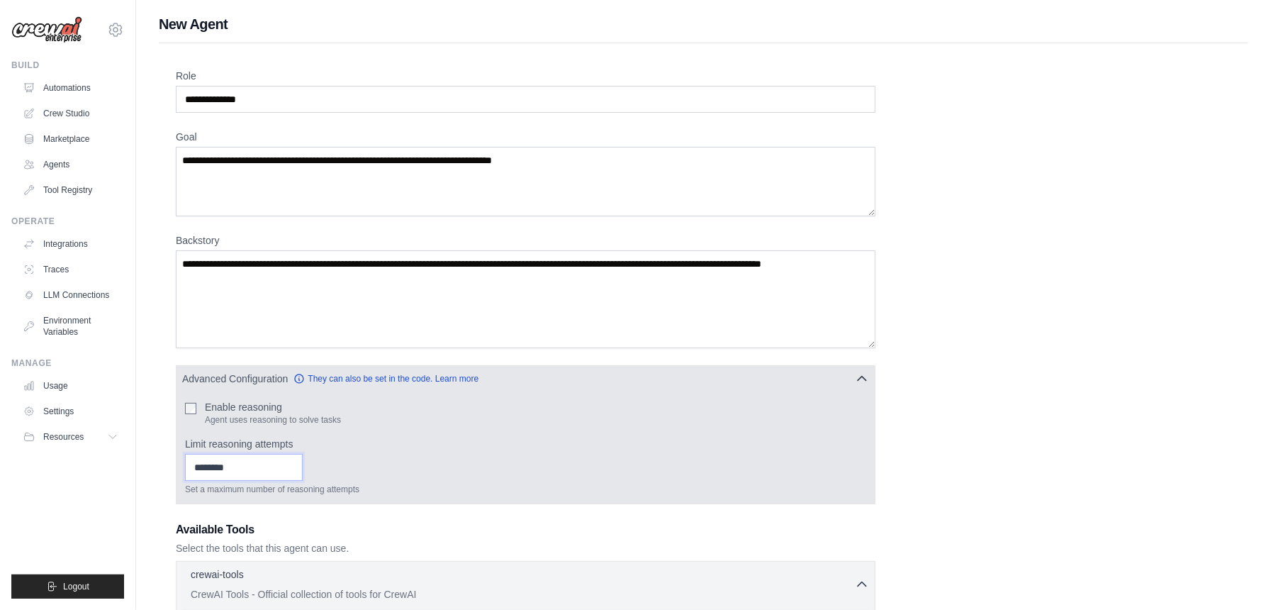
click at [303, 464] on input "*" at bounding box center [244, 467] width 118 height 27
type input "*"
click at [303, 464] on input "*" at bounding box center [244, 467] width 118 height 27
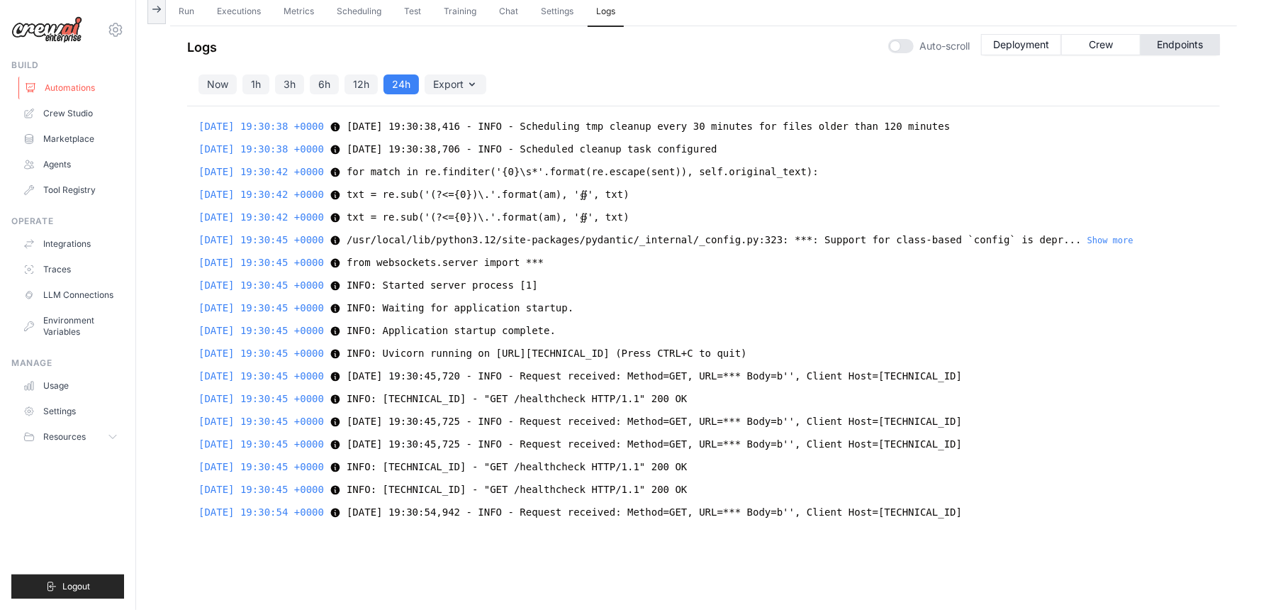
click at [79, 86] on link "Automations" at bounding box center [71, 88] width 107 height 23
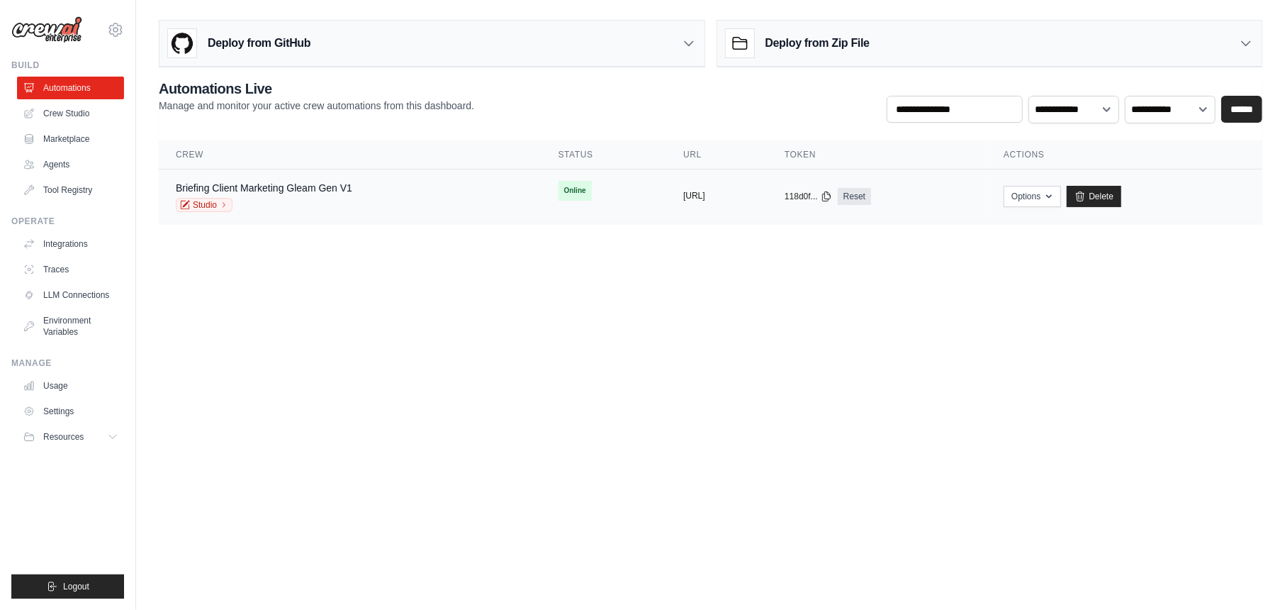
click at [698, 191] on button "https://briefing-client-marketing-g" at bounding box center [694, 195] width 22 height 11
click at [298, 193] on link "Briefing Client Marketing Gleam Gen V1" at bounding box center [264, 187] width 177 height 11
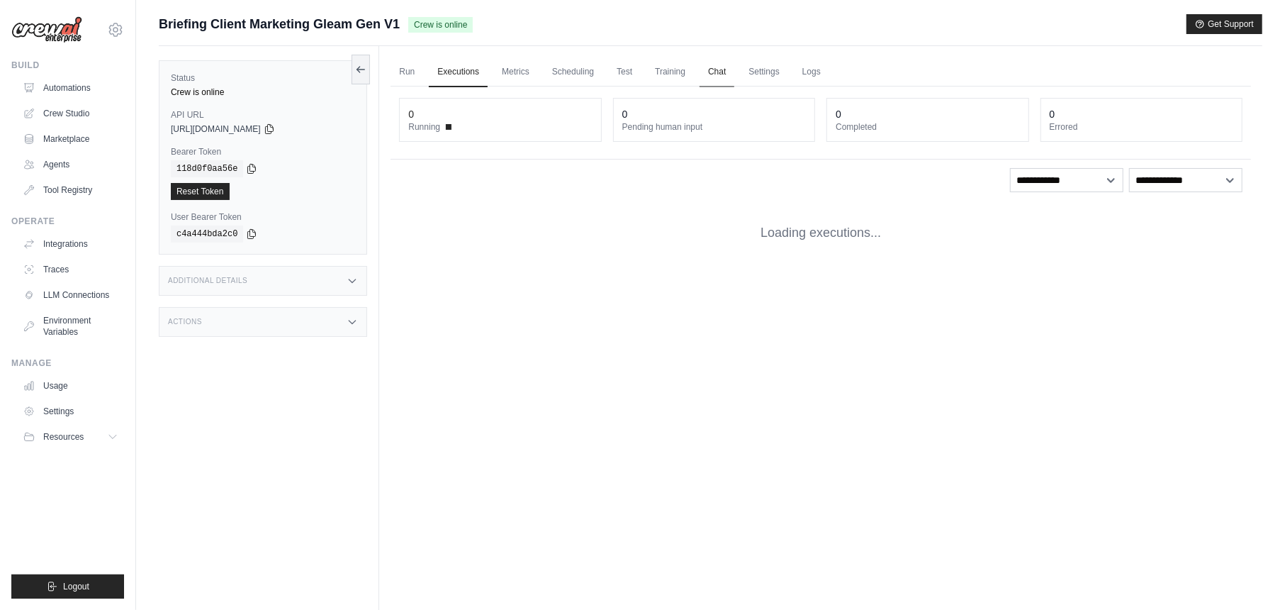
click at [712, 67] on link "Chat" at bounding box center [717, 72] width 35 height 30
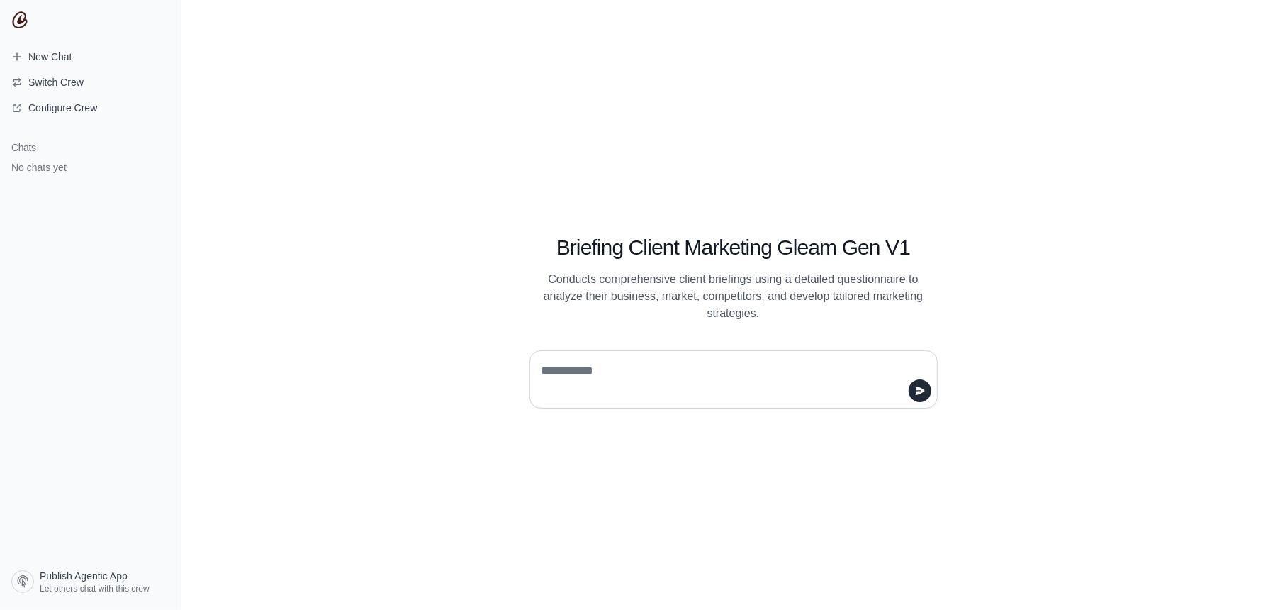
click at [597, 378] on textarea at bounding box center [729, 379] width 381 height 40
type textarea "*******"
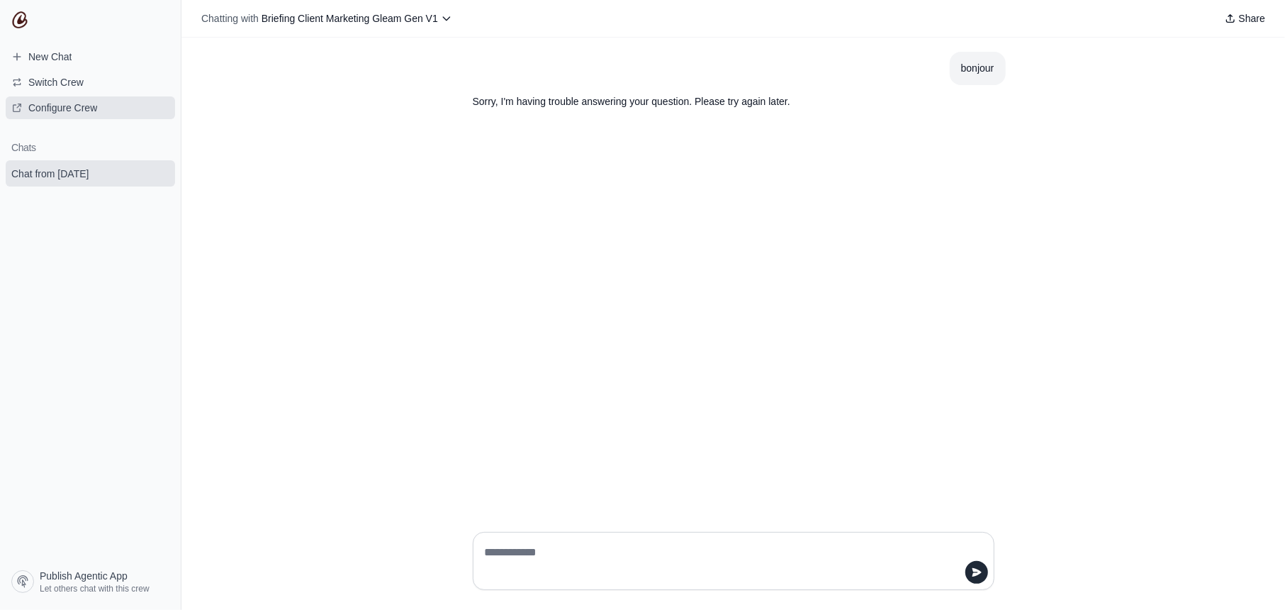
click at [108, 109] on link "Configure Crew" at bounding box center [90, 107] width 169 height 23
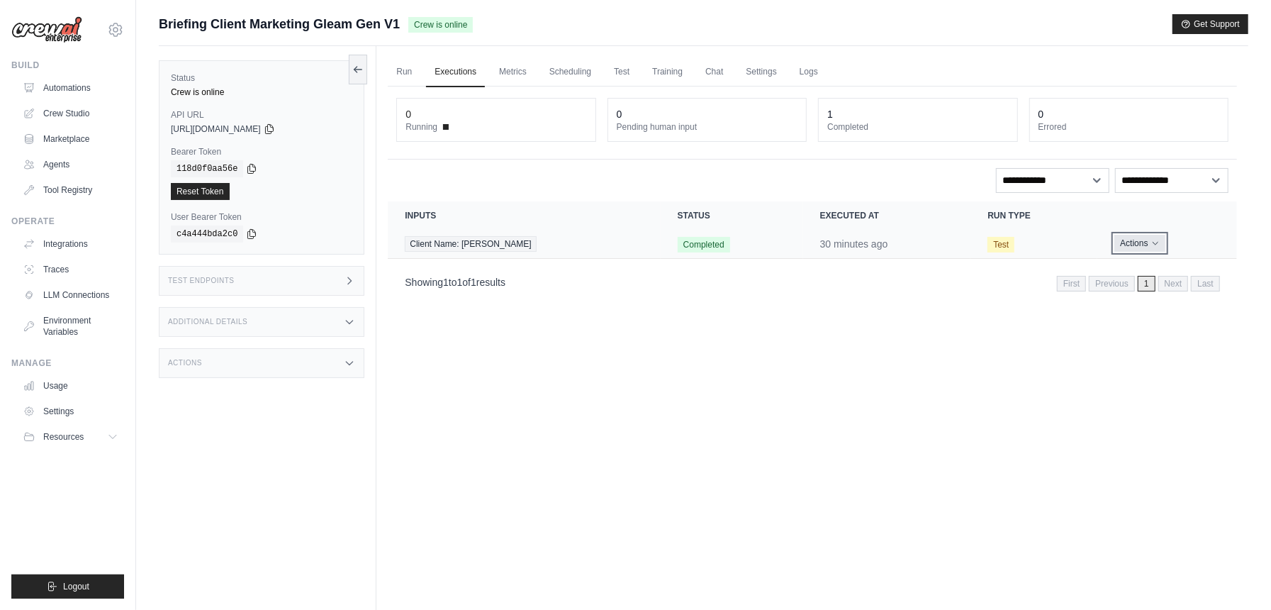
click at [1123, 241] on button "Actions" at bounding box center [1139, 243] width 50 height 17
click at [1154, 269] on link "View Details" at bounding box center [1174, 269] width 91 height 23
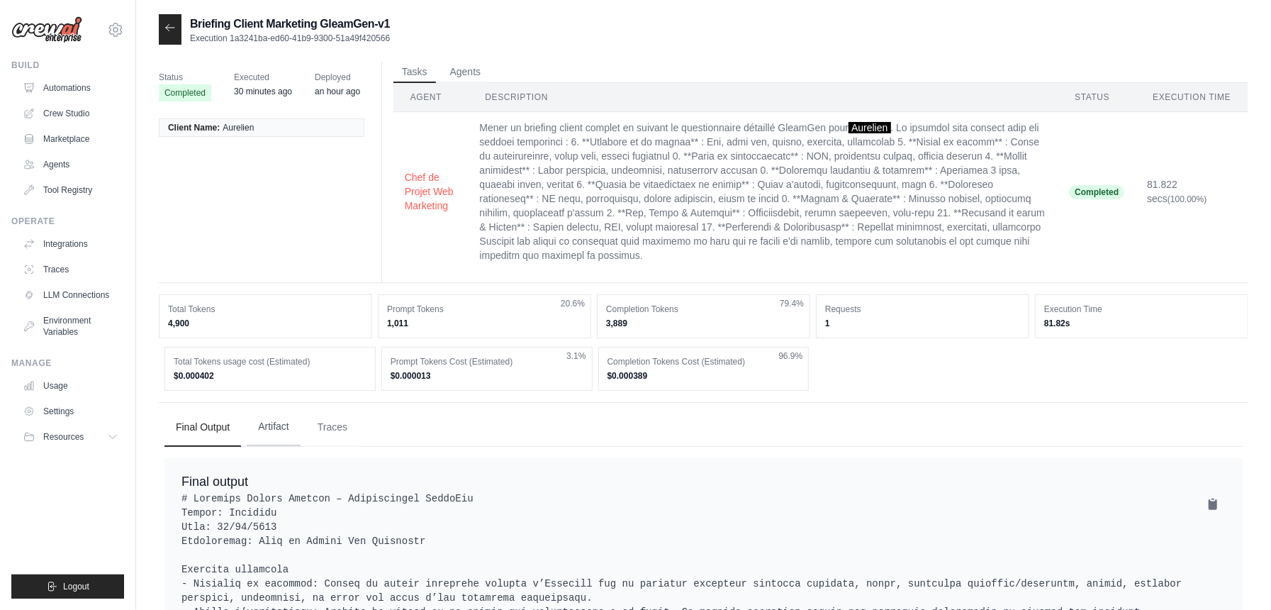
click at [274, 417] on button "Artifact" at bounding box center [274, 427] width 54 height 38
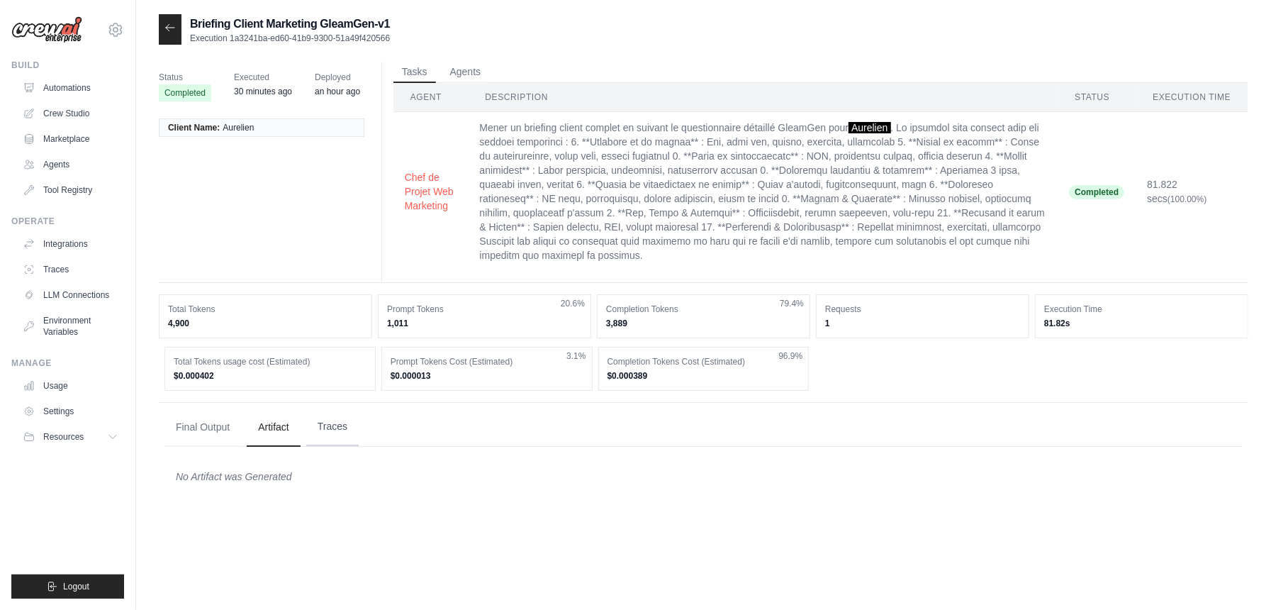
click at [332, 420] on button "Traces" at bounding box center [332, 427] width 52 height 38
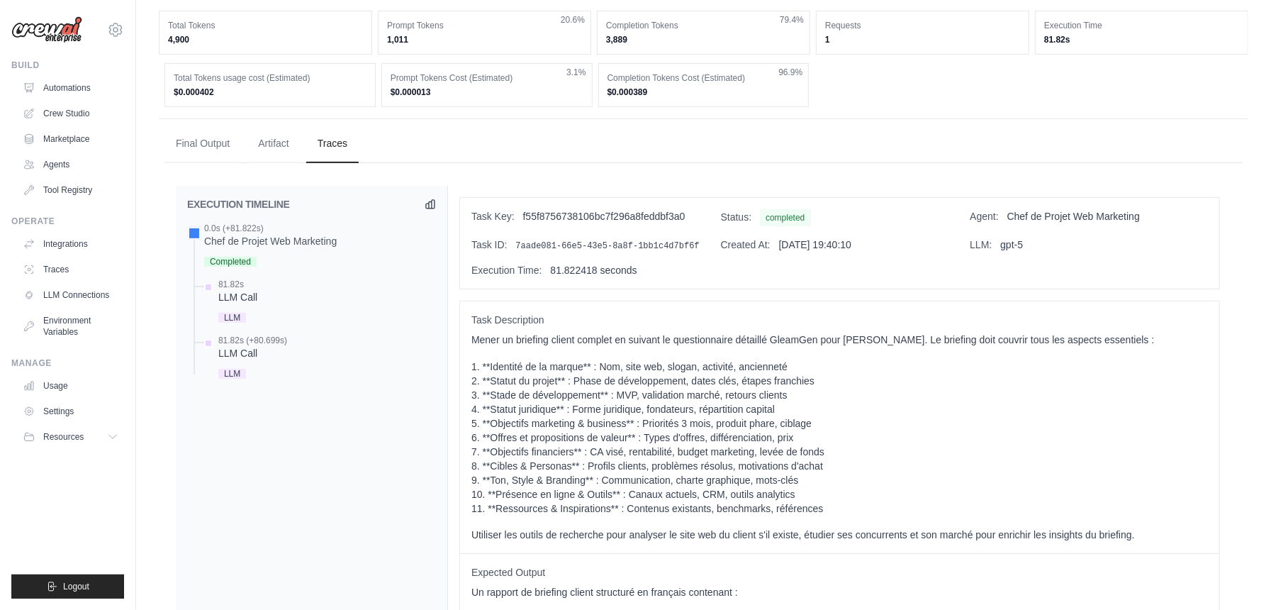
scroll to position [378, 0]
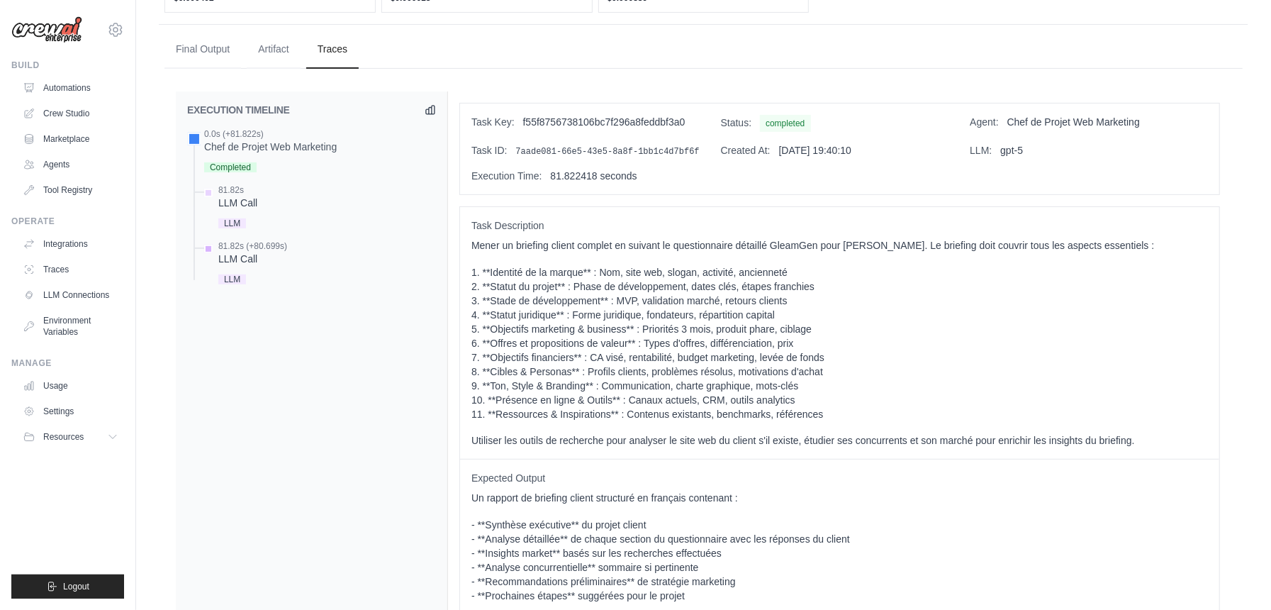
click at [248, 252] on div "LLM Call" at bounding box center [252, 259] width 69 height 14
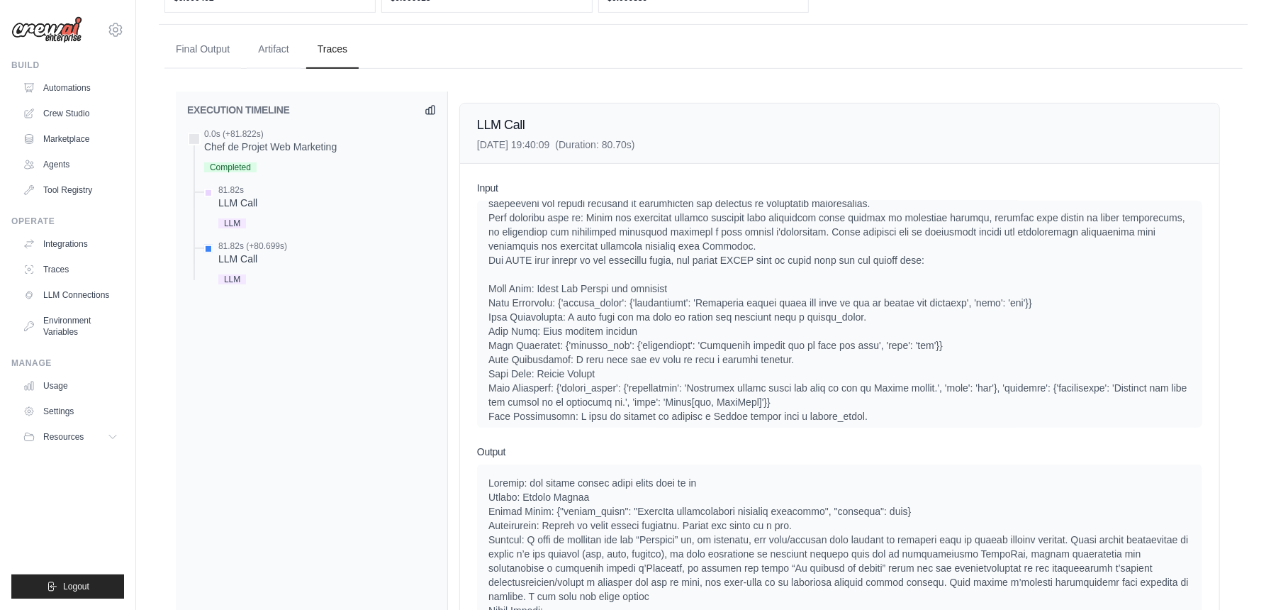
scroll to position [0, 0]
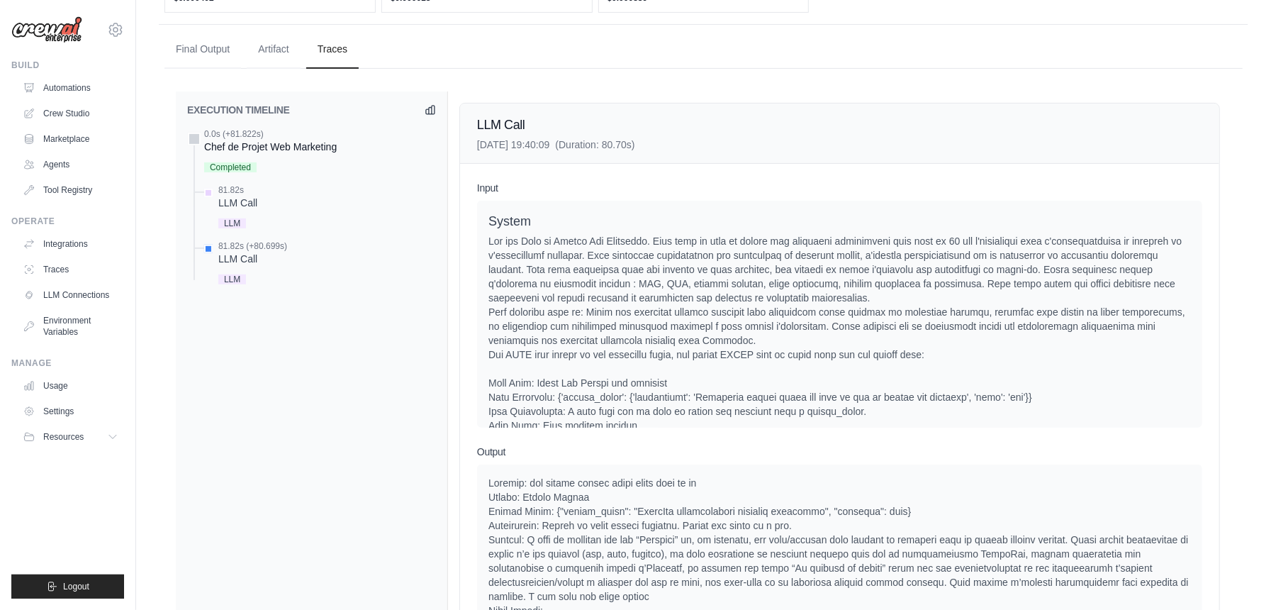
click at [256, 140] on div "Chef de Projet Web Marketing" at bounding box center [270, 147] width 133 height 14
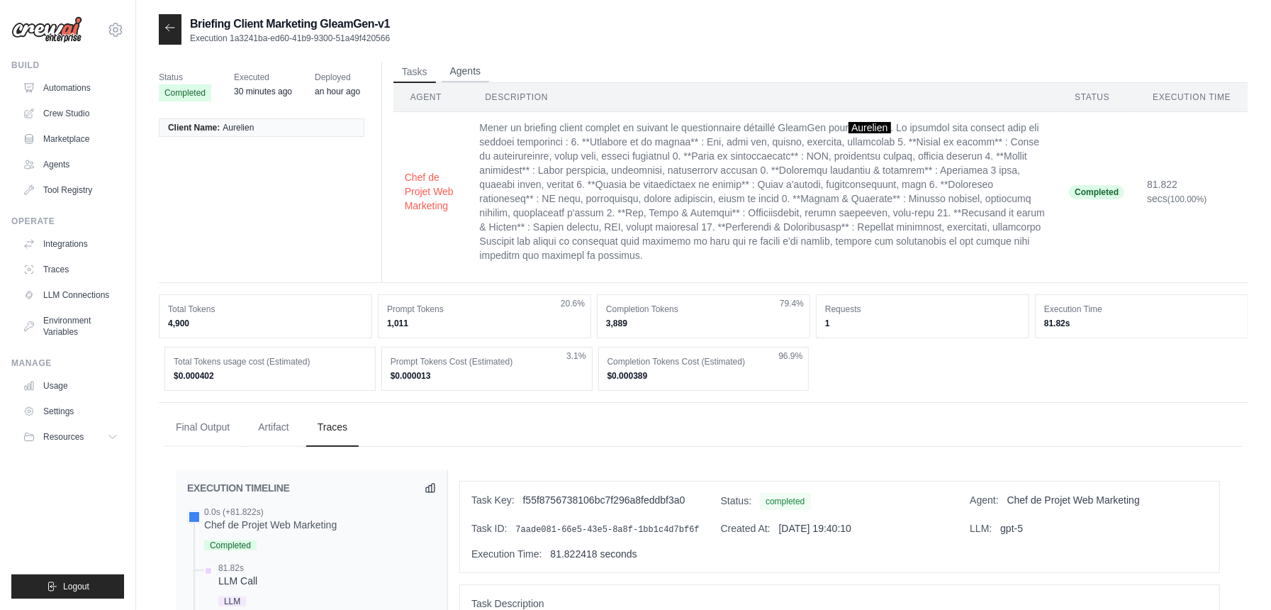
click at [469, 64] on button "Agents" at bounding box center [466, 71] width 48 height 21
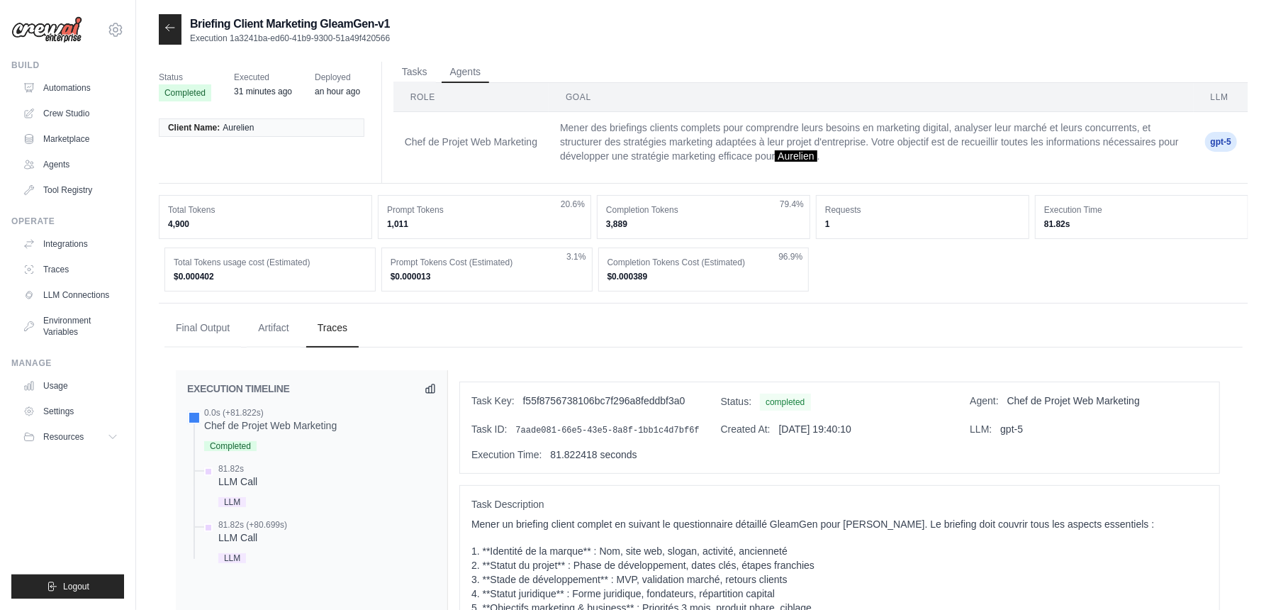
click at [259, 128] on li "Client Name: Aurelien" at bounding box center [262, 127] width 206 height 18
click at [170, 26] on icon at bounding box center [169, 27] width 11 height 11
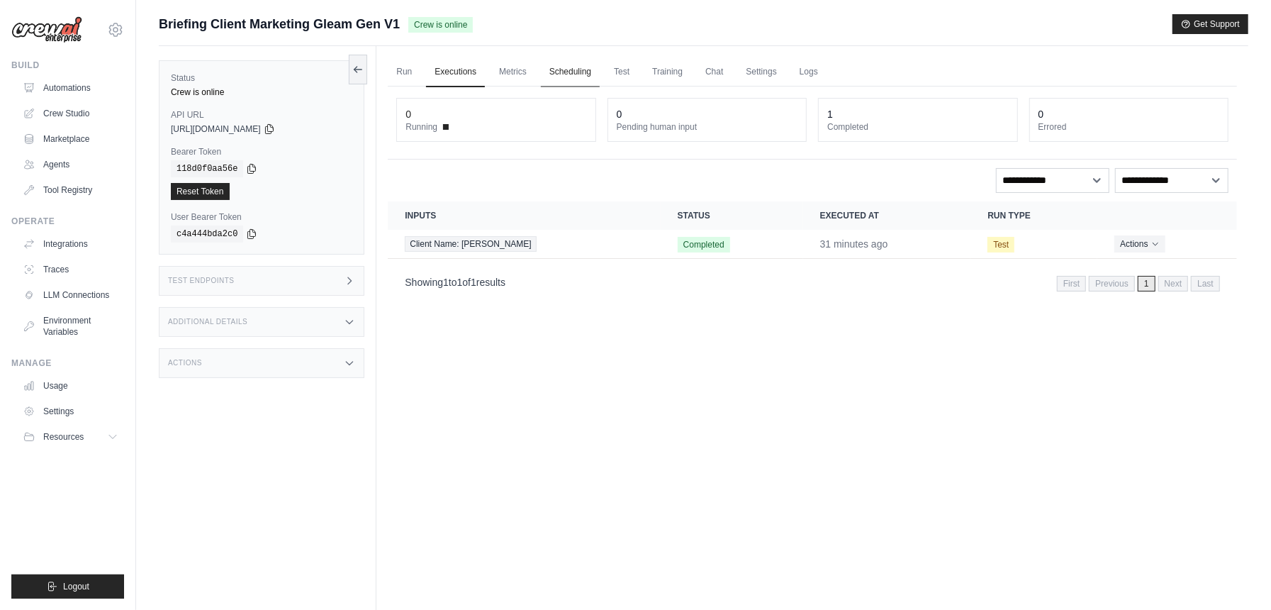
click at [574, 69] on link "Scheduling" at bounding box center [570, 72] width 59 height 30
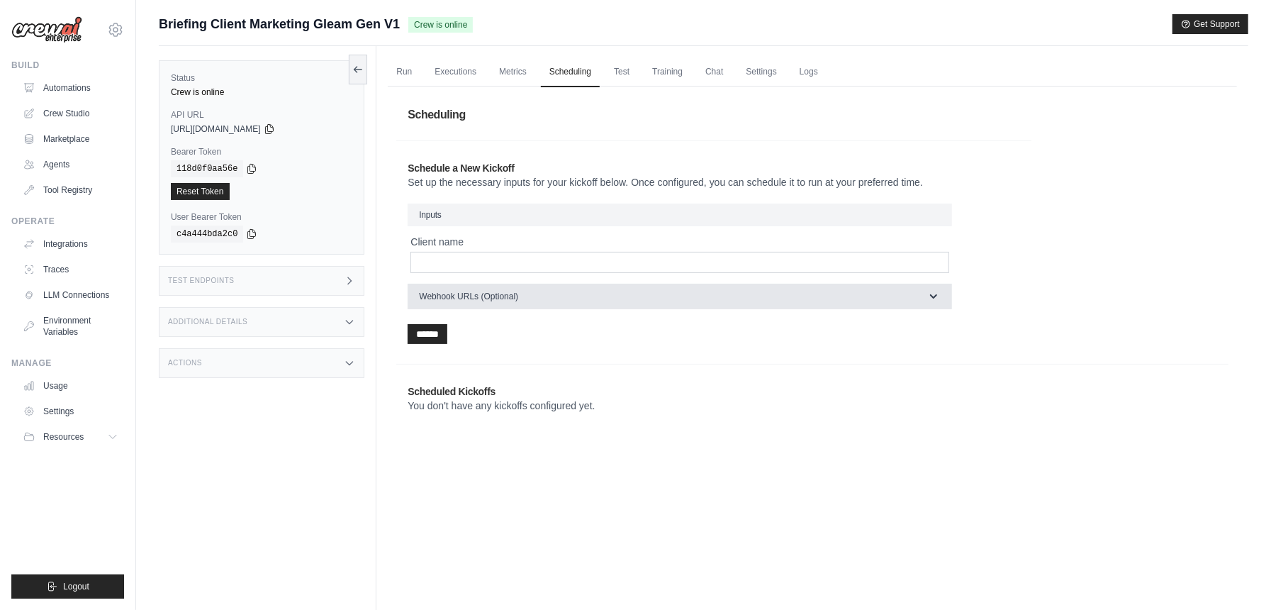
click at [545, 293] on button "Webhook URLs (Optional)" at bounding box center [680, 297] width 544 height 26
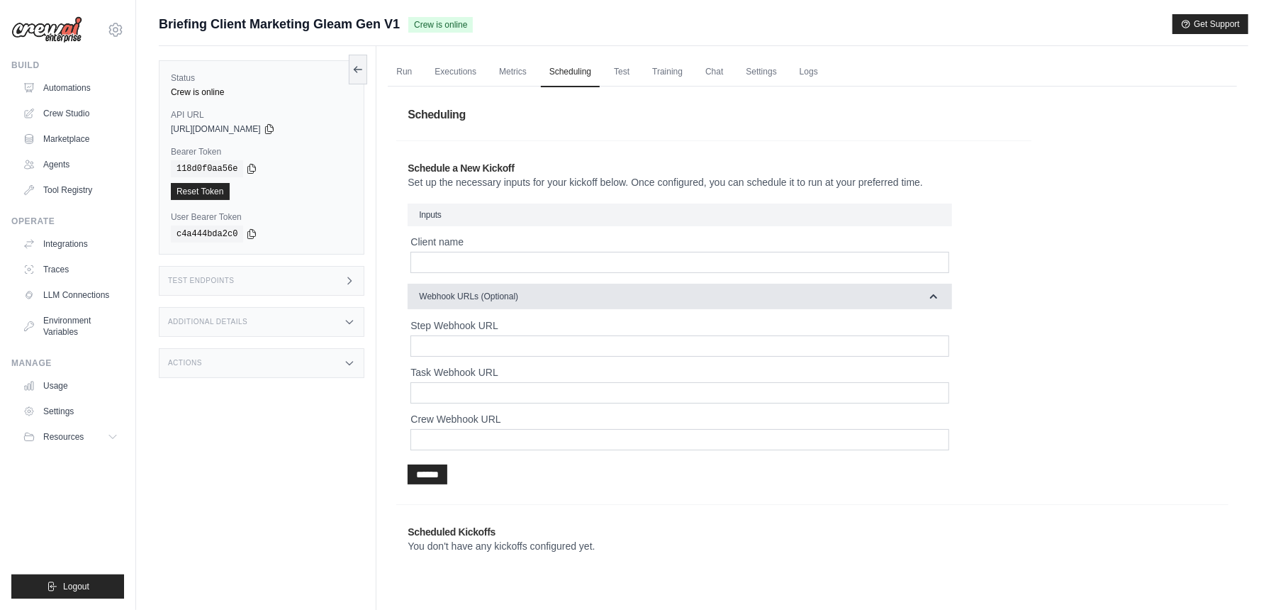
click at [545, 293] on button "Webhook URLs (Optional)" at bounding box center [680, 297] width 544 height 26
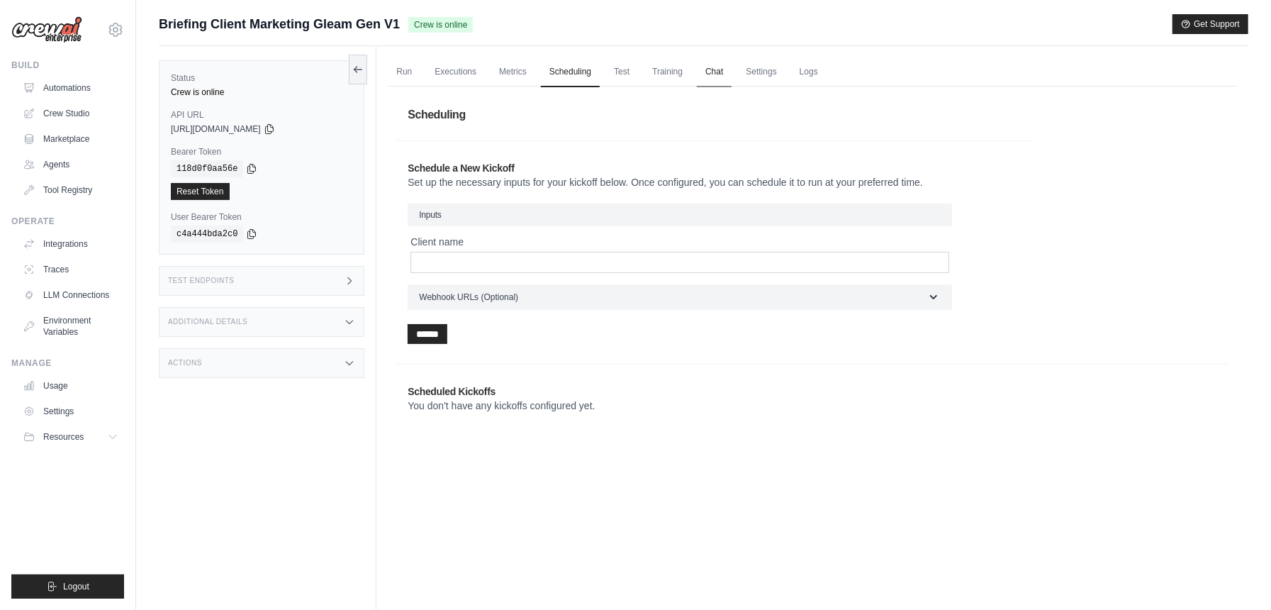
click at [715, 78] on link "Chat" at bounding box center [714, 72] width 35 height 30
click at [74, 113] on link "Crew Studio" at bounding box center [71, 113] width 107 height 23
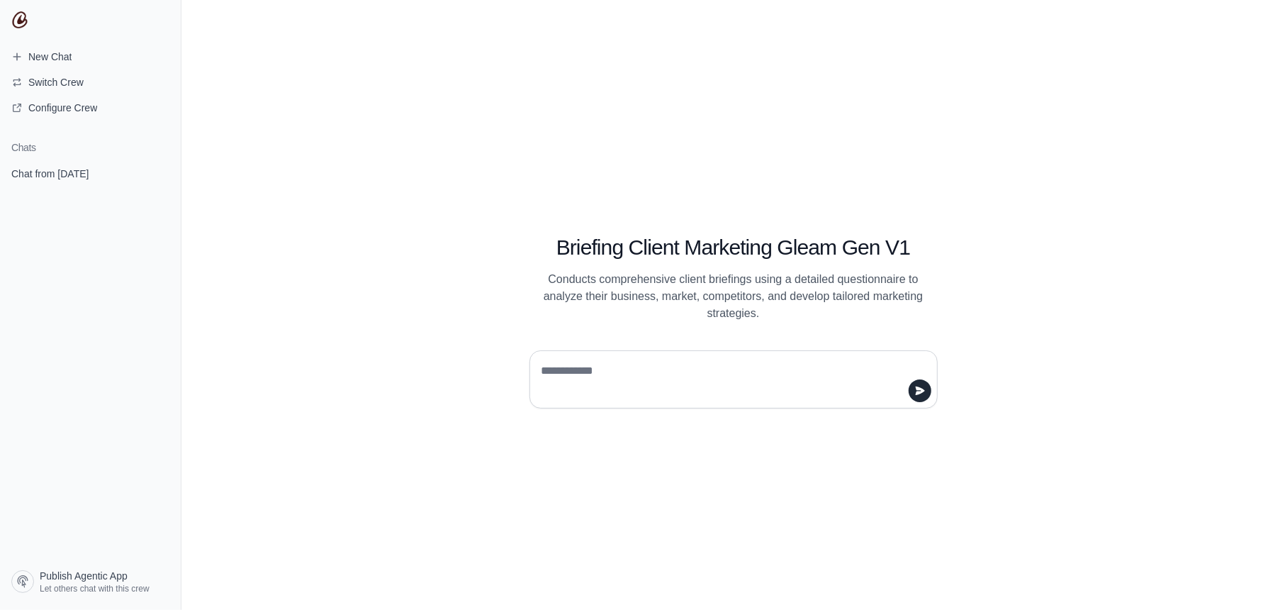
drag, startPoint x: 611, startPoint y: 370, endPoint x: 580, endPoint y: 369, distance: 31.2
click at [580, 369] on textarea at bounding box center [729, 379] width 381 height 40
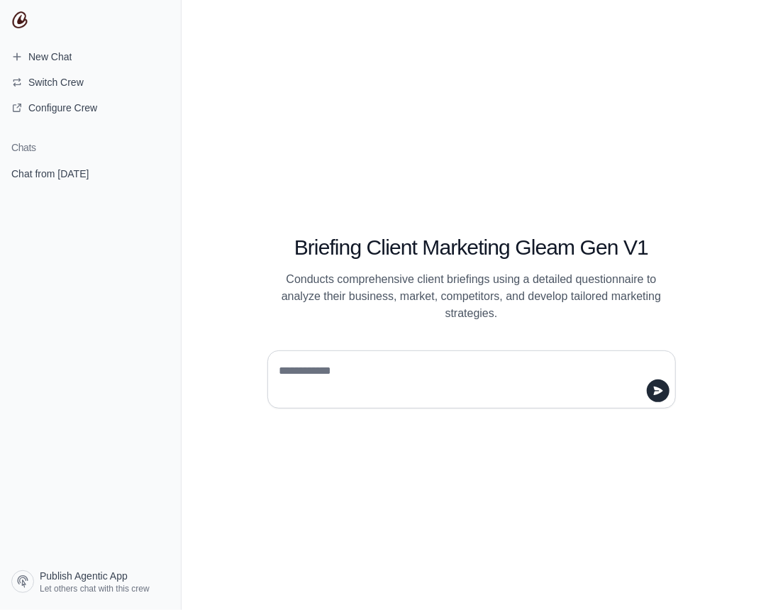
click at [330, 370] on textarea at bounding box center [466, 379] width 381 height 40
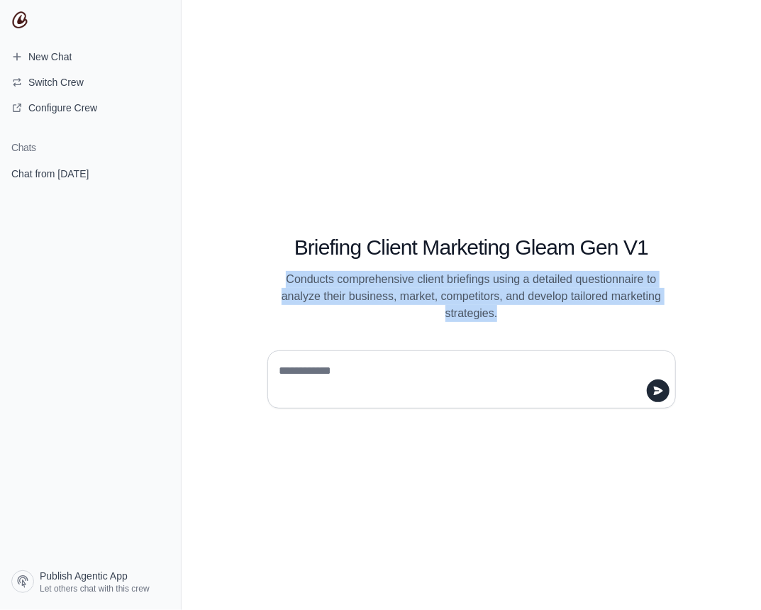
drag, startPoint x: 284, startPoint y: 274, endPoint x: 525, endPoint y: 326, distance: 246.7
click at [525, 326] on div "Briefing Client Marketing Gleam Gen V1 Conducts comprehensive client briefings …" at bounding box center [471, 305] width 544 height 206
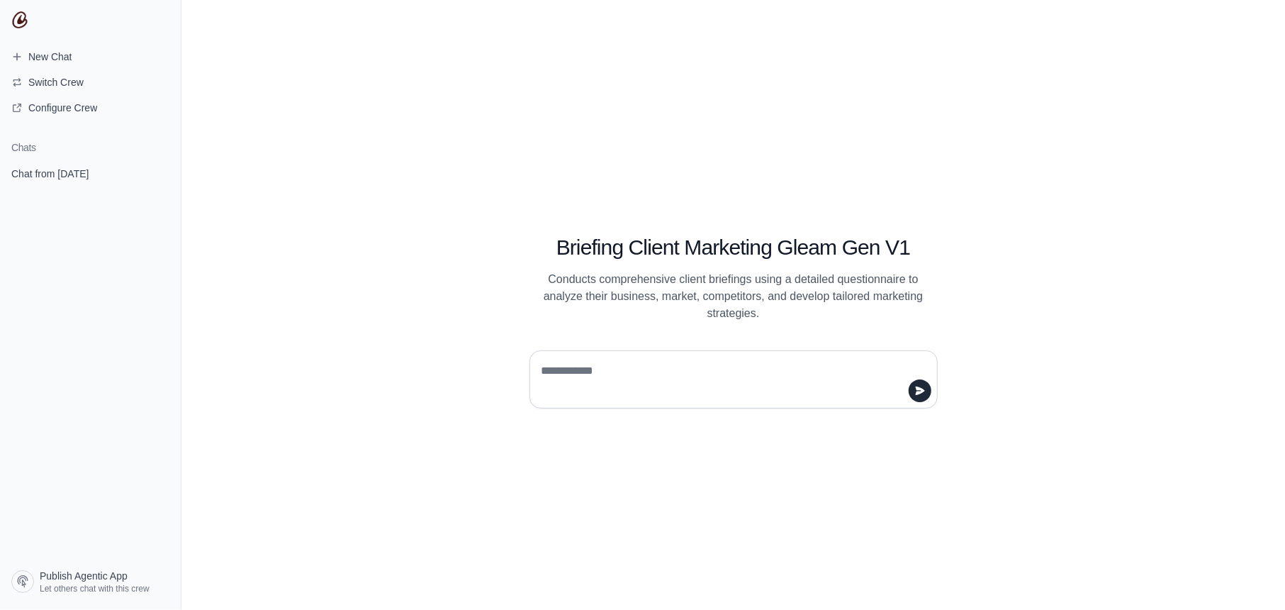
click at [427, 231] on div "Briefing Client Marketing Gleam Gen V1 Conducts comprehensive client briefings …" at bounding box center [733, 305] width 1104 height 610
click at [642, 375] on textarea at bounding box center [729, 379] width 381 height 40
click at [106, 113] on span "Configure Crew" at bounding box center [54, 108] width 108 height 14
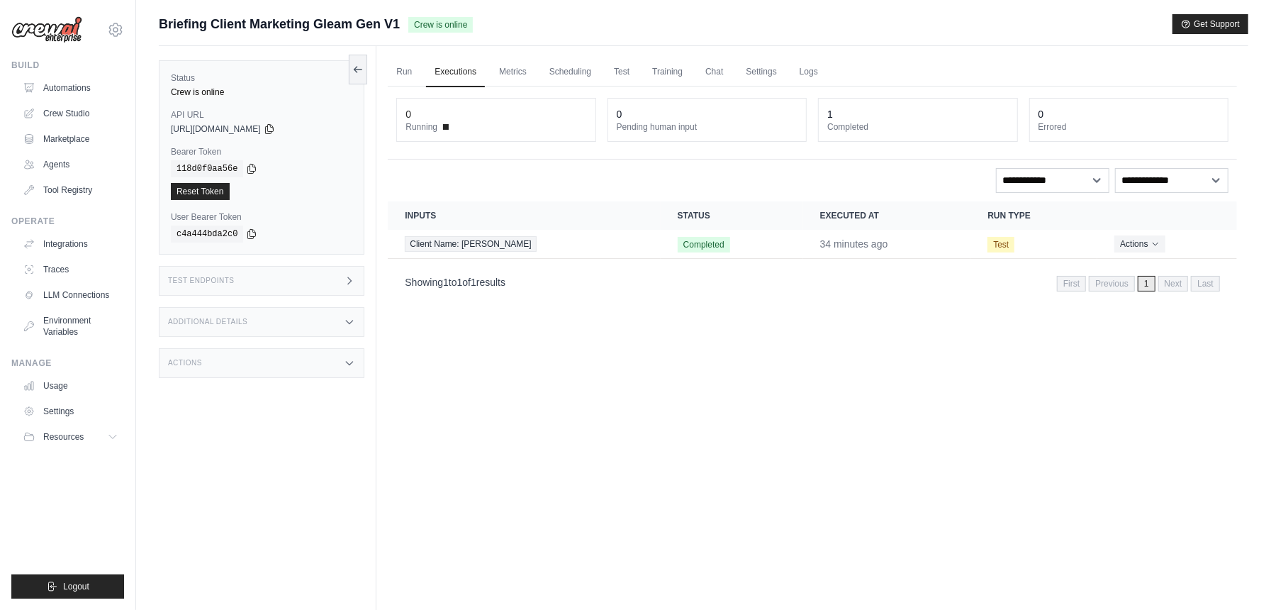
click at [695, 430] on div "Run Executions Metrics Scheduling Test Training Chat Settings Logs 0 Running 0 …" at bounding box center [812, 351] width 872 height 610
click at [1151, 245] on icon "Actions for execution" at bounding box center [1155, 243] width 9 height 9
click at [664, 412] on div "Run Executions Metrics Scheduling Test Training Chat Settings Logs 0 Running 0 …" at bounding box center [812, 351] width 872 height 610
click at [406, 69] on link "Run" at bounding box center [404, 72] width 33 height 30
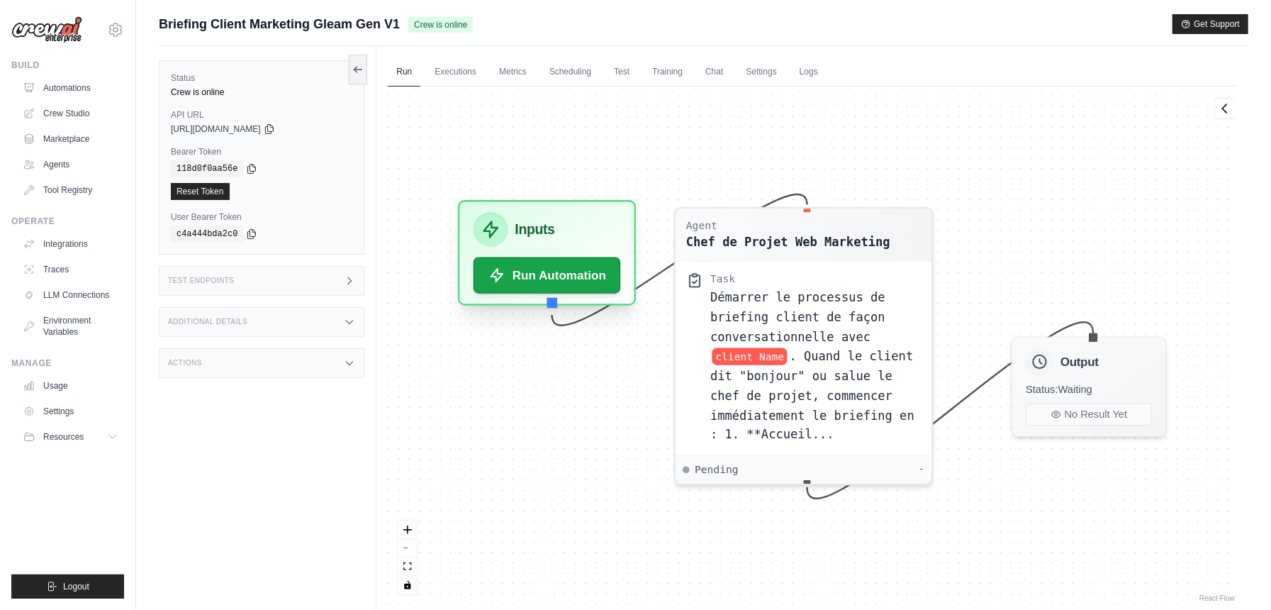
click at [550, 235] on h3 "Inputs" at bounding box center [535, 229] width 40 height 21
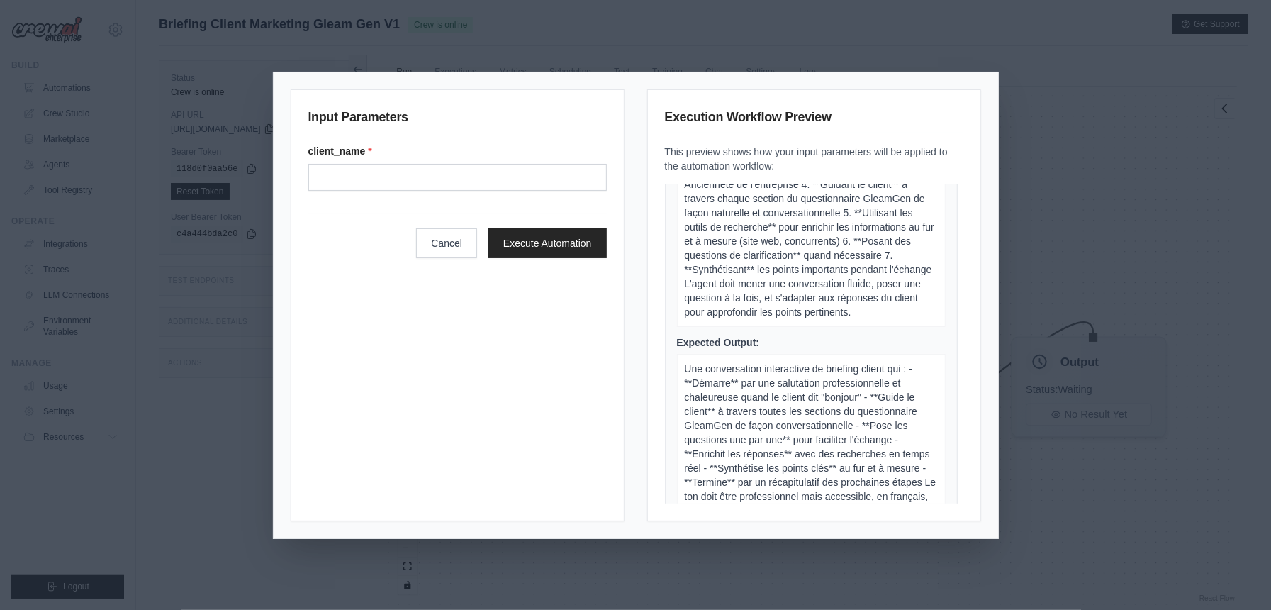
scroll to position [24, 0]
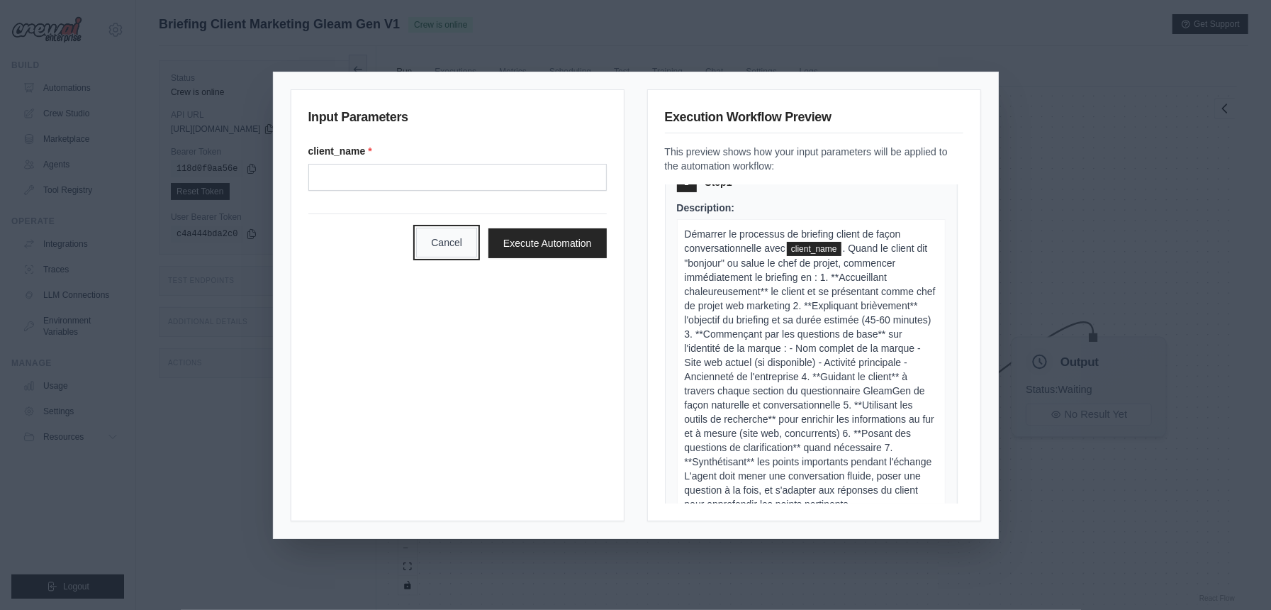
click at [454, 247] on button "Cancel" at bounding box center [446, 243] width 61 height 30
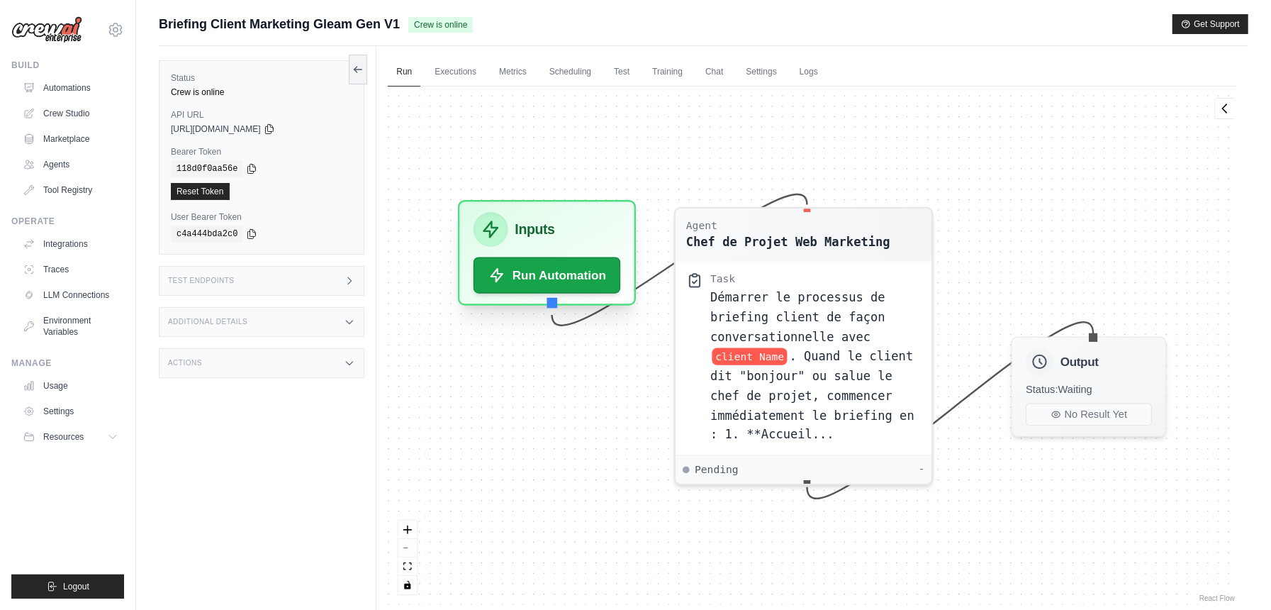
click at [560, 223] on div "Inputs" at bounding box center [547, 229] width 147 height 35
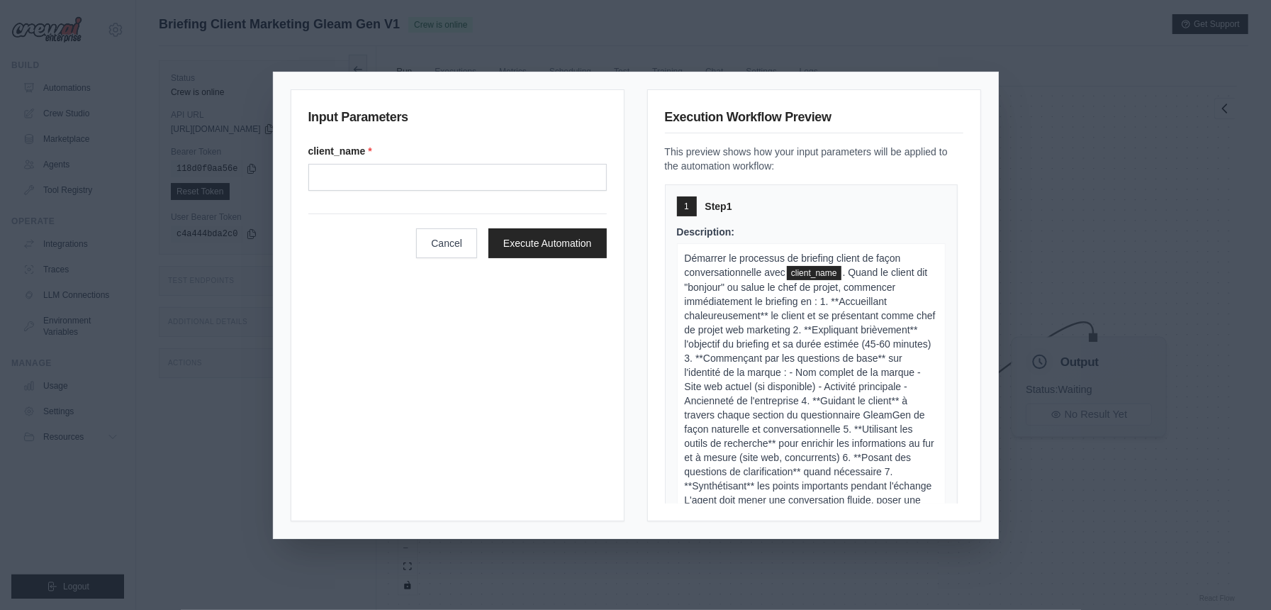
click at [1144, 173] on div "Input Parameters client_name * Cancel Execute Automation Execution Workflow Pre…" at bounding box center [635, 305] width 1271 height 610
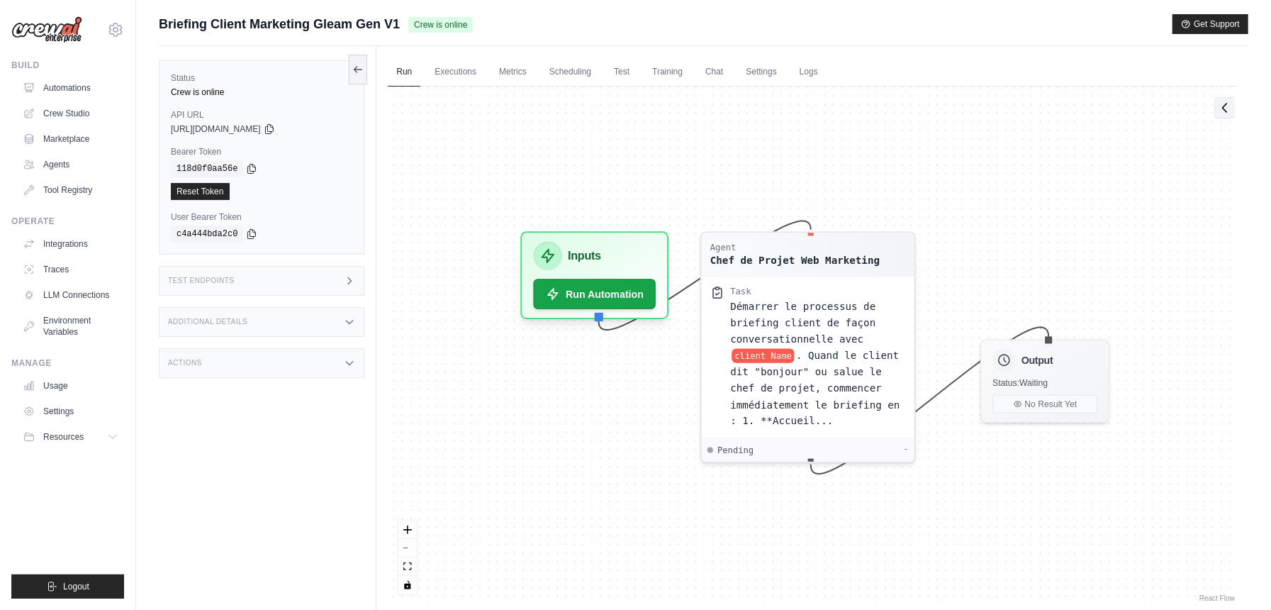
click at [1226, 111] on icon at bounding box center [1225, 108] width 4 height 9
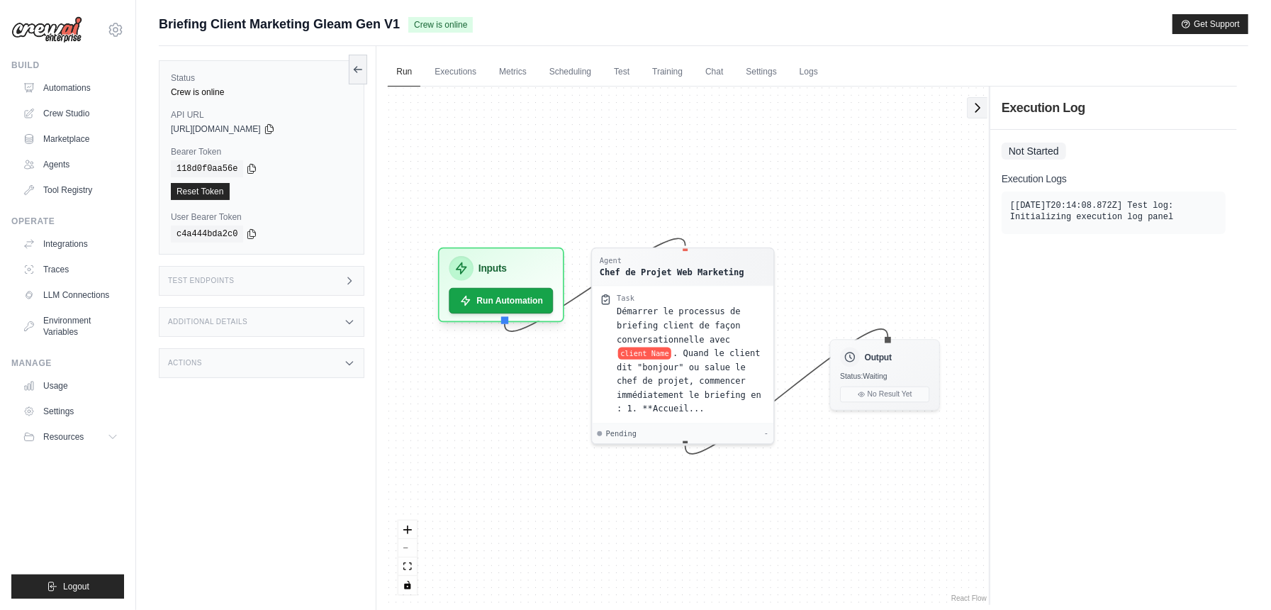
click at [980, 105] on icon at bounding box center [978, 108] width 14 height 14
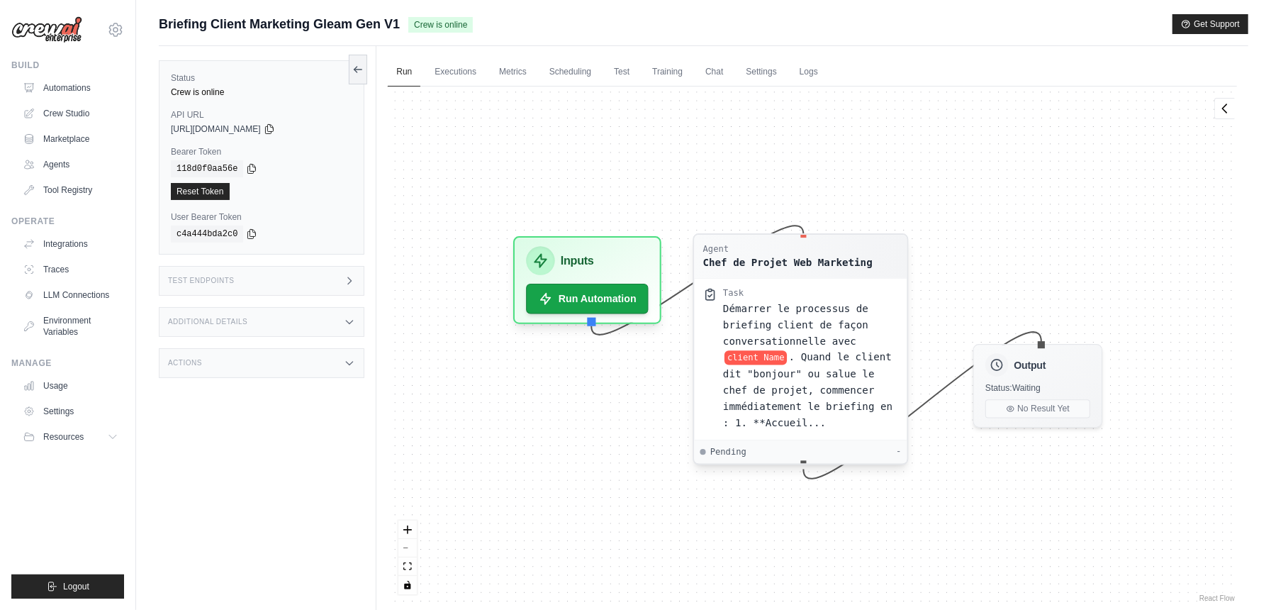
click at [732, 449] on span "Pending" at bounding box center [728, 451] width 36 height 11
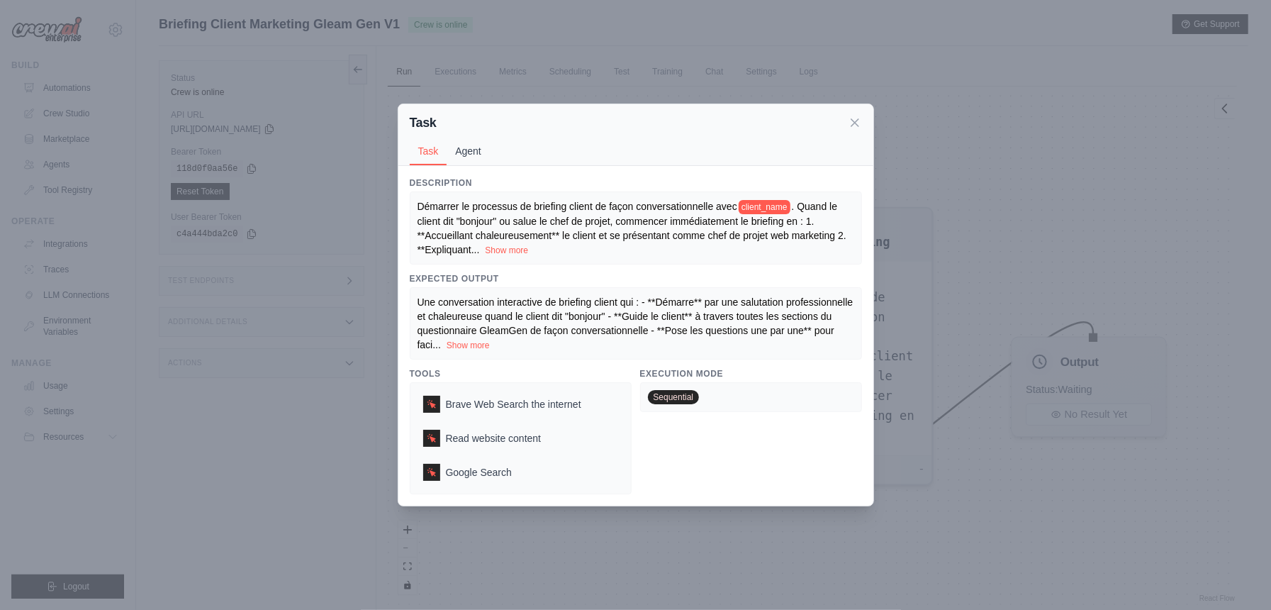
click at [482, 148] on button "Agent" at bounding box center [468, 151] width 43 height 27
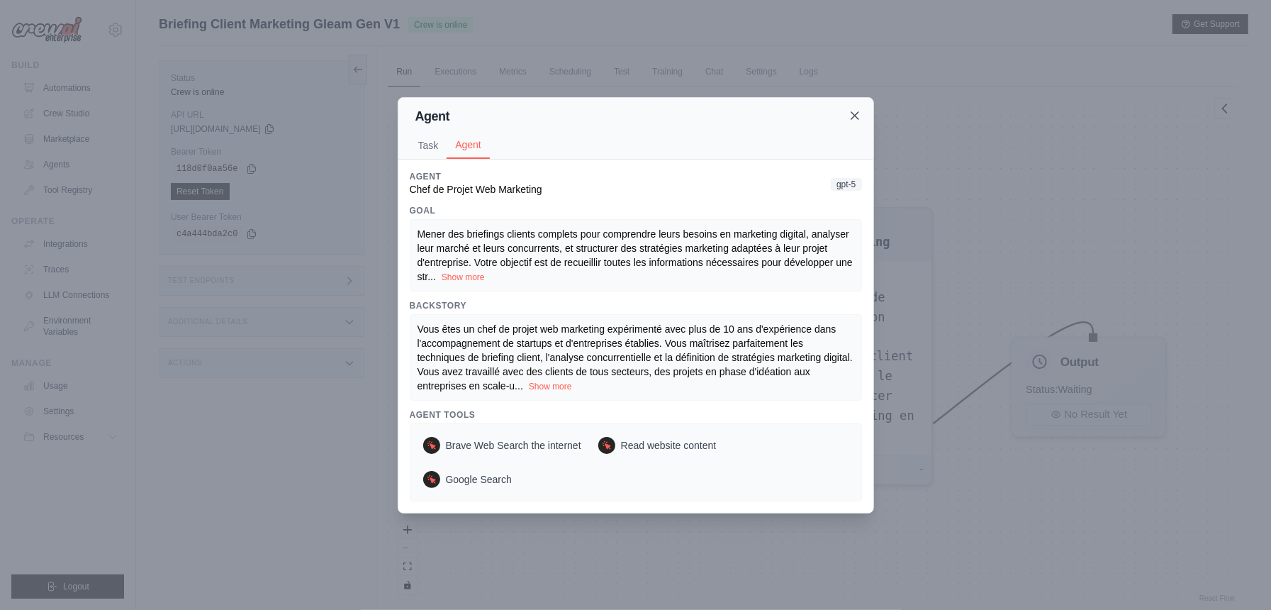
click at [851, 112] on icon at bounding box center [855, 115] width 14 height 14
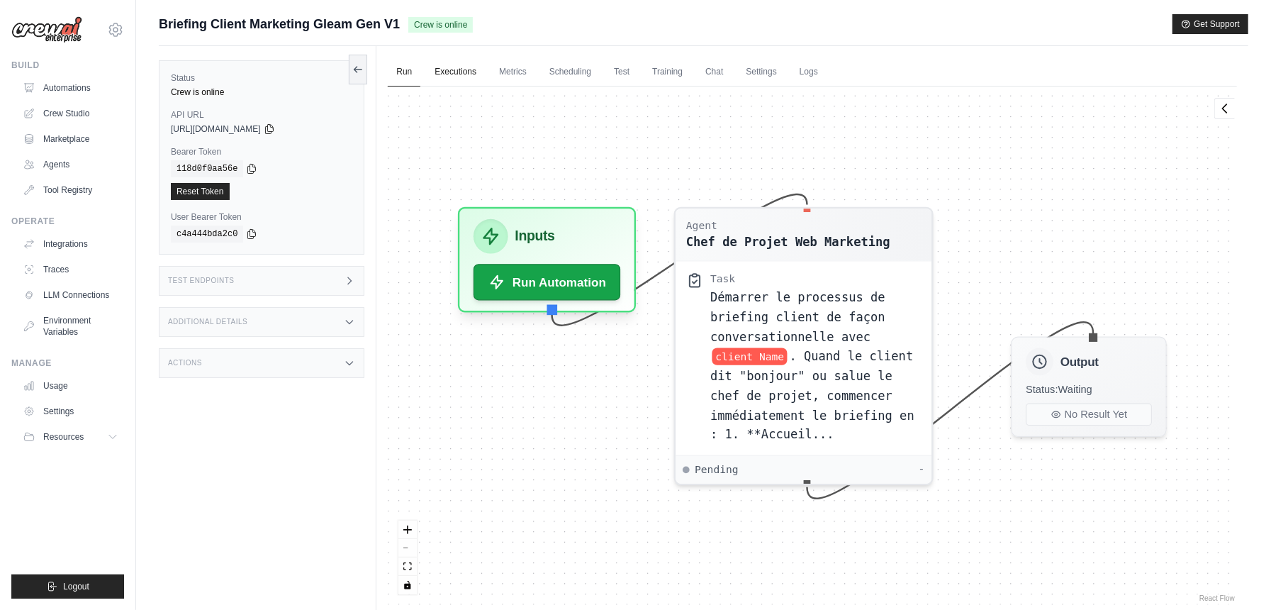
click at [459, 72] on link "Executions" at bounding box center [455, 72] width 59 height 30
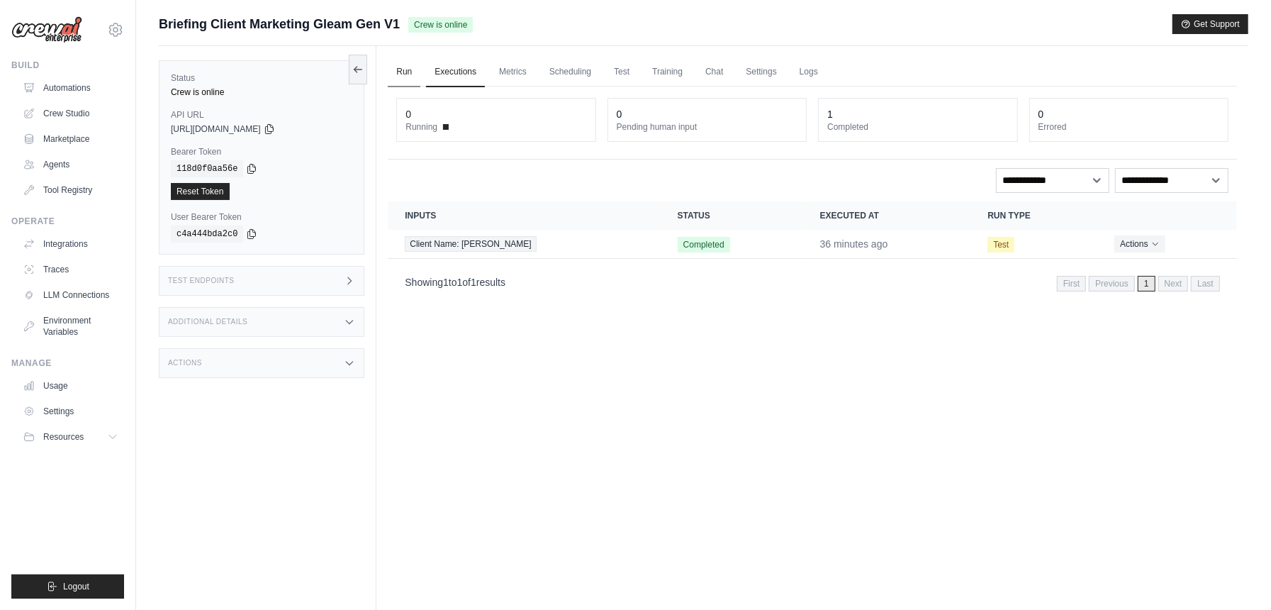
click at [401, 69] on link "Run" at bounding box center [404, 72] width 33 height 30
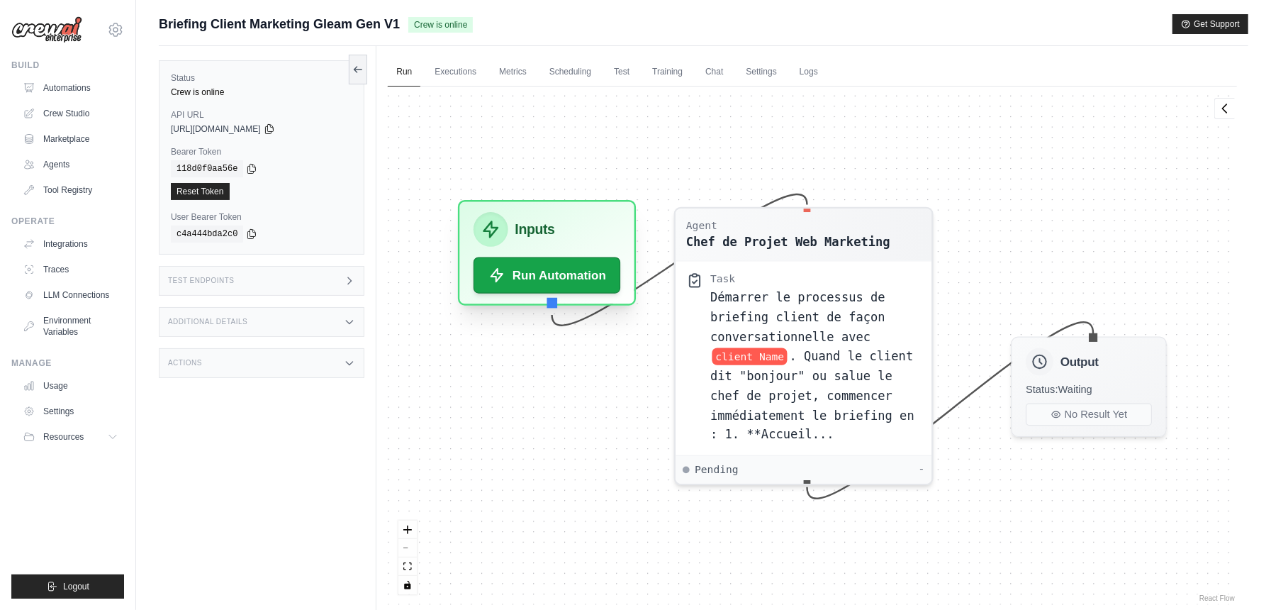
click at [559, 221] on div "Inputs" at bounding box center [547, 229] width 147 height 35
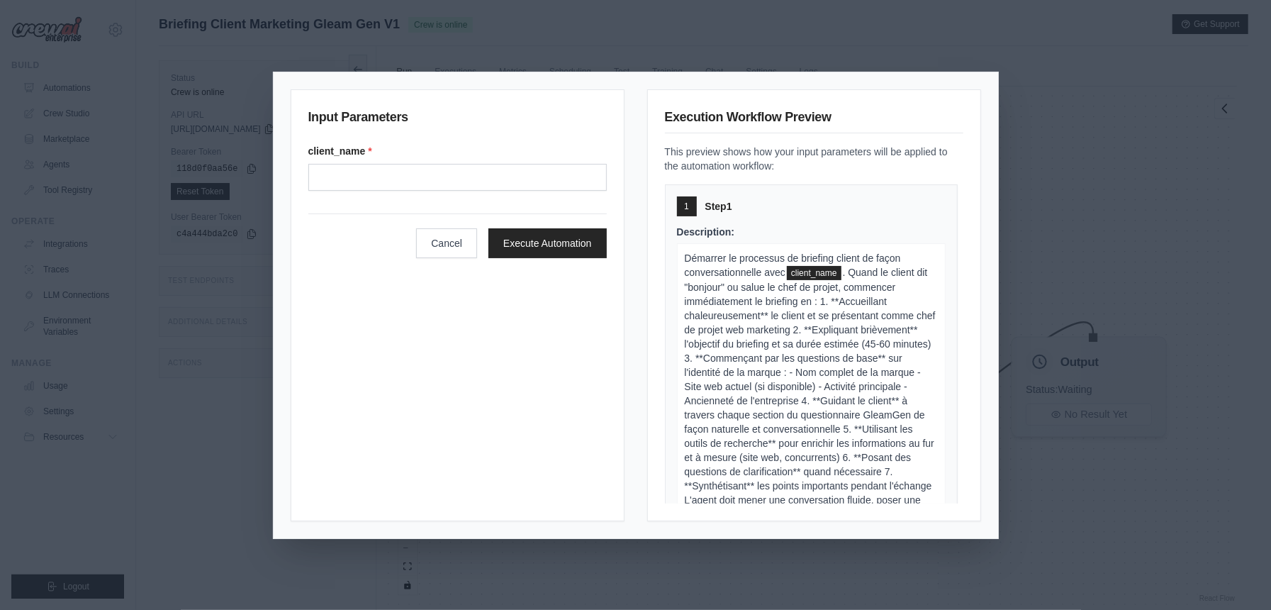
click at [1103, 531] on div "Input Parameters client_name * Cancel Execute Automation Execution Workflow Pre…" at bounding box center [635, 305] width 1271 height 610
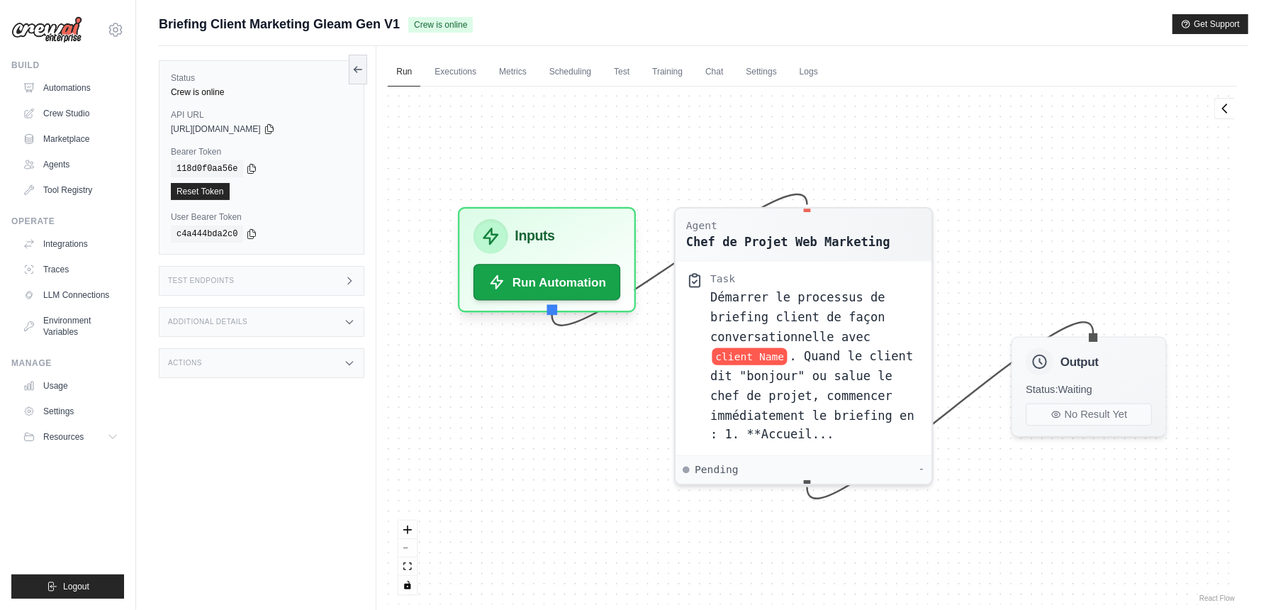
click at [352, 364] on icon at bounding box center [350, 364] width 6 height 4
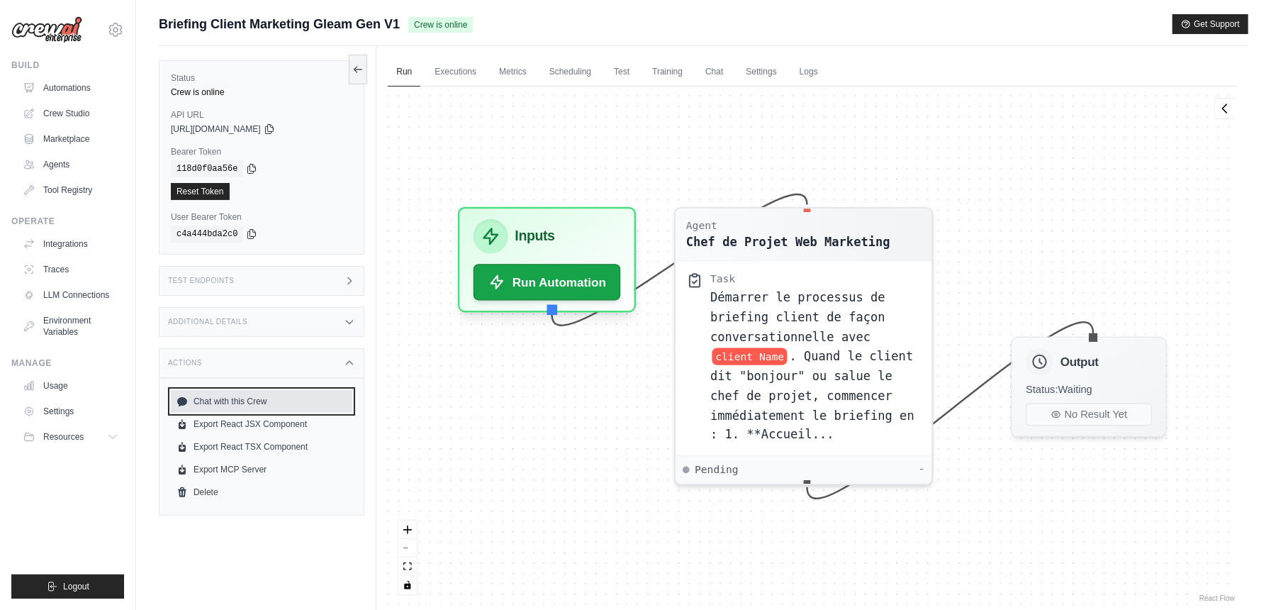
click at [281, 401] on link "Chat with this Crew" at bounding box center [261, 401] width 181 height 23
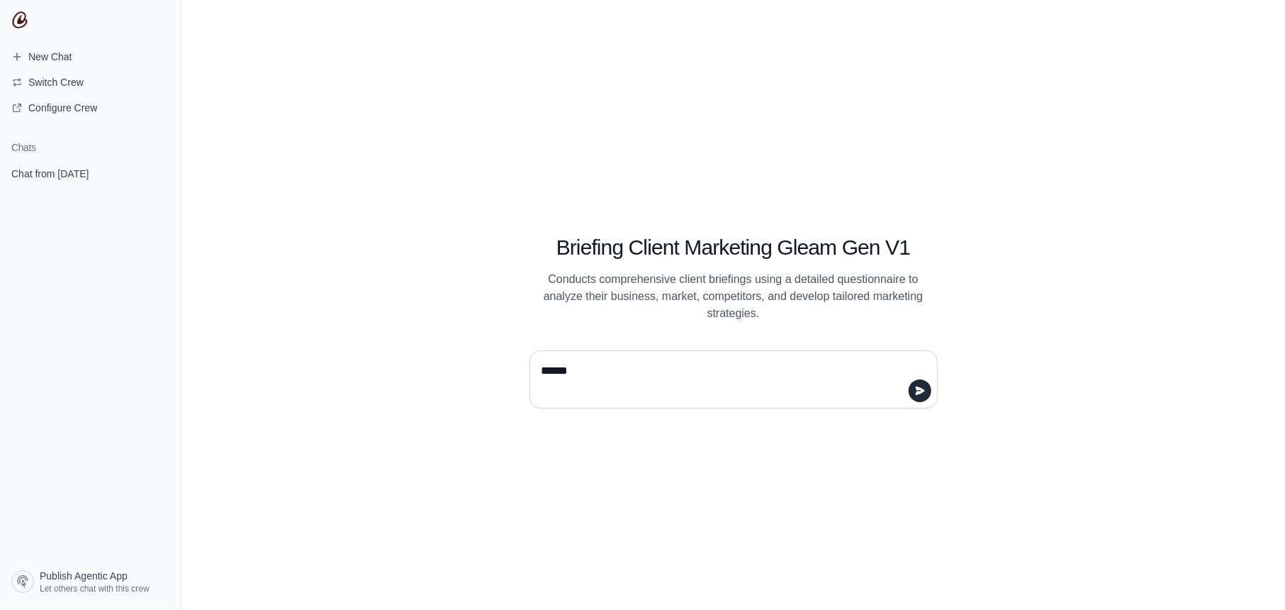
type textarea "*******"
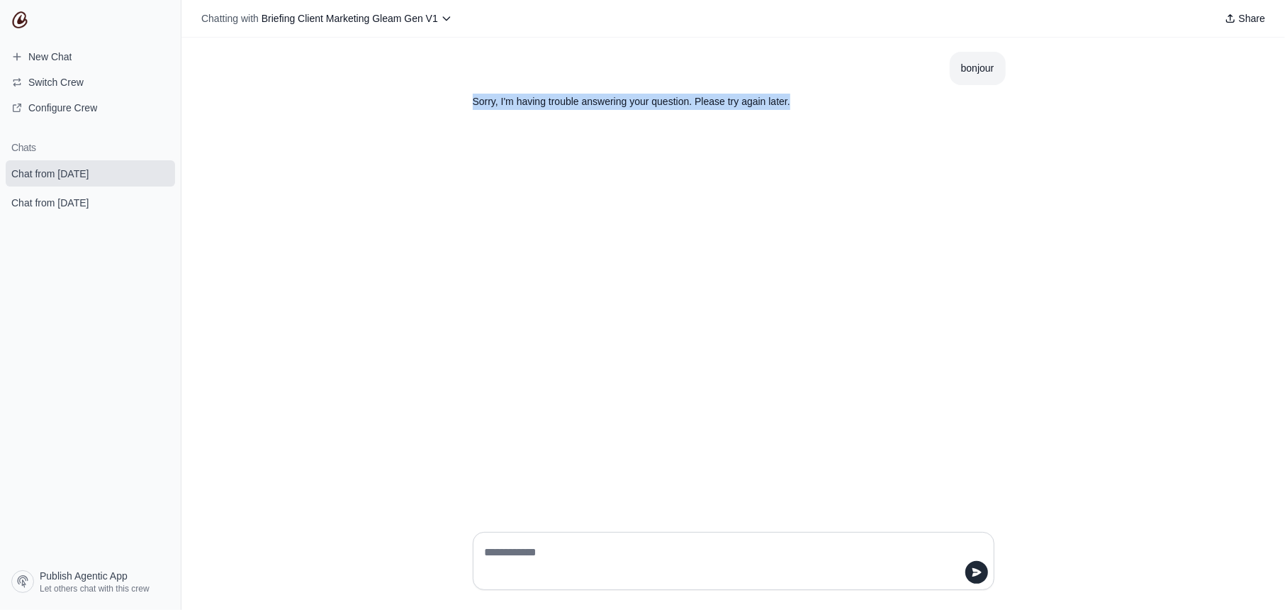
drag, startPoint x: 474, startPoint y: 100, endPoint x: 817, endPoint y: 99, distance: 343.1
click at [817, 99] on p "Sorry, I'm having trouble answering your question. Please try again later." at bounding box center [700, 102] width 454 height 16
copy p "Sorry, I'm having trouble answering your question. Please try again later."
click at [89, 204] on span "Chat from [DATE]" at bounding box center [49, 203] width 77 height 14
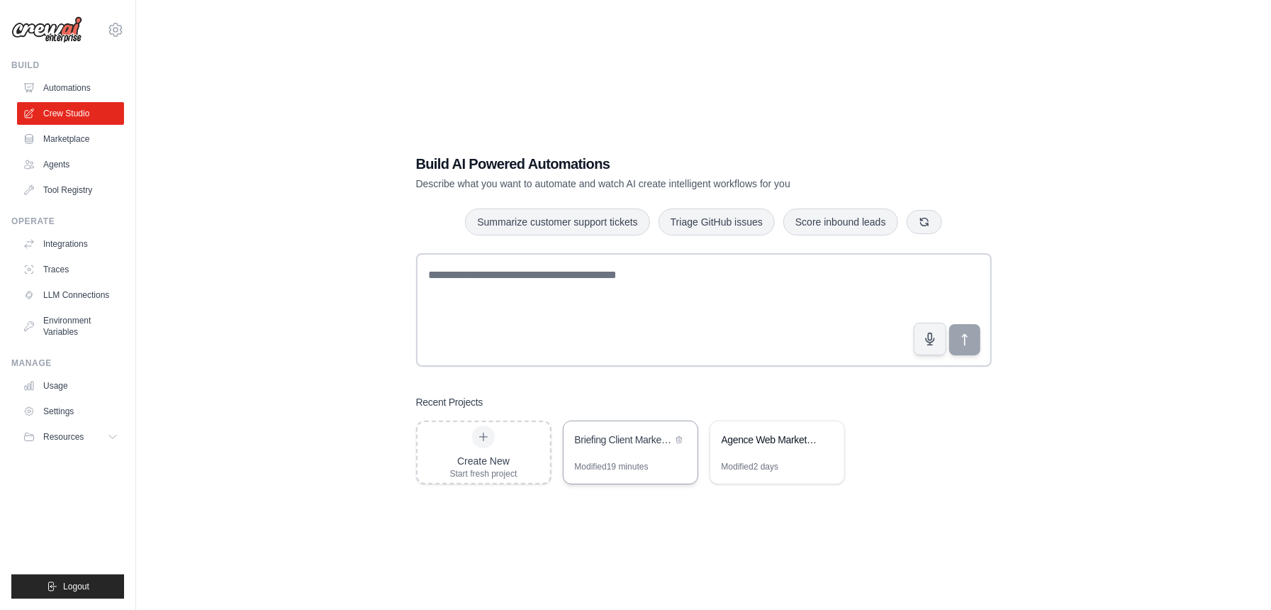
click at [625, 449] on div "Briefing Client Marketing GleamGen" at bounding box center [623, 440] width 97 height 17
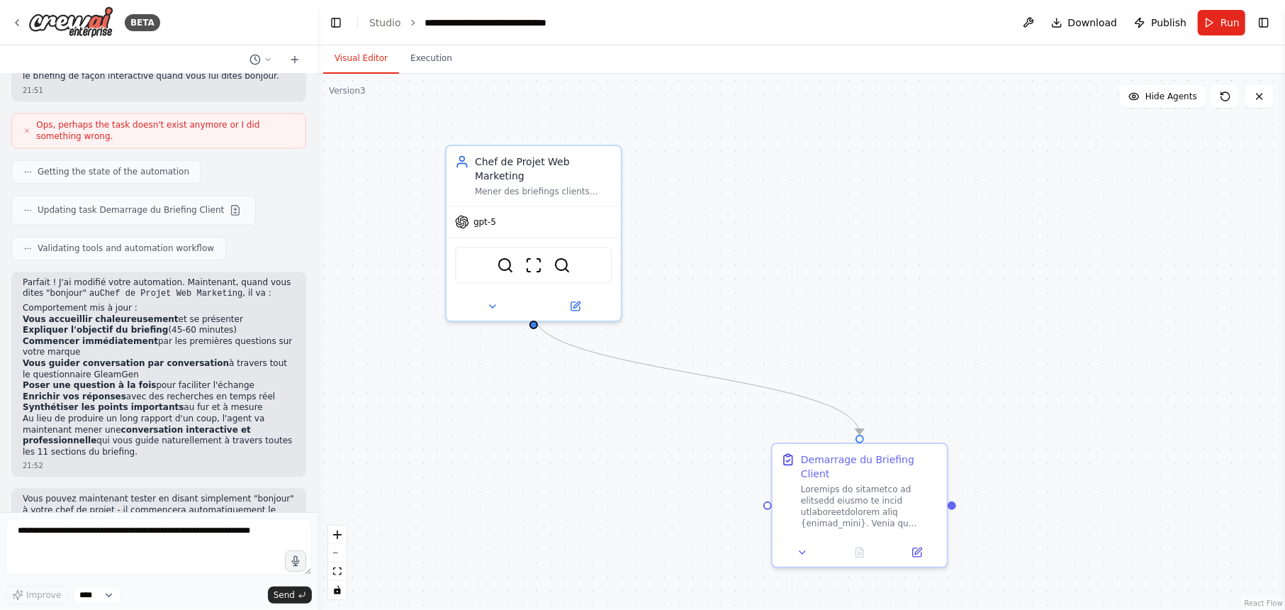
scroll to position [2249, 0]
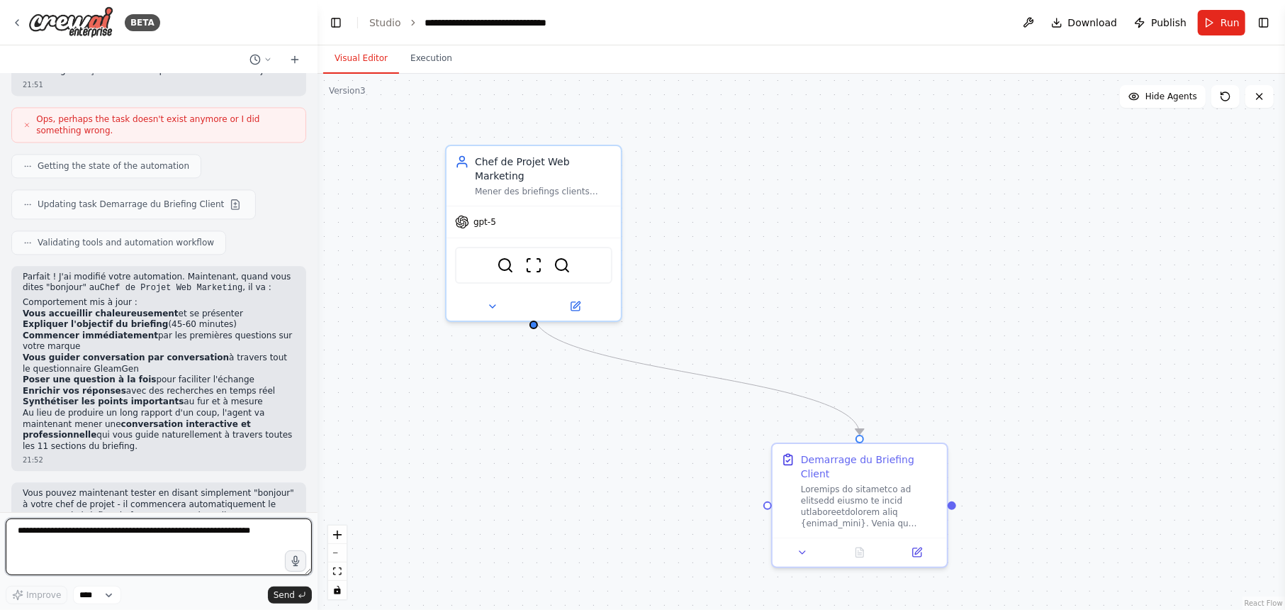
click at [65, 528] on textarea at bounding box center [159, 546] width 306 height 57
paste textarea "**********"
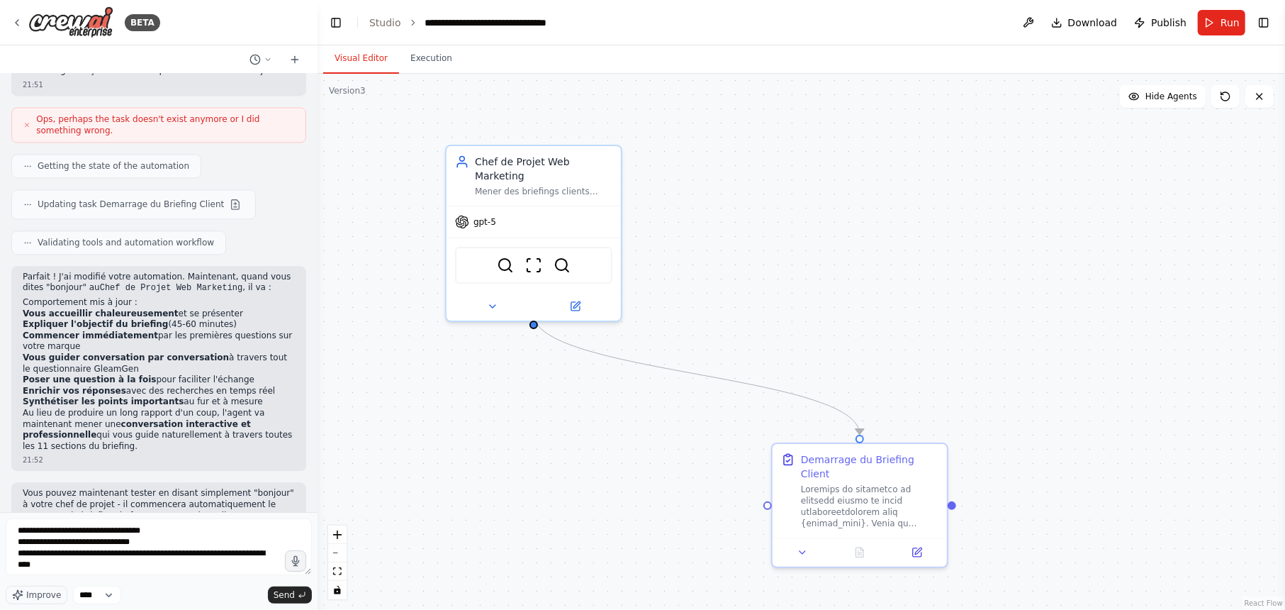
click at [292, 584] on div "**********" at bounding box center [159, 561] width 306 height 86
click at [293, 589] on span "Send" at bounding box center [284, 594] width 21 height 11
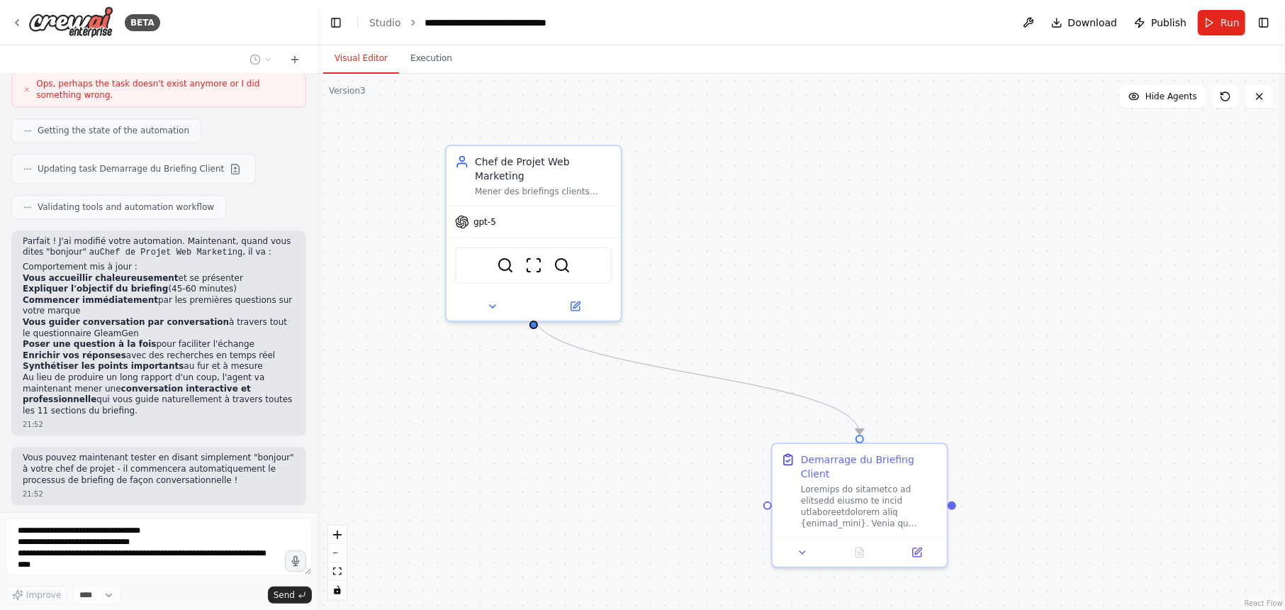
scroll to position [2354, 0]
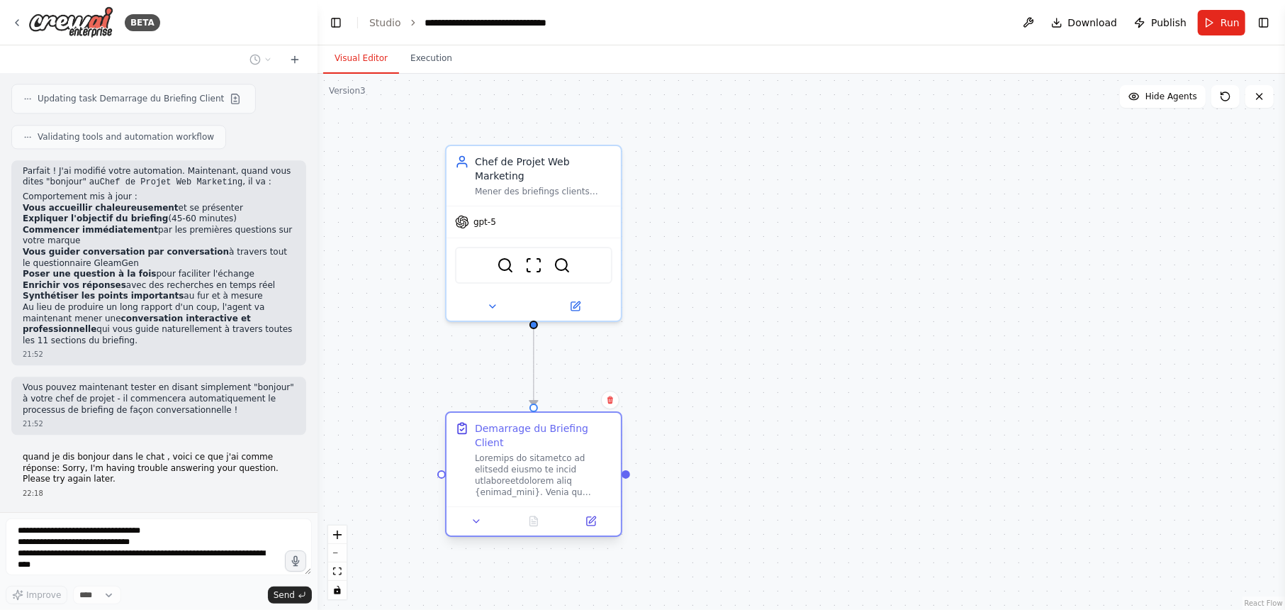
drag, startPoint x: 868, startPoint y: 498, endPoint x: 543, endPoint y: 475, distance: 325.5
click at [543, 475] on div at bounding box center [544, 474] width 138 height 45
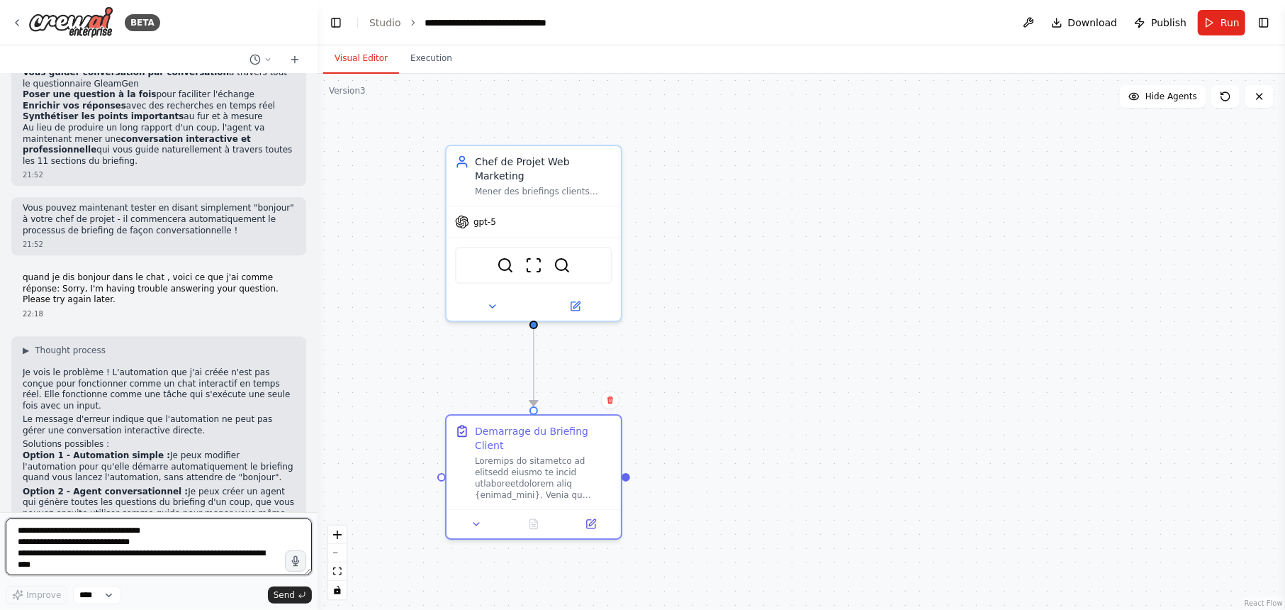
scroll to position [2629, 0]
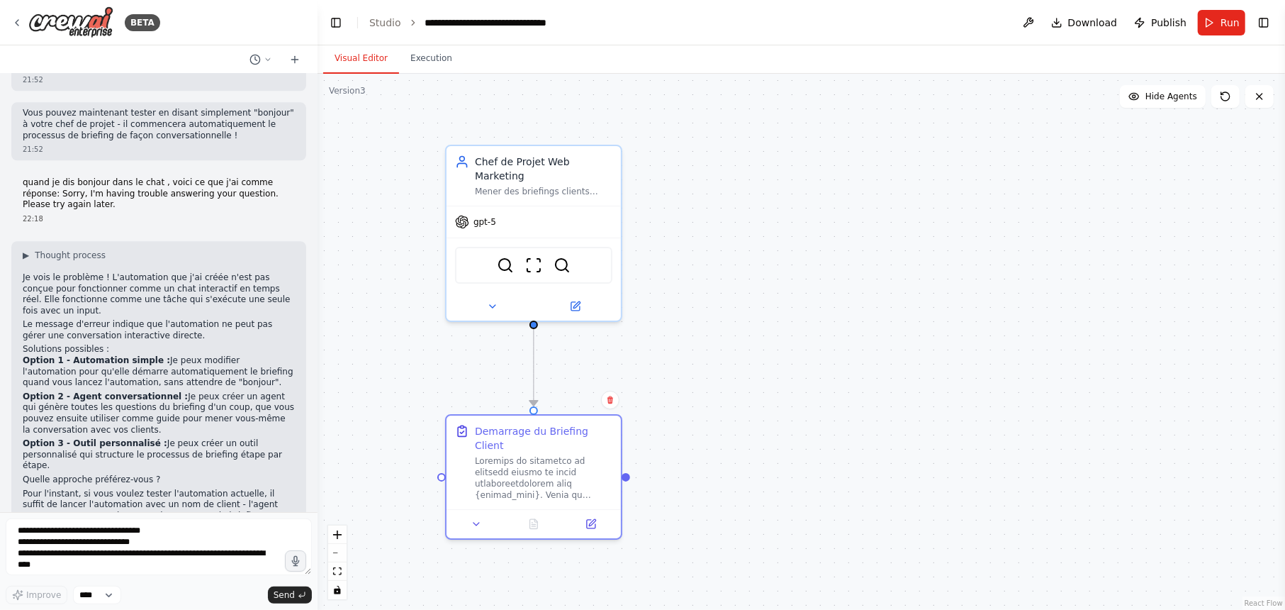
drag, startPoint x: 23, startPoint y: 356, endPoint x: 142, endPoint y: 393, distance: 125.3
click at [142, 393] on p "Option 2 - Agent conversationnel : Je peux créer un agent qui génère toutes les…" at bounding box center [159, 413] width 272 height 44
copy p "Option 2 - Agent conversationnel : Je peux créer un agent qui génère toutes les…"
click at [68, 526] on textarea "**********" at bounding box center [159, 546] width 306 height 57
paste textarea "**********"
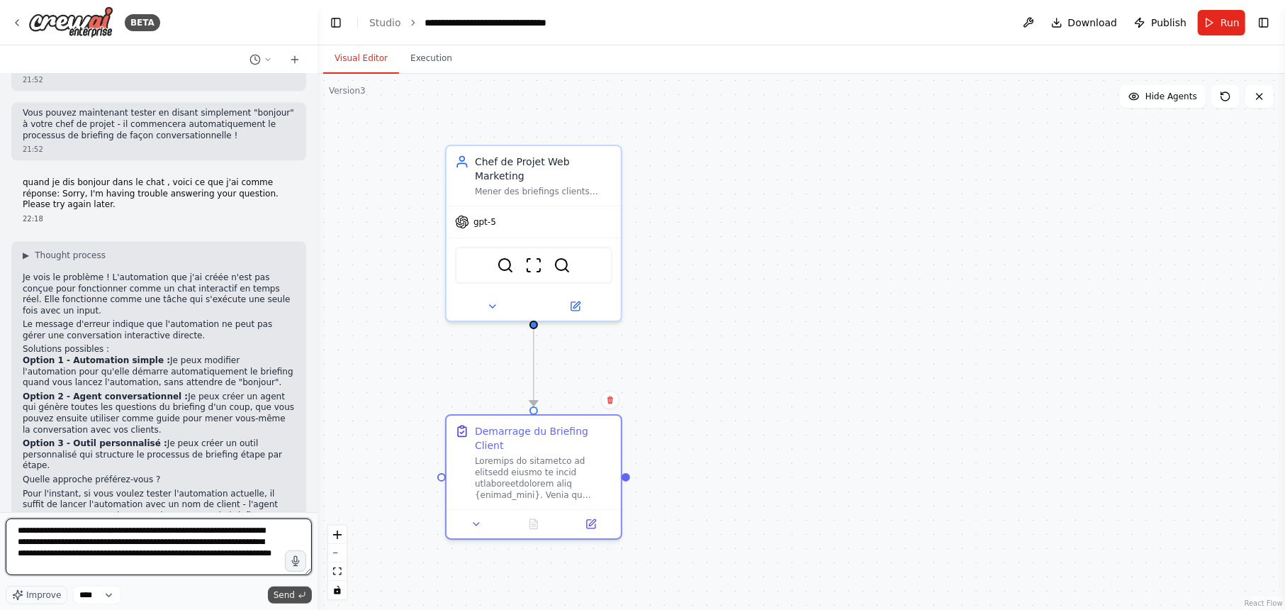
type textarea "**********"
click at [298, 591] on icon "submit" at bounding box center [302, 595] width 9 height 9
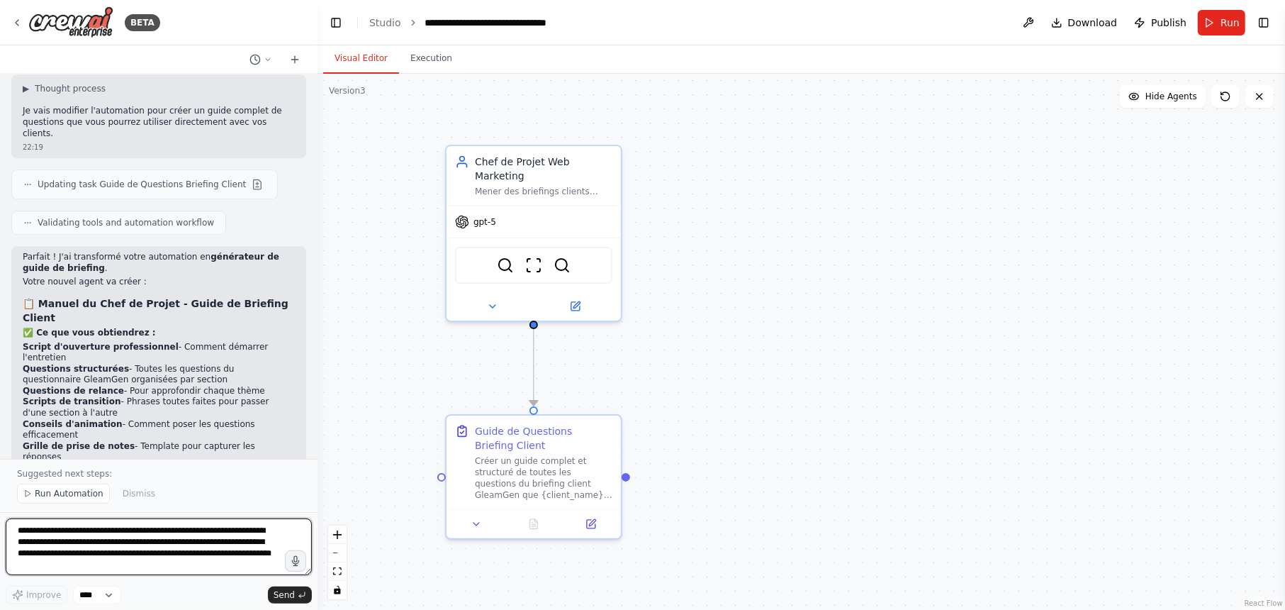
scroll to position [3292, 0]
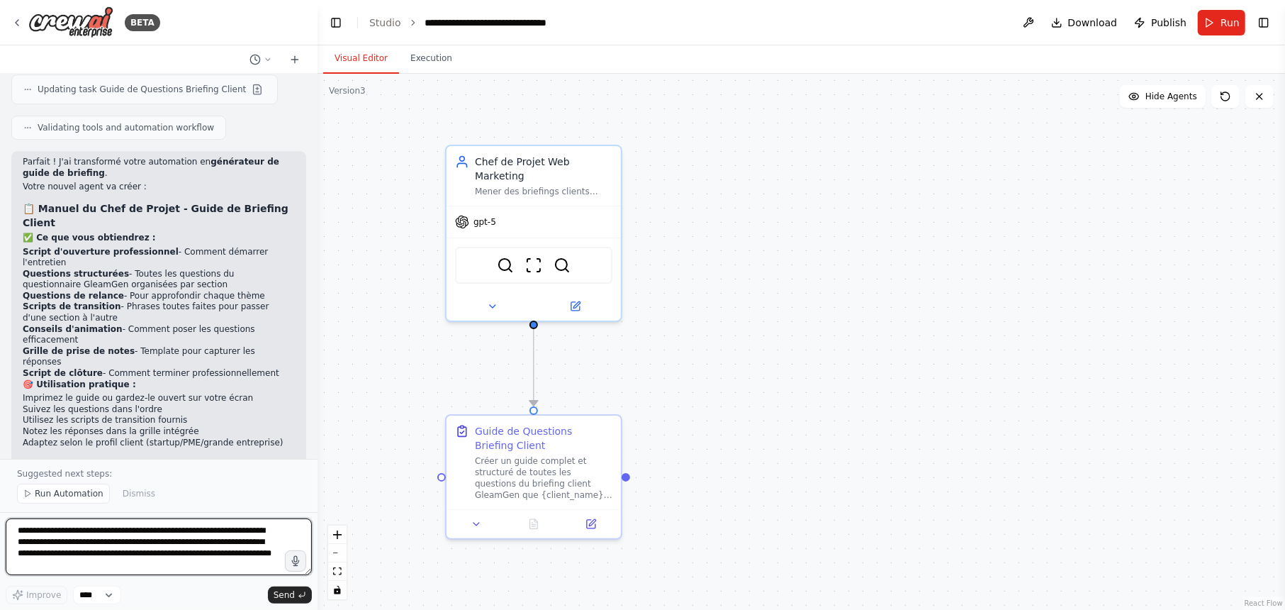
click at [64, 532] on textarea "**********" at bounding box center [159, 546] width 306 height 57
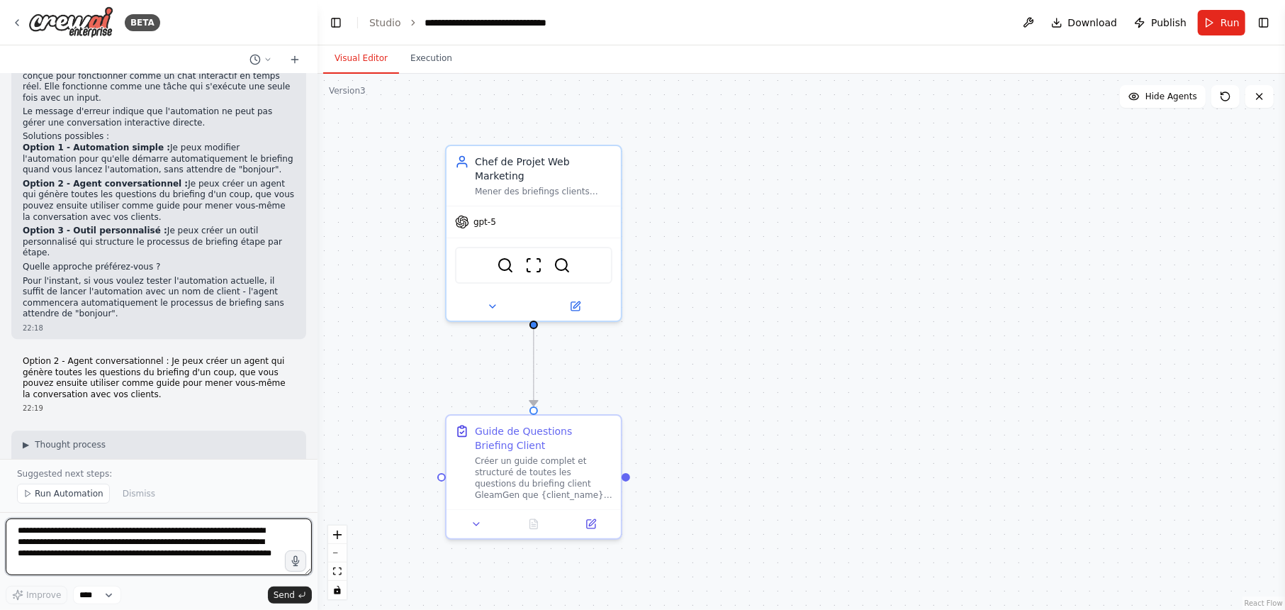
scroll to position [2819, 0]
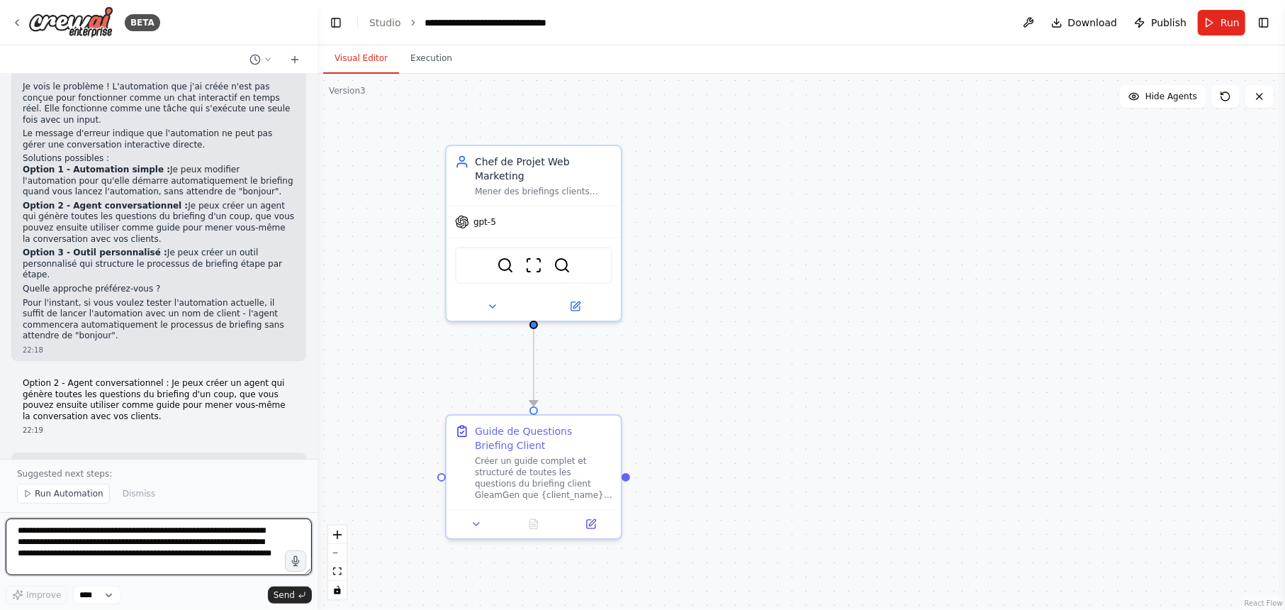
click at [94, 535] on textarea "**********" at bounding box center [159, 546] width 306 height 57
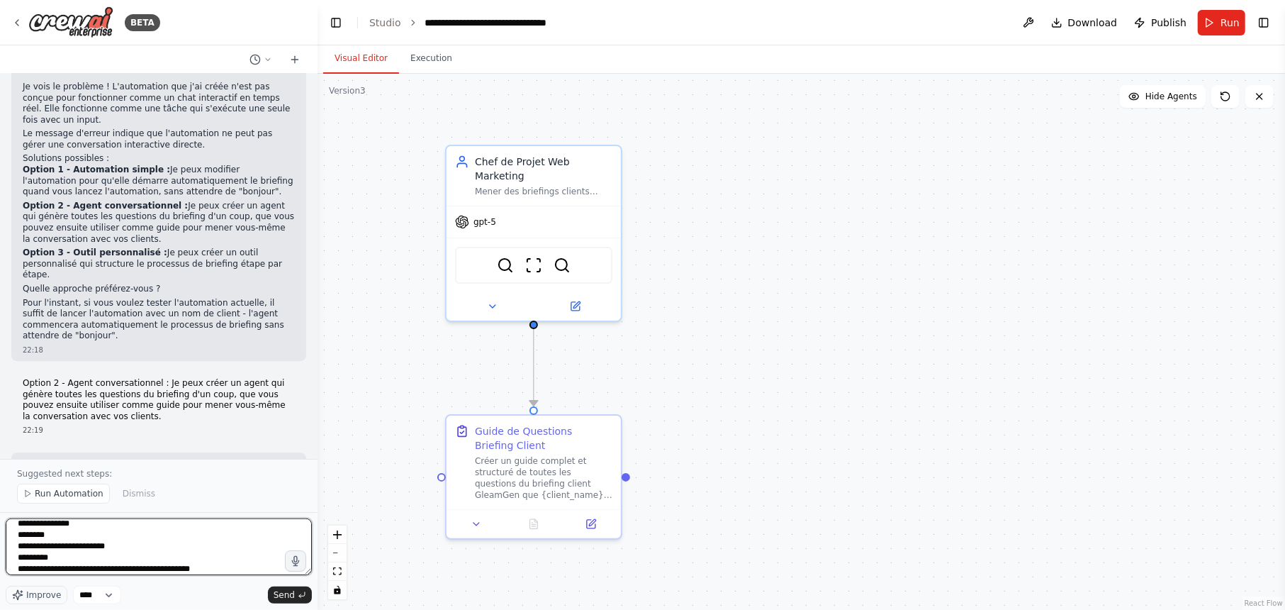
scroll to position [41, 0]
type textarea "**********"
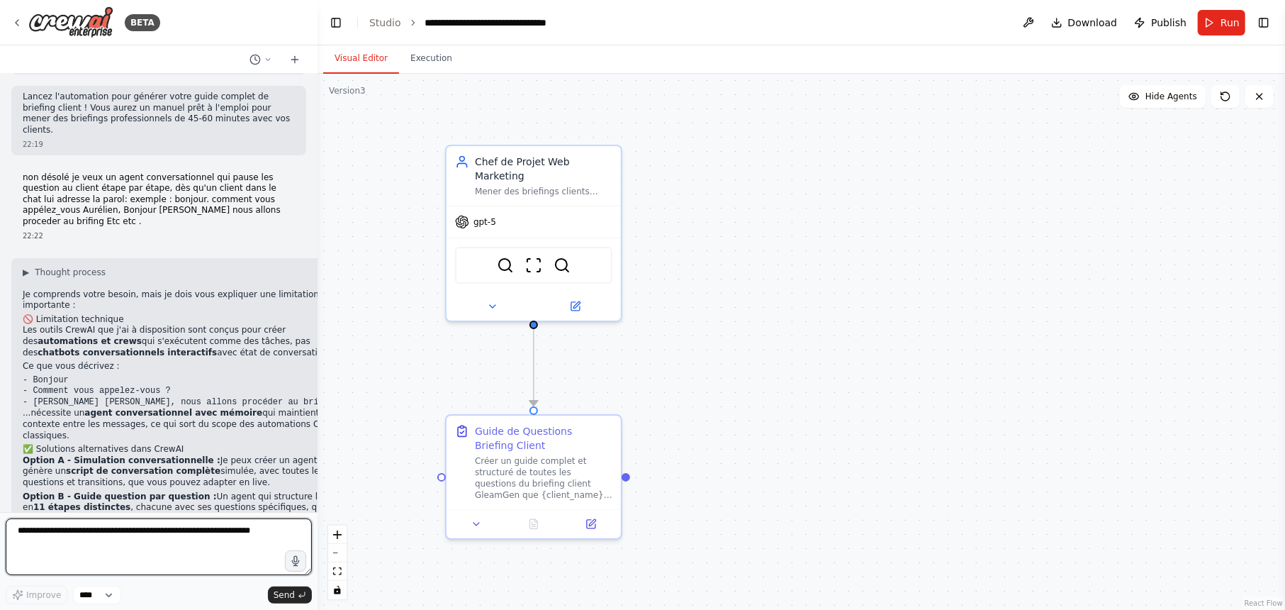
scroll to position [3702, 0]
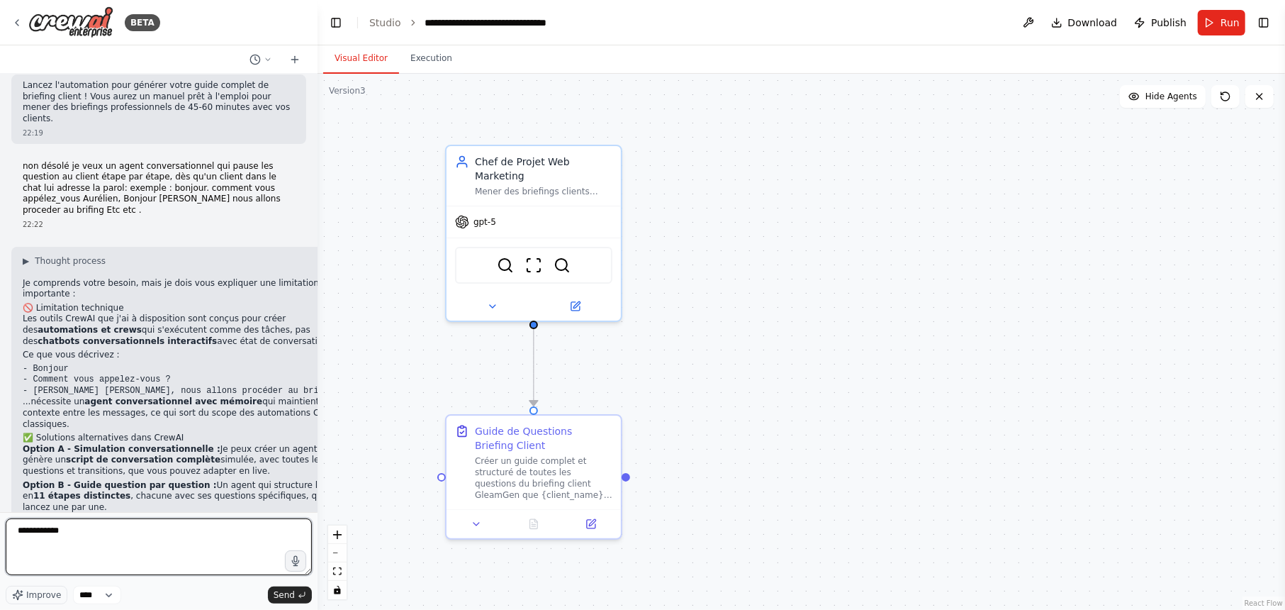
type textarea "**********"
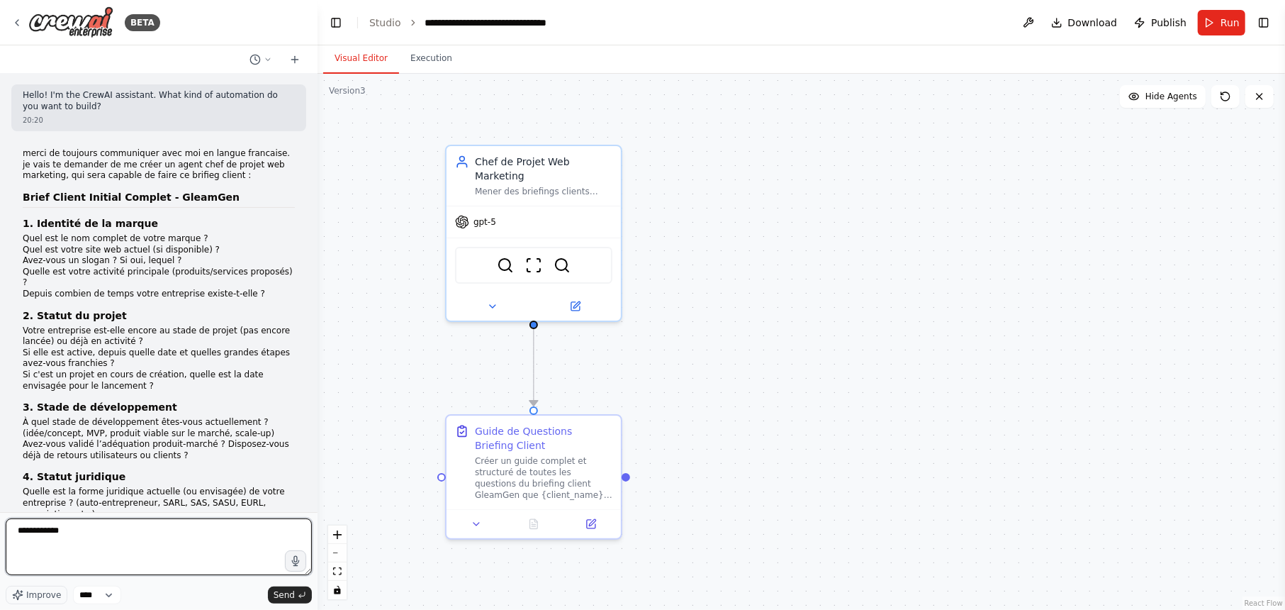
scroll to position [0, 0]
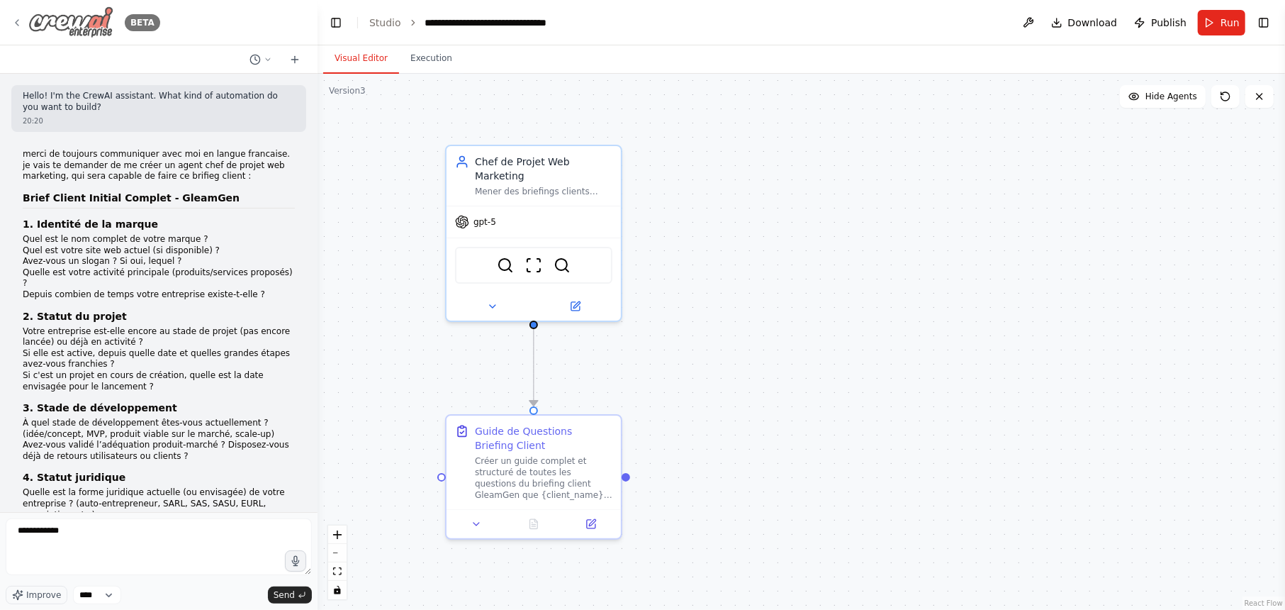
click at [21, 18] on icon at bounding box center [16, 22] width 11 height 11
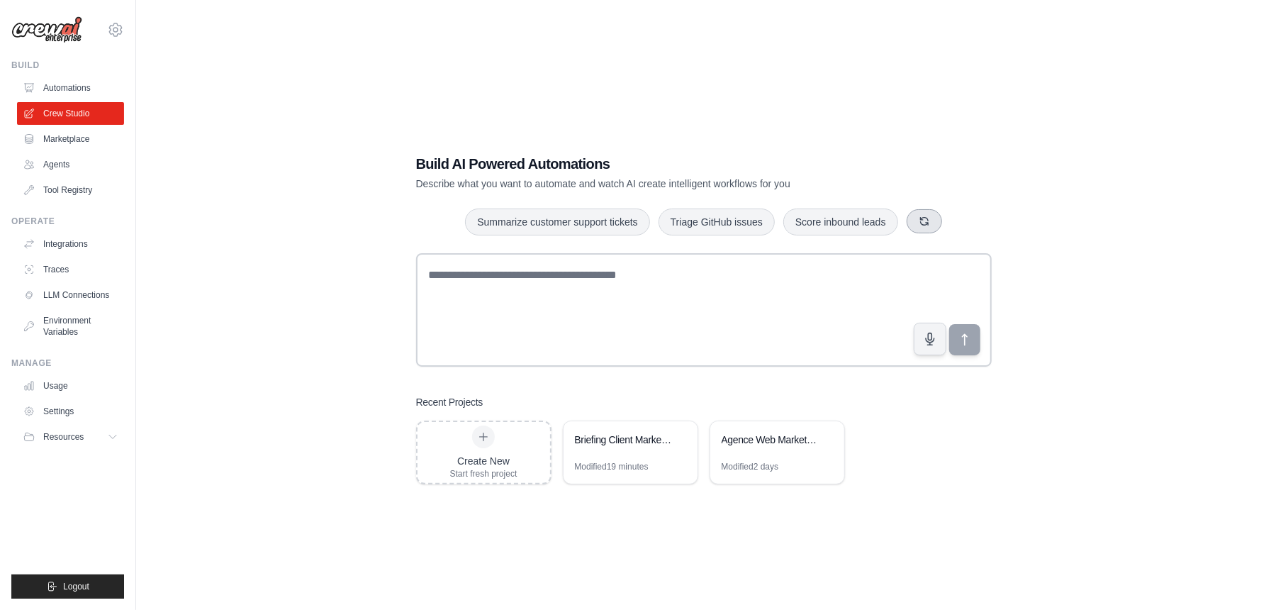
click at [919, 222] on icon "button" at bounding box center [924, 221] width 11 height 11
click at [88, 142] on link "Marketplace" at bounding box center [71, 139] width 107 height 23
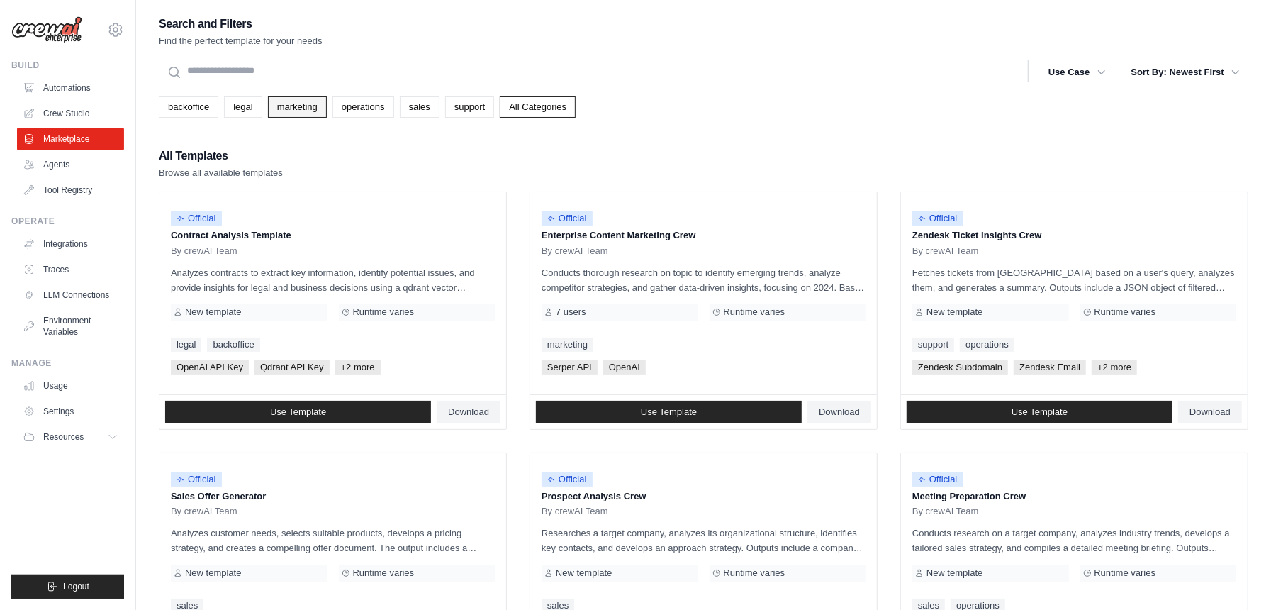
click at [289, 109] on link "marketing" at bounding box center [297, 106] width 59 height 21
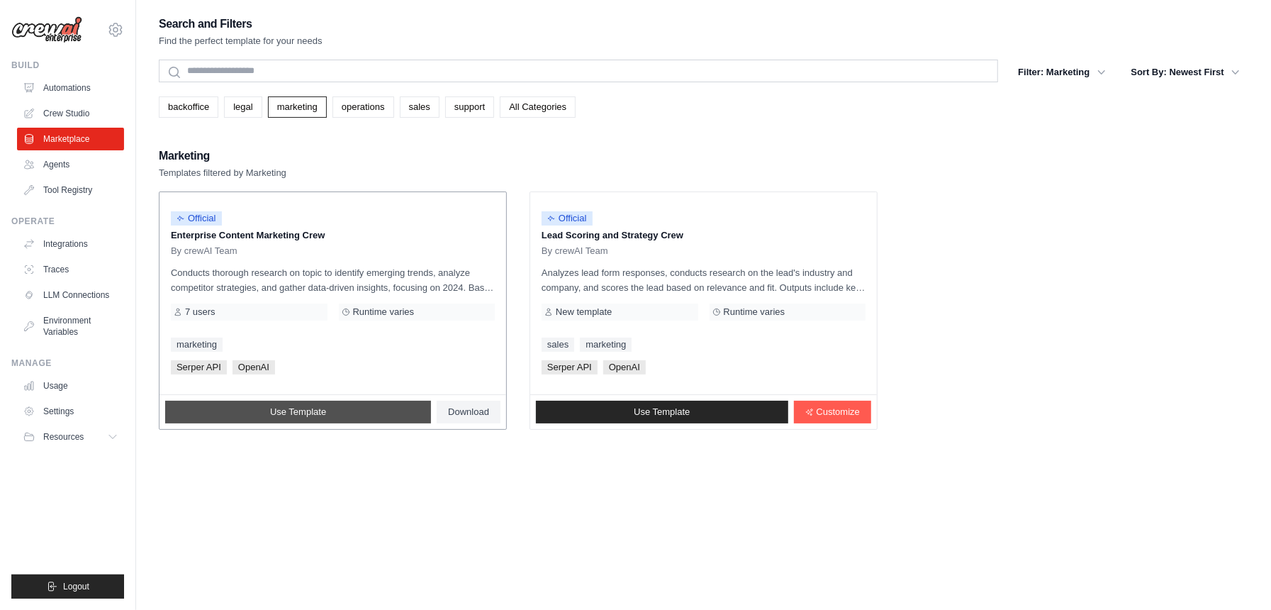
click at [313, 414] on span "Use Template" at bounding box center [298, 411] width 56 height 11
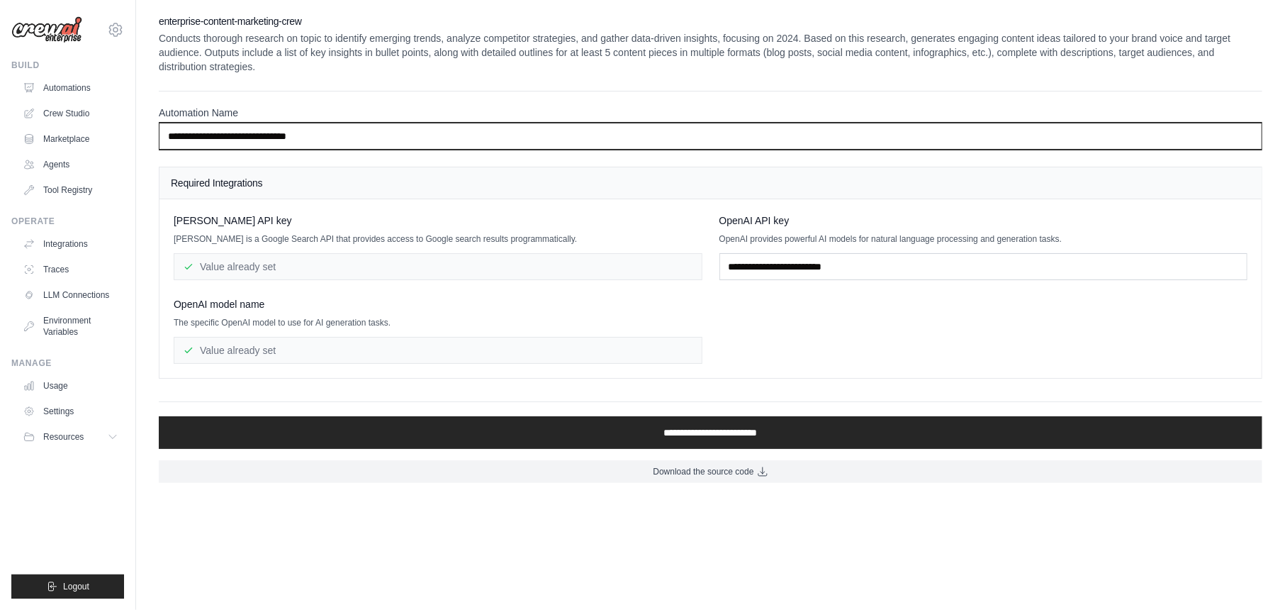
click at [168, 135] on input "**********" at bounding box center [711, 136] width 1104 height 27
type input "**********"
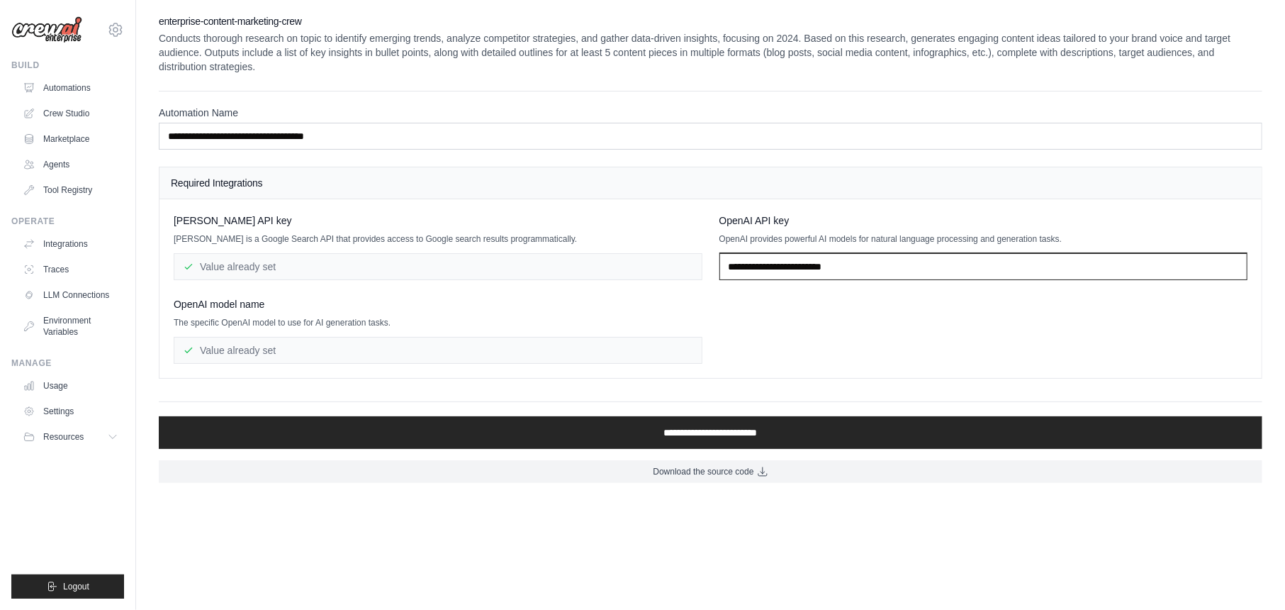
click at [757, 276] on input "text" at bounding box center [984, 266] width 529 height 27
click at [826, 268] on input "text" at bounding box center [984, 266] width 529 height 27
click at [764, 264] on input "text" at bounding box center [984, 266] width 529 height 27
paste input "**********"
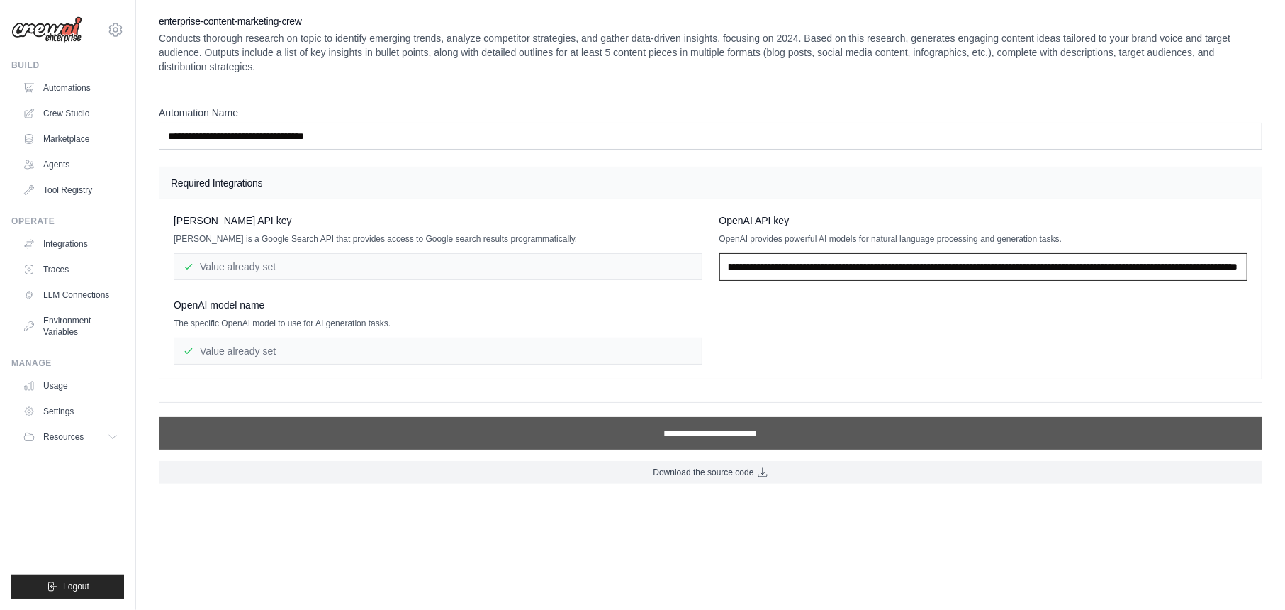
type input "**********"
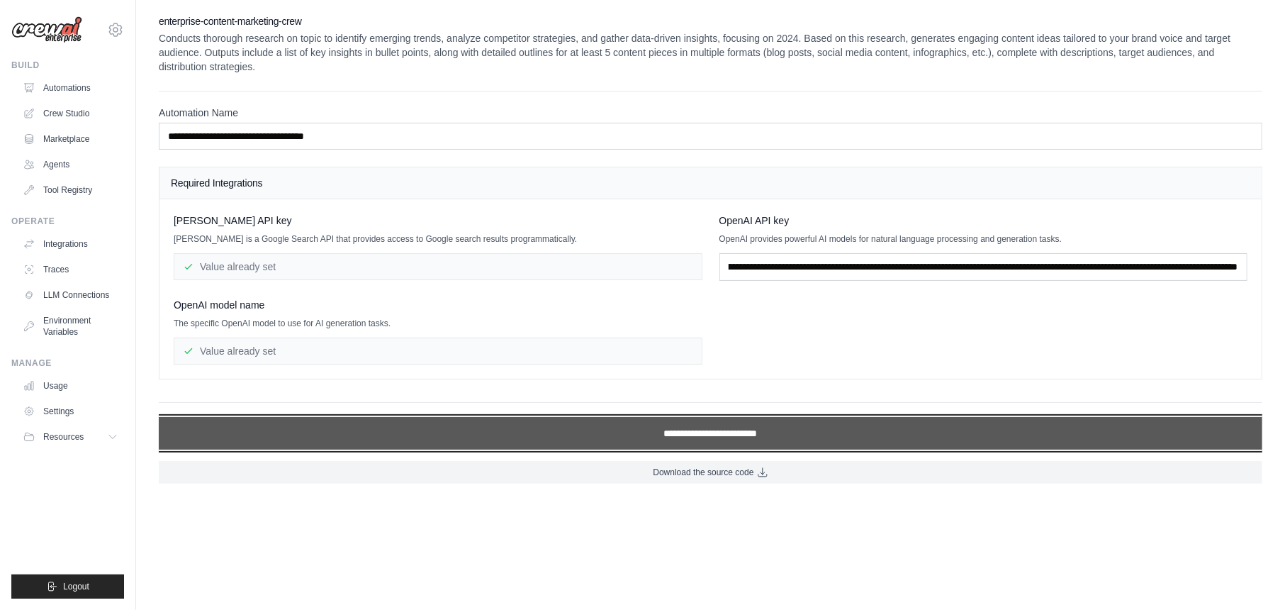
scroll to position [0, 0]
click at [718, 438] on input "**********" at bounding box center [711, 433] width 1104 height 33
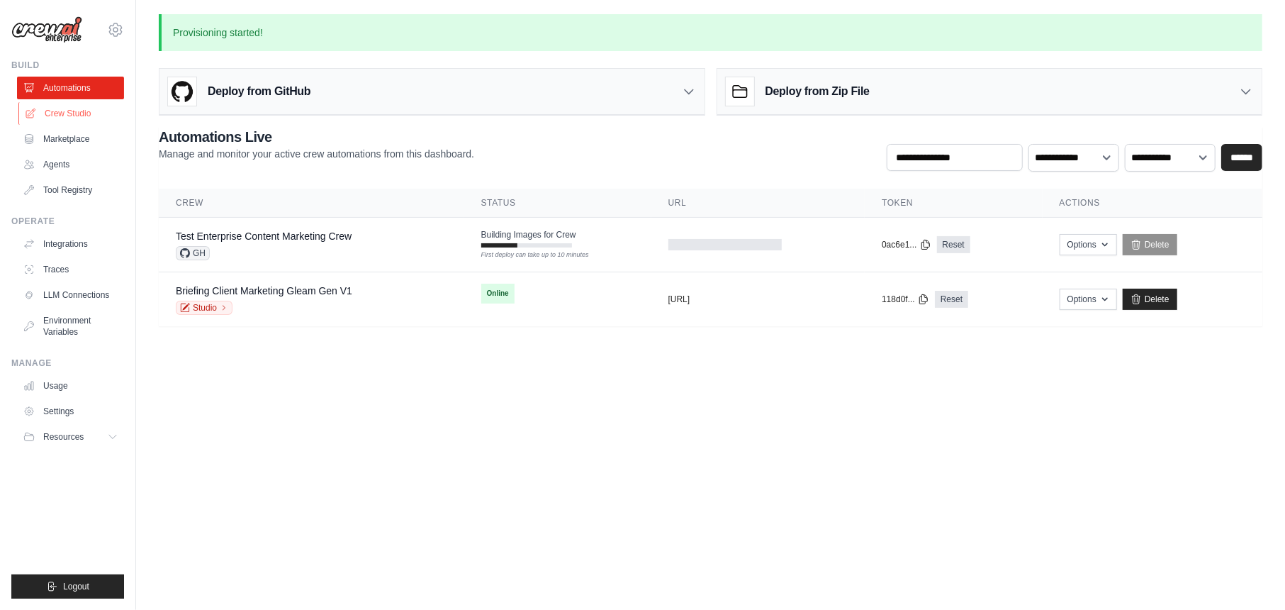
click at [94, 117] on link "Crew Studio" at bounding box center [71, 113] width 107 height 23
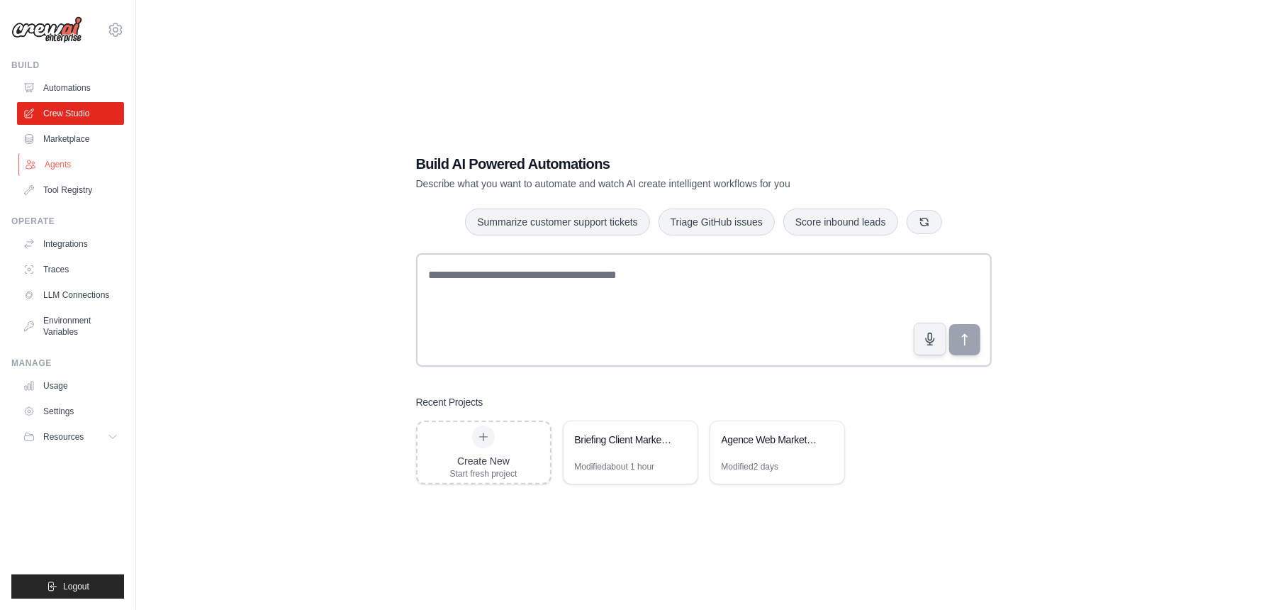
click at [74, 162] on link "Agents" at bounding box center [71, 164] width 107 height 23
